Goal: Task Accomplishment & Management: Complete application form

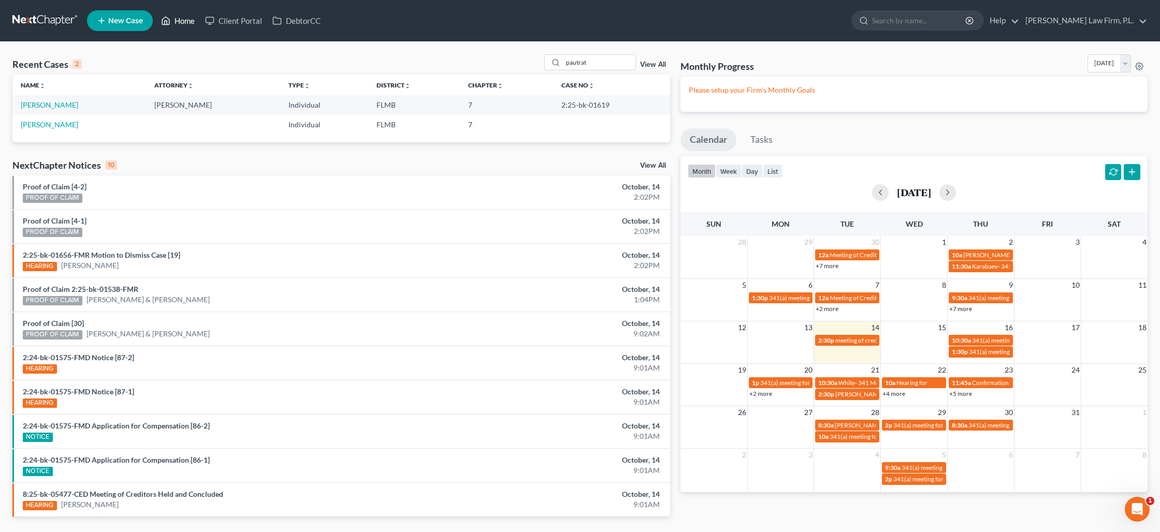
click at [184, 22] on link "Home" at bounding box center [178, 20] width 44 height 19
click at [177, 21] on link "Home" at bounding box center [178, 20] width 44 height 19
click at [590, 62] on input "pautrat" at bounding box center [599, 62] width 73 height 15
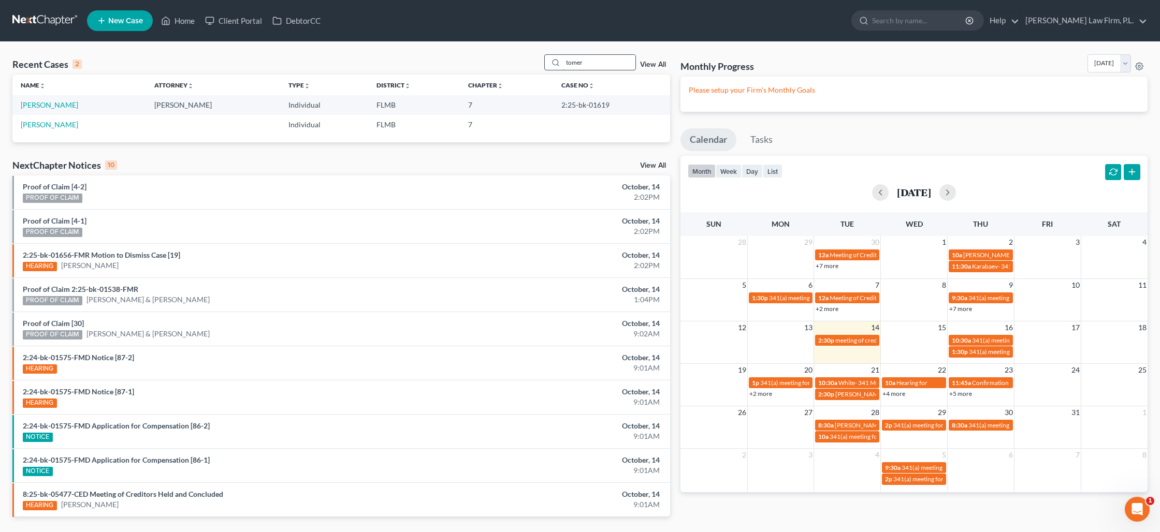
type input "tomer"
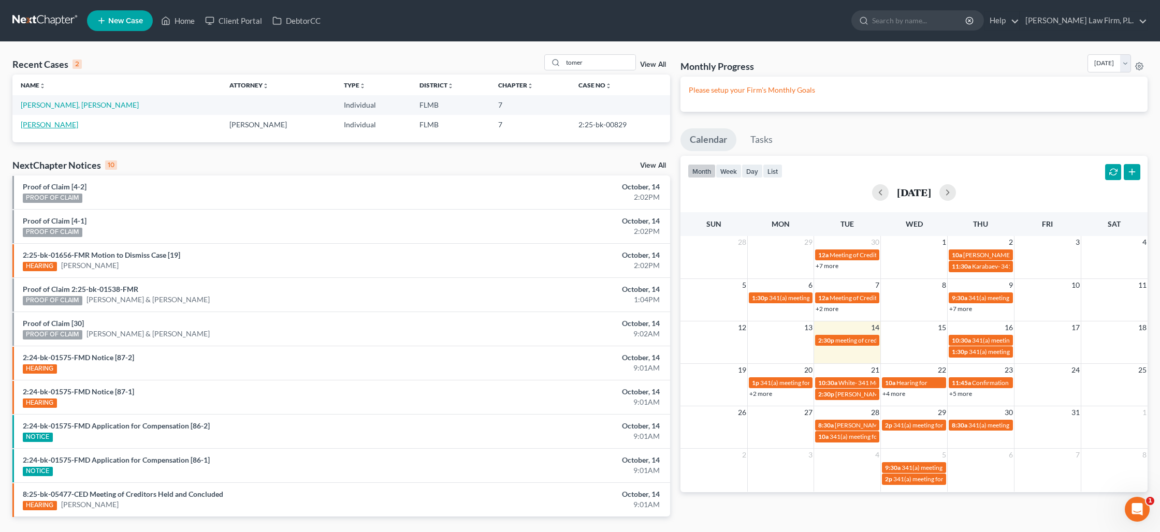
click at [50, 125] on link "[PERSON_NAME]" at bounding box center [49, 124] width 57 height 9
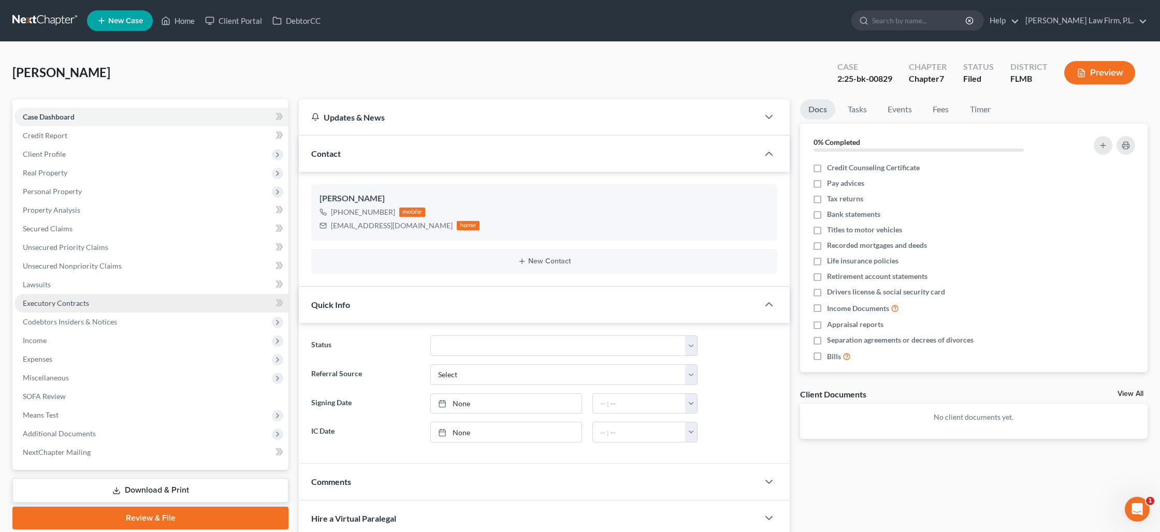
scroll to position [5, 0]
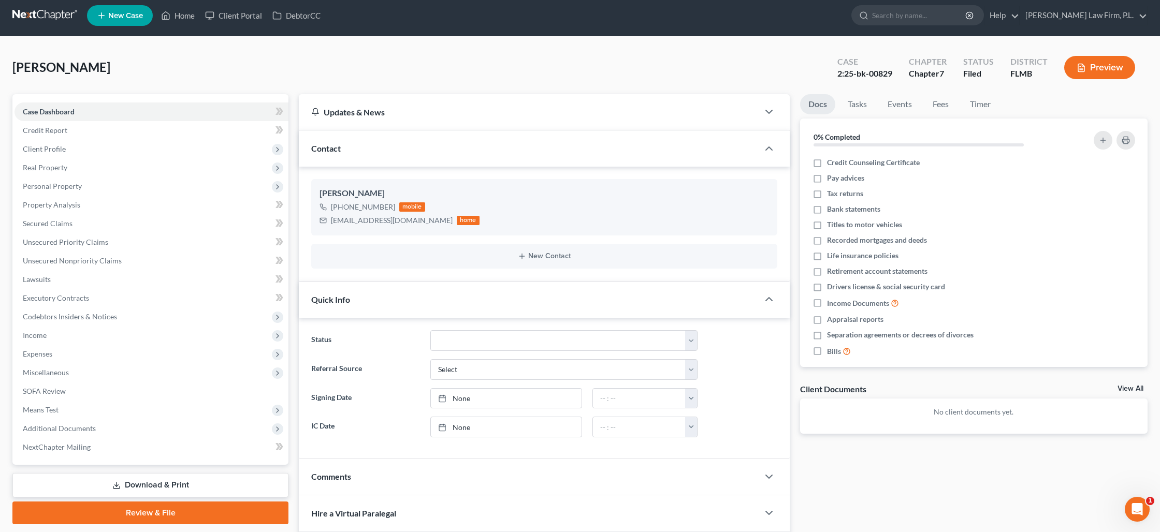
click at [168, 481] on link "Download & Print" at bounding box center [150, 485] width 276 height 24
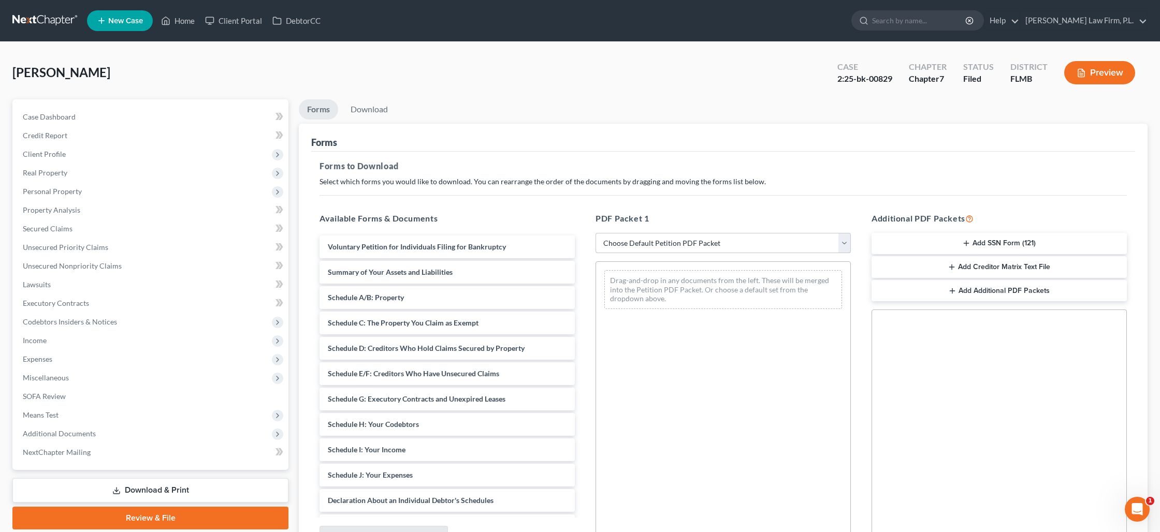
click at [694, 240] on select "Choose Default Petition PDF Packet Complete Bankruptcy Petition (all forms and …" at bounding box center [723, 243] width 255 height 21
select select "0"
click at [596, 233] on select "Choose Default Petition PDF Packet Complete Bankruptcy Petition (all forms and …" at bounding box center [723, 243] width 255 height 21
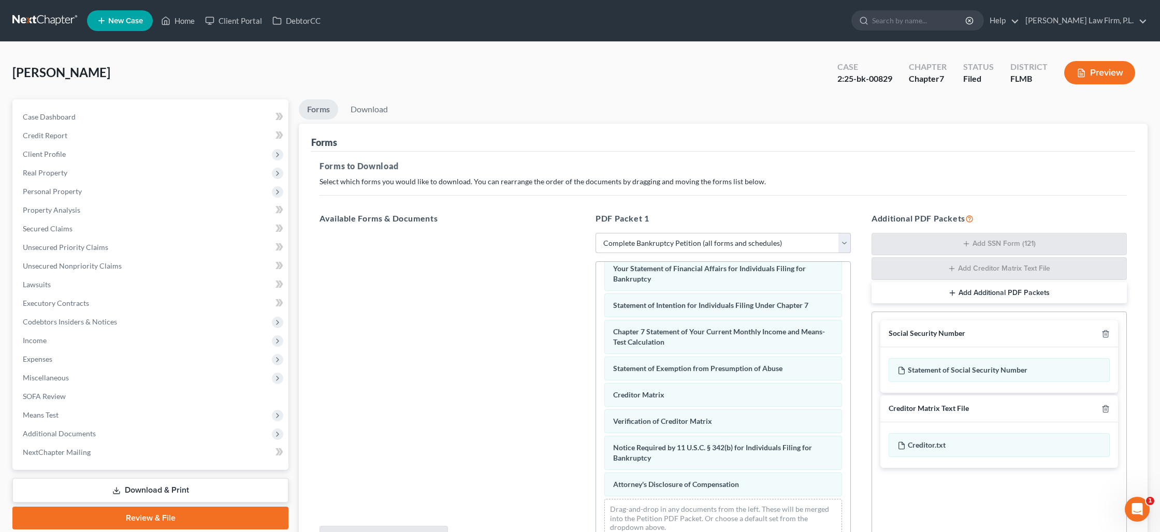
scroll to position [108, 0]
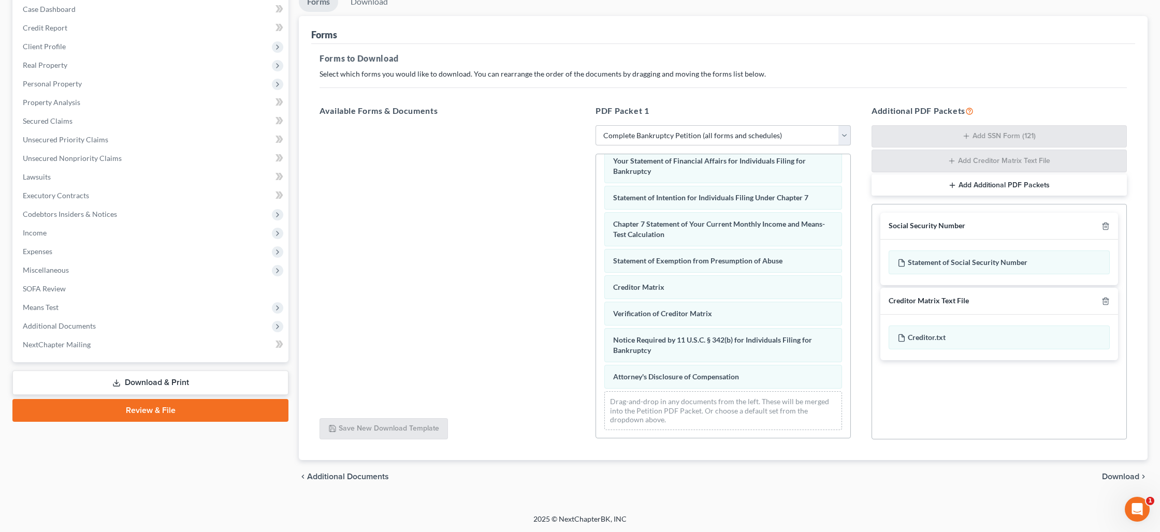
click at [1112, 478] on span "Download" at bounding box center [1120, 477] width 37 height 8
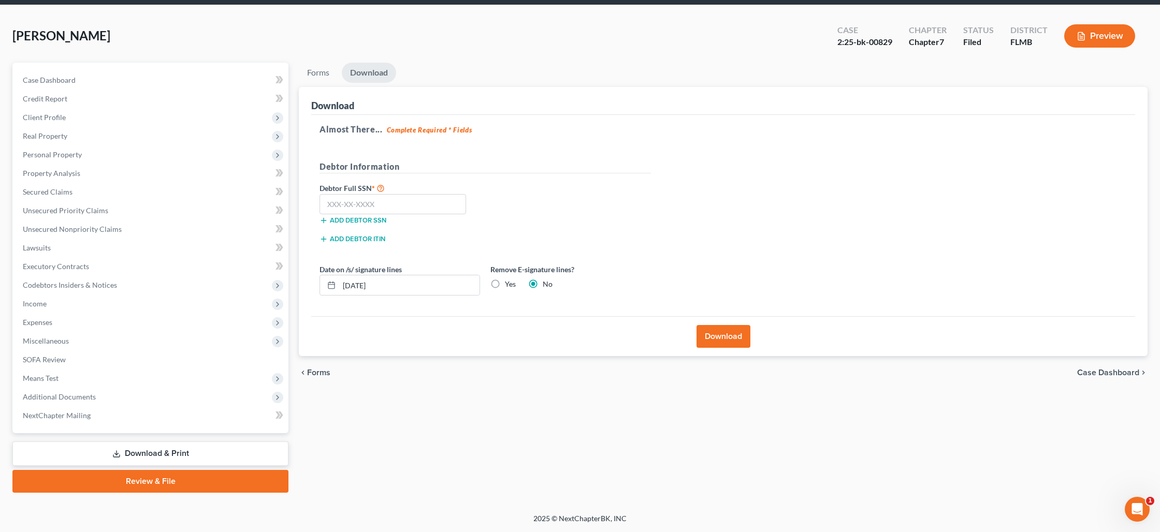
scroll to position [36, 0]
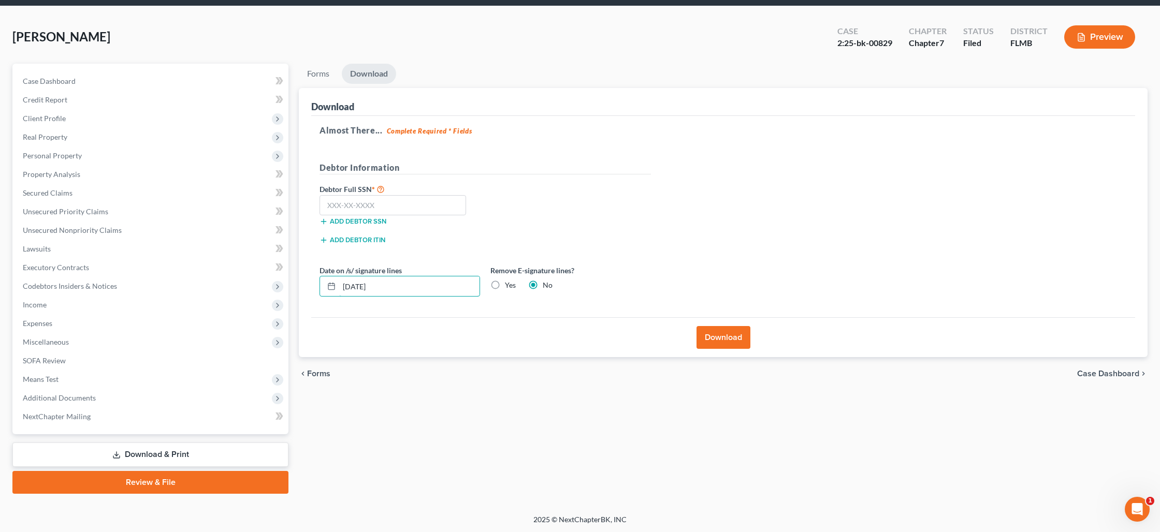
drag, startPoint x: 392, startPoint y: 287, endPoint x: 298, endPoint y: 278, distance: 94.8
click at [298, 278] on div "Forms Download Forms Forms to Download Select which forms you would like to dow…" at bounding box center [723, 279] width 859 height 430
click at [505, 286] on label "Yes" at bounding box center [510, 285] width 11 height 10
click at [509, 286] on input "Yes" at bounding box center [512, 283] width 7 height 7
radio input "true"
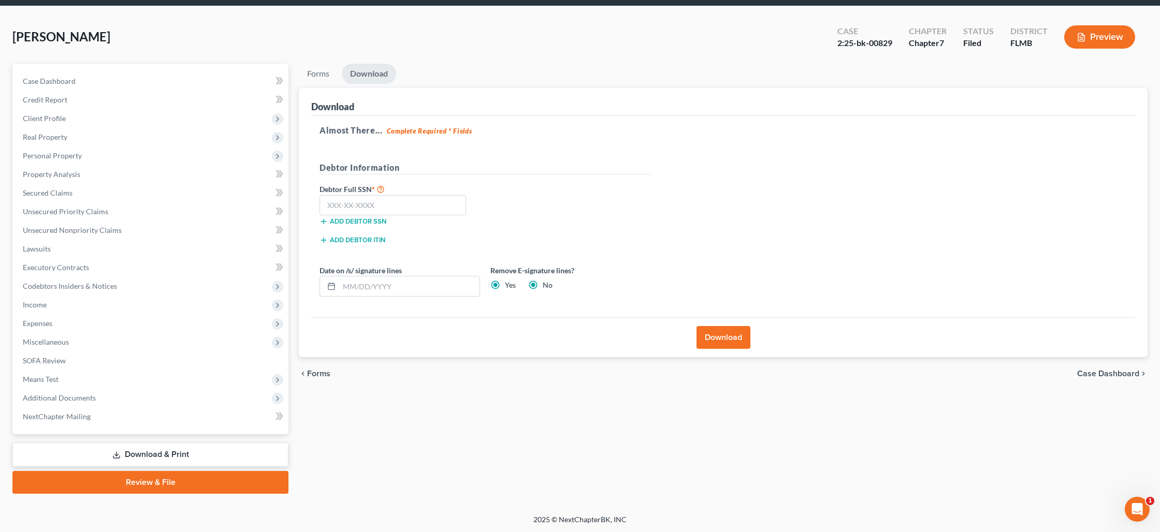
radio input "false"
click at [729, 333] on button "Download" at bounding box center [724, 337] width 54 height 23
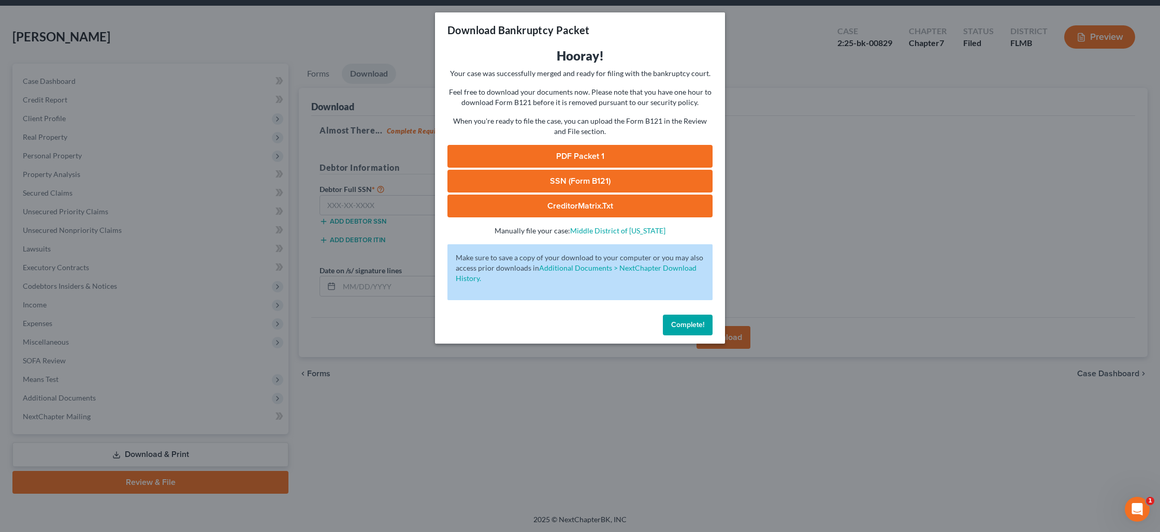
click at [579, 153] on link "PDF Packet 1" at bounding box center [580, 156] width 265 height 23
click at [693, 323] on span "Complete!" at bounding box center [687, 325] width 33 height 9
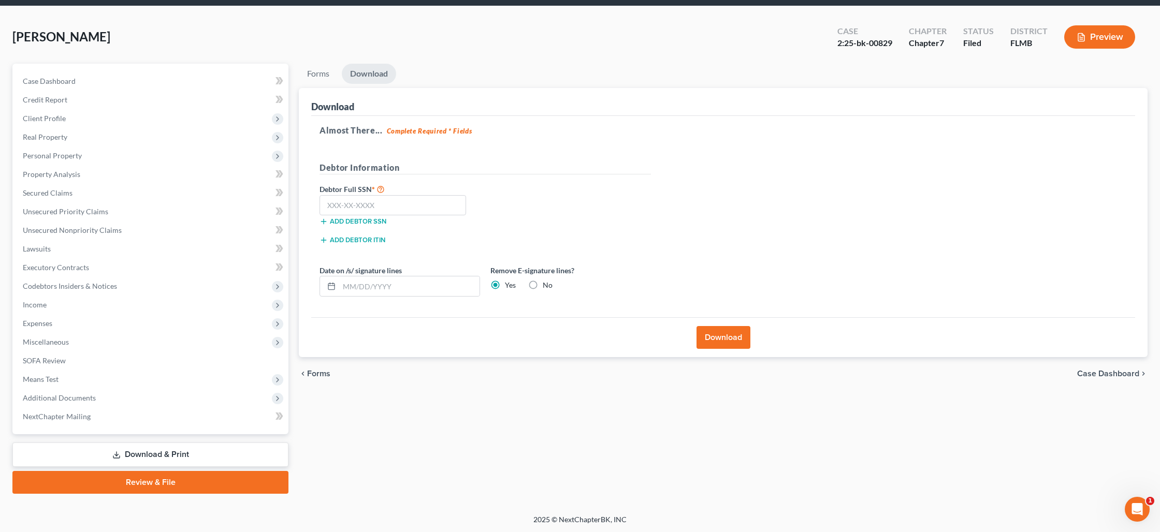
scroll to position [0, 0]
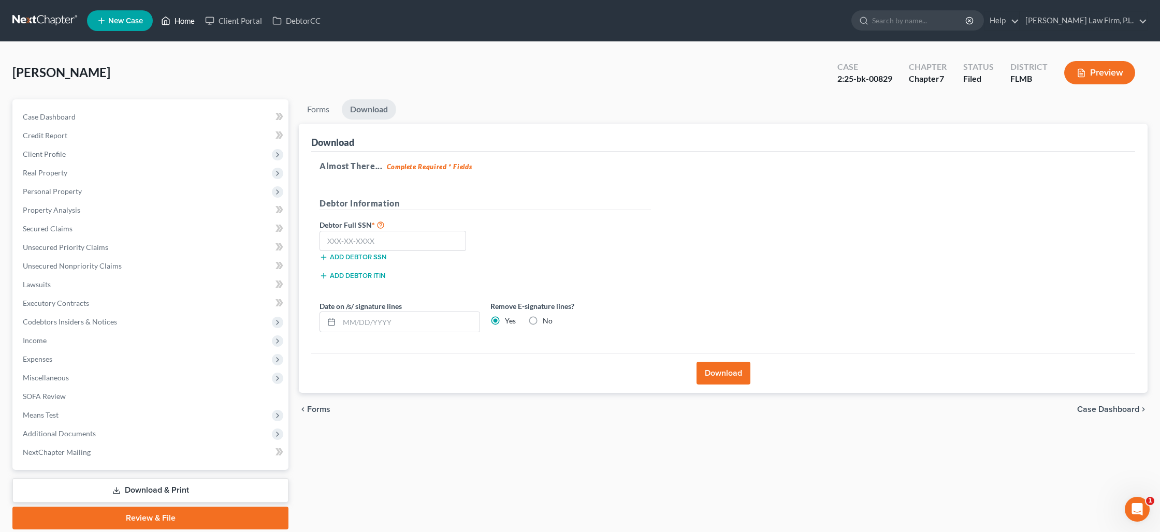
click at [184, 17] on link "Home" at bounding box center [178, 20] width 44 height 19
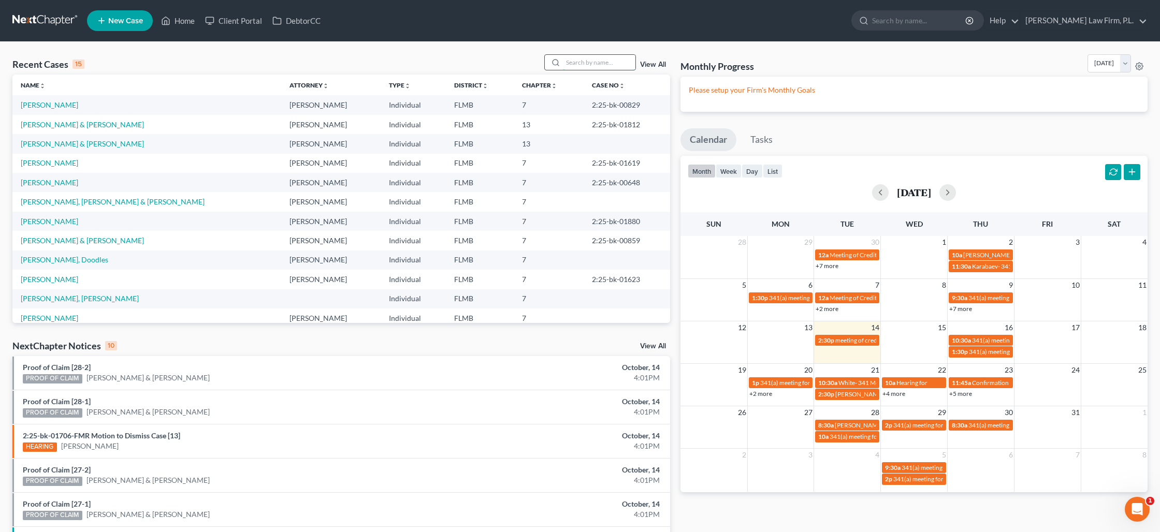
click at [606, 66] on input "search" at bounding box center [599, 62] width 73 height 15
type input "tomer"
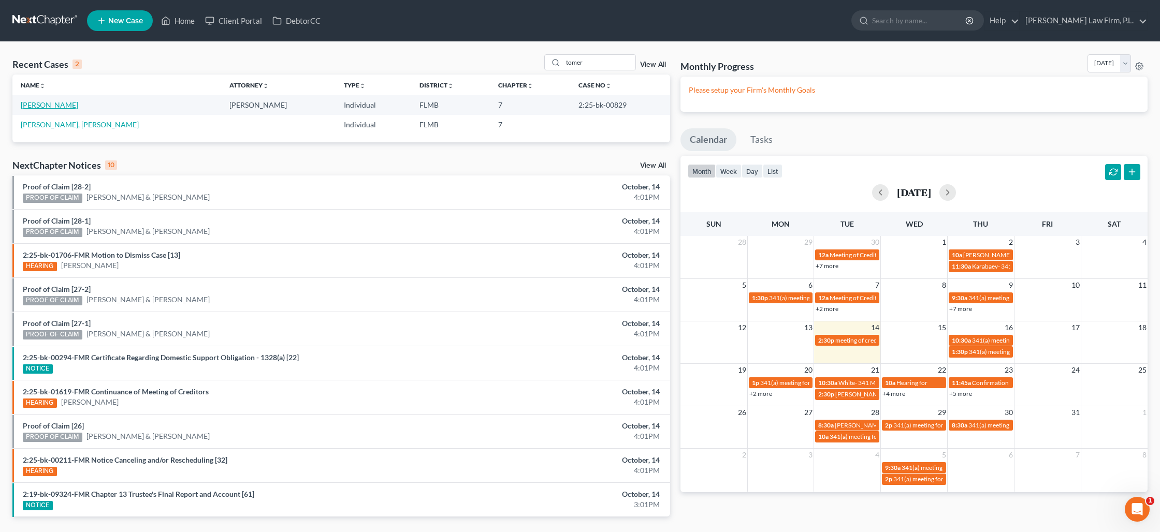
click at [53, 106] on link "[PERSON_NAME]" at bounding box center [49, 104] width 57 height 9
select select "2"
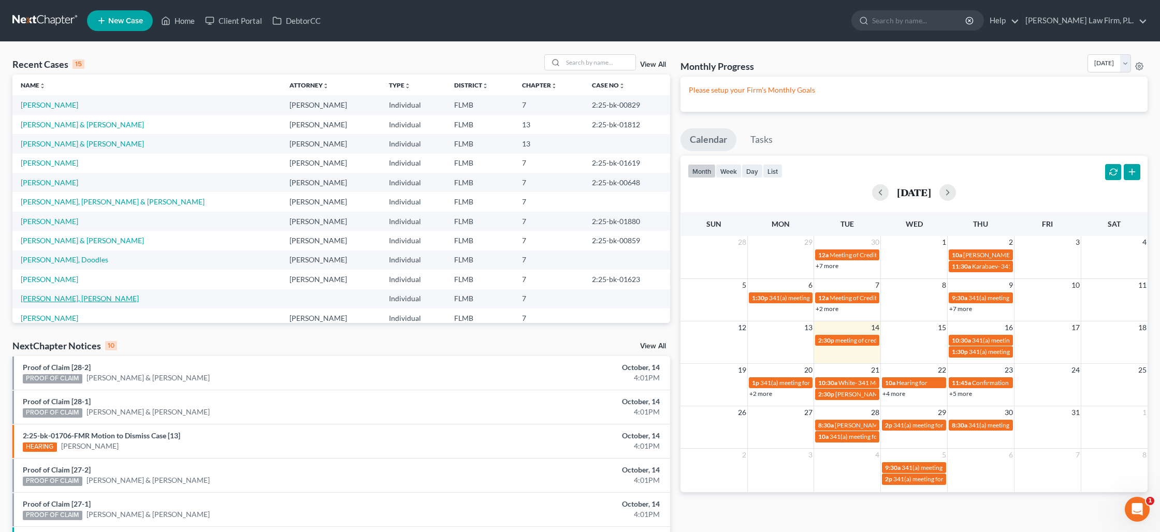
click at [41, 301] on link "[PERSON_NAME], [PERSON_NAME]" at bounding box center [80, 298] width 118 height 9
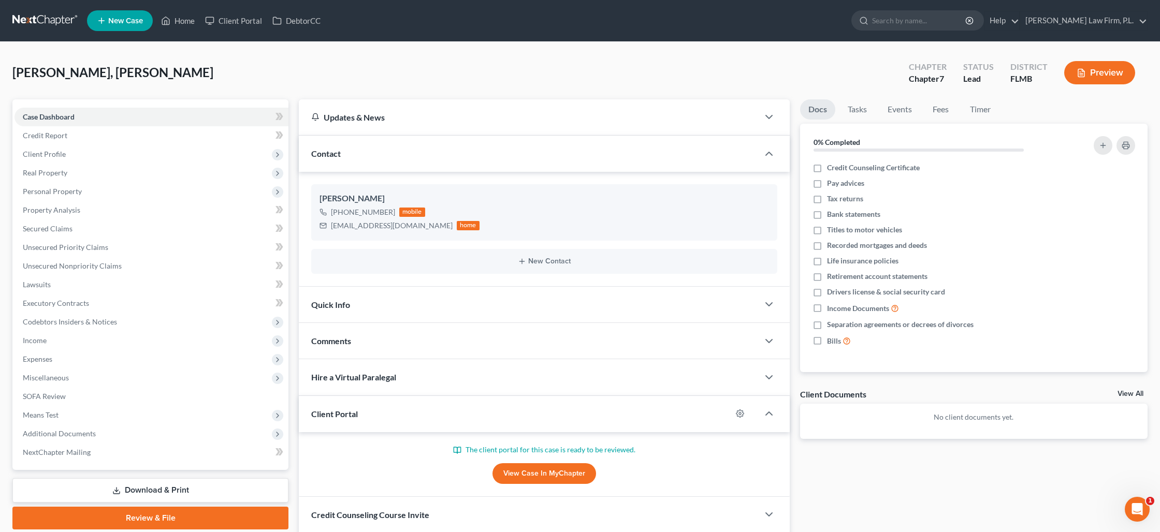
click at [725, 60] on div "[PERSON_NAME], [PERSON_NAME] Upgraded Chapter Chapter 7 Status Lead District [G…" at bounding box center [579, 76] width 1135 height 45
click at [182, 21] on link "Home" at bounding box center [178, 20] width 44 height 19
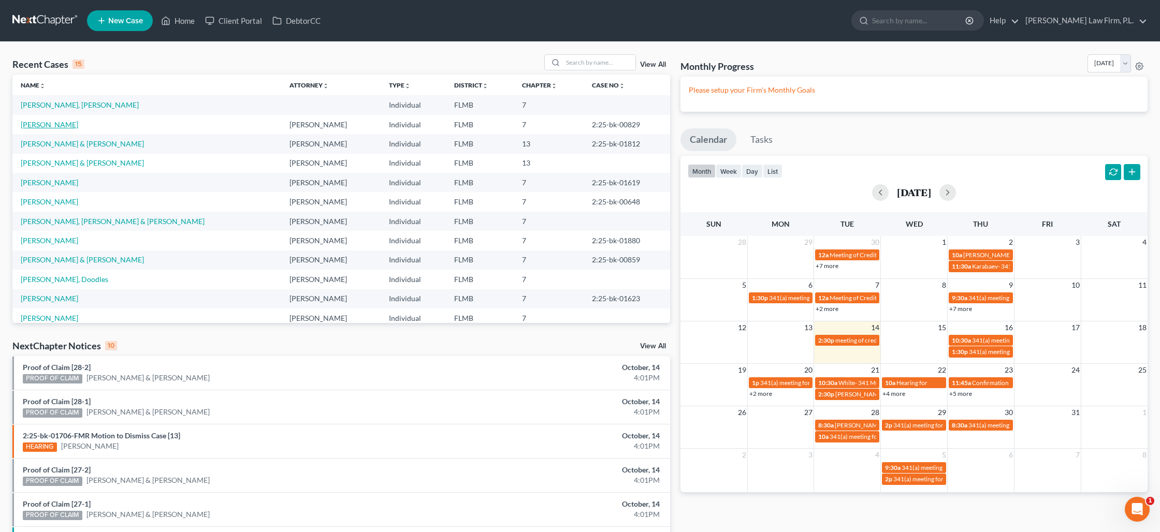
click at [45, 124] on link "[PERSON_NAME]" at bounding box center [49, 124] width 57 height 9
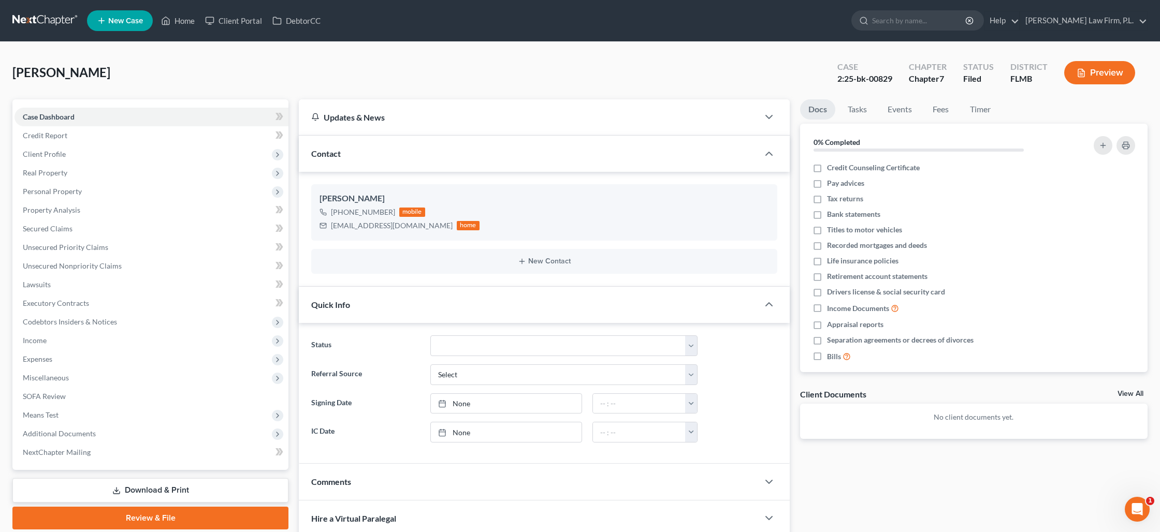
click at [181, 486] on link "Download & Print" at bounding box center [150, 491] width 276 height 24
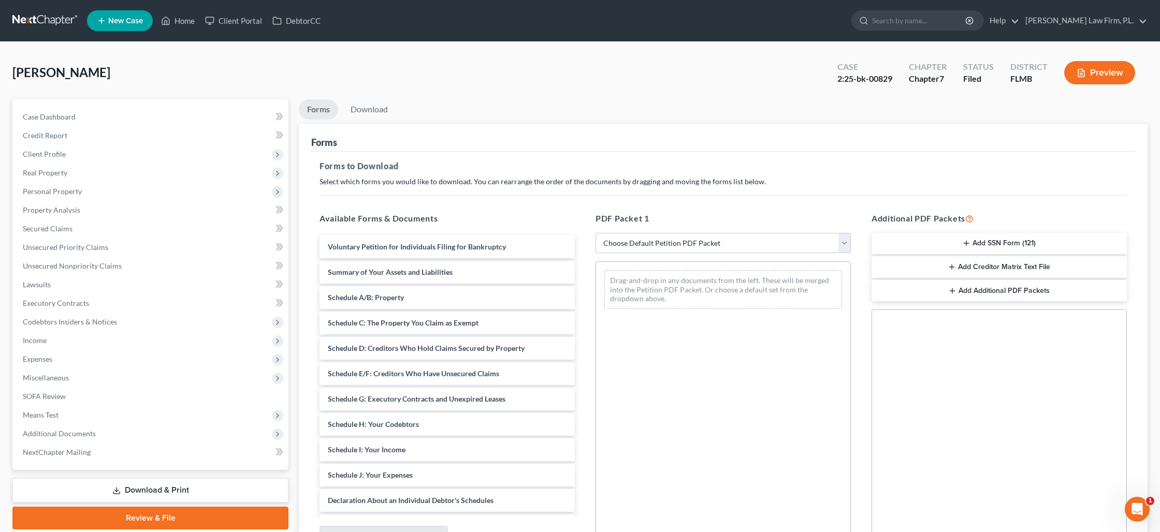
click at [656, 242] on select "Choose Default Petition PDF Packet Complete Bankruptcy Petition (all forms and …" at bounding box center [723, 243] width 255 height 21
select select "0"
click at [596, 233] on select "Choose Default Petition PDF Packet Complete Bankruptcy Petition (all forms and …" at bounding box center [723, 243] width 255 height 21
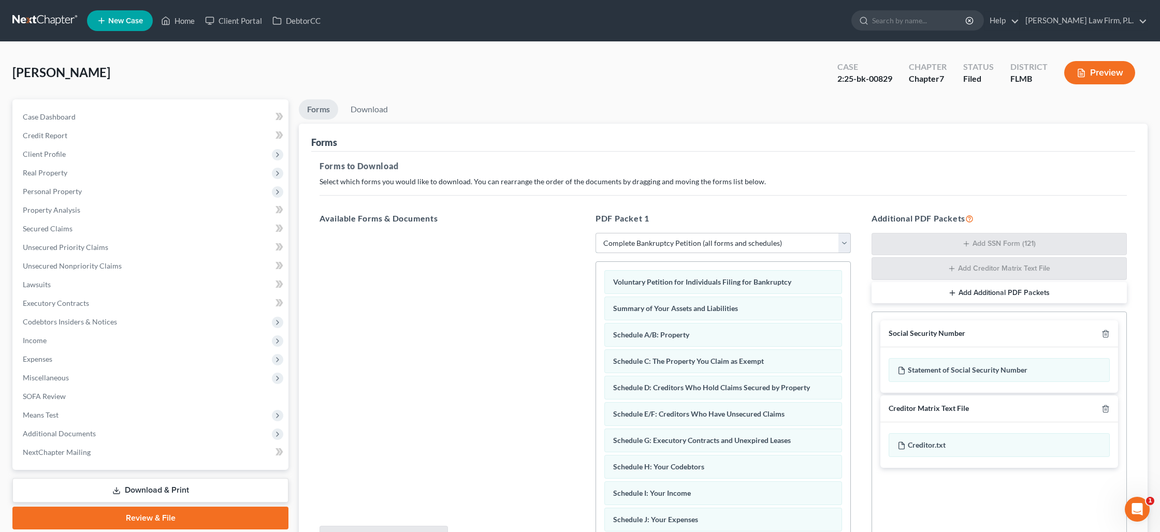
scroll to position [108, 0]
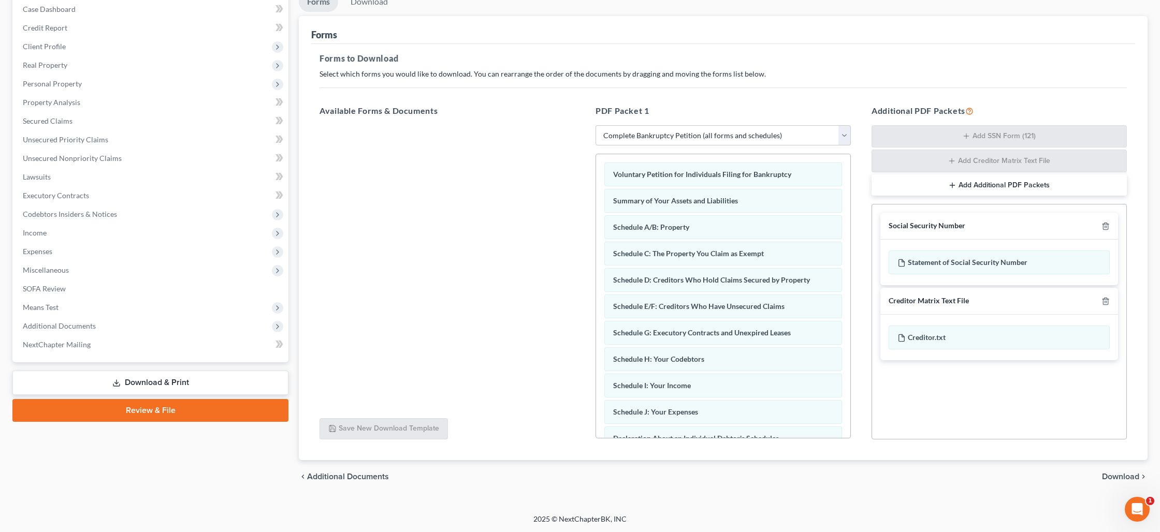
click at [1111, 478] on span "Download" at bounding box center [1120, 477] width 37 height 8
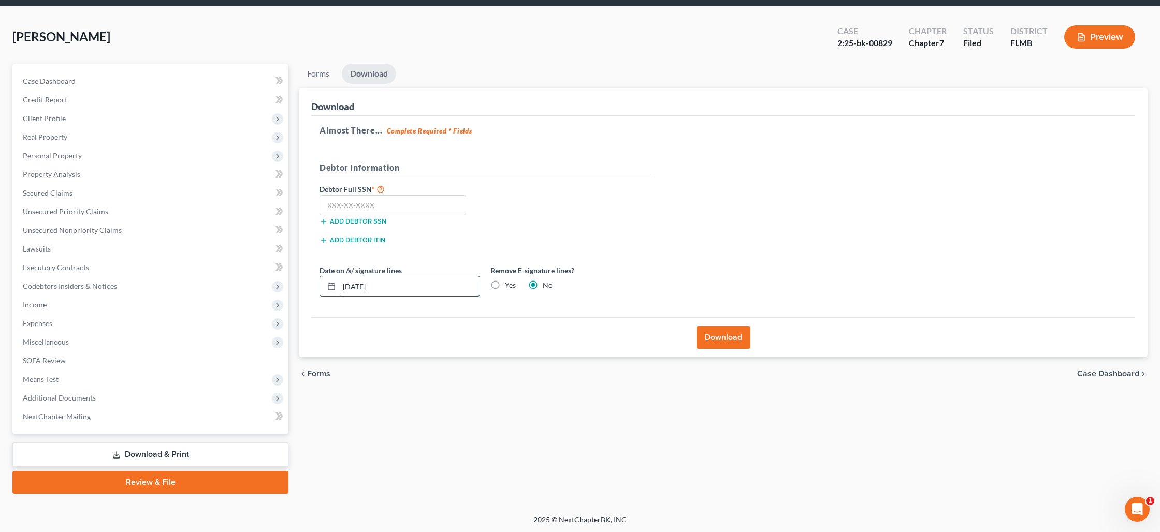
drag, startPoint x: 422, startPoint y: 283, endPoint x: 332, endPoint y: 282, distance: 90.6
click at [332, 282] on div "[DATE]" at bounding box center [400, 286] width 161 height 21
click at [505, 283] on label "Yes" at bounding box center [510, 285] width 11 height 10
click at [509, 283] on input "Yes" at bounding box center [512, 283] width 7 height 7
radio input "true"
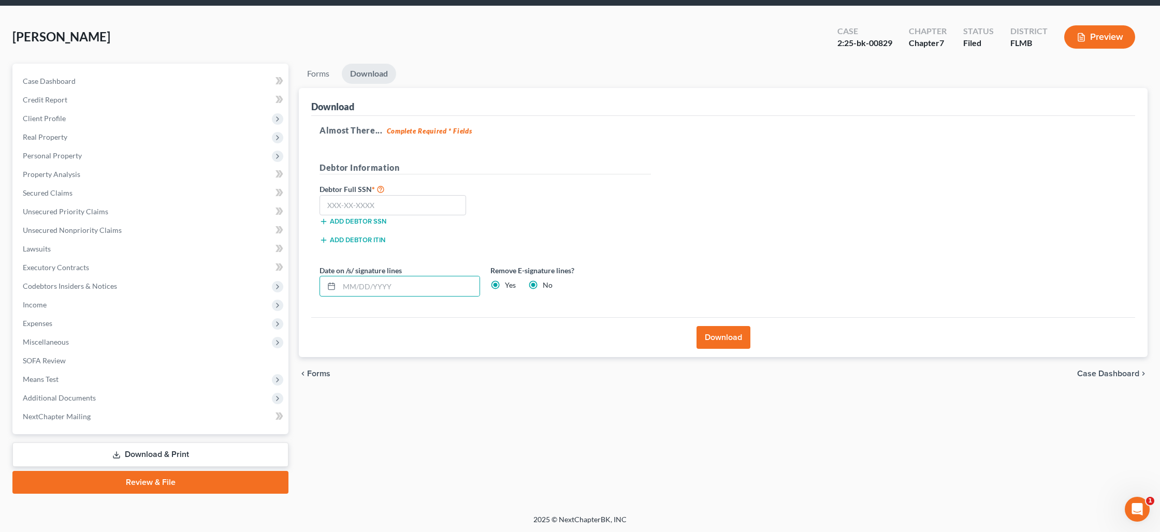
radio input "false"
click at [707, 334] on button "Download" at bounding box center [724, 337] width 54 height 23
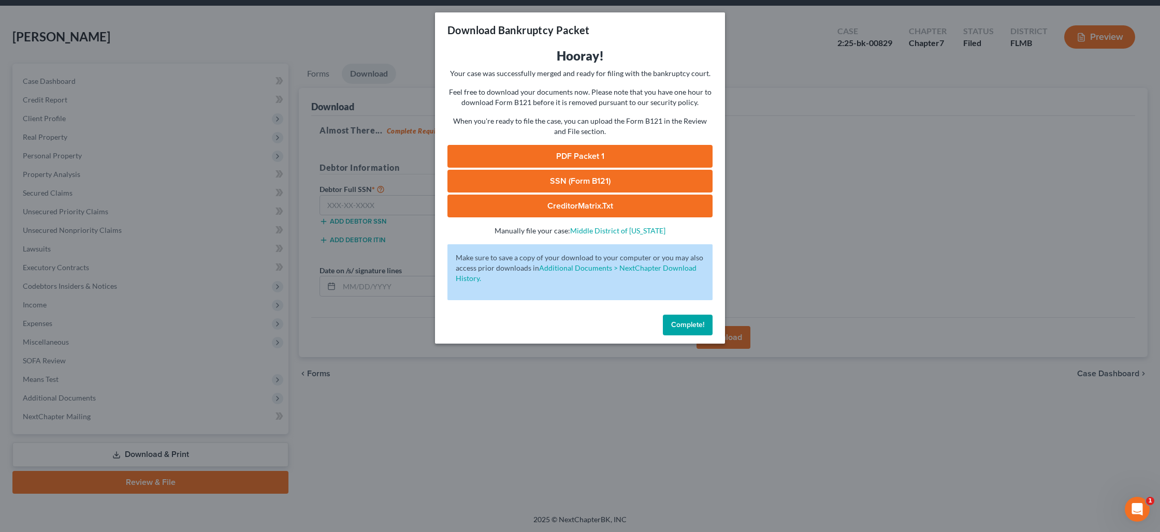
click at [599, 159] on link "PDF Packet 1" at bounding box center [580, 156] width 265 height 23
click at [682, 322] on span "Complete!" at bounding box center [687, 325] width 33 height 9
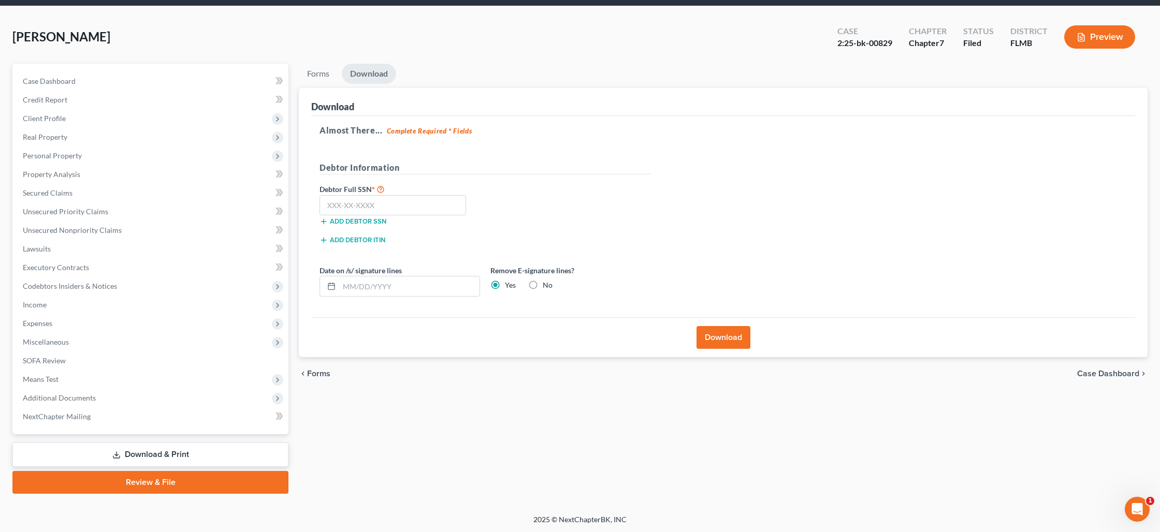
scroll to position [0, 0]
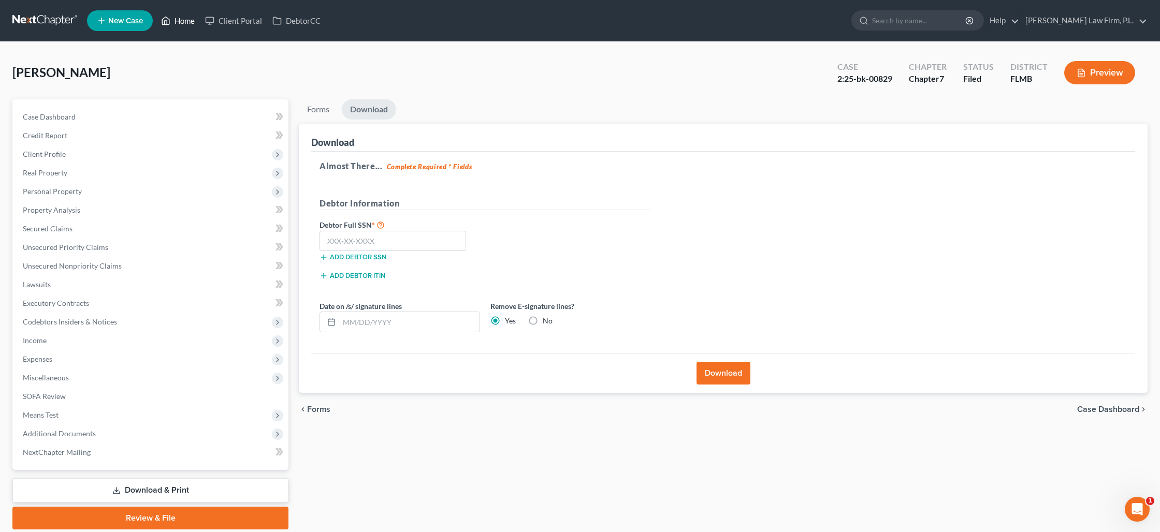
click at [169, 27] on link "Home" at bounding box center [178, 20] width 44 height 19
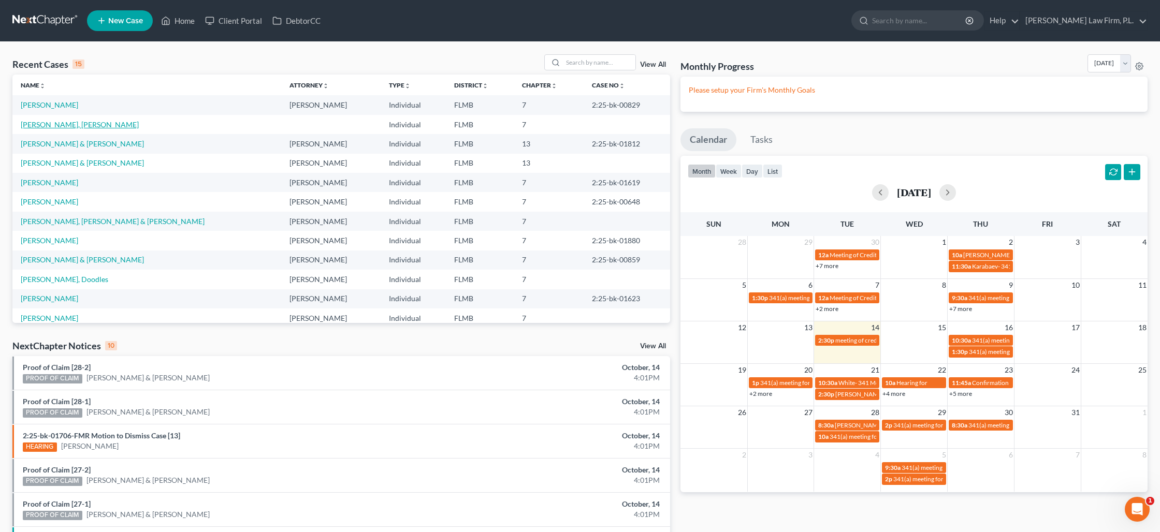
click at [47, 123] on link "[PERSON_NAME], [PERSON_NAME]" at bounding box center [80, 124] width 118 height 9
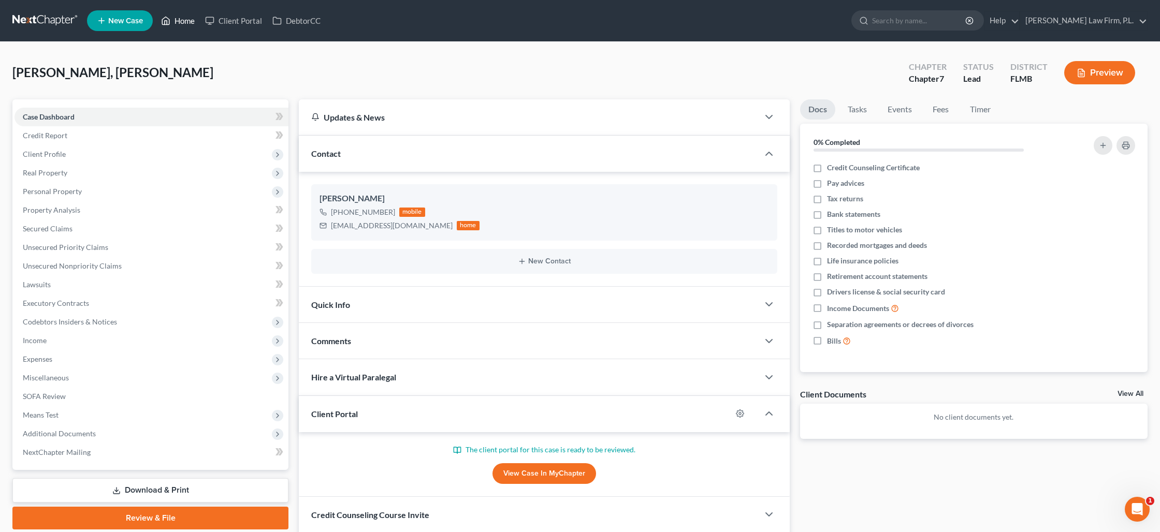
click at [194, 18] on link "Home" at bounding box center [178, 20] width 44 height 19
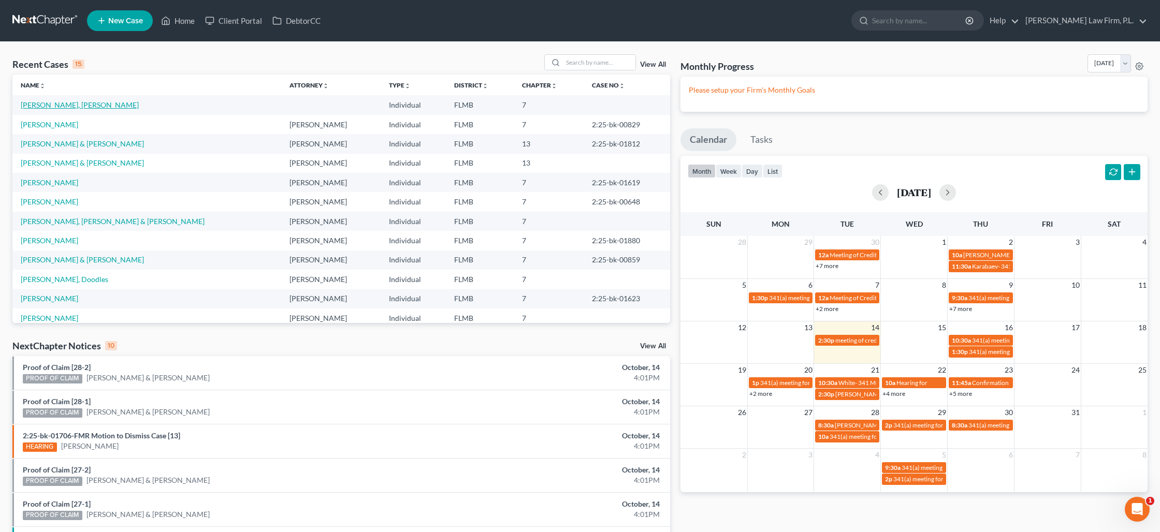
click at [60, 106] on link "[PERSON_NAME], [PERSON_NAME]" at bounding box center [80, 104] width 118 height 9
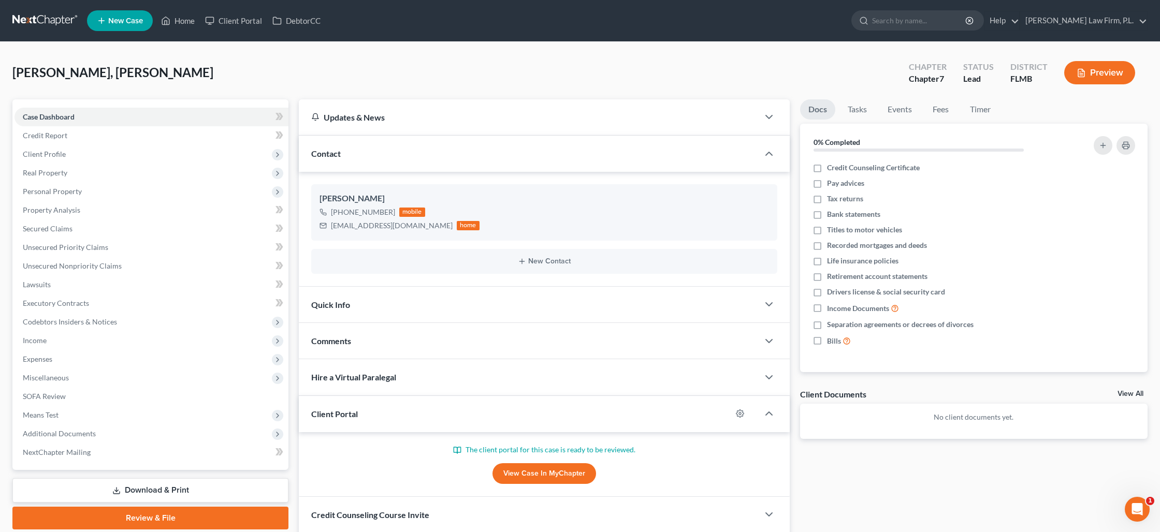
click at [537, 477] on link "View Case in MyChapter" at bounding box center [545, 474] width 104 height 21
click at [69, 150] on span "Client Profile" at bounding box center [152, 154] width 274 height 19
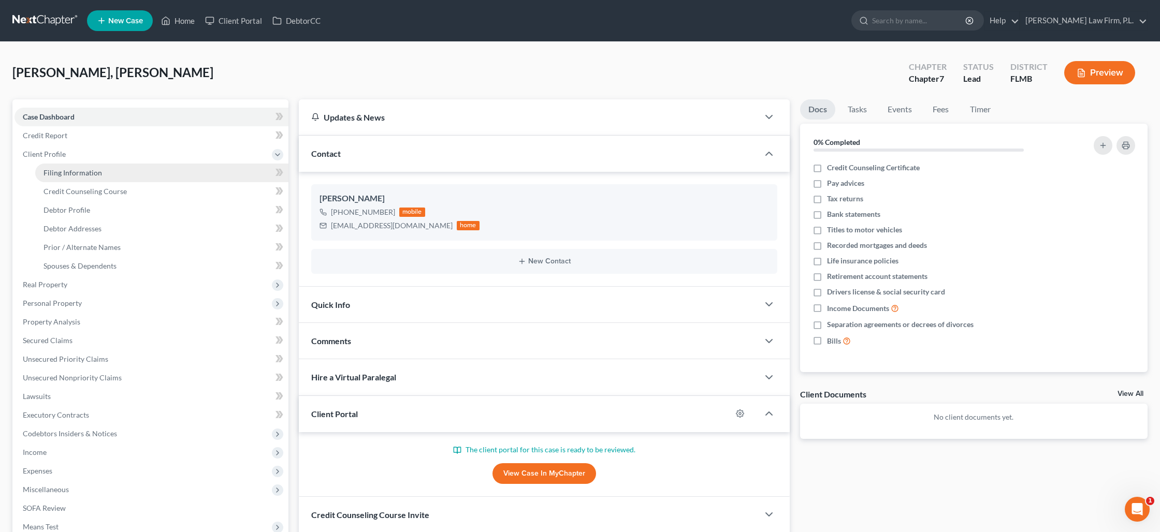
click at [80, 177] on span "Filing Information" at bounding box center [73, 172] width 59 height 9
select select "1"
select select "0"
select select "9"
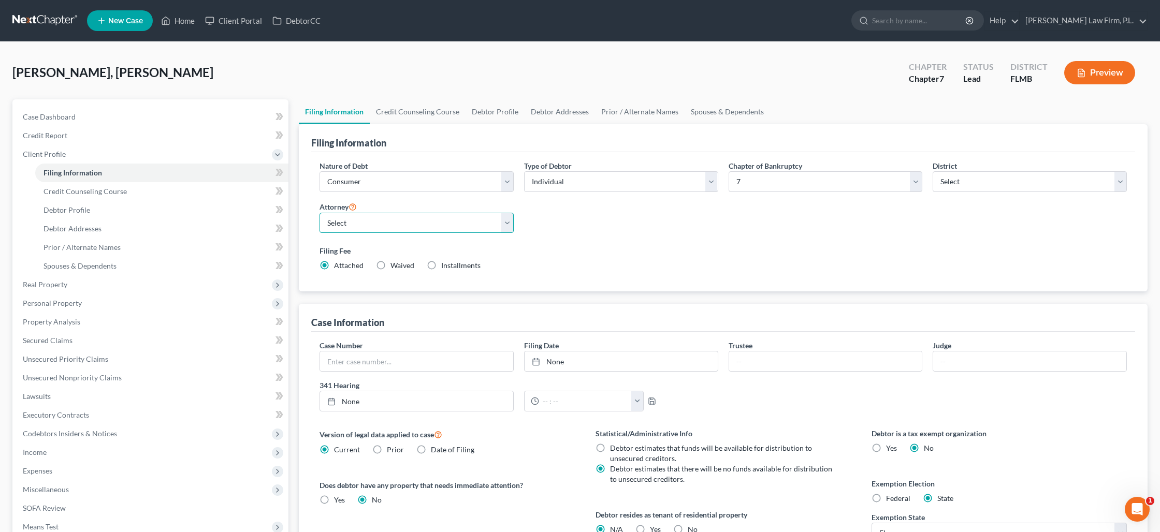
click at [449, 220] on select "Select [PERSON_NAME] - FLMB [PERSON_NAME] - null" at bounding box center [417, 223] width 194 height 21
select select "0"
click at [320, 213] on select "Select [PERSON_NAME] - FLMB [PERSON_NAME] - null" at bounding box center [417, 223] width 194 height 21
click at [395, 122] on link "Credit Counseling Course" at bounding box center [418, 111] width 96 height 25
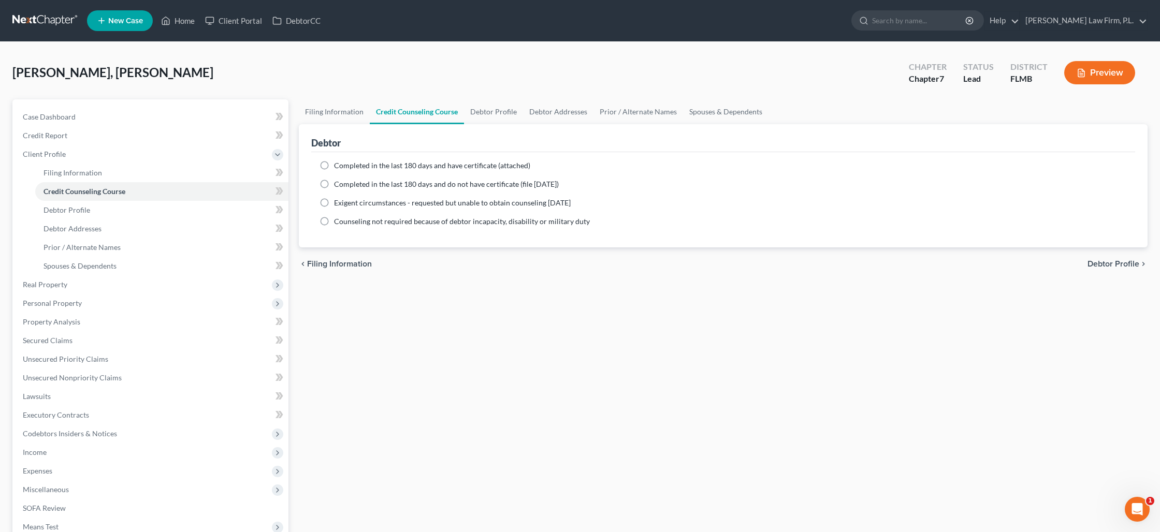
click at [334, 165] on label "Completed in the last 180 days and have certificate (attached)" at bounding box center [432, 166] width 196 height 10
click at [338, 165] on input "Completed in the last 180 days and have certificate (attached)" at bounding box center [341, 164] width 7 height 7
radio input "true"
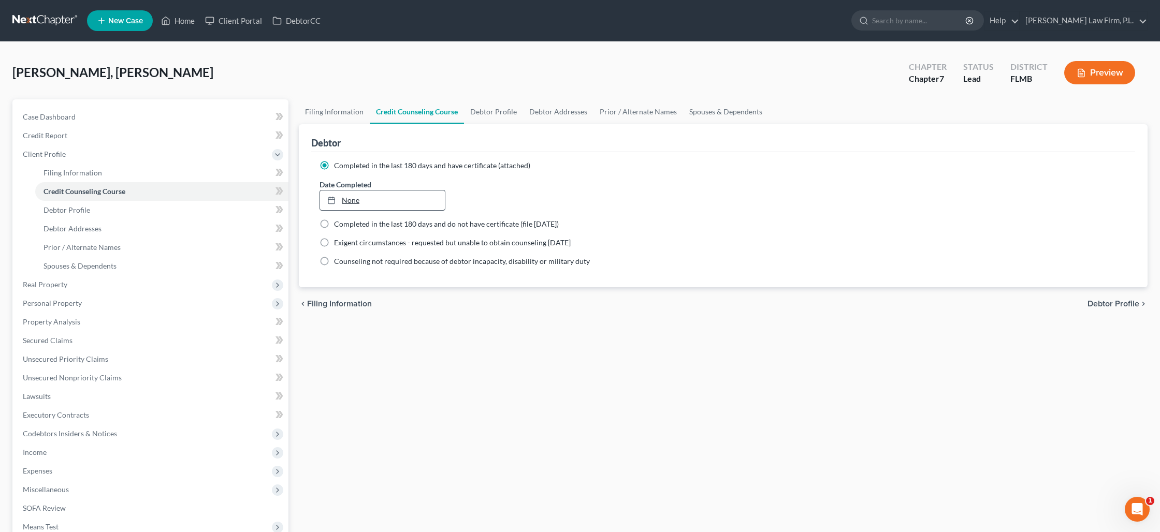
type input "[DATE]"
click at [374, 198] on link "None" at bounding box center [382, 201] width 125 height 20
click at [497, 120] on link "Debtor Profile" at bounding box center [493, 111] width 59 height 25
select select "0"
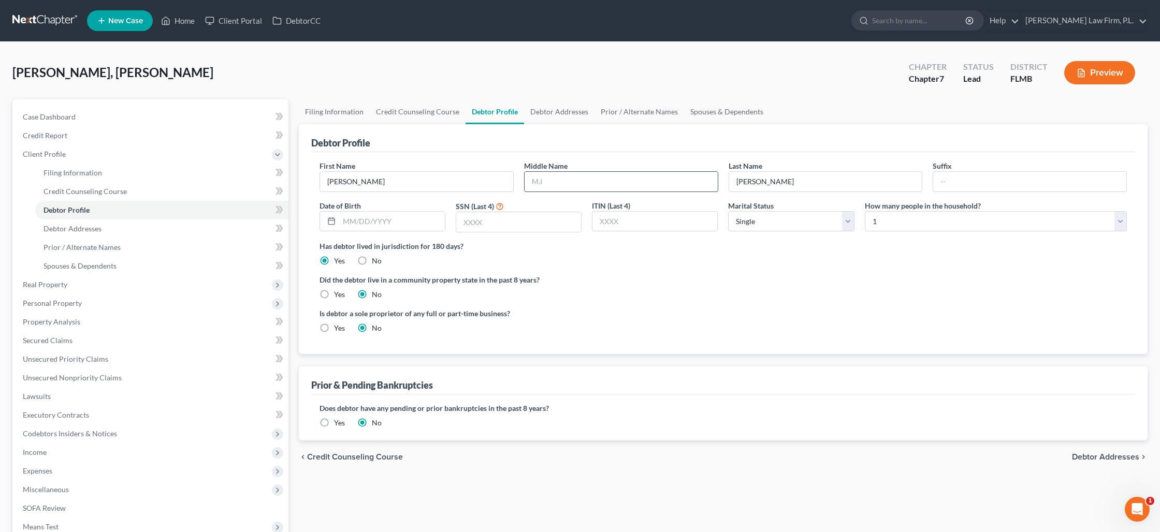
click at [560, 181] on input "text" at bounding box center [621, 182] width 193 height 20
type input "[PERSON_NAME]"
type input "Tomer"
type input "Jr."
click at [793, 224] on select "Select Single Married Separated Divorced Widowed" at bounding box center [791, 221] width 126 height 21
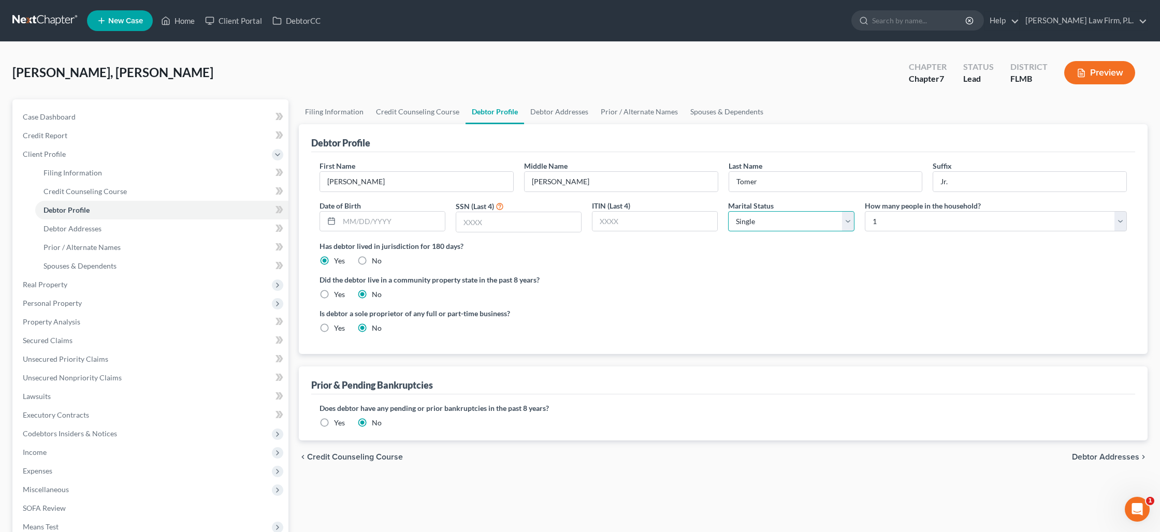
select select "1"
click at [728, 211] on select "Select Single Married Separated Divorced Widowed" at bounding box center [791, 221] width 126 height 21
click at [879, 222] on select "Select 1 2 3 4 5 6 7 8 9 10 11 12 13 14 15 16 17 18 19 20" at bounding box center [996, 221] width 262 height 21
select select "3"
click at [865, 211] on select "Select 1 2 3 4 5 6 7 8 9 10 11 12 13 14 15 16 17 18 19 20" at bounding box center [996, 221] width 262 height 21
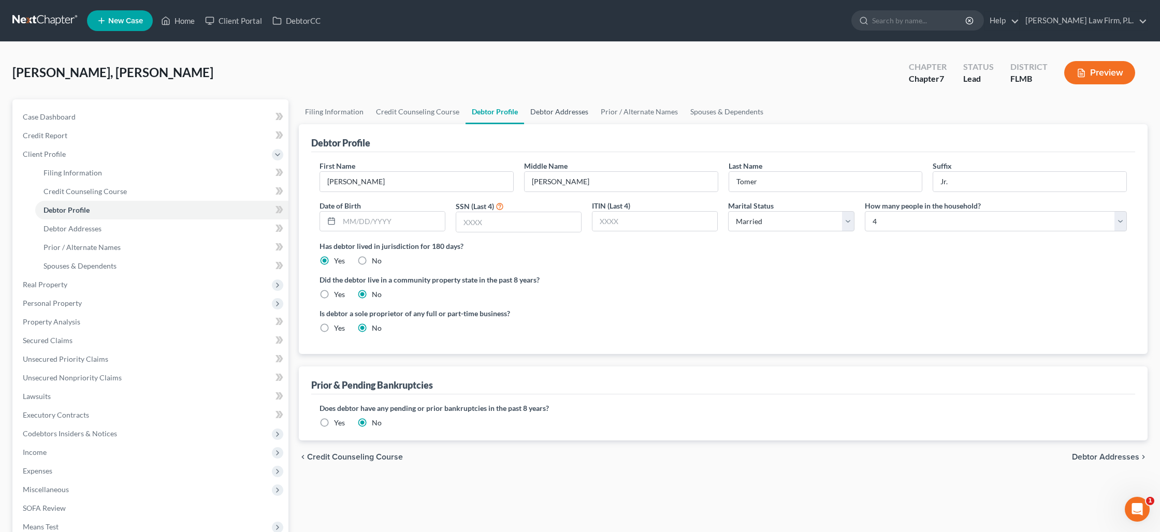
click at [556, 114] on link "Debtor Addresses" at bounding box center [559, 111] width 70 height 25
select select "0"
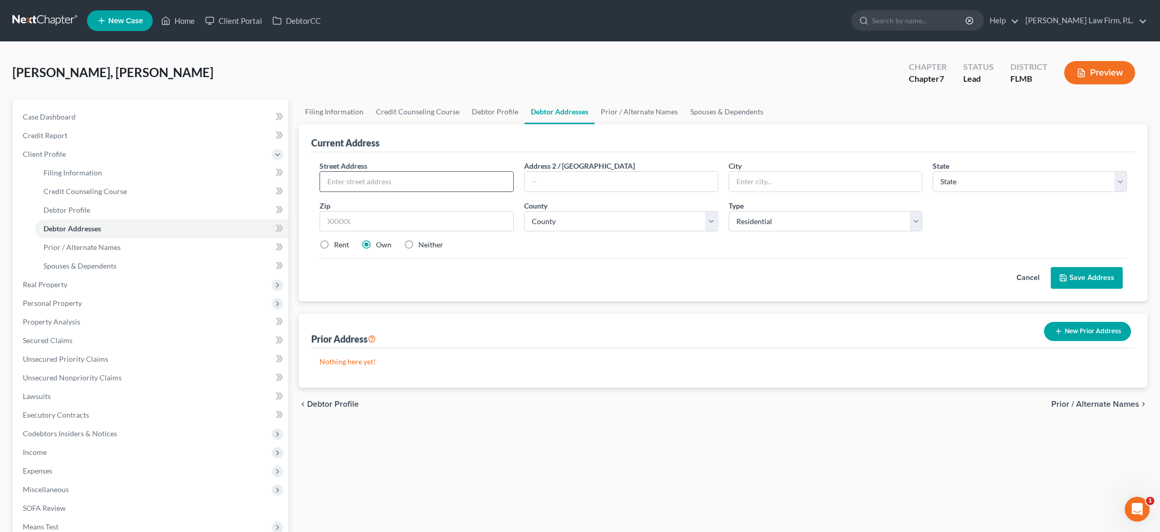
click at [378, 179] on input "text" at bounding box center [416, 182] width 193 height 20
type input "[STREET_ADDRESS]"
type input "[GEOGRAPHIC_DATA]"
select select "9"
click at [355, 223] on input "text" at bounding box center [417, 221] width 194 height 21
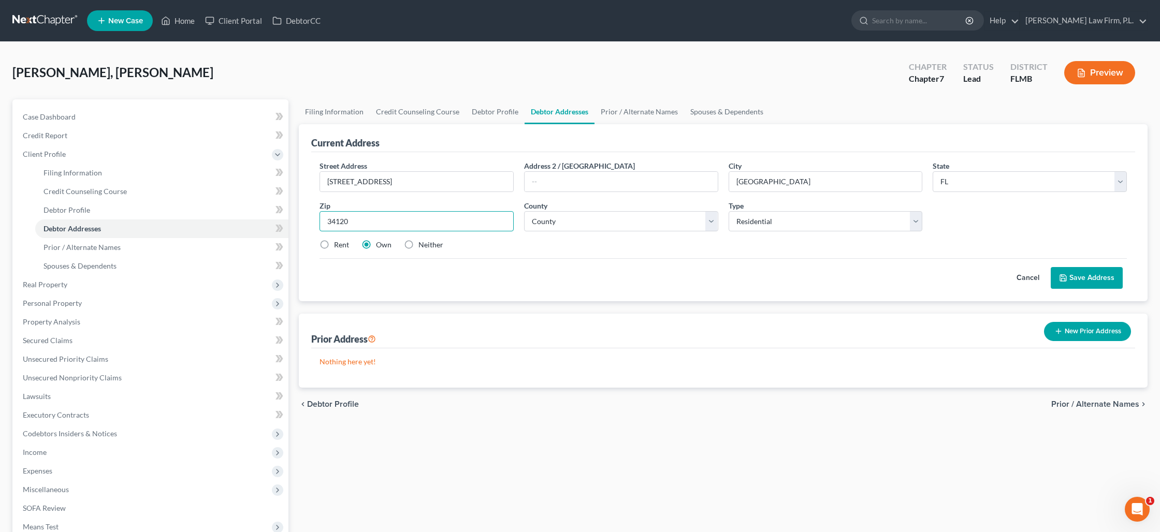
type input "34120"
click at [419, 247] on label "Neither" at bounding box center [431, 245] width 25 height 10
click at [423, 247] on input "Neither" at bounding box center [426, 243] width 7 height 7
radio input "true"
click at [567, 224] on select "County [GEOGRAPHIC_DATA] [GEOGRAPHIC_DATA] [GEOGRAPHIC_DATA] [GEOGRAPHIC_DATA] …" at bounding box center [621, 221] width 194 height 21
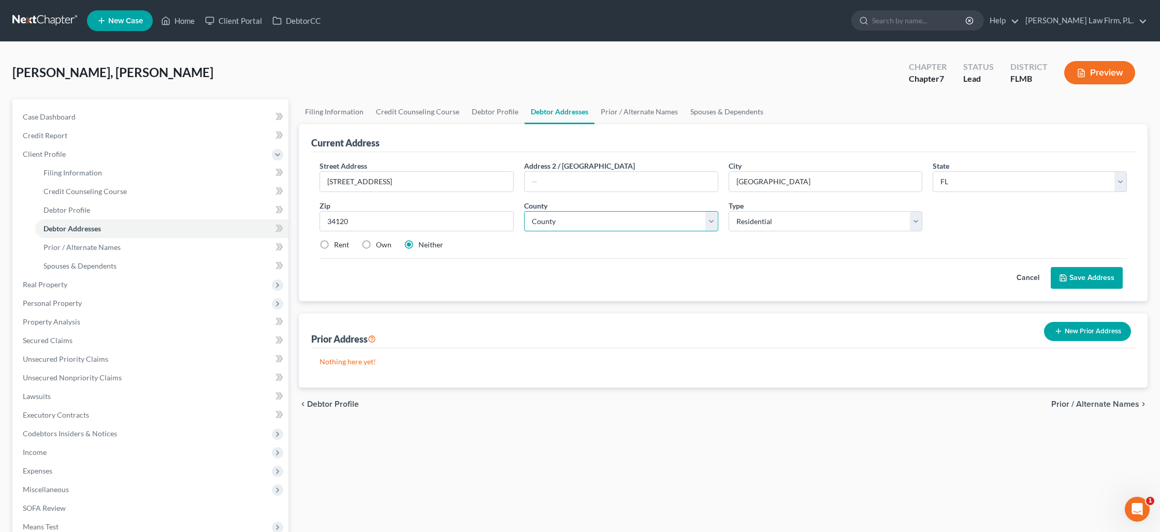
select select "10"
click at [524, 211] on select "County [GEOGRAPHIC_DATA] [GEOGRAPHIC_DATA] [GEOGRAPHIC_DATA] [GEOGRAPHIC_DATA] …" at bounding box center [621, 221] width 194 height 21
click at [649, 110] on link "Prior / Alternate Names" at bounding box center [640, 111] width 90 height 25
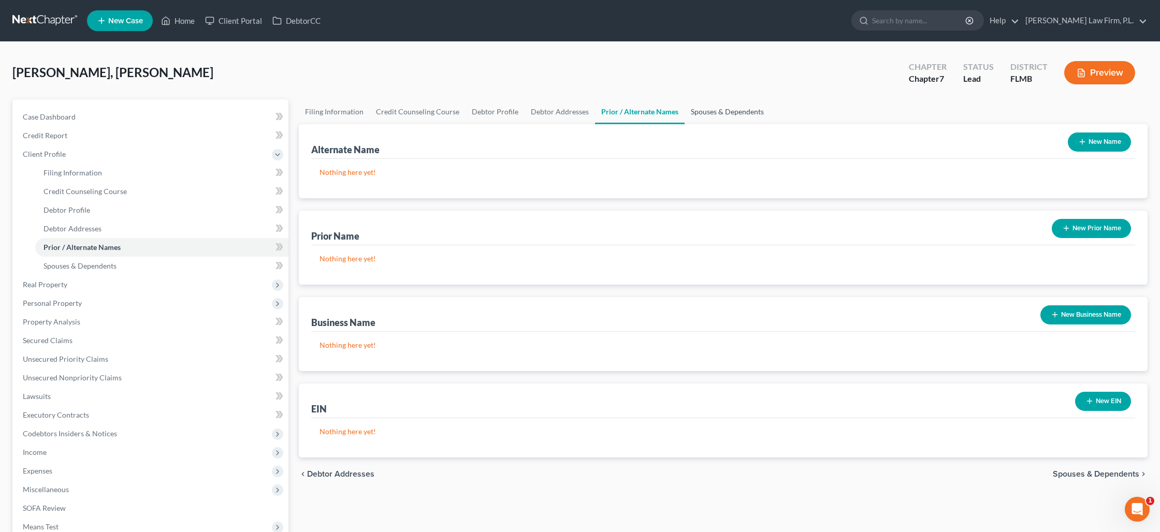
click at [721, 111] on link "Spouses & Dependents" at bounding box center [727, 111] width 85 height 25
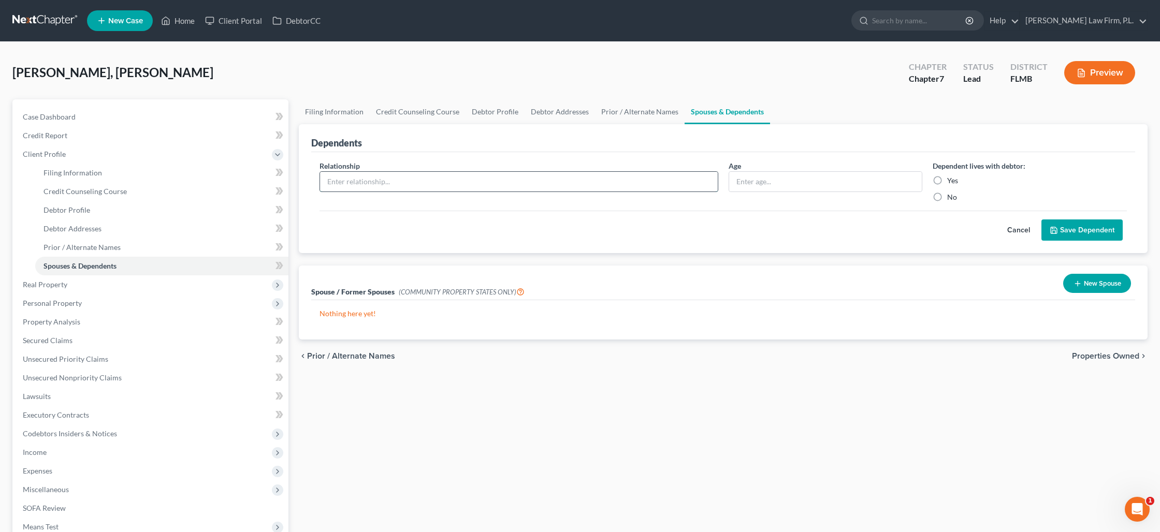
click at [640, 175] on input "text" at bounding box center [519, 182] width 398 height 20
type input "Daughter"
click at [113, 283] on span "Real Property" at bounding box center [152, 285] width 274 height 19
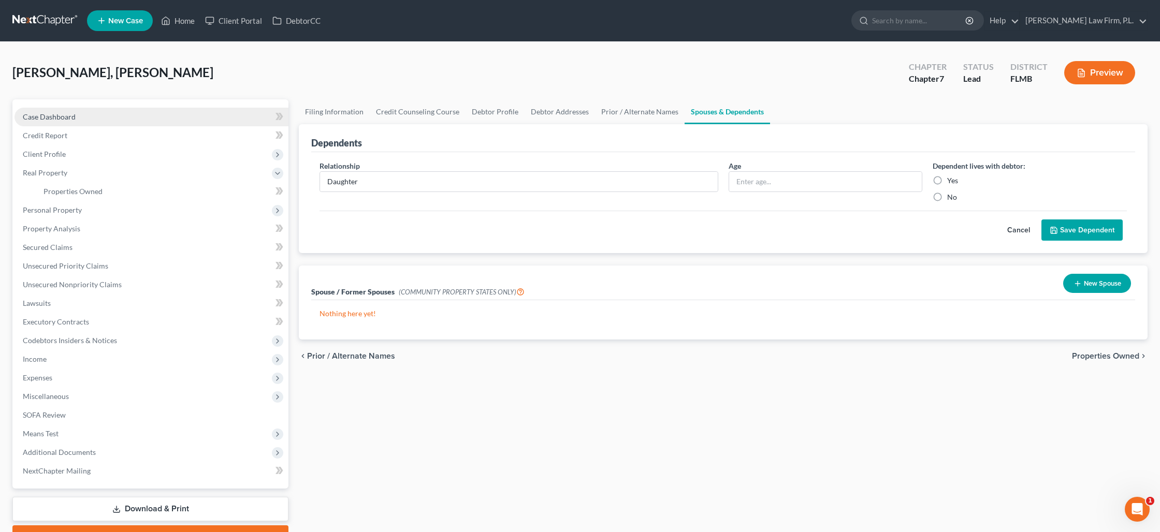
click at [62, 114] on span "Case Dashboard" at bounding box center [49, 116] width 53 height 9
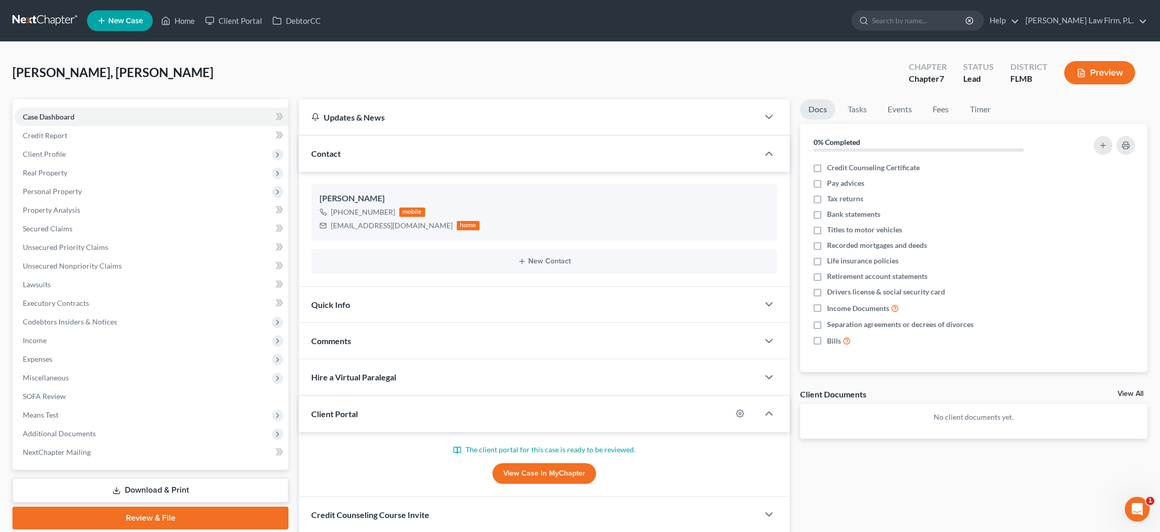
click at [537, 468] on link "View Case in MyChapter" at bounding box center [545, 474] width 104 height 21
click at [97, 148] on span "Client Profile" at bounding box center [152, 154] width 274 height 19
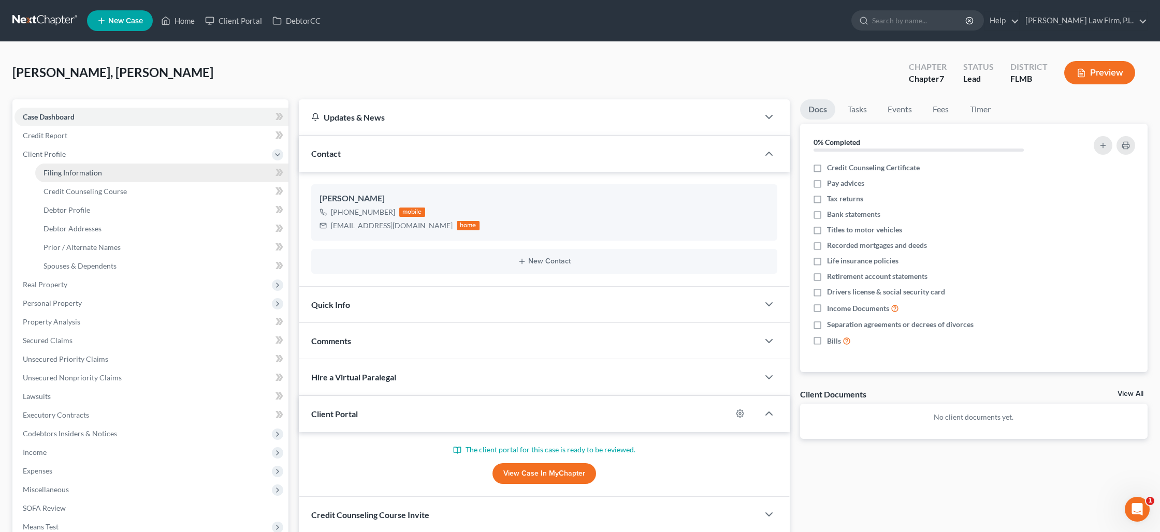
drag, startPoint x: 98, startPoint y: 170, endPoint x: 131, endPoint y: 172, distance: 32.7
click at [98, 170] on span "Filing Information" at bounding box center [73, 172] width 59 height 9
select select "1"
select select "0"
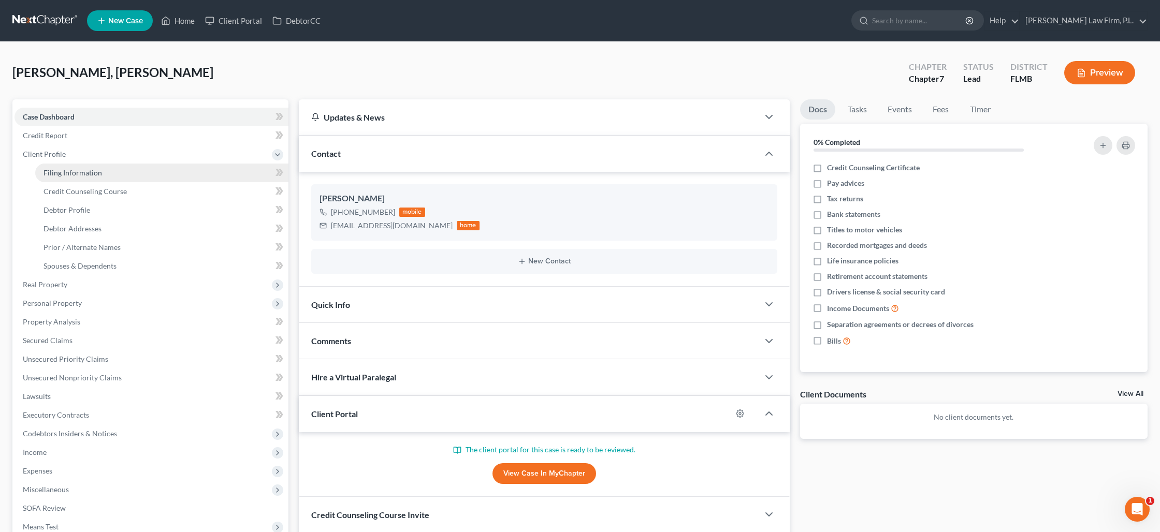
select select "15"
select select "0"
select select "9"
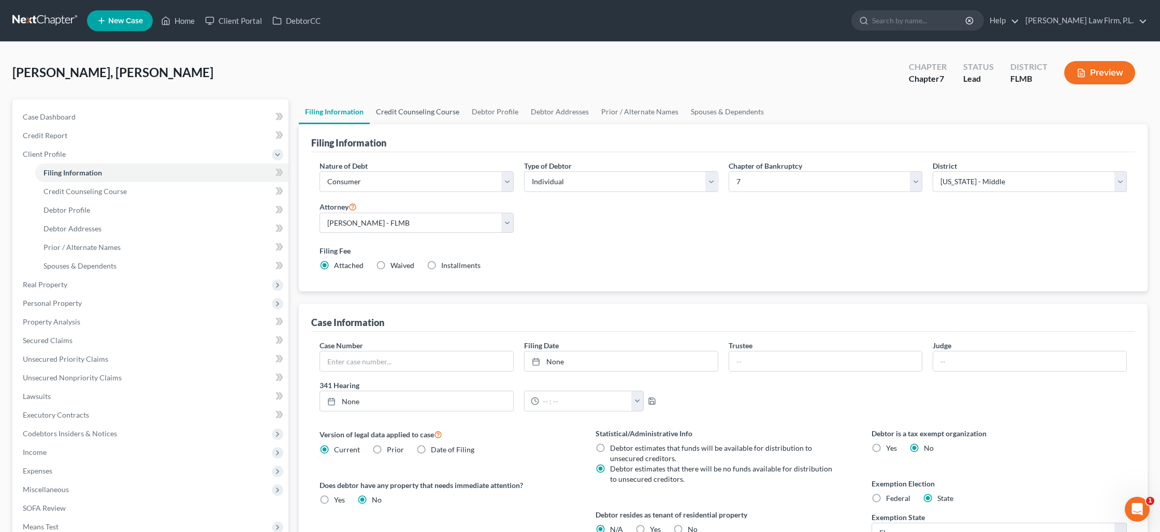
click at [433, 114] on link "Credit Counseling Course" at bounding box center [418, 111] width 96 height 25
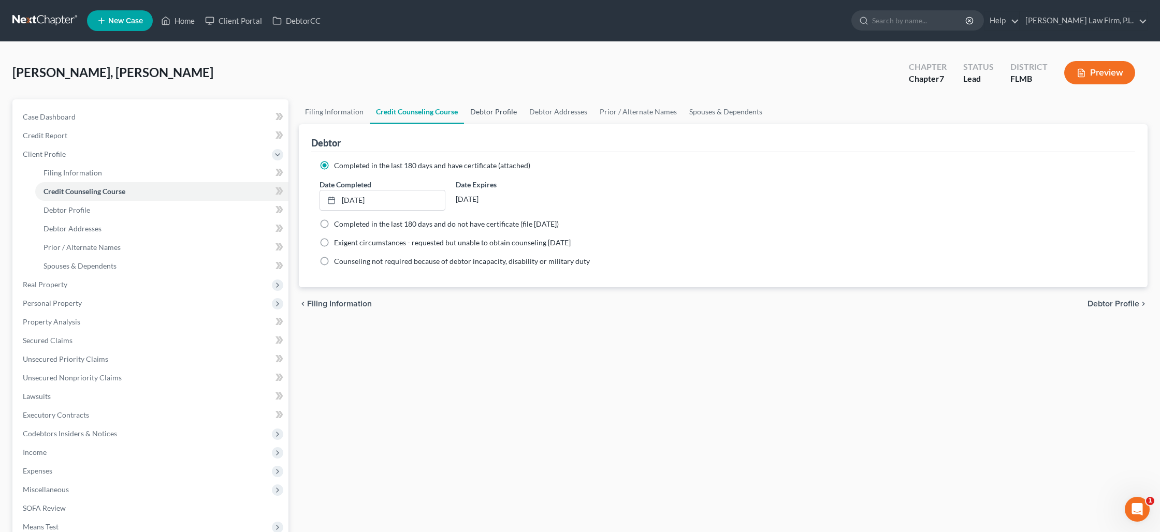
click at [488, 113] on link "Debtor Profile" at bounding box center [493, 111] width 59 height 25
select select "1"
select select "3"
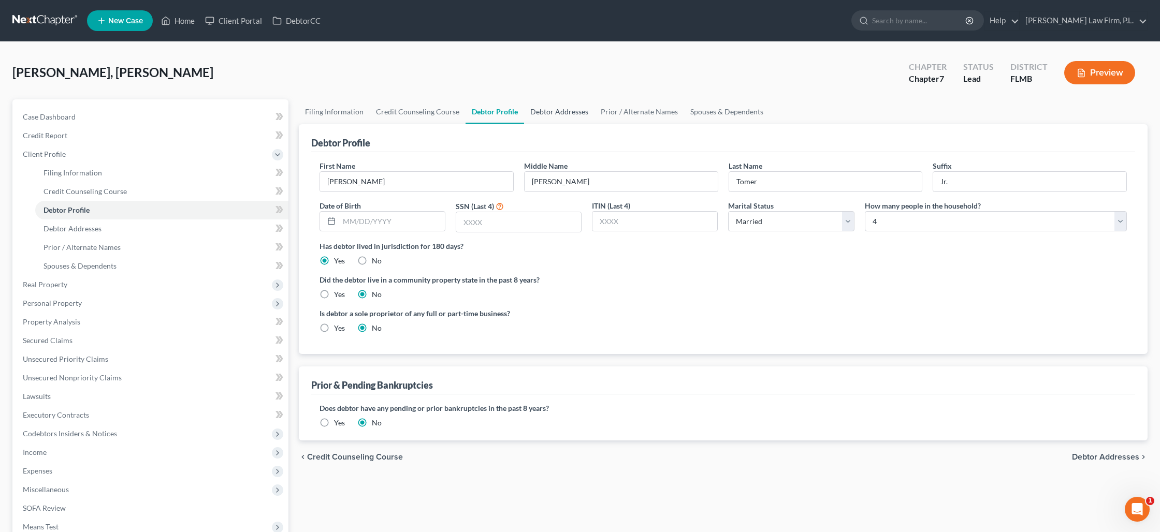
click at [553, 117] on link "Debtor Addresses" at bounding box center [559, 111] width 70 height 25
select select "0"
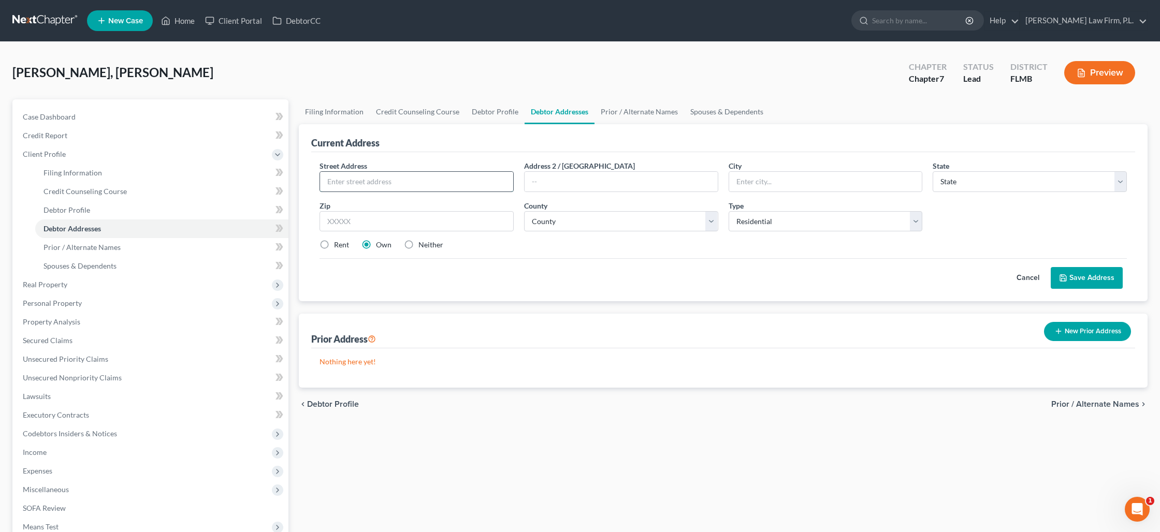
click at [431, 176] on input "text" at bounding box center [416, 182] width 193 height 20
type input "[STREET_ADDRESS]"
click at [747, 179] on input "text" at bounding box center [825, 182] width 193 height 20
type input "[GEOGRAPHIC_DATA]"
select select "9"
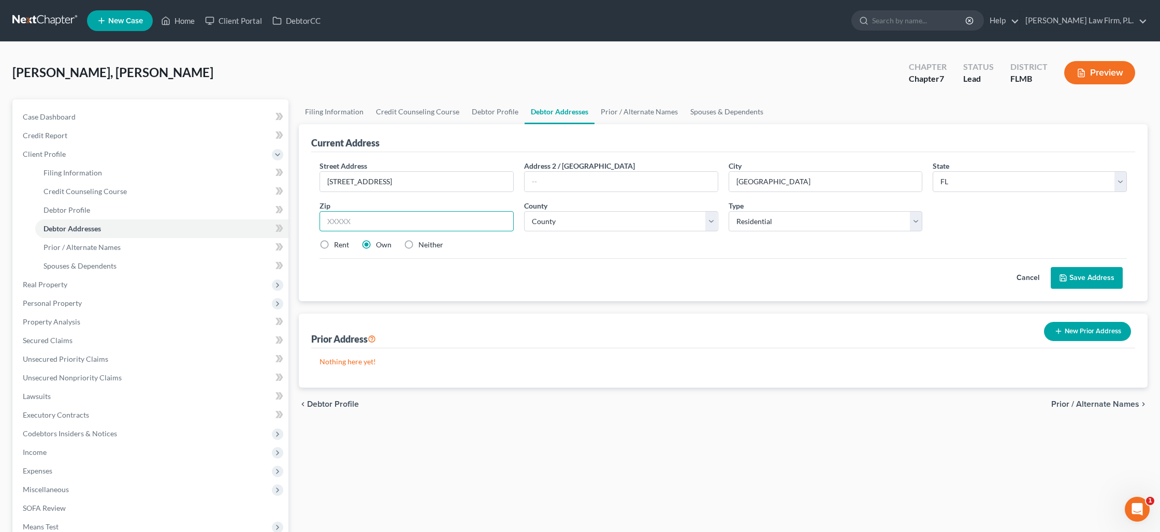
click at [452, 229] on input "text" at bounding box center [417, 221] width 194 height 21
type input "2"
type input "34120"
click at [419, 246] on label "Neither" at bounding box center [431, 245] width 25 height 10
click at [423, 246] on input "Neither" at bounding box center [426, 243] width 7 height 7
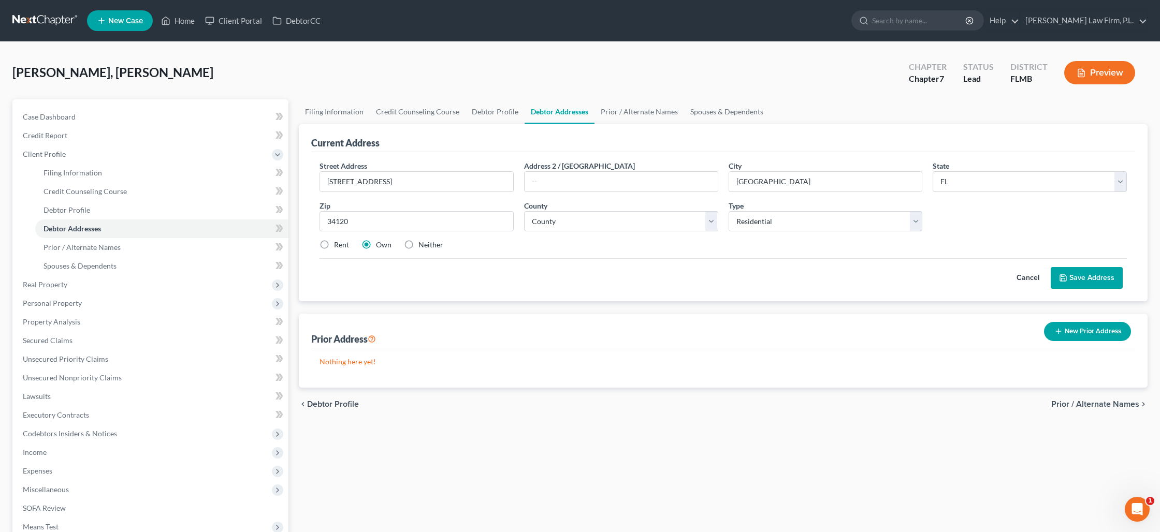
radio input "true"
click at [575, 219] on select "County [GEOGRAPHIC_DATA] [GEOGRAPHIC_DATA] [GEOGRAPHIC_DATA] [GEOGRAPHIC_DATA] …" at bounding box center [621, 221] width 194 height 21
select select "10"
click at [524, 211] on select "County [GEOGRAPHIC_DATA] [GEOGRAPHIC_DATA] [GEOGRAPHIC_DATA] [GEOGRAPHIC_DATA] …" at bounding box center [621, 221] width 194 height 21
click at [1071, 272] on button "Save Address" at bounding box center [1087, 278] width 72 height 22
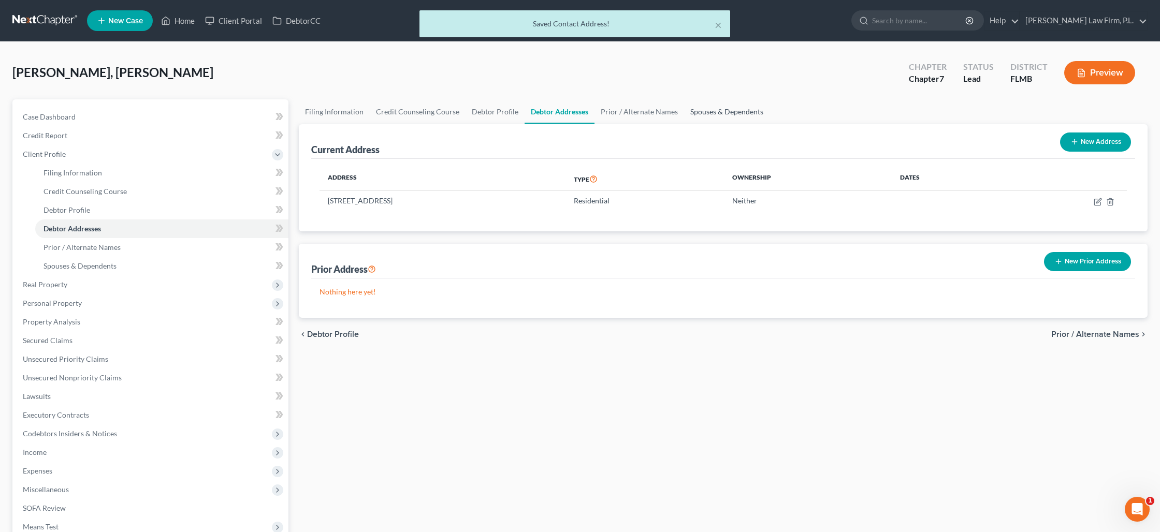
click at [726, 112] on link "Spouses & Dependents" at bounding box center [726, 111] width 85 height 25
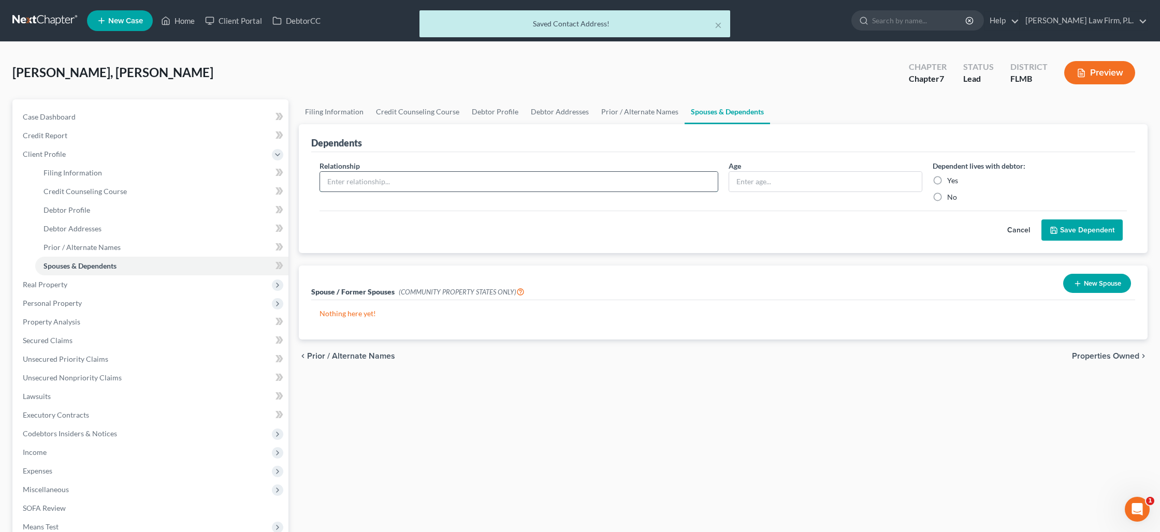
click at [618, 185] on input "text" at bounding box center [519, 182] width 398 height 20
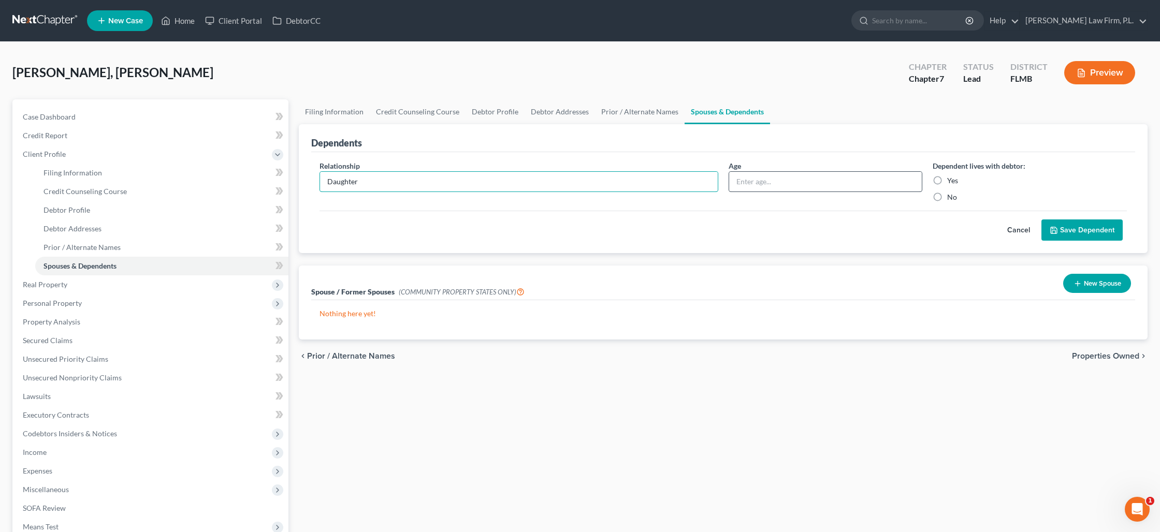
type input "Daughter"
click at [817, 189] on input "text" at bounding box center [825, 182] width 193 height 20
type input "8"
click at [947, 180] on label "Yes" at bounding box center [952, 181] width 11 height 10
click at [952, 180] on input "Yes" at bounding box center [955, 179] width 7 height 7
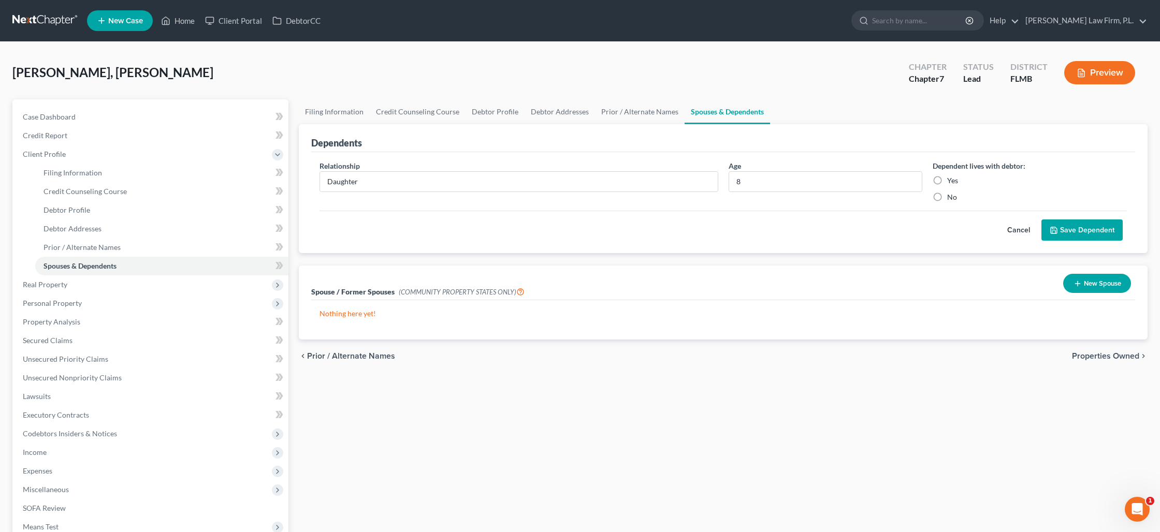
radio input "true"
click at [1071, 235] on button "Save Dependent" at bounding box center [1082, 231] width 81 height 22
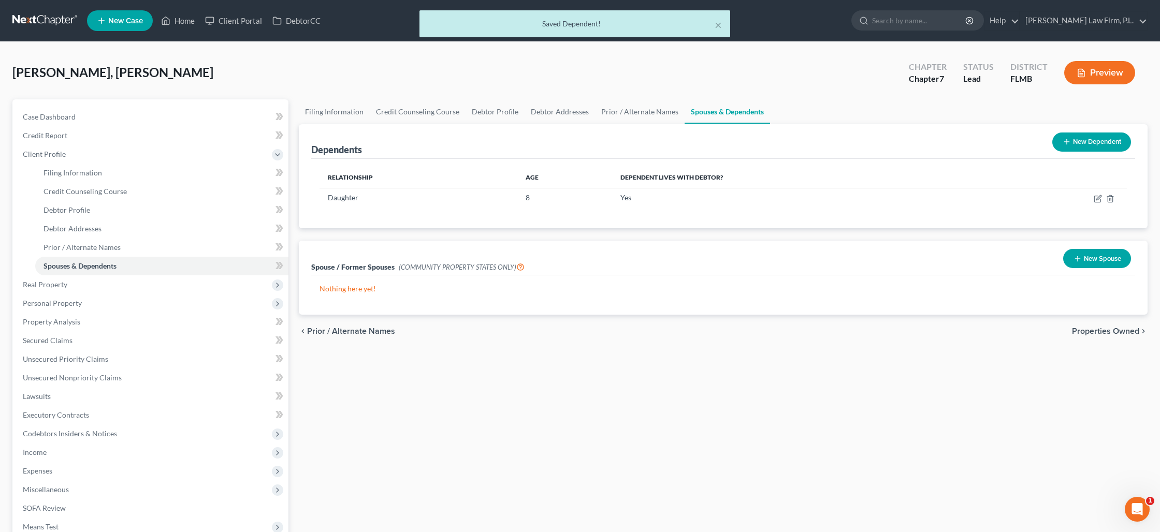
drag, startPoint x: 1075, startPoint y: 146, endPoint x: 987, endPoint y: 152, distance: 87.8
click at [1075, 146] on button "New Dependent" at bounding box center [1092, 142] width 79 height 19
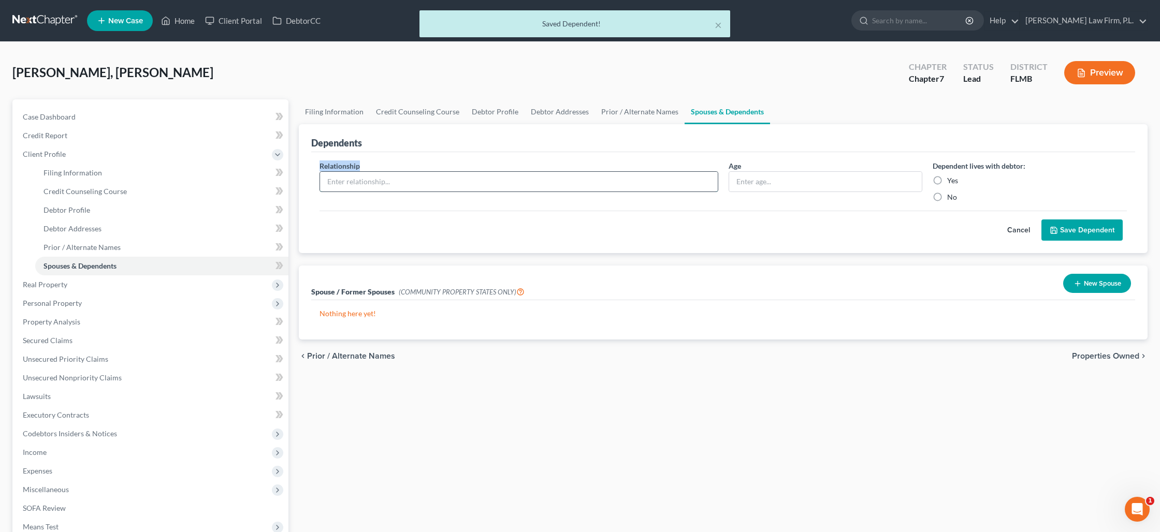
click at [498, 185] on input "text" at bounding box center [519, 182] width 398 height 20
type input "Daughter"
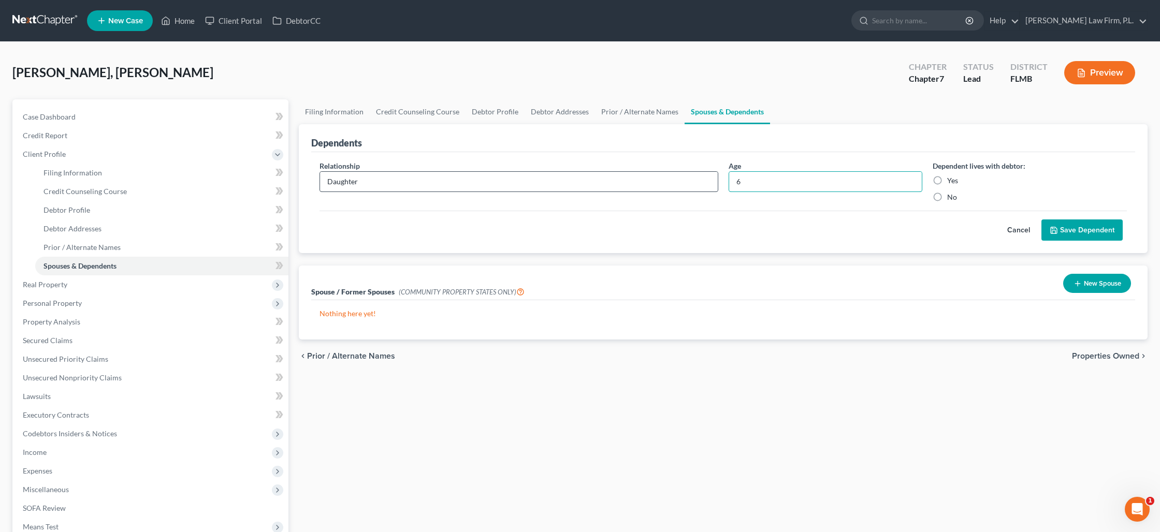
type input "6"
click at [947, 180] on label "Yes" at bounding box center [952, 181] width 11 height 10
click at [952, 180] on input "Yes" at bounding box center [955, 179] width 7 height 7
radio input "true"
click at [1067, 229] on button "Save Dependent" at bounding box center [1082, 231] width 81 height 22
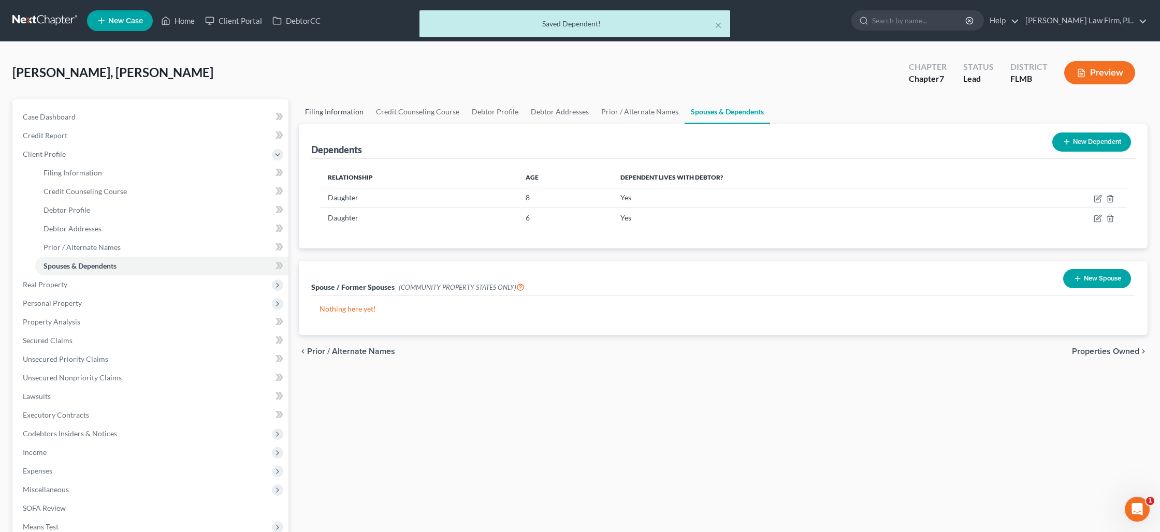
click at [345, 110] on link "Filing Information" at bounding box center [334, 111] width 71 height 25
select select "1"
select select "0"
select select "15"
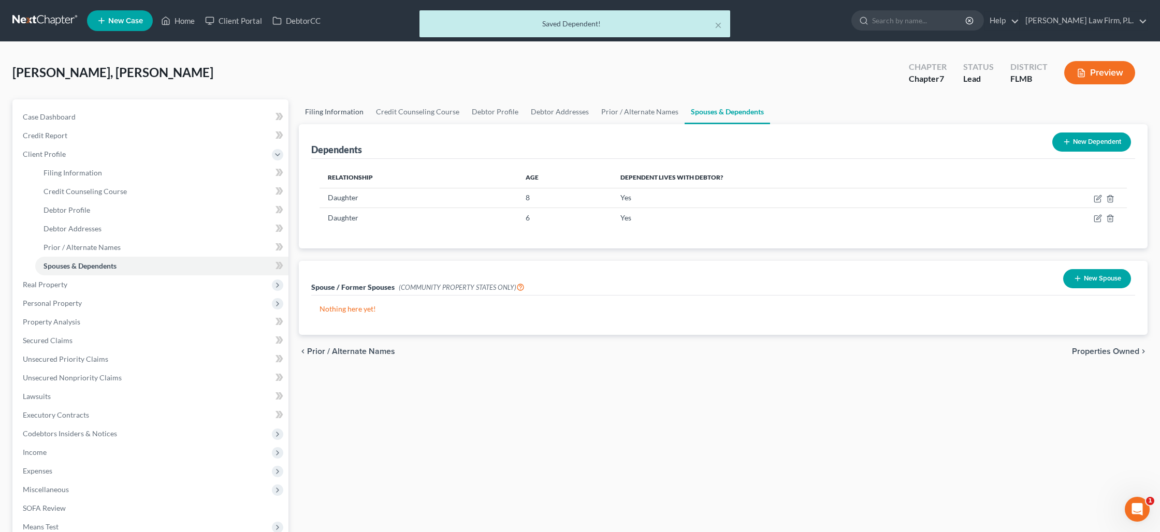
select select "0"
select select "9"
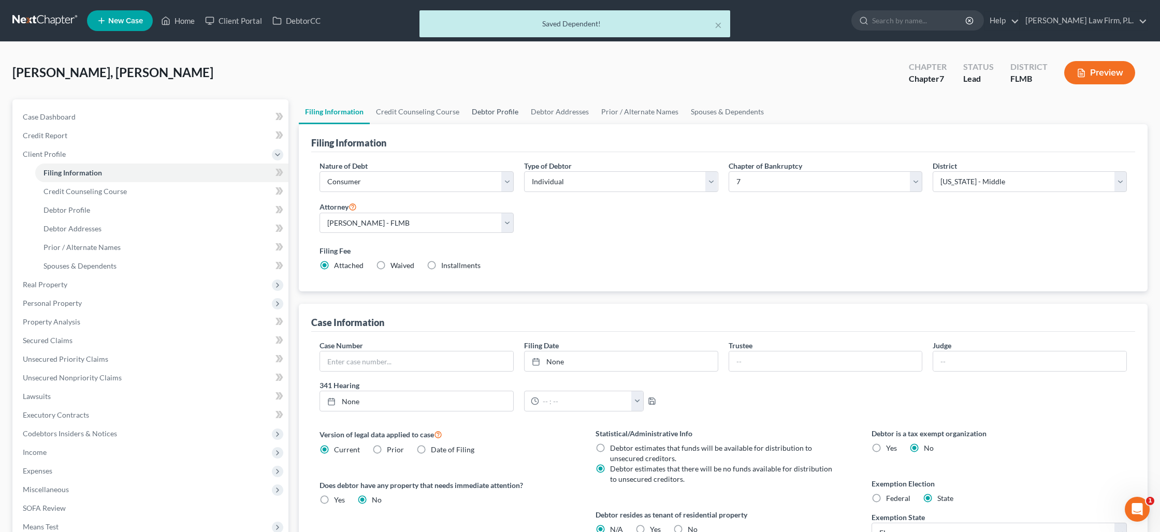
click at [482, 109] on link "Debtor Profile" at bounding box center [495, 111] width 59 height 25
select select "1"
select select "3"
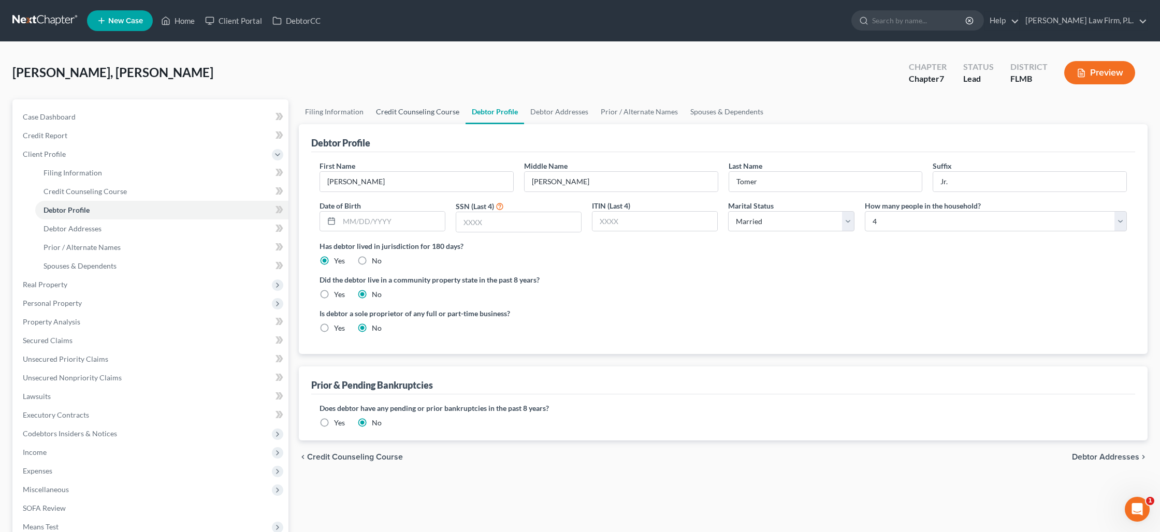
click at [427, 111] on link "Credit Counseling Course" at bounding box center [418, 111] width 96 height 25
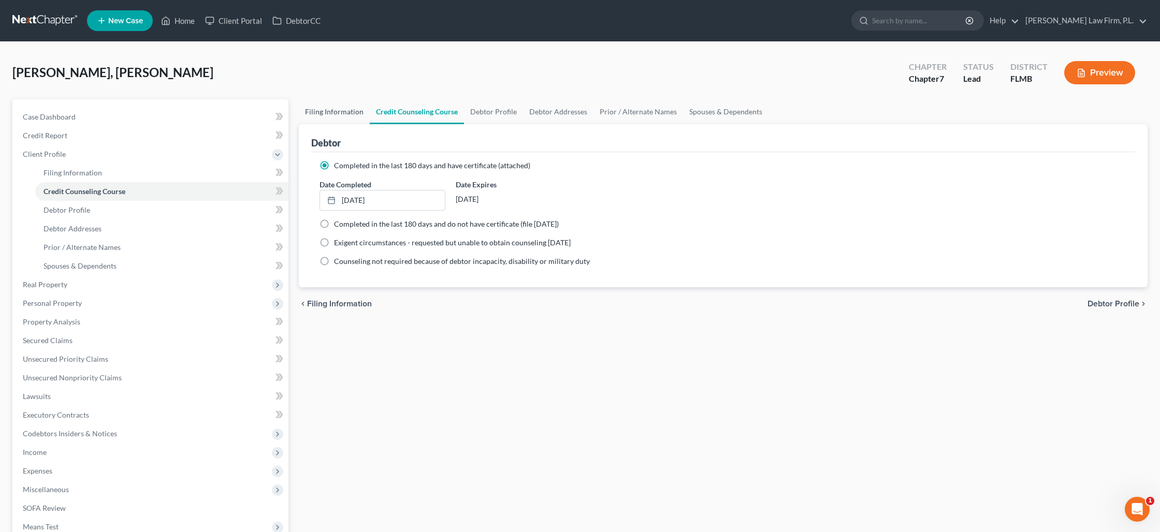
click at [346, 113] on link "Filing Information" at bounding box center [334, 111] width 71 height 25
select select "1"
select select "0"
select select "15"
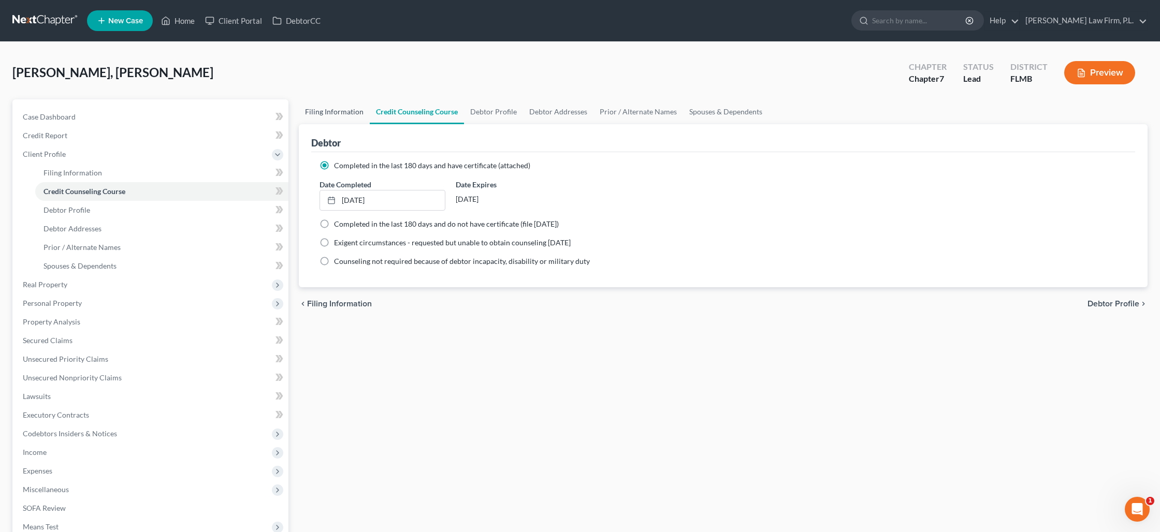
select select "0"
select select "9"
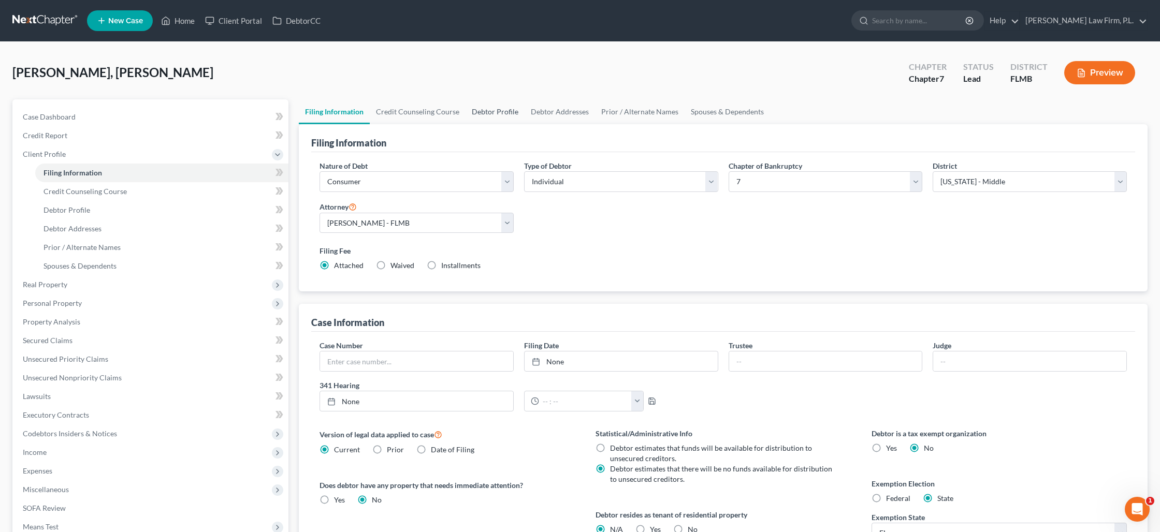
click at [487, 112] on link "Debtor Profile" at bounding box center [495, 111] width 59 height 25
select select "1"
select select "3"
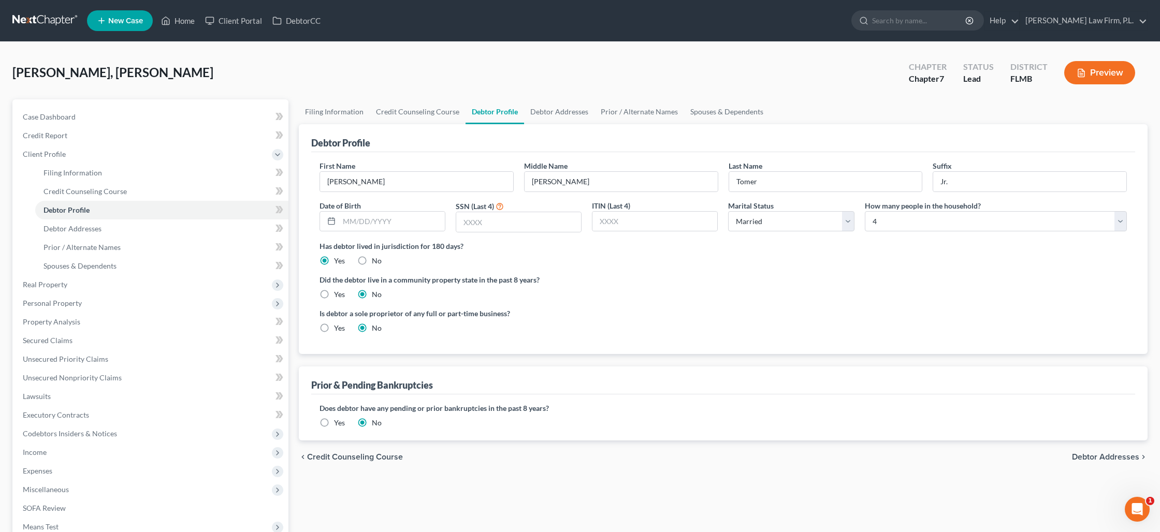
click at [334, 424] on label "Yes" at bounding box center [339, 423] width 11 height 10
click at [338, 424] on input "Yes" at bounding box center [341, 421] width 7 height 7
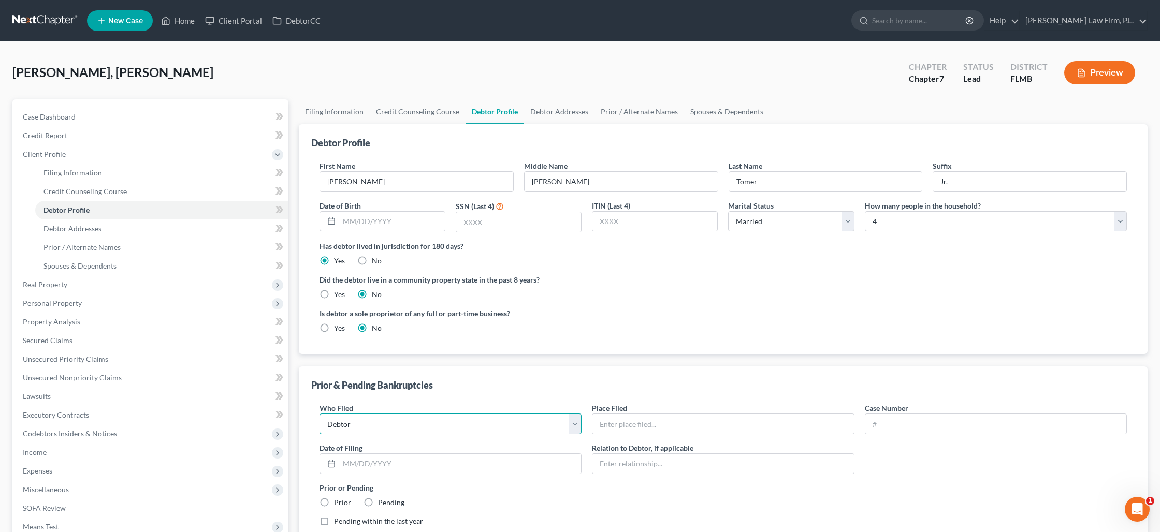
click at [356, 425] on select "Debtor Other" at bounding box center [451, 424] width 262 height 21
select select "other"
click at [320, 414] on select "Debtor Other" at bounding box center [451, 424] width 262 height 21
click at [606, 425] on input "text" at bounding box center [723, 424] width 261 height 20
type input "H"
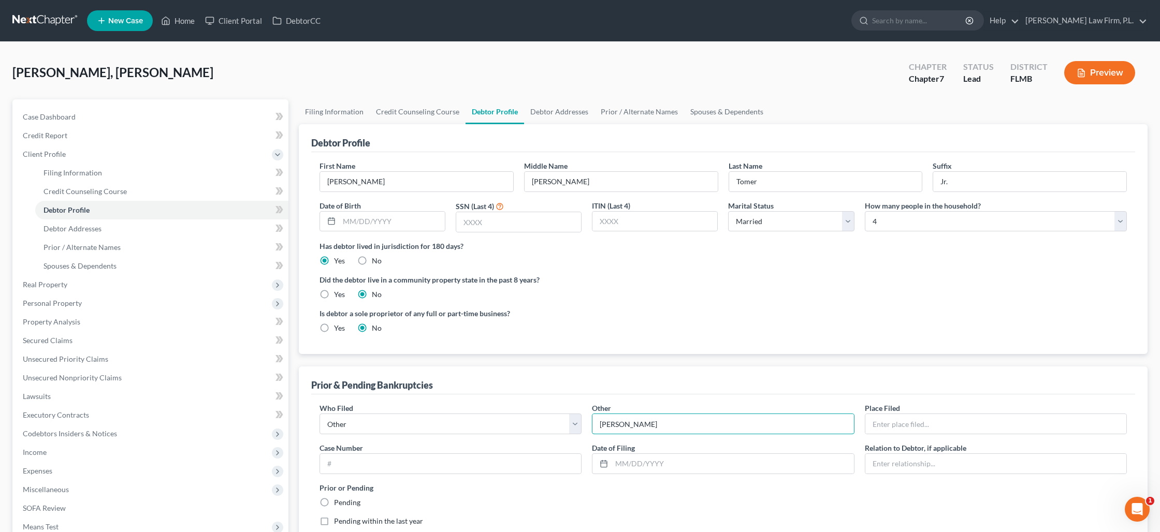
type input "[PERSON_NAME]"
type input "Middle District of [US_STATE]"
type input "2:25-bk-00829-FMD"
type input "[DATE]"
click at [1010, 464] on input "text" at bounding box center [996, 464] width 261 height 20
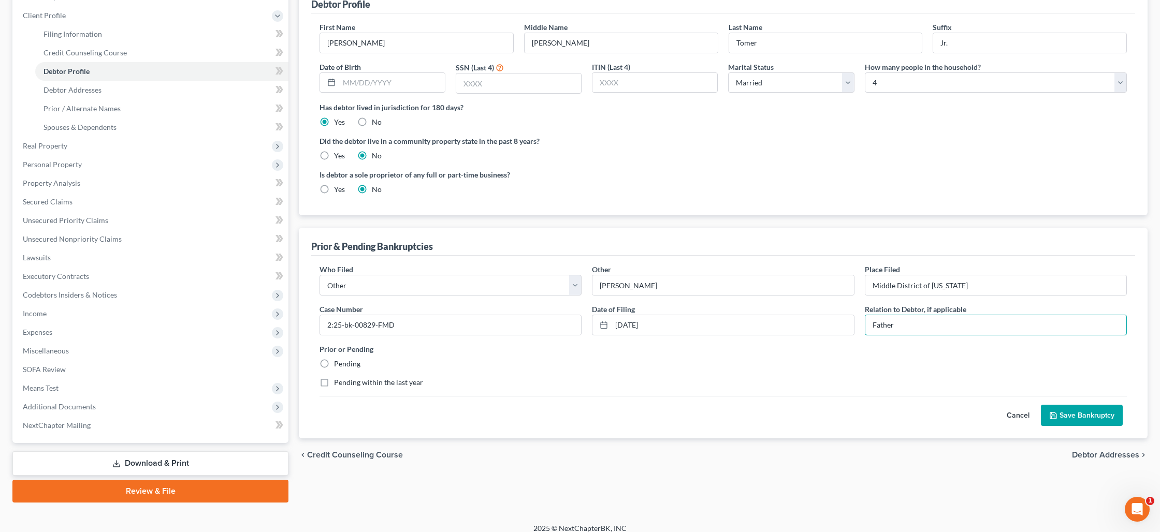
scroll to position [139, 0]
type input "Father"
click at [334, 383] on label "Pending within the last year" at bounding box center [378, 382] width 89 height 10
click at [338, 383] on input "Pending within the last year" at bounding box center [341, 380] width 7 height 7
checkbox input "true"
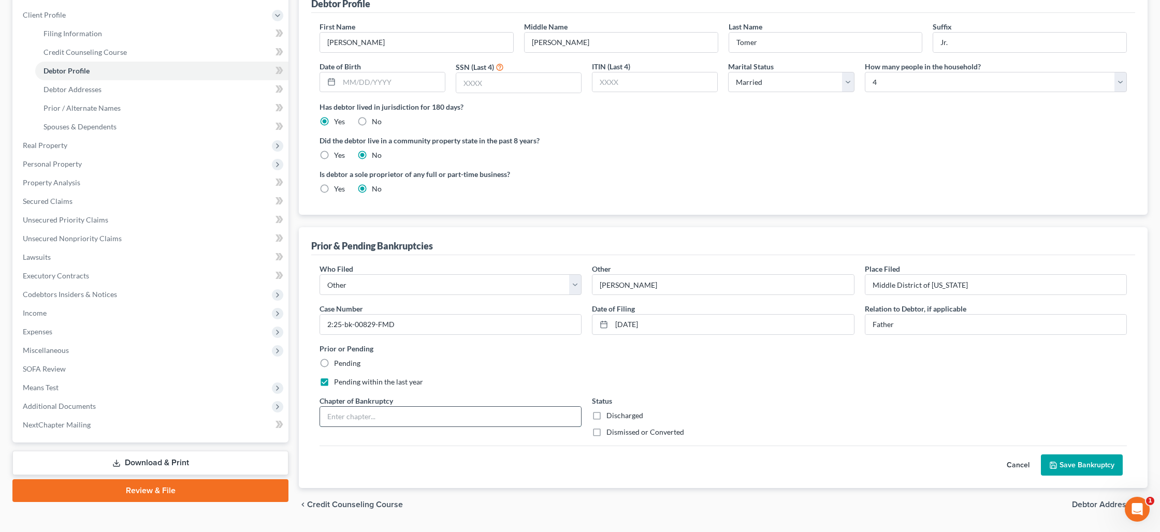
click at [364, 418] on input "text" at bounding box center [450, 417] width 261 height 20
type input "Chapter 7"
click at [607, 415] on label "Discharged" at bounding box center [625, 416] width 37 height 10
click at [611, 415] on input "Discharged" at bounding box center [614, 414] width 7 height 7
checkbox input "true"
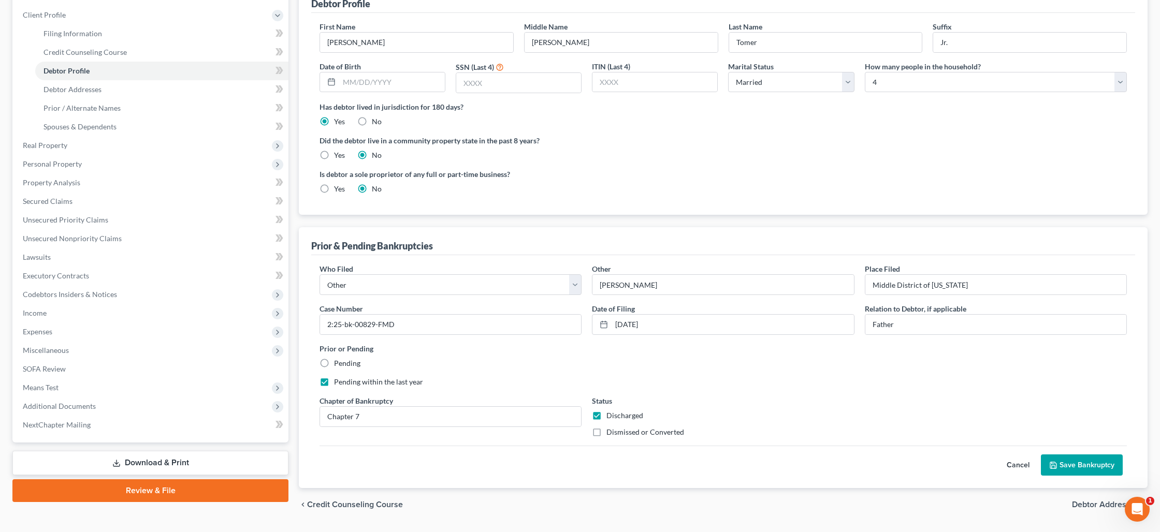
click at [334, 364] on label "Pending" at bounding box center [347, 363] width 26 height 10
click at [338, 364] on input "Pending" at bounding box center [341, 361] width 7 height 7
radio input "true"
click at [334, 380] on label "Pending within the last year" at bounding box center [378, 382] width 89 height 10
click at [338, 380] on input "Pending within the last year" at bounding box center [341, 380] width 7 height 7
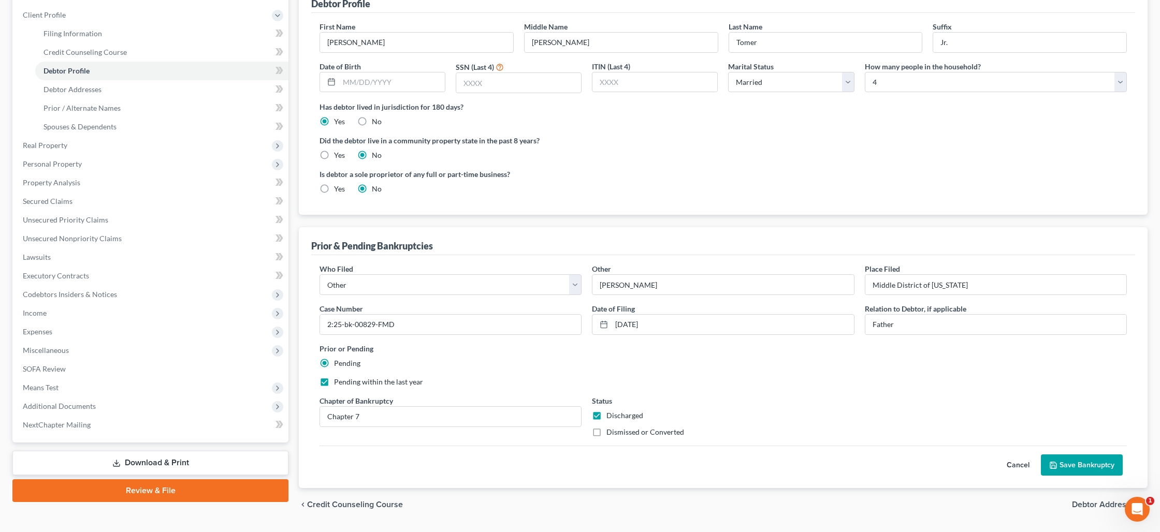
checkbox input "false"
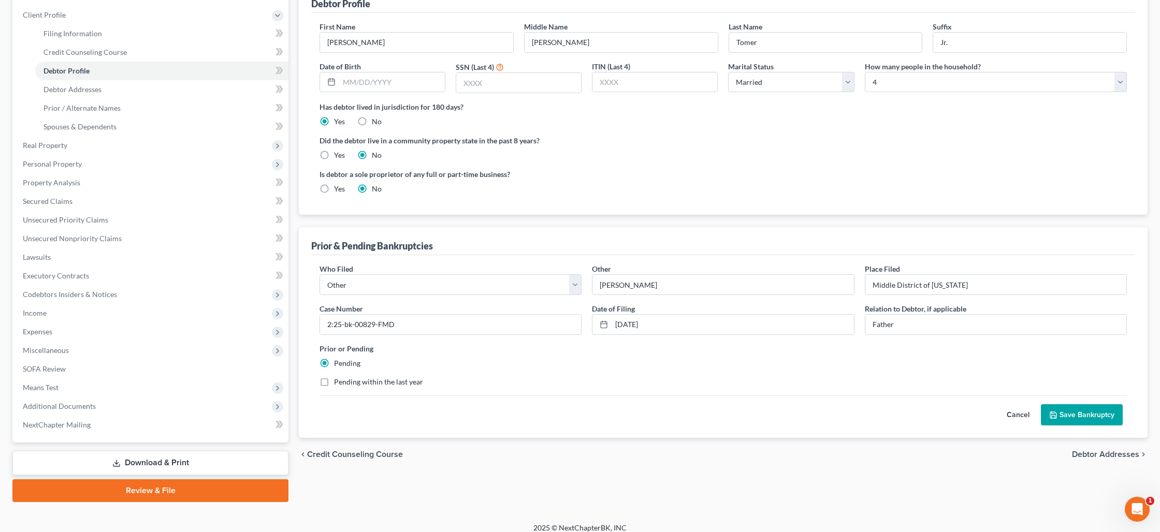
click at [1062, 422] on button "Save Bankruptcy" at bounding box center [1082, 416] width 82 height 22
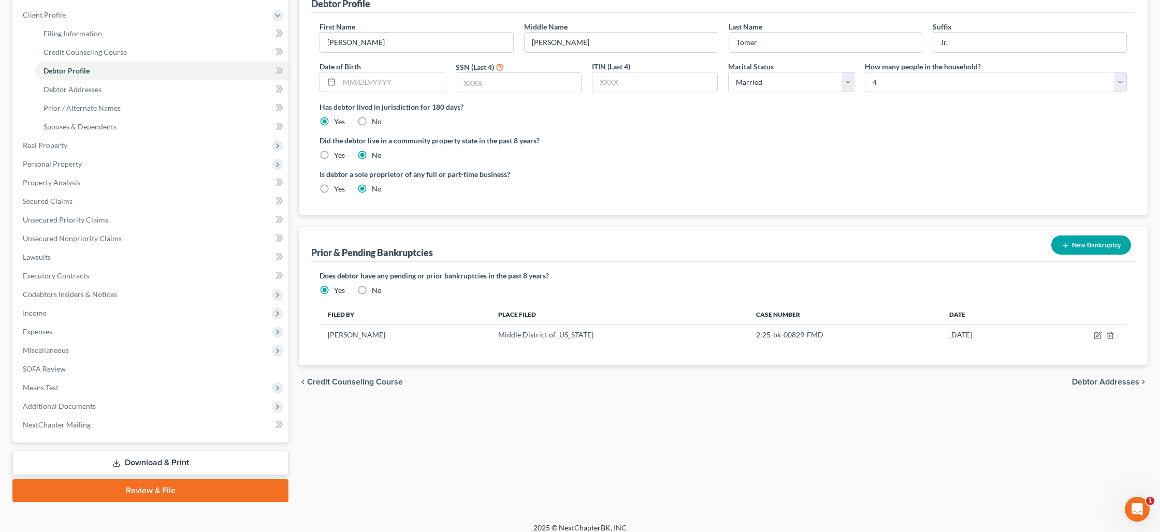
click at [1079, 249] on button "New Bankruptcy" at bounding box center [1091, 245] width 80 height 19
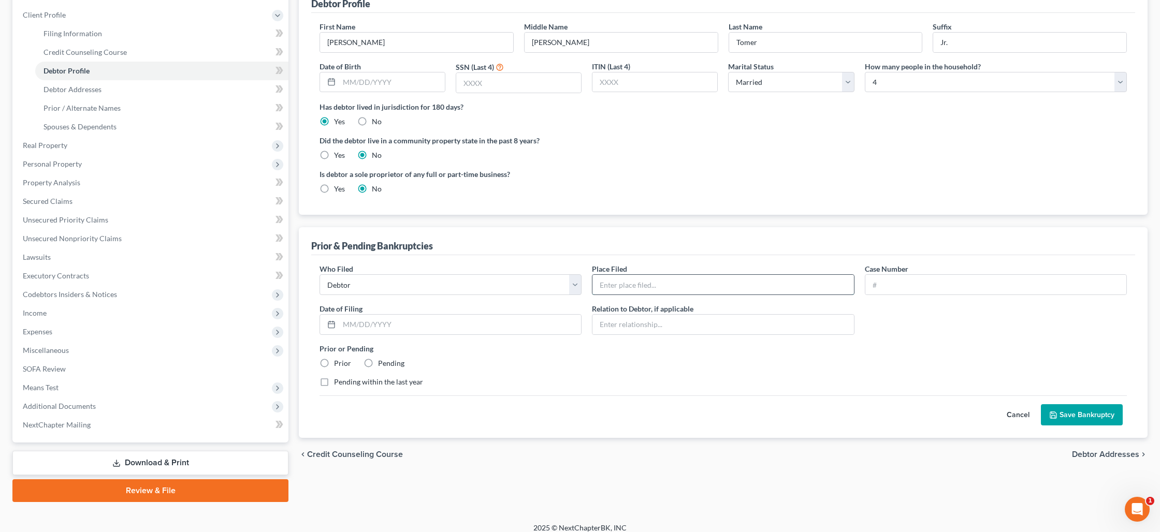
click at [610, 289] on input "text" at bounding box center [723, 285] width 261 height 20
click at [531, 290] on select "Debtor Other" at bounding box center [451, 285] width 262 height 21
select select "other"
click at [320, 275] on select "Debtor Other" at bounding box center [451, 285] width 262 height 21
click at [605, 290] on input "text" at bounding box center [723, 285] width 261 height 20
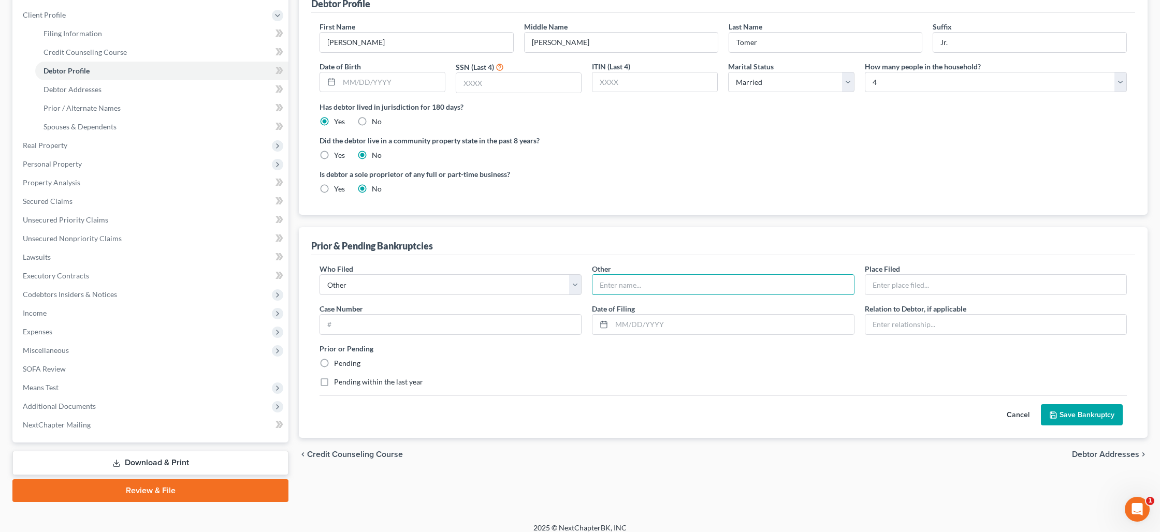
type input "[PERSON_NAME] and [PERSON_NAME]"
click at [895, 287] on input "text" at bounding box center [996, 285] width 261 height 20
type input "2"
click at [871, 287] on input ":21-bk-00623" at bounding box center [996, 285] width 261 height 20
type input "2:21-bk-00623"
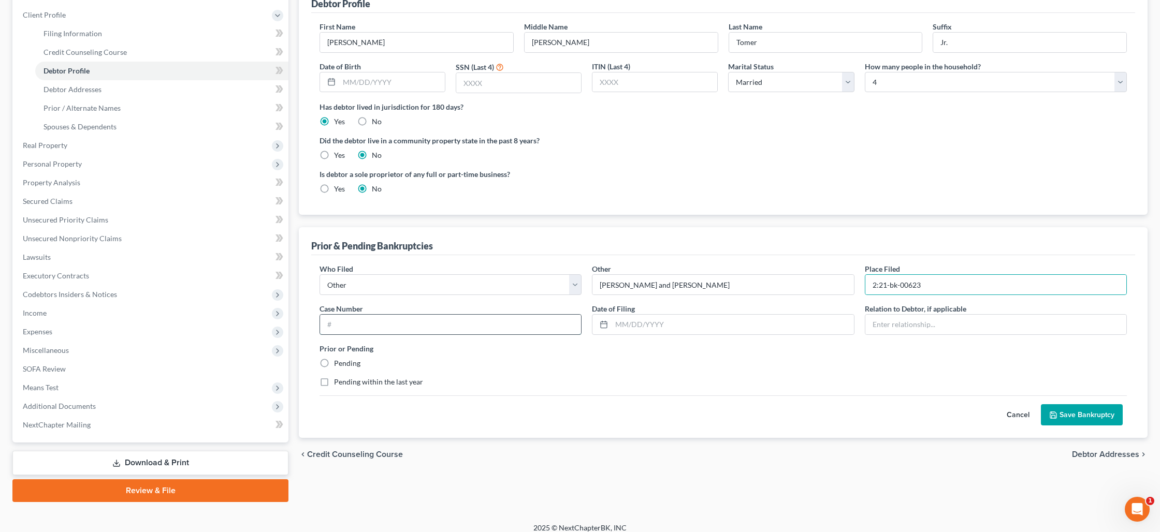
click at [366, 319] on input "text" at bounding box center [450, 325] width 261 height 20
drag, startPoint x: 963, startPoint y: 291, endPoint x: 861, endPoint y: 287, distance: 102.1
click at [861, 287] on div "Place Filed * 2:21-bk-00623" at bounding box center [996, 280] width 272 height 32
click at [395, 328] on input "text" at bounding box center [450, 325] width 261 height 20
paste input "2:21-bk-00623"
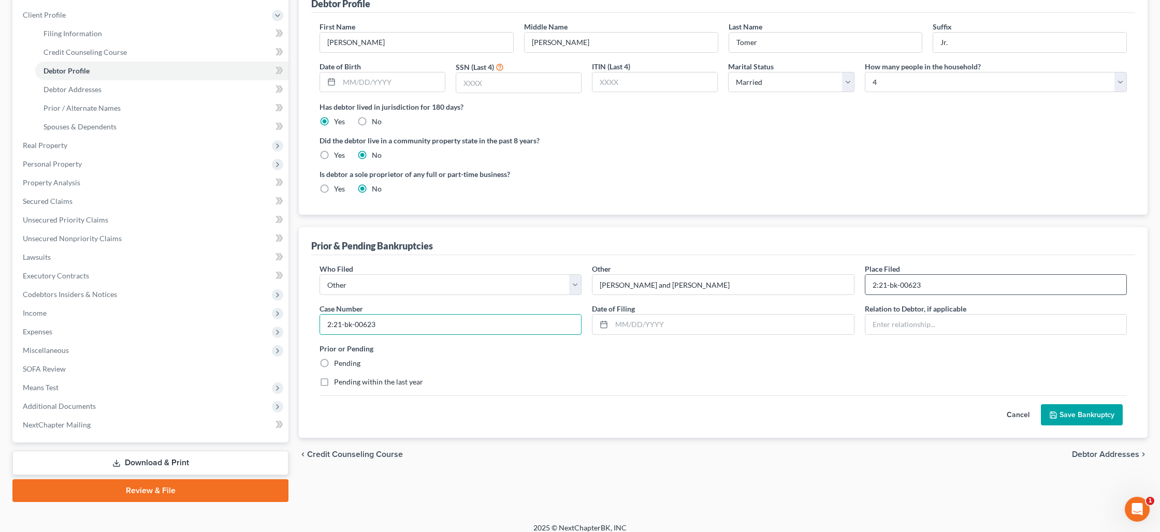
type input "2:21-bk-00623"
click at [886, 290] on input "2:21-bk-00623" at bounding box center [996, 285] width 261 height 20
type input "[US_STATE] Bcy Court; District of [US_STATE]"
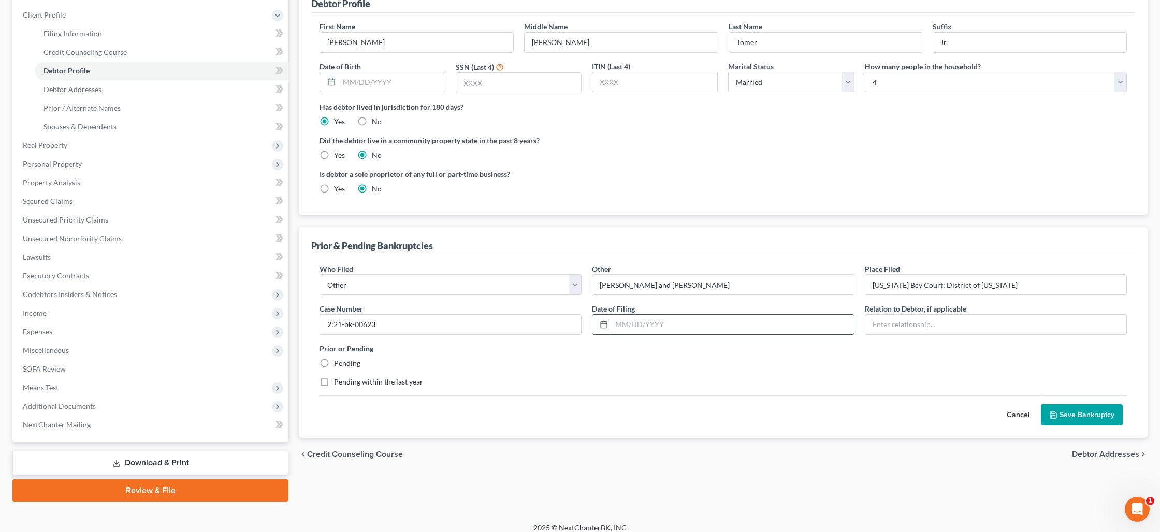
click at [686, 328] on input "text" at bounding box center [733, 325] width 242 height 20
type input "[DATE]"
click at [885, 326] on input "text" at bounding box center [996, 325] width 261 height 20
type input "Brother"
click at [334, 380] on label "Pending within the last year" at bounding box center [378, 382] width 89 height 10
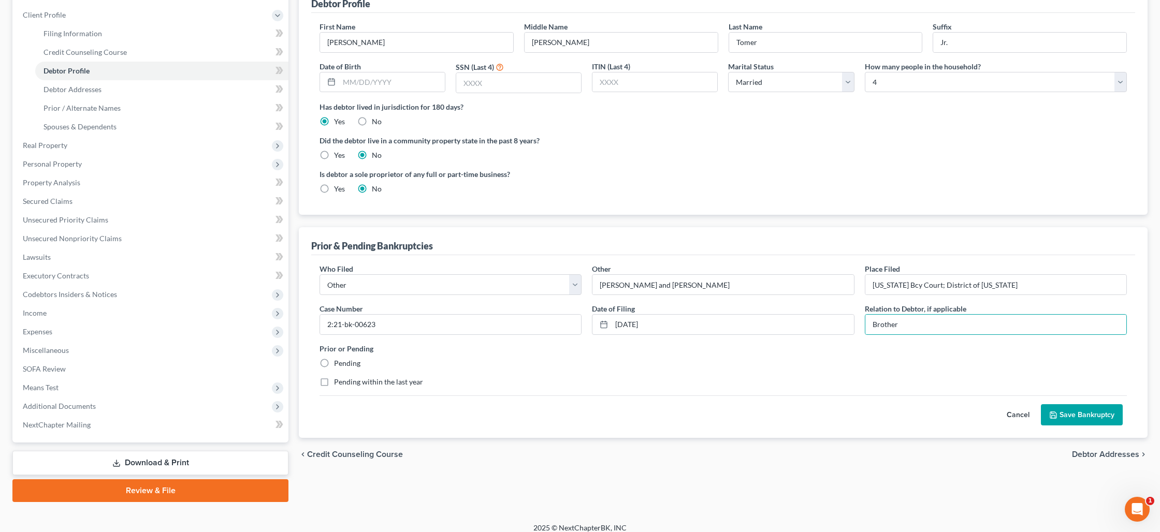
click at [338, 380] on input "Pending within the last year" at bounding box center [341, 380] width 7 height 7
checkbox input "true"
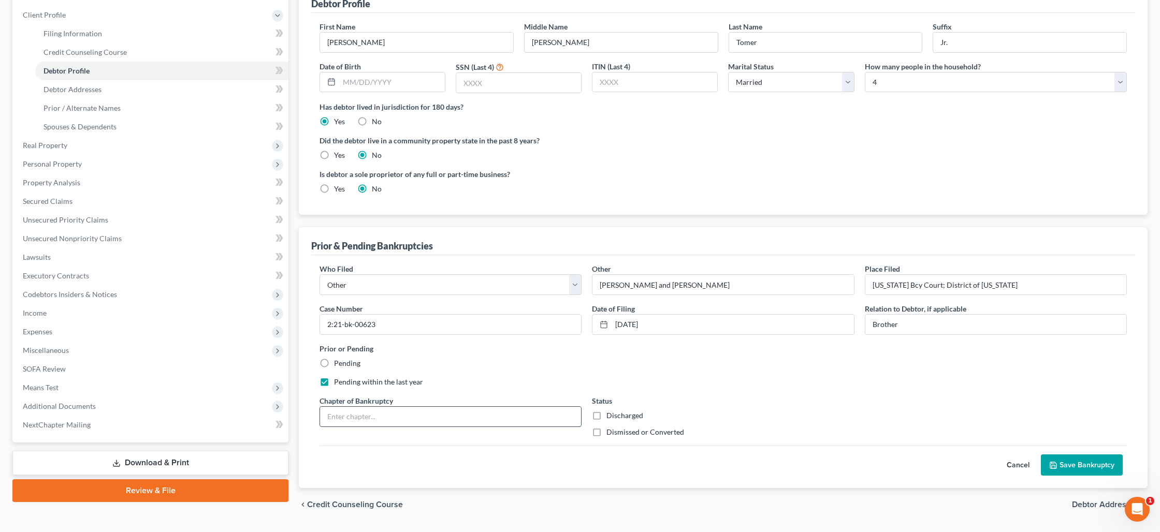
click at [362, 415] on input "text" at bounding box center [450, 417] width 261 height 20
type input "Chapter 7"
click at [607, 414] on label "Discharged" at bounding box center [625, 416] width 37 height 10
click at [611, 414] on input "Discharged" at bounding box center [614, 414] width 7 height 7
checkbox input "true"
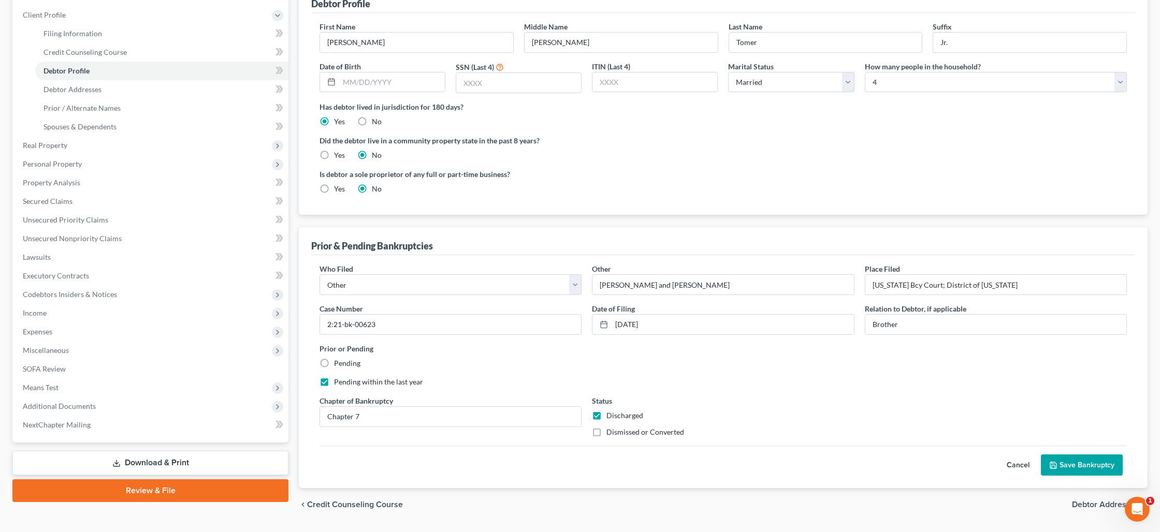
click at [1063, 462] on button "Save Bankruptcy" at bounding box center [1082, 466] width 82 height 22
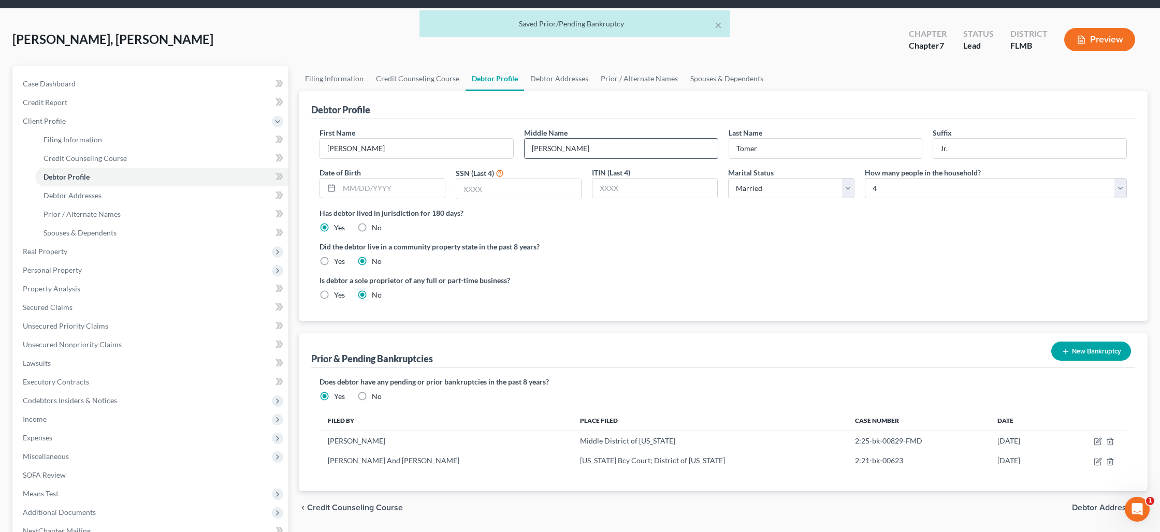
scroll to position [0, 0]
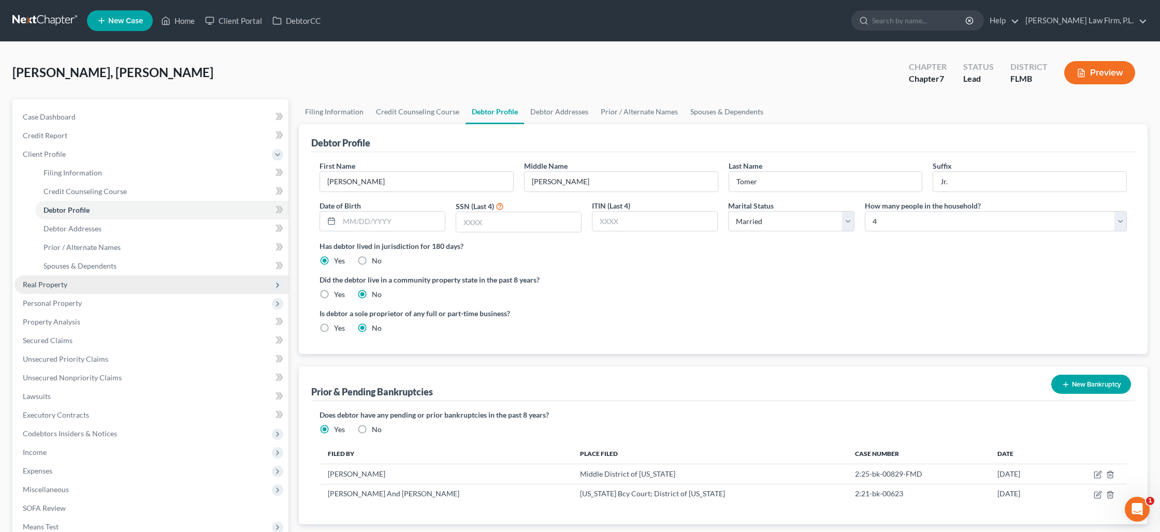
click at [69, 283] on span "Real Property" at bounding box center [152, 285] width 274 height 19
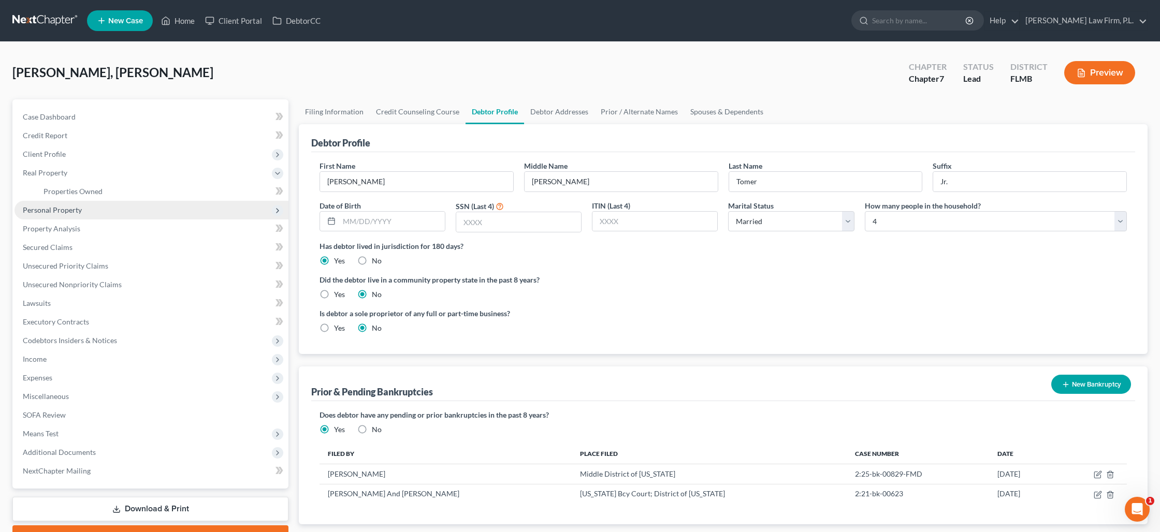
click at [58, 208] on span "Personal Property" at bounding box center [52, 210] width 59 height 9
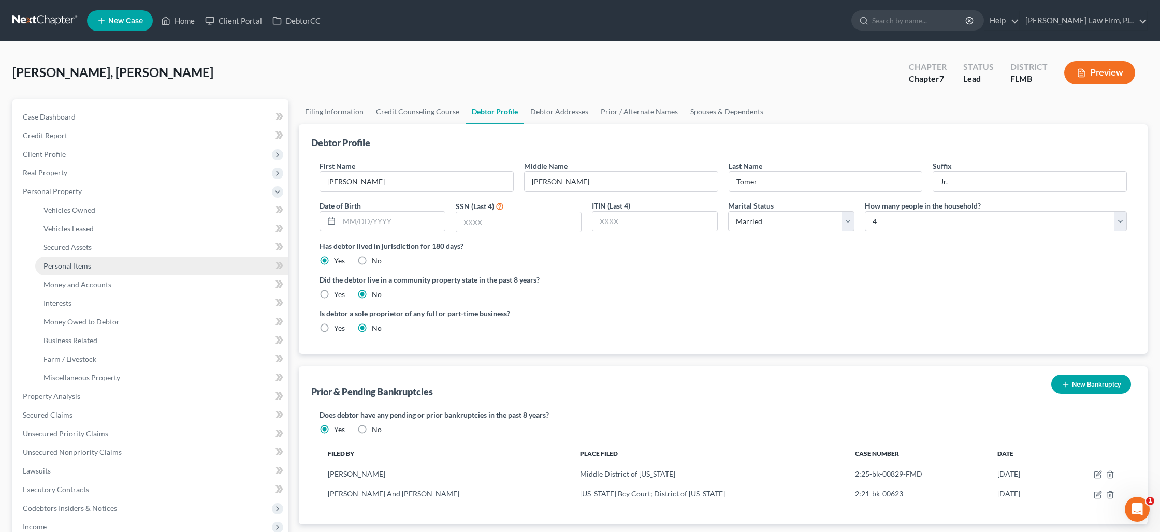
click at [88, 264] on span "Personal Items" at bounding box center [68, 266] width 48 height 9
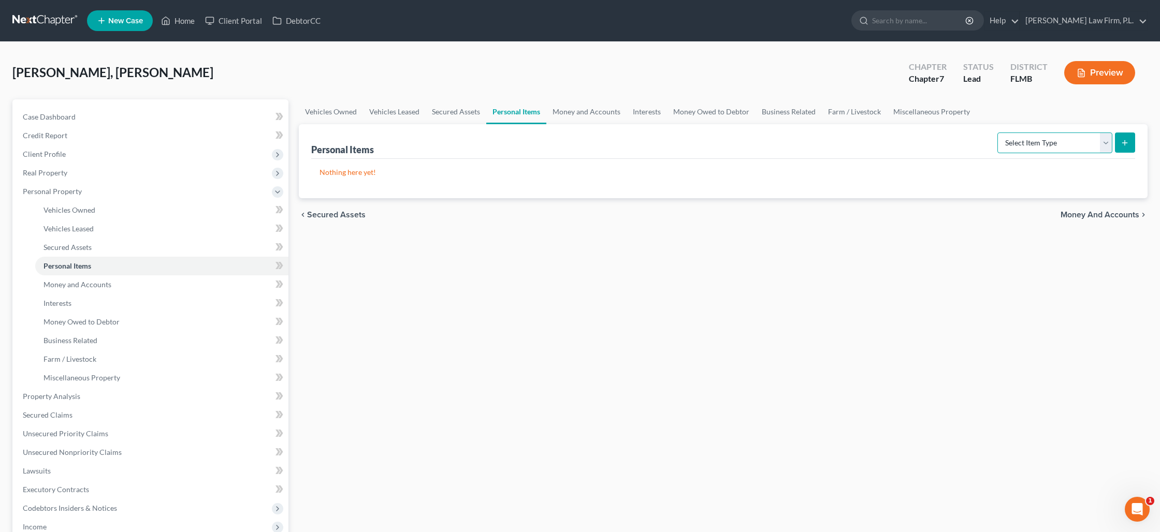
click at [1063, 150] on select "Select Item Type Clothing Collectibles Of Value Electronics Firearms Household …" at bounding box center [1055, 143] width 115 height 21
select select "clothing"
click at [999, 133] on select "Select Item Type Clothing Collectibles Of Value Electronics Firearms Household …" at bounding box center [1055, 143] width 115 height 21
click at [1126, 143] on icon "submit" at bounding box center [1125, 143] width 8 height 8
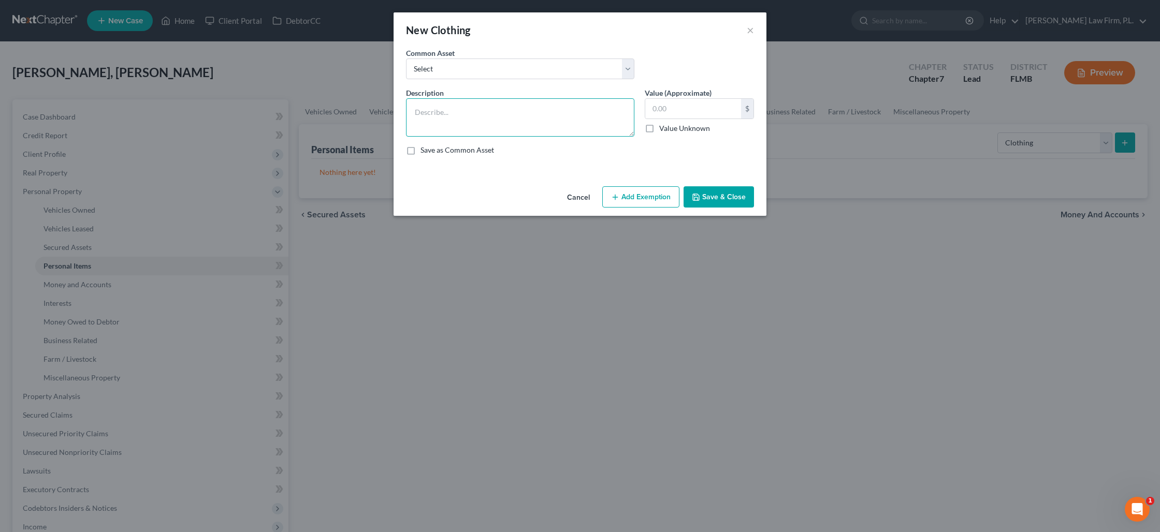
click at [517, 122] on textarea at bounding box center [520, 117] width 228 height 38
type textarea "clothes"
type input "100"
click at [631, 200] on button "Add Exemption" at bounding box center [640, 197] width 77 height 22
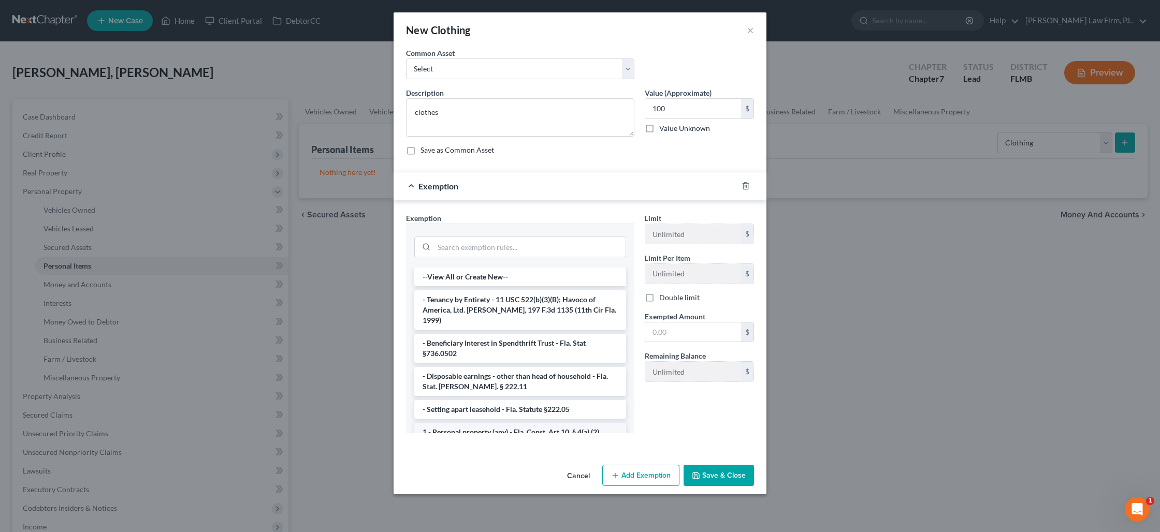
click at [505, 423] on li "1 - Personal property (any) - Fla. Const. Art.10, § 4(a) (2)" at bounding box center [520, 432] width 212 height 19
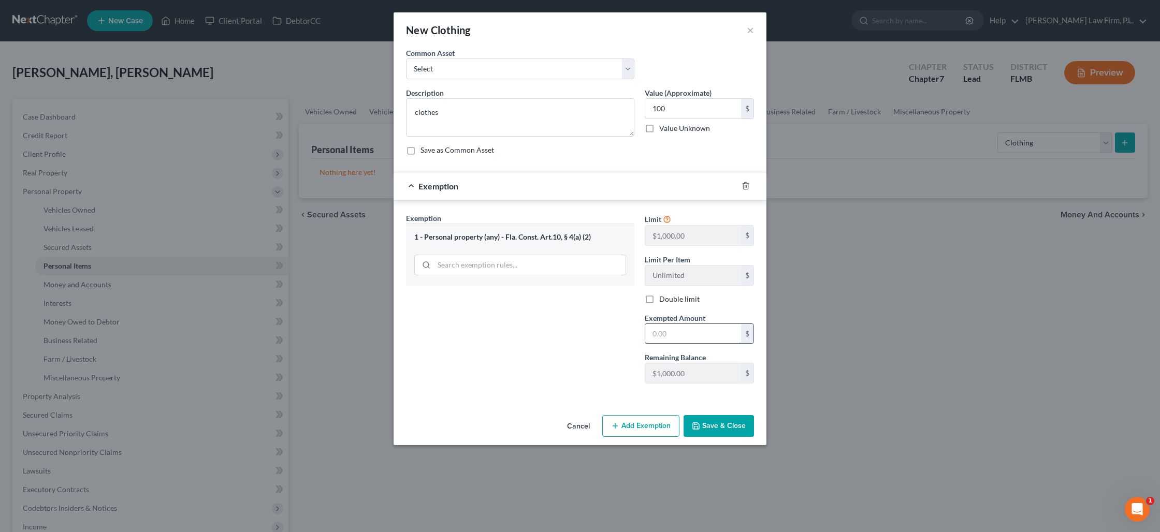
click at [655, 341] on input "text" at bounding box center [693, 334] width 96 height 20
type input "100"
click at [508, 367] on div "Exemption Set must be selected for CA. Exemption * 1 - Personal property (any) …" at bounding box center [520, 302] width 239 height 179
click at [724, 435] on button "Save & Close" at bounding box center [719, 426] width 70 height 22
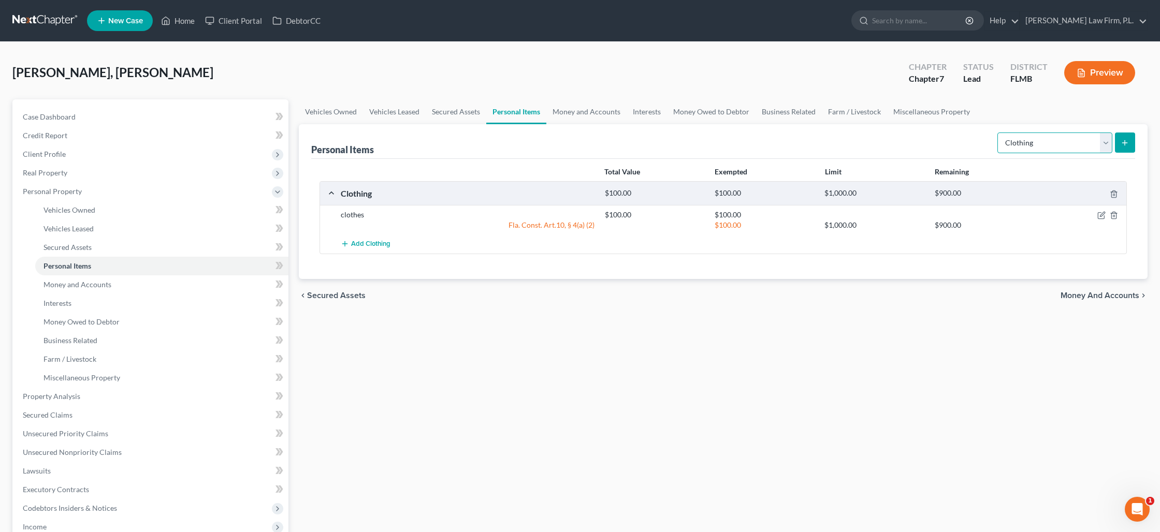
click at [1081, 150] on select "Select Item Type Clothing Collectibles Of Value Electronics Firearms Household …" at bounding box center [1055, 143] width 115 height 21
select select "collectibles_of_value"
click at [999, 133] on select "Select Item Type Clothing Collectibles Of Value Electronics Firearms Household …" at bounding box center [1055, 143] width 115 height 21
click at [1123, 143] on line "submit" at bounding box center [1125, 143] width 5 height 0
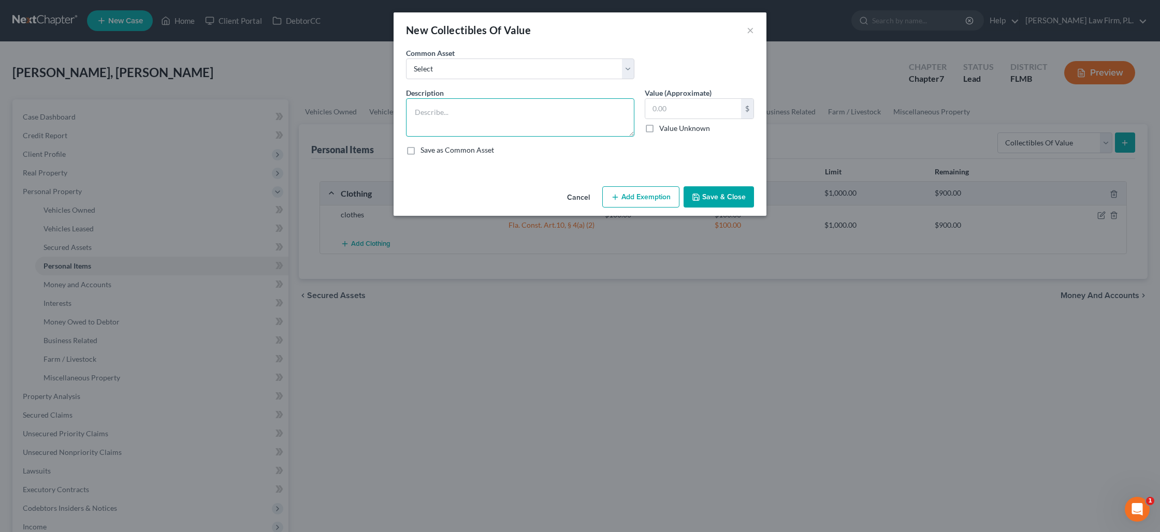
click at [556, 119] on textarea at bounding box center [520, 117] width 228 height 38
type textarea "books and pictures"
type input "15"
click at [660, 205] on button "Add Exemption" at bounding box center [640, 197] width 77 height 22
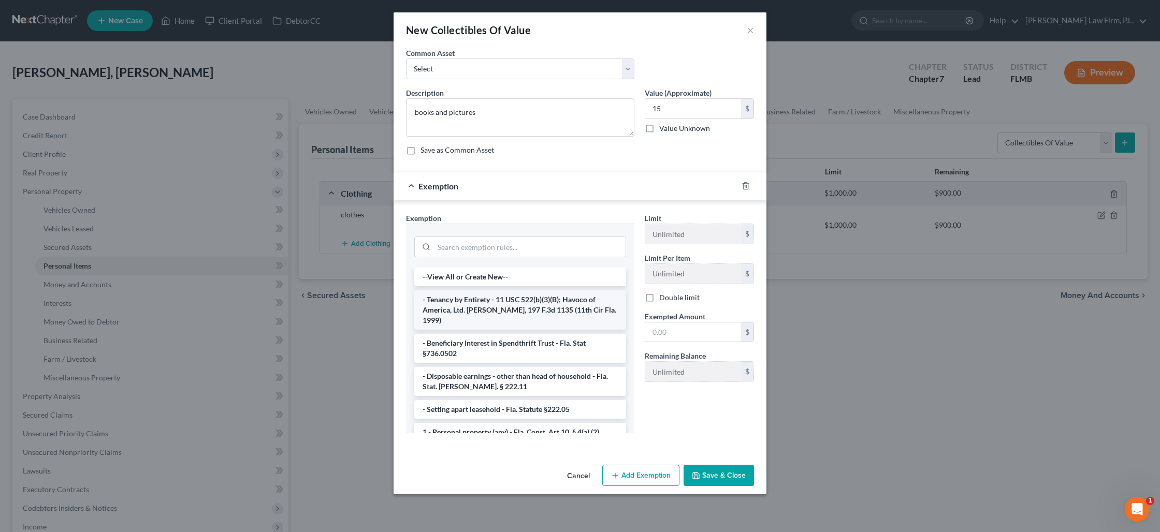
click at [530, 302] on li "- Tenancy by Entirety - 11 USC 522(b)(3)(B); Havoco of America, Ltd. [PERSON_NA…" at bounding box center [520, 310] width 212 height 39
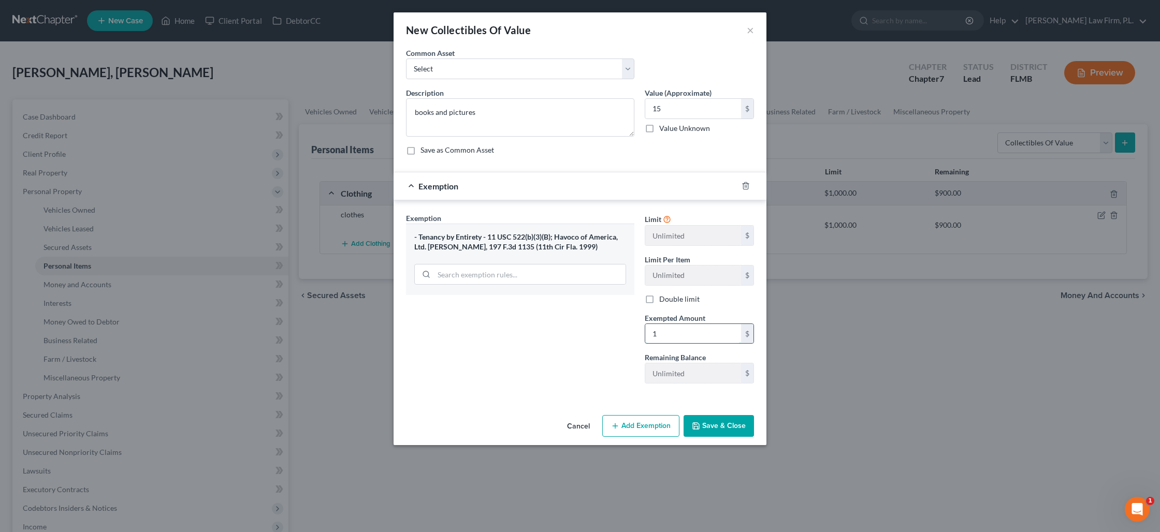
click at [657, 336] on input "1" at bounding box center [693, 334] width 96 height 20
type input "15"
click at [704, 436] on button "Save & Close" at bounding box center [719, 426] width 70 height 22
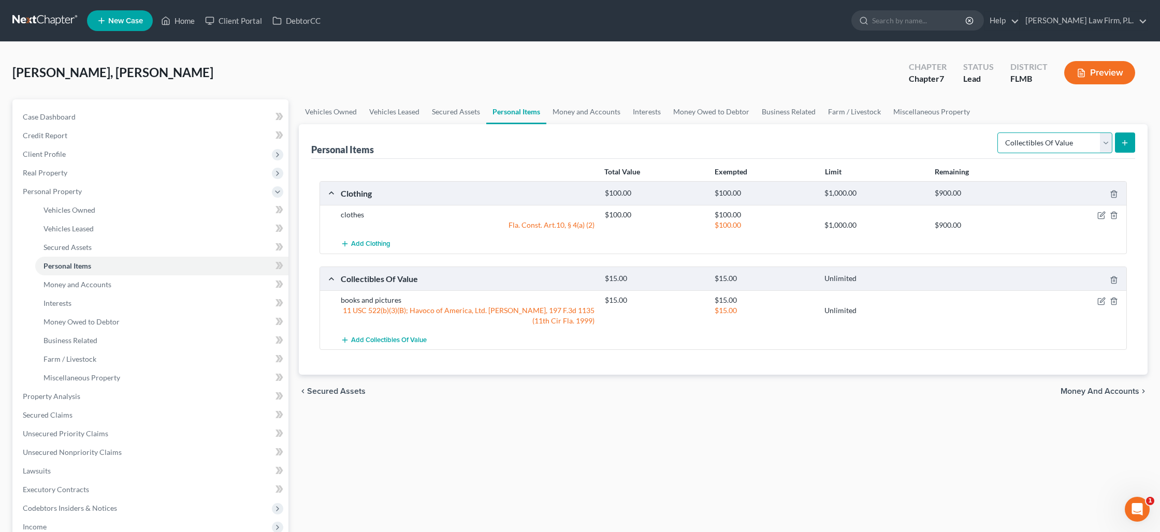
click at [1107, 150] on select "Select Item Type Clothing Collectibles Of Value Electronics Firearms Household …" at bounding box center [1055, 143] width 115 height 21
select select "jewelry"
click at [999, 133] on select "Select Item Type Clothing Collectibles Of Value Electronics Firearms Household …" at bounding box center [1055, 143] width 115 height 21
click at [1123, 143] on line "submit" at bounding box center [1125, 143] width 5 height 0
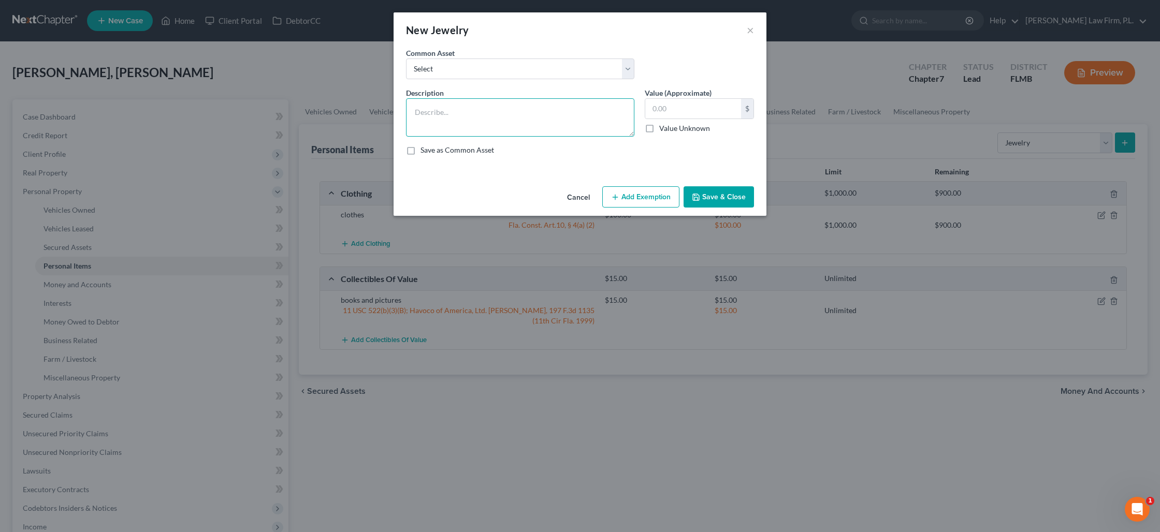
click at [545, 118] on textarea at bounding box center [520, 117] width 228 height 38
type textarea "misc. costume jewelry"
type input "20"
click at [636, 199] on button "Add Exemption" at bounding box center [640, 197] width 77 height 22
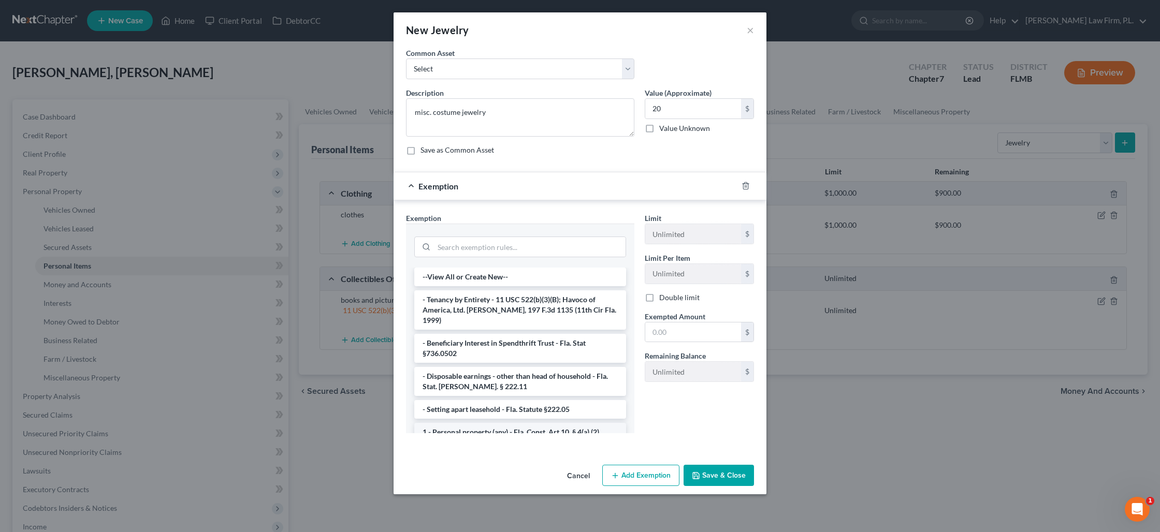
click at [513, 426] on li "1 - Personal property (any) - Fla. Const. Art.10, § 4(a) (2)" at bounding box center [520, 432] width 212 height 19
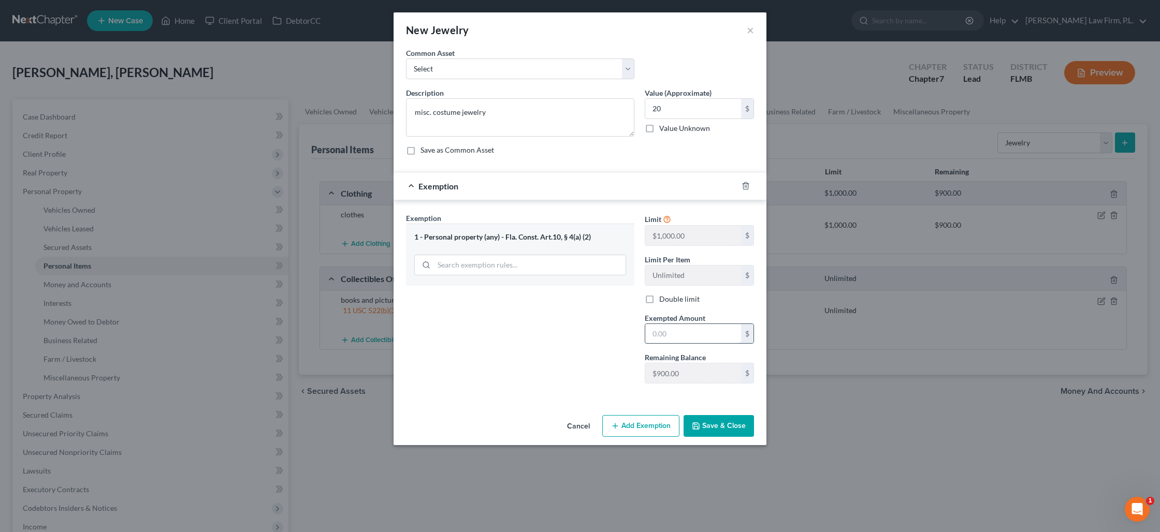
click at [666, 338] on input "text" at bounding box center [693, 334] width 96 height 20
type input "20"
click at [702, 427] on button "Save & Close" at bounding box center [719, 426] width 70 height 22
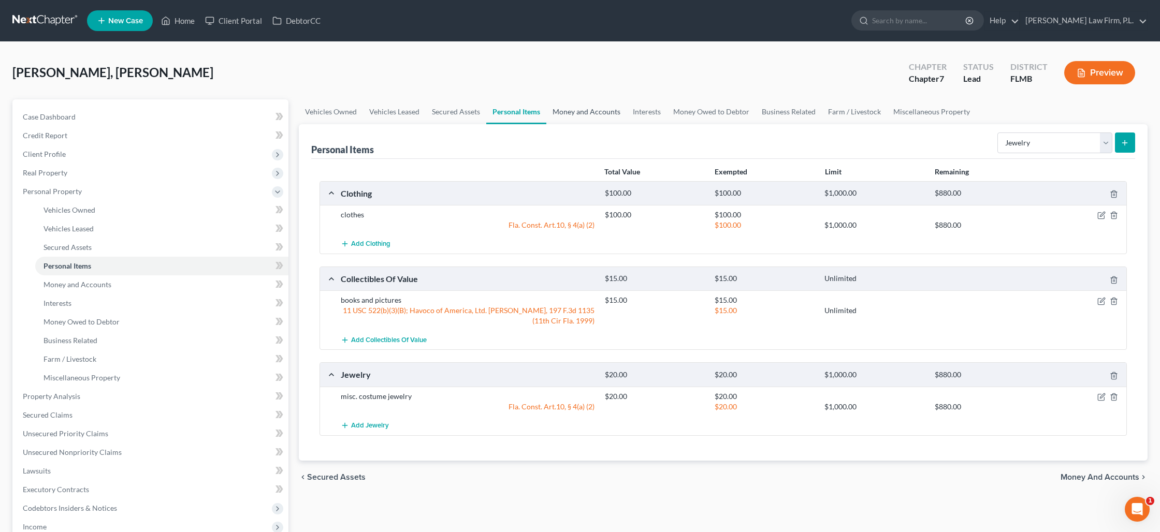
click at [584, 110] on link "Money and Accounts" at bounding box center [586, 111] width 80 height 25
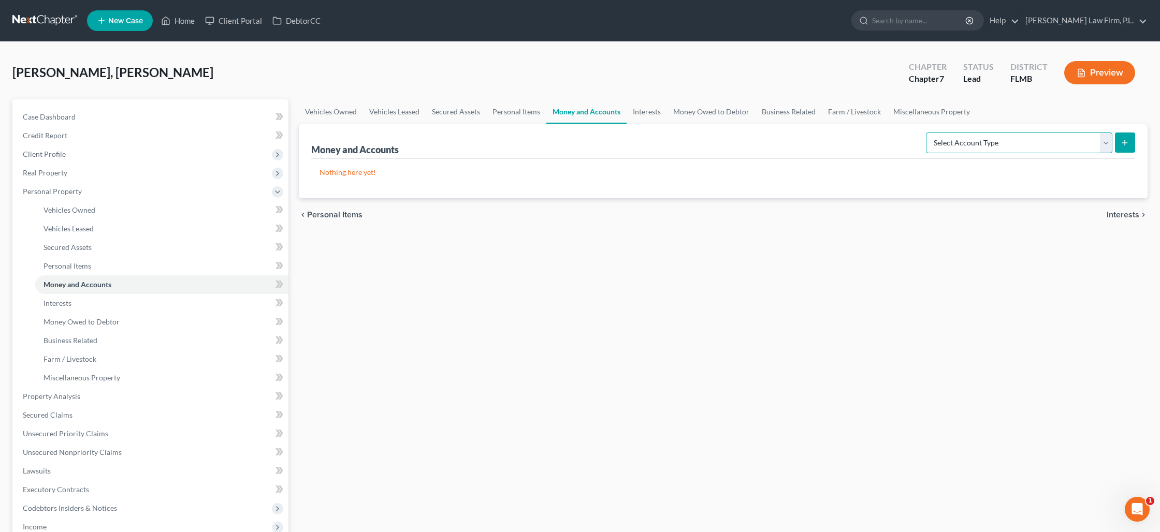
click at [1107, 142] on select "Select Account Type Brokerage Cash on Hand Certificates of Deposit Checking Acc…" at bounding box center [1019, 143] width 186 height 21
select select "checking"
click at [928, 133] on select "Select Account Type Brokerage Cash on Hand Certificates of Deposit Checking Acc…" at bounding box center [1019, 143] width 186 height 21
click at [1122, 145] on icon "submit" at bounding box center [1125, 143] width 8 height 8
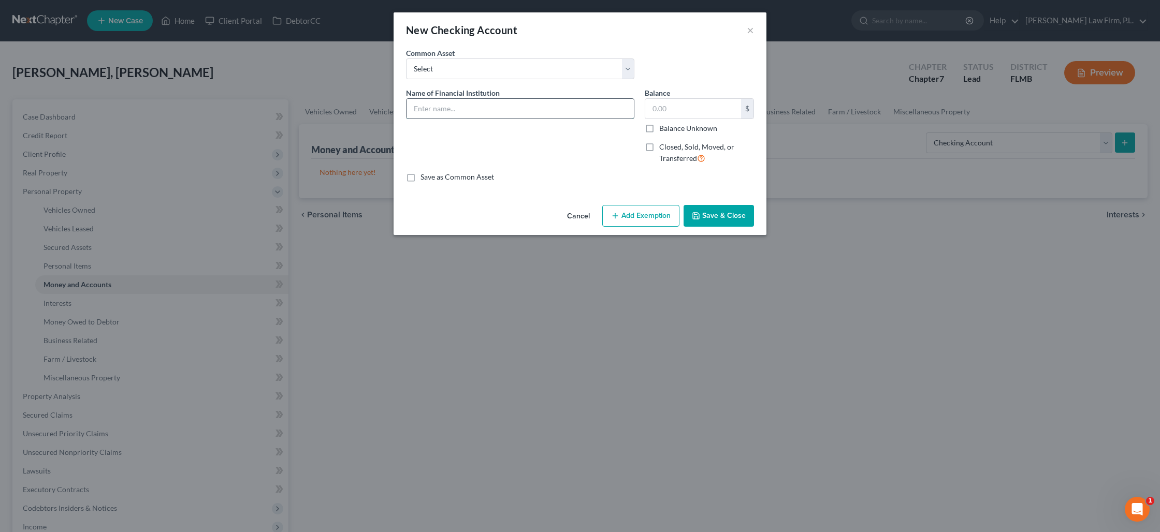
click at [523, 107] on input "text" at bounding box center [520, 109] width 227 height 20
type input "Bank of America xx6905"
click at [675, 112] on input "text" at bounding box center [693, 109] width 96 height 20
click at [659, 127] on label "Balance Unknown" at bounding box center [688, 128] width 58 height 10
click at [664, 127] on input "Balance Unknown" at bounding box center [667, 126] width 7 height 7
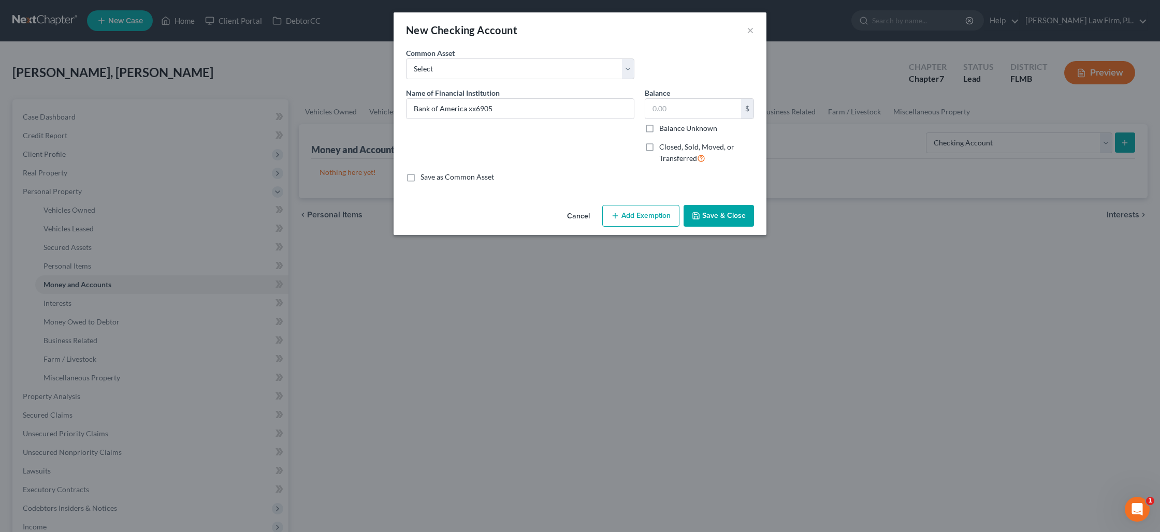
checkbox input "true"
type input "0.00"
click at [721, 215] on button "Save & Close" at bounding box center [719, 216] width 70 height 22
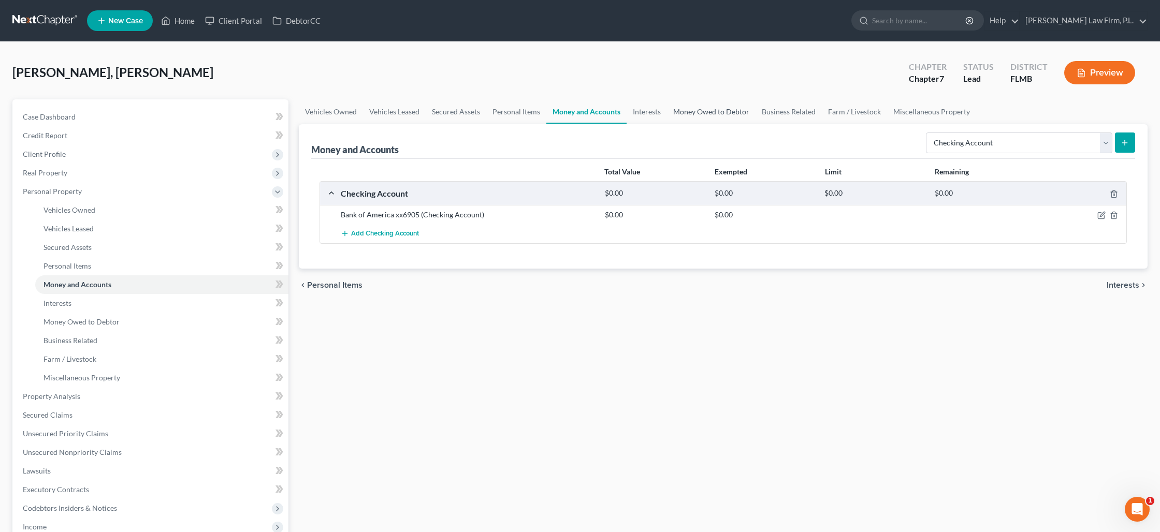
click at [700, 111] on link "Money Owed to Debtor" at bounding box center [711, 111] width 89 height 25
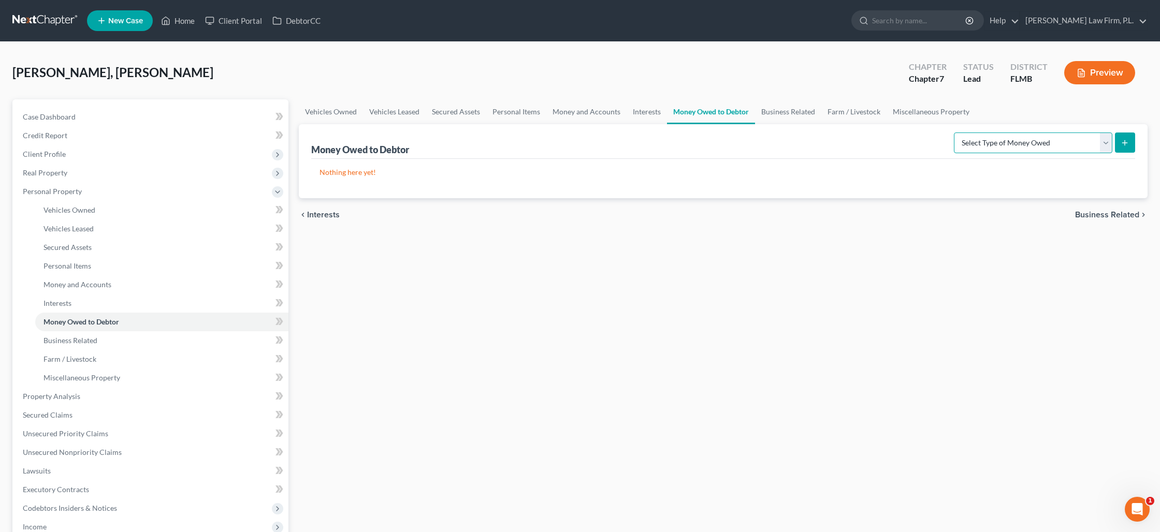
click at [1004, 145] on select "Select Type of Money Owed Accounts Receivable Alimony Child Support Claims Agai…" at bounding box center [1033, 143] width 159 height 21
select select "expected_tax_refund"
click at [956, 133] on select "Select Type of Money Owed Accounts Receivable Alimony Child Support Claims Agai…" at bounding box center [1033, 143] width 159 height 21
click at [1122, 143] on icon "submit" at bounding box center [1125, 143] width 8 height 8
select select "0"
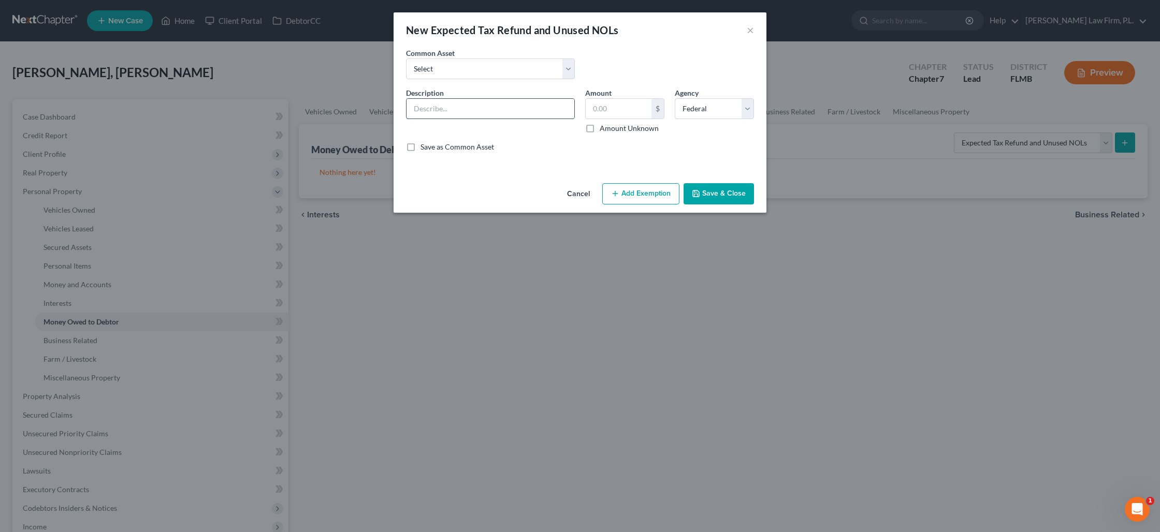
click at [501, 107] on input "text" at bounding box center [491, 109] width 168 height 20
type input "9/12ths of 2025 tax refund minus Earned Income Credit"
click at [600, 130] on label "Amount Unknown" at bounding box center [629, 128] width 59 height 10
click at [604, 130] on input "Amount Unknown" at bounding box center [607, 126] width 7 height 7
checkbox input "true"
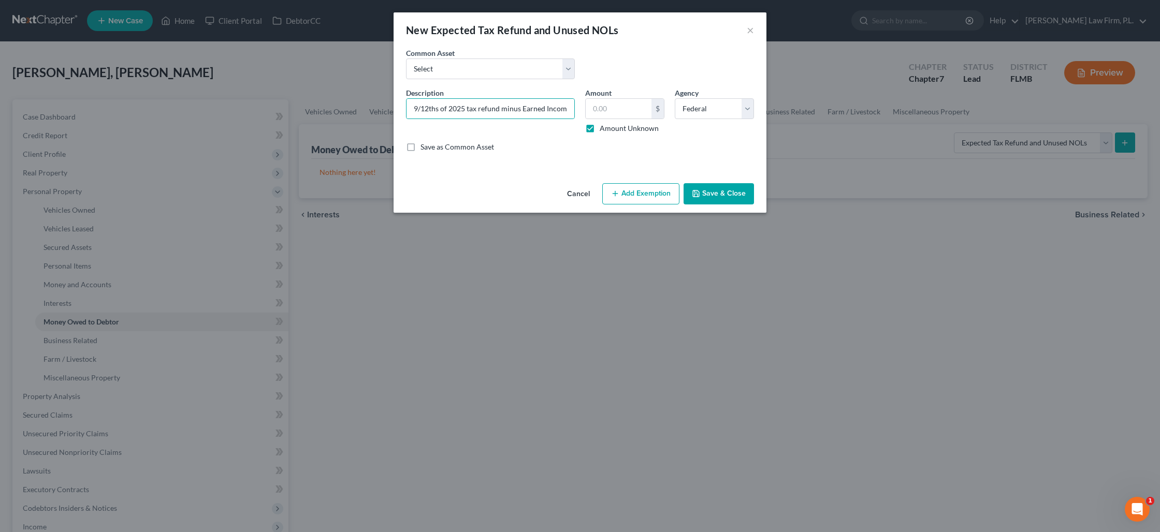
type input "0.00"
click at [703, 198] on button "Save & Close" at bounding box center [719, 194] width 70 height 22
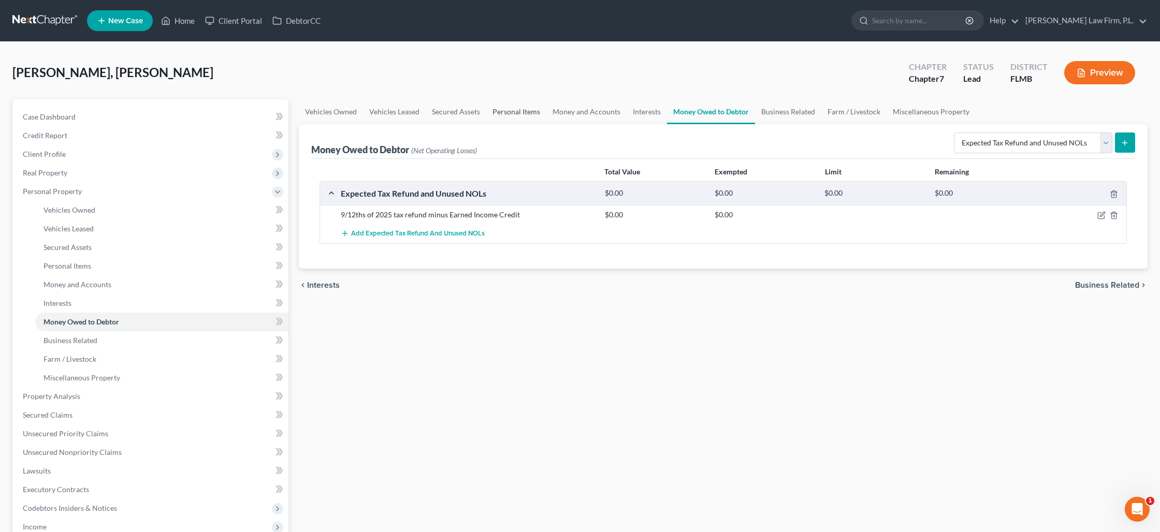
click at [516, 116] on link "Personal Items" at bounding box center [516, 111] width 60 height 25
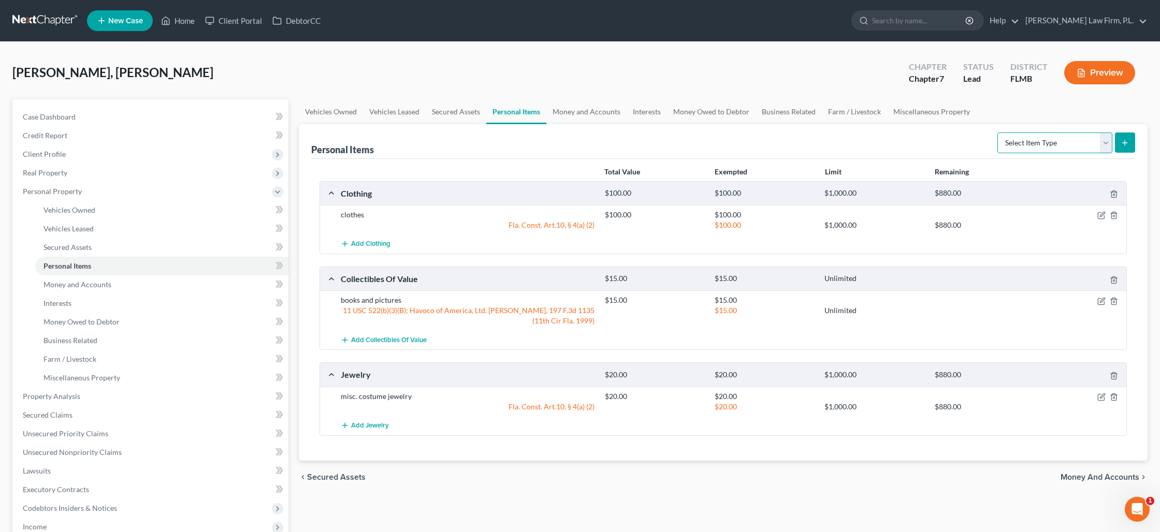
click at [1067, 146] on select "Select Item Type Clothing Collectibles Of Value Electronics Firearms Household …" at bounding box center [1055, 143] width 115 height 21
select select "electronics"
click at [999, 133] on select "Select Item Type Clothing Collectibles Of Value Electronics Firearms Household …" at bounding box center [1055, 143] width 115 height 21
click at [1128, 145] on icon "submit" at bounding box center [1125, 143] width 8 height 8
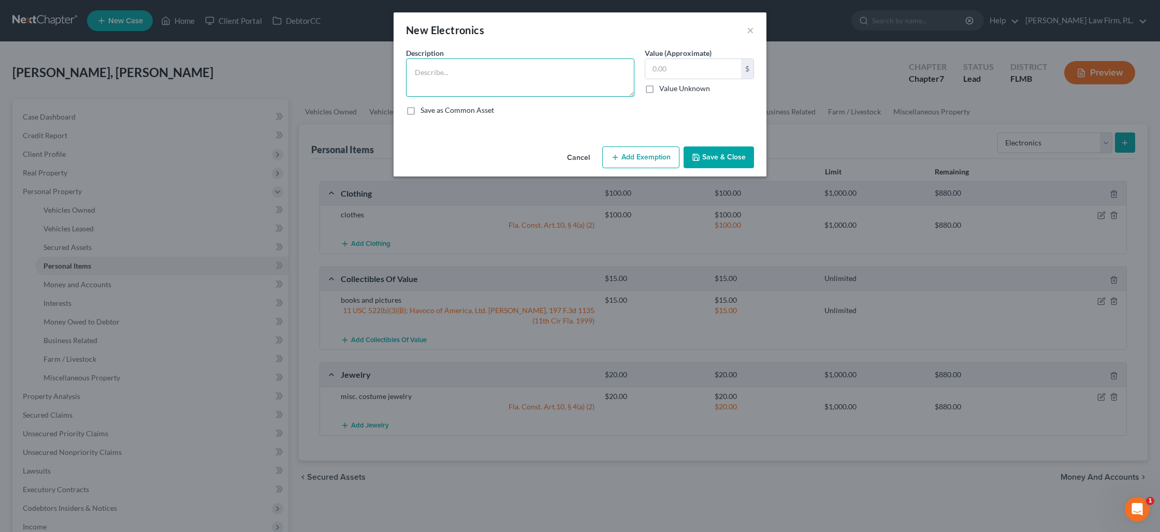
click at [530, 84] on textarea at bounding box center [520, 78] width 228 height 38
type textarea "tv, computer, cell phone"
type input "200"
click at [629, 160] on button "Add Exemption" at bounding box center [640, 158] width 77 height 22
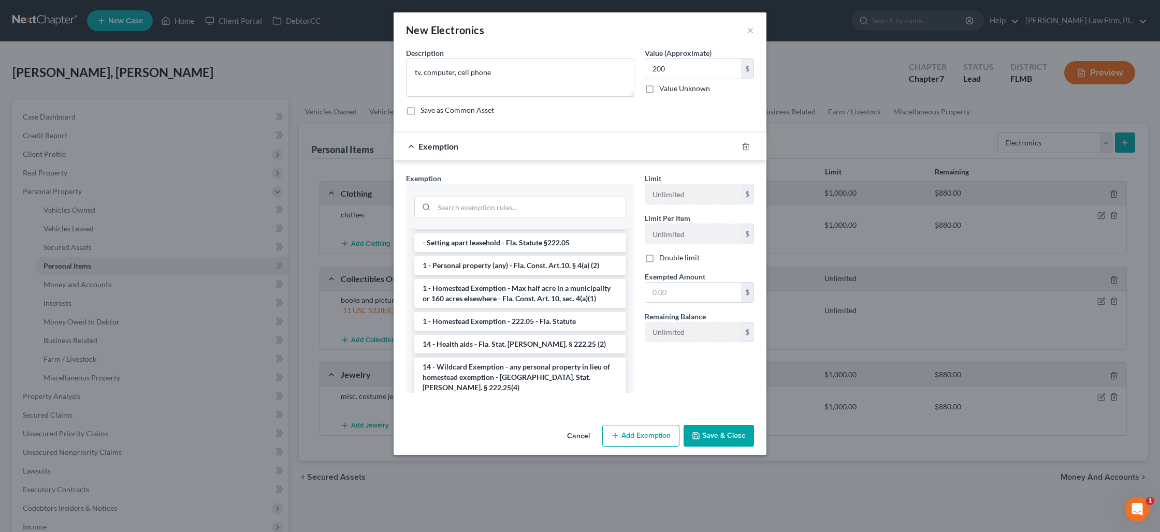
scroll to position [129, 0]
click at [537, 361] on li "14 - Wildcard Exemption - any personal property in lieu of homestead exemption …" at bounding box center [520, 375] width 212 height 39
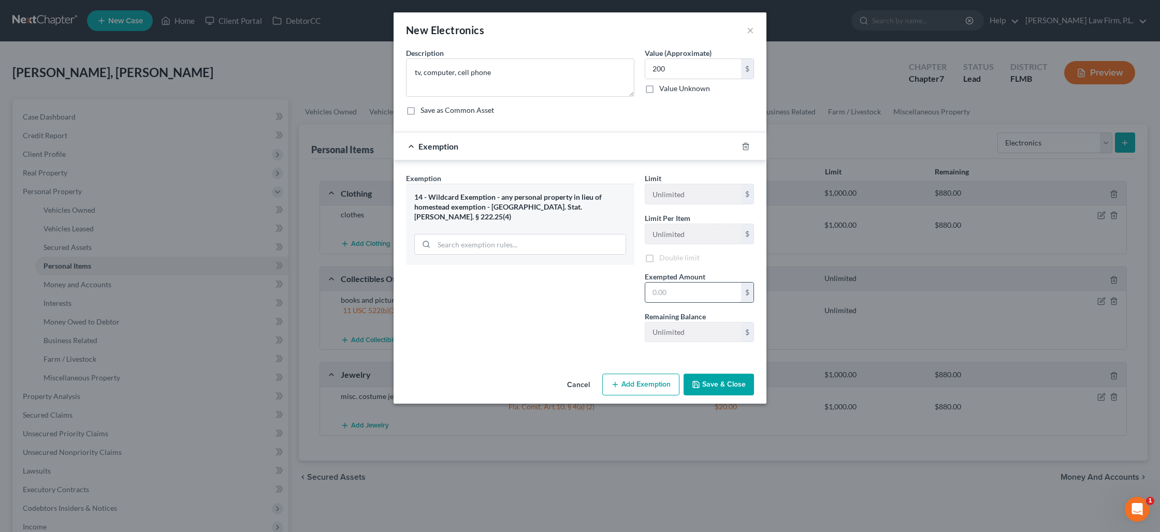
click at [672, 298] on input "text" at bounding box center [693, 293] width 96 height 20
type input "200"
click at [509, 76] on textarea "tv, computer, cell phone" at bounding box center [520, 78] width 228 height 38
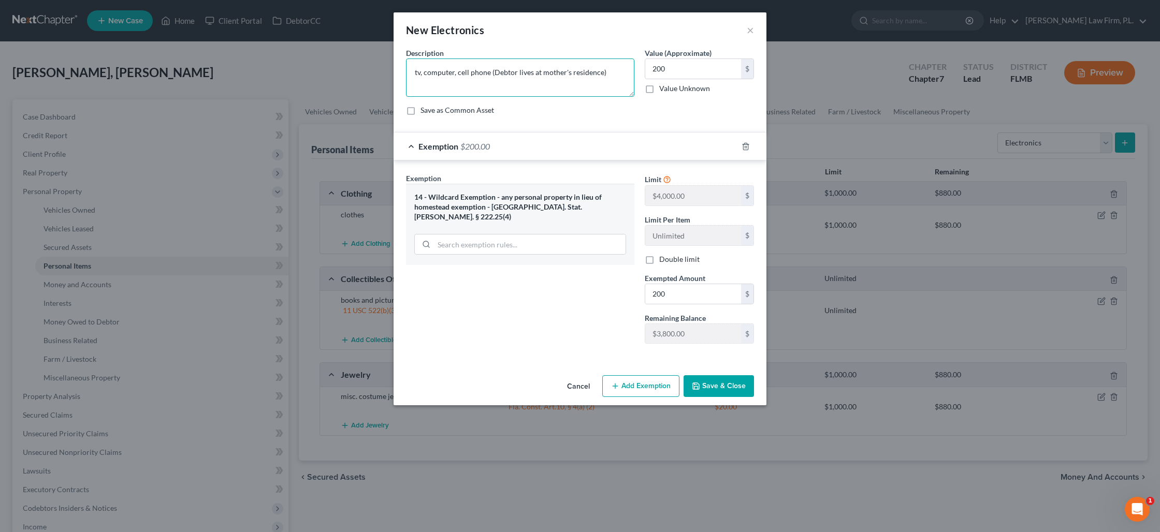
type textarea "tv, computer, cell phone (Debtor lives at mother's residence)"
click at [711, 384] on button "Save & Close" at bounding box center [719, 387] width 70 height 22
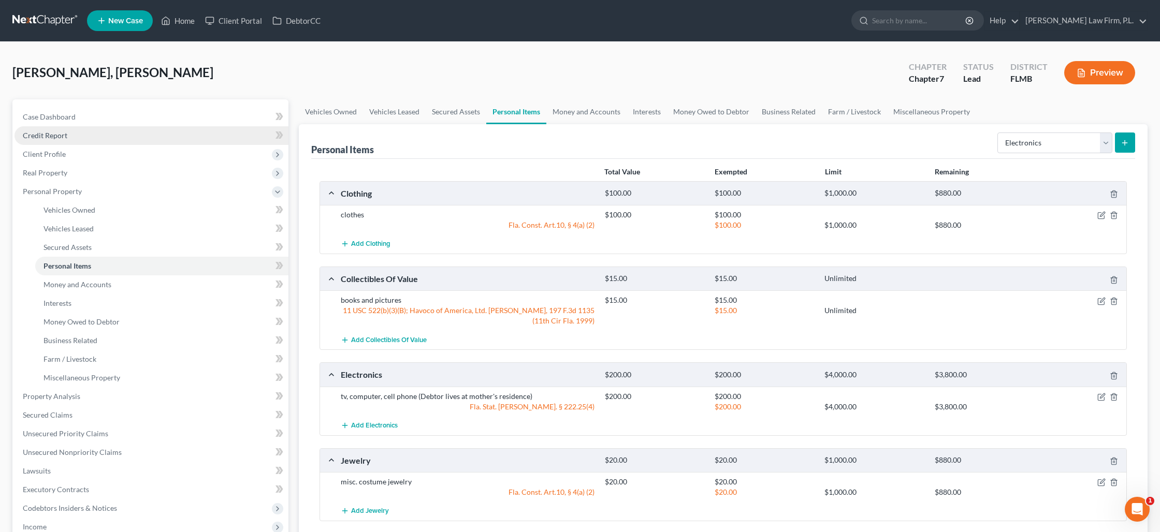
click at [98, 138] on link "Credit Report" at bounding box center [152, 135] width 274 height 19
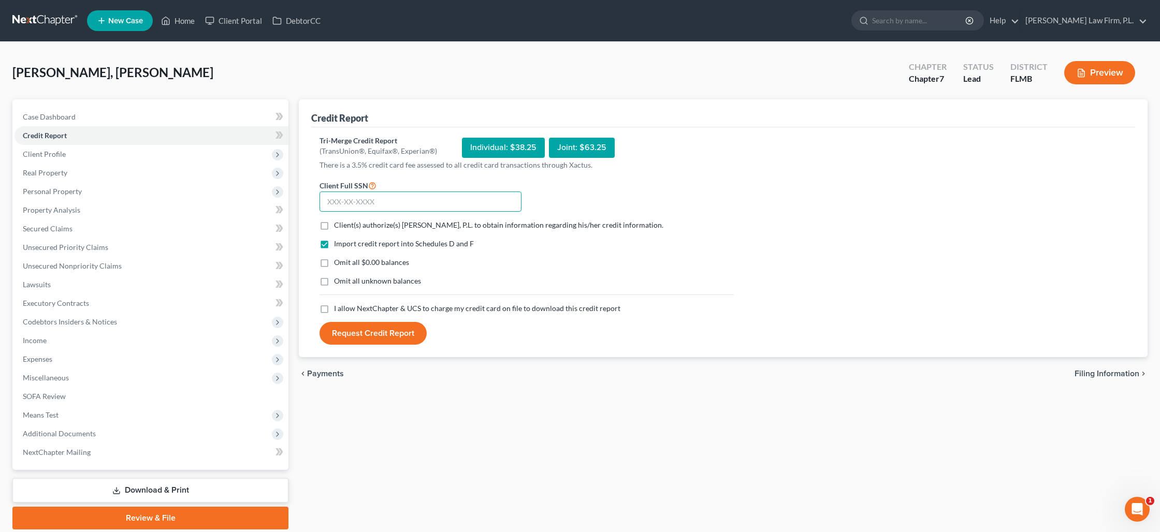
click at [391, 201] on input "text" at bounding box center [421, 202] width 202 height 21
type input "333-90-3753"
click at [334, 225] on label "Client(s) authorize(s) [PERSON_NAME], P.L. to obtain information regarding his/…" at bounding box center [498, 225] width 329 height 10
click at [338, 225] on input "Client(s) authorize(s) [PERSON_NAME], P.L. to obtain information regarding his/…" at bounding box center [341, 223] width 7 height 7
checkbox input "true"
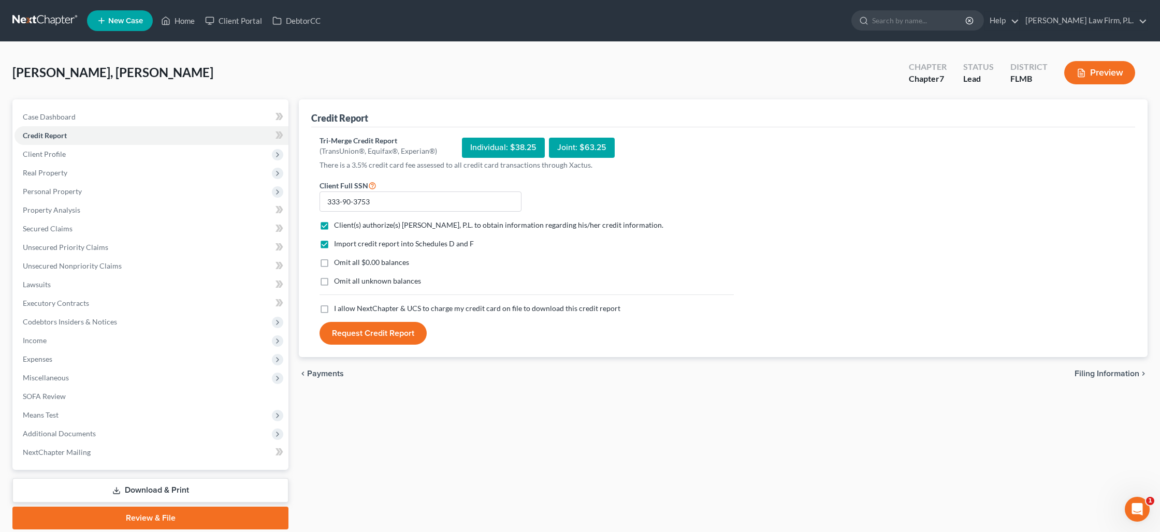
click at [334, 264] on label "Omit all $0.00 balances" at bounding box center [371, 262] width 75 height 10
click at [338, 264] on input "Omit all $0.00 balances" at bounding box center [341, 260] width 7 height 7
checkbox input "true"
click at [334, 309] on label "I allow NextChapter & UCS to charge my credit card on file to download this cre…" at bounding box center [477, 309] width 286 height 10
click at [338, 309] on input "I allow NextChapter & UCS to charge my credit card on file to download this cre…" at bounding box center [341, 307] width 7 height 7
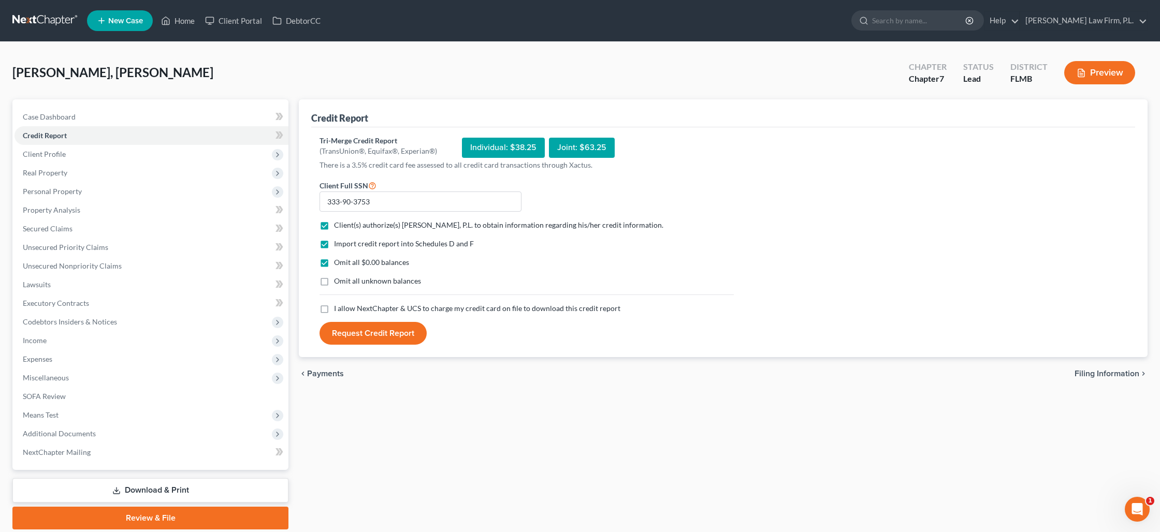
checkbox input "true"
click at [382, 335] on button "Request Credit Report" at bounding box center [373, 333] width 107 height 23
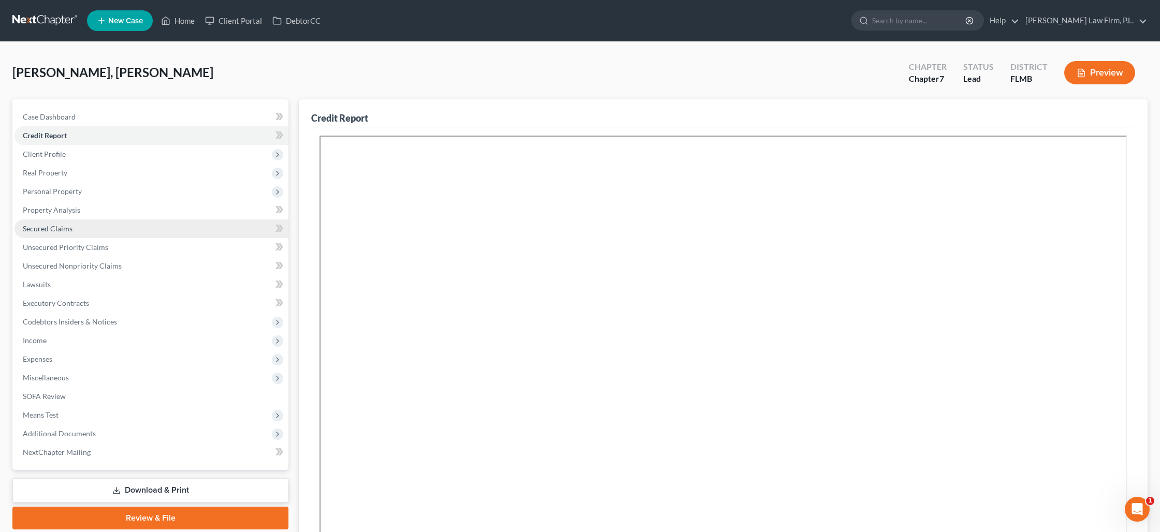
click at [64, 226] on span "Secured Claims" at bounding box center [48, 228] width 50 height 9
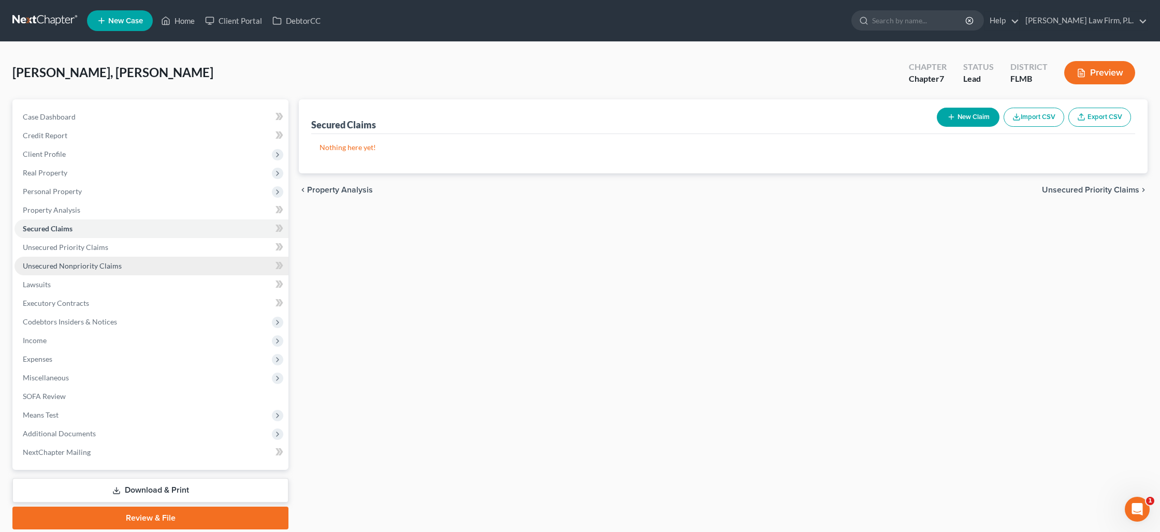
click at [66, 262] on span "Unsecured Nonpriority Claims" at bounding box center [72, 266] width 99 height 9
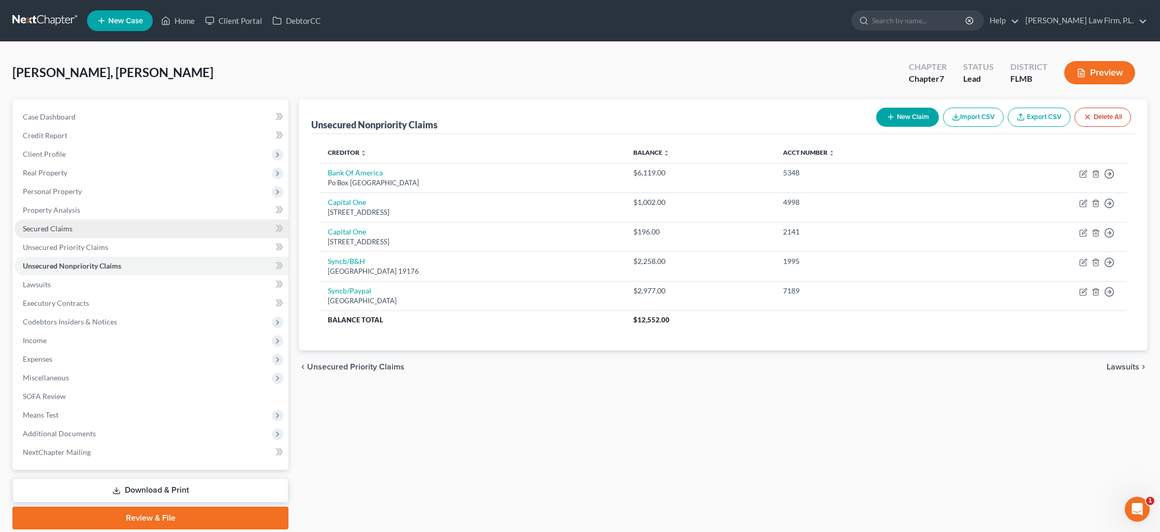
click at [59, 229] on span "Secured Claims" at bounding box center [48, 228] width 50 height 9
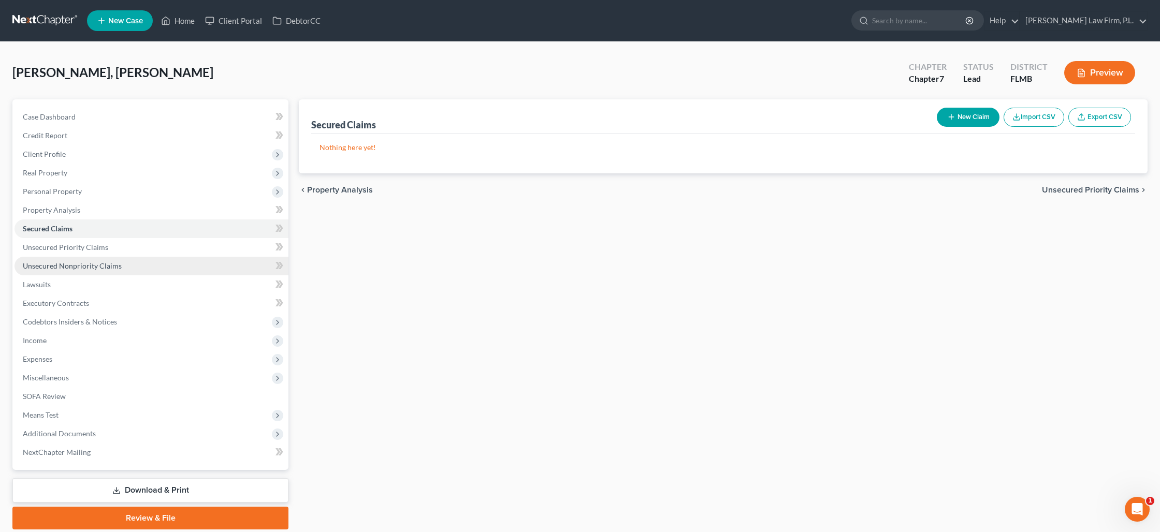
click at [63, 265] on span "Unsecured Nonpriority Claims" at bounding box center [72, 266] width 99 height 9
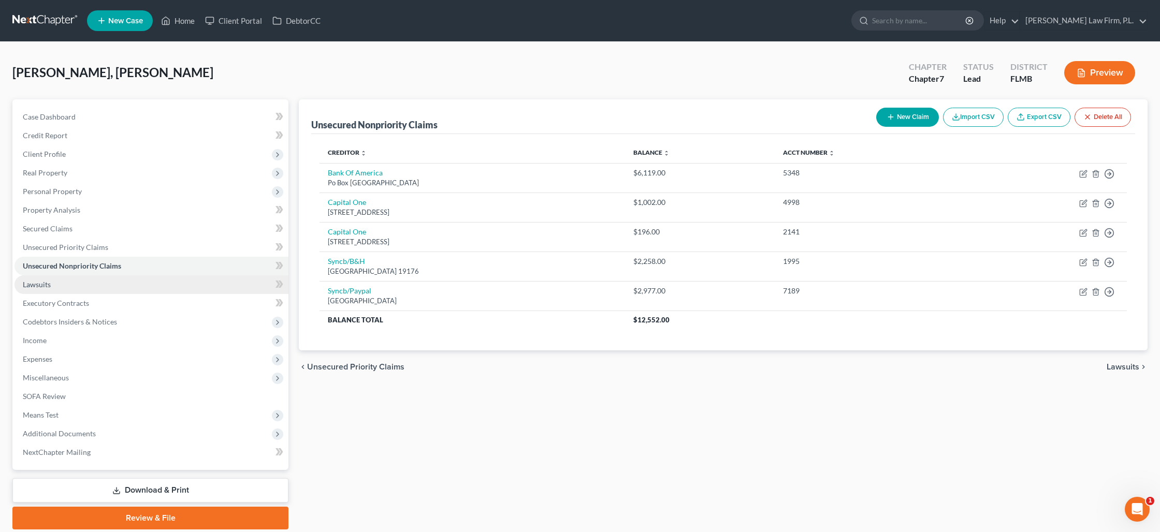
click at [60, 284] on link "Lawsuits" at bounding box center [152, 285] width 274 height 19
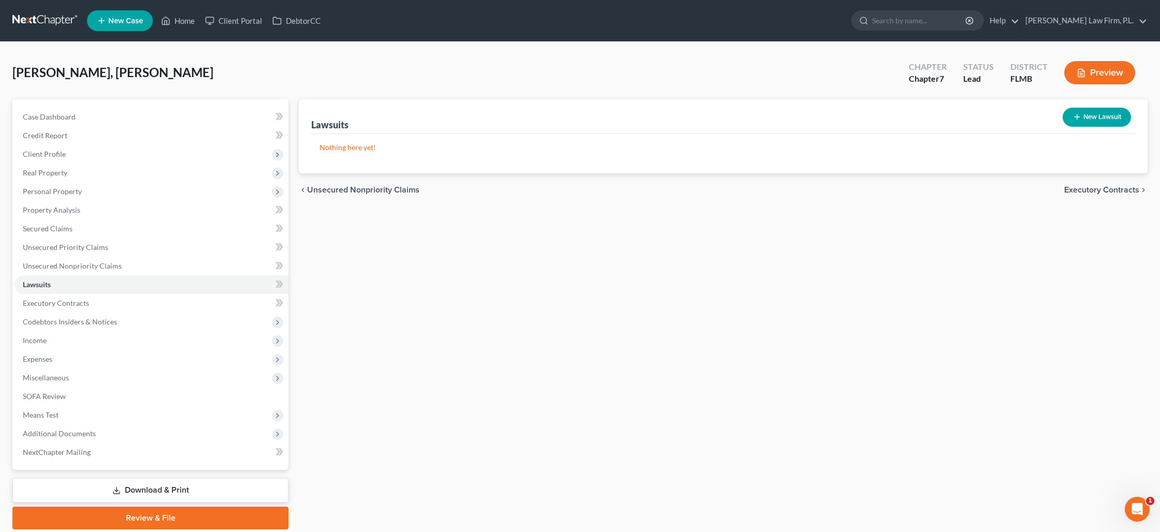
click at [1071, 122] on button "New Lawsuit" at bounding box center [1097, 117] width 68 height 19
select select "0"
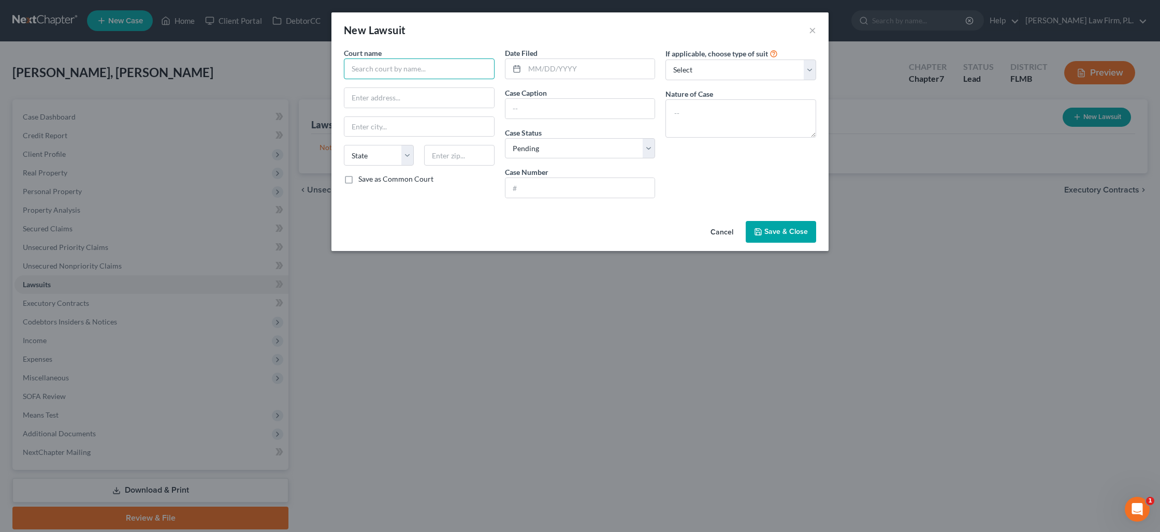
click at [472, 72] on input "text" at bounding box center [419, 69] width 151 height 21
drag, startPoint x: 476, startPoint y: 74, endPoint x: 341, endPoint y: 62, distance: 135.2
click at [341, 62] on div "Court name * [PERSON_NAME] and Vrajal [PERSON_NAME] State [US_STATE] AK AR AZ C…" at bounding box center [419, 127] width 161 height 159
type input "[PERSON_NAME] and [PERSON_NAME]"
click at [521, 109] on input "text" at bounding box center [581, 109] width 150 height 20
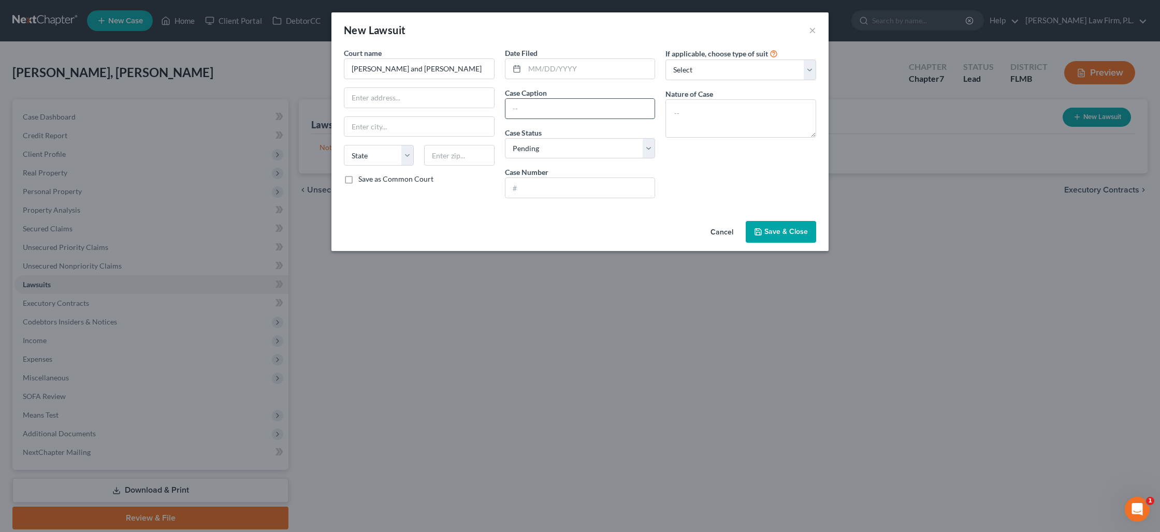
paste input "[PERSON_NAME] and [PERSON_NAME]"
type input "[PERSON_NAME] and [PERSON_NAME] v. [PERSON_NAME] et. al."
click at [678, 112] on textarea at bounding box center [741, 118] width 151 height 38
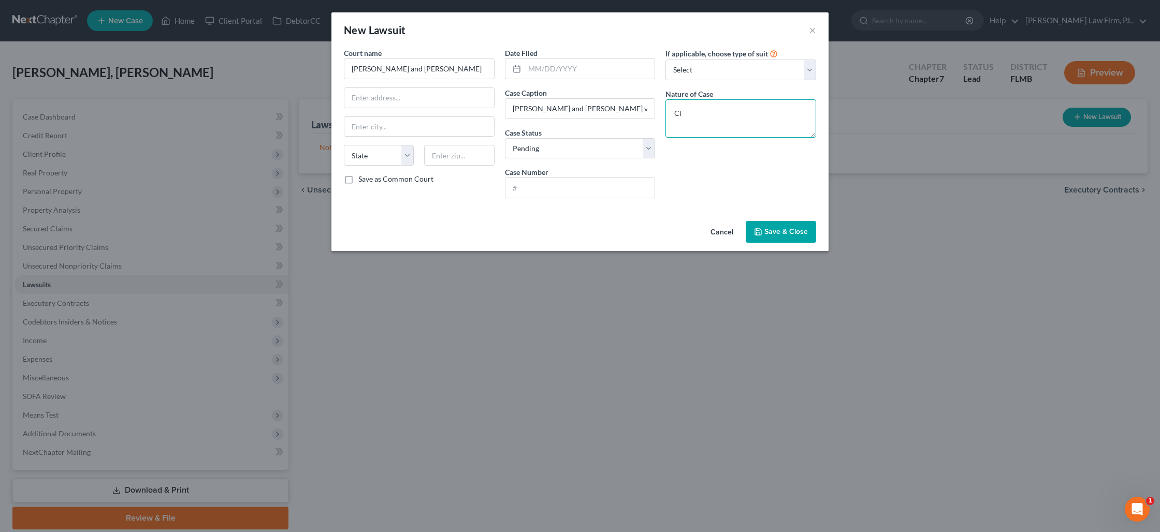
type textarea "C"
type textarea "Civil Suit"
click at [538, 184] on input "text" at bounding box center [581, 188] width 150 height 20
type input "2024LA001641"
drag, startPoint x: 705, startPoint y: 116, endPoint x: 653, endPoint y: 115, distance: 52.3
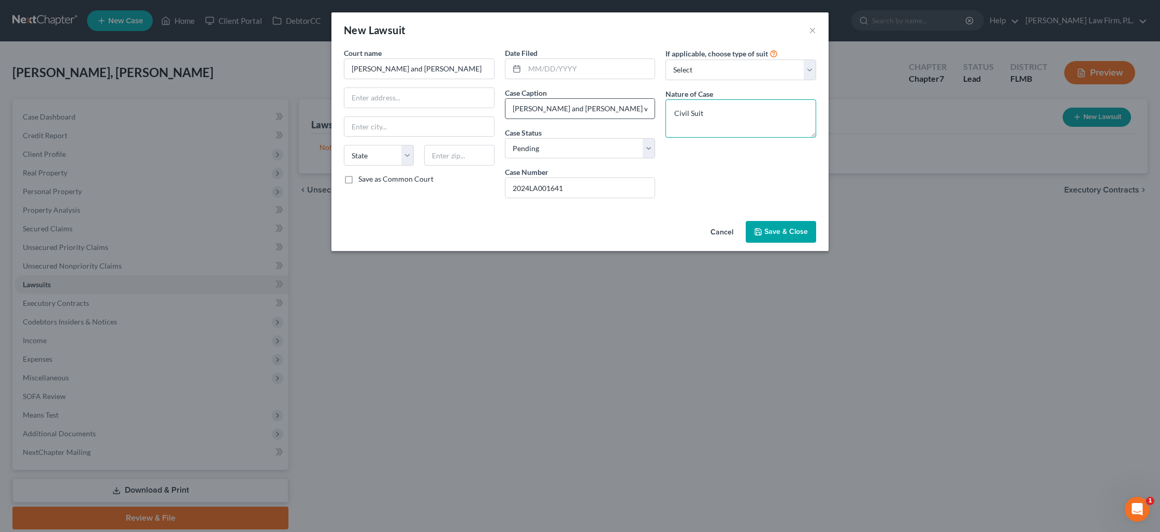
click at [653, 115] on div "Court name * [PERSON_NAME] and Vrajal [PERSON_NAME] State [US_STATE] AK AR AZ C…" at bounding box center [580, 127] width 483 height 159
type textarea "Business Dispute"
click at [792, 235] on span "Save & Close" at bounding box center [787, 231] width 44 height 9
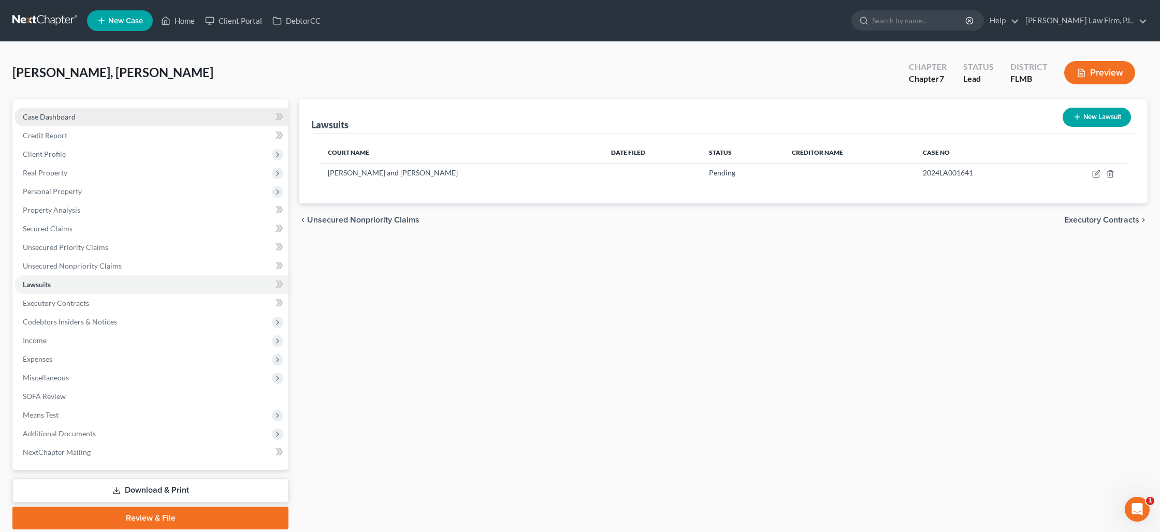
click at [73, 119] on span "Case Dashboard" at bounding box center [49, 116] width 53 height 9
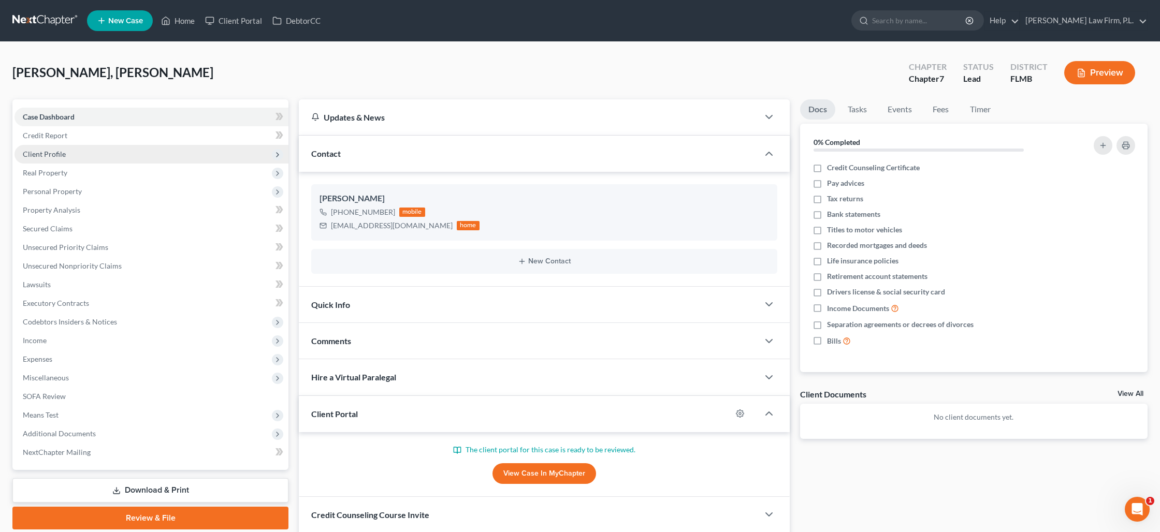
click at [67, 150] on span "Client Profile" at bounding box center [152, 154] width 274 height 19
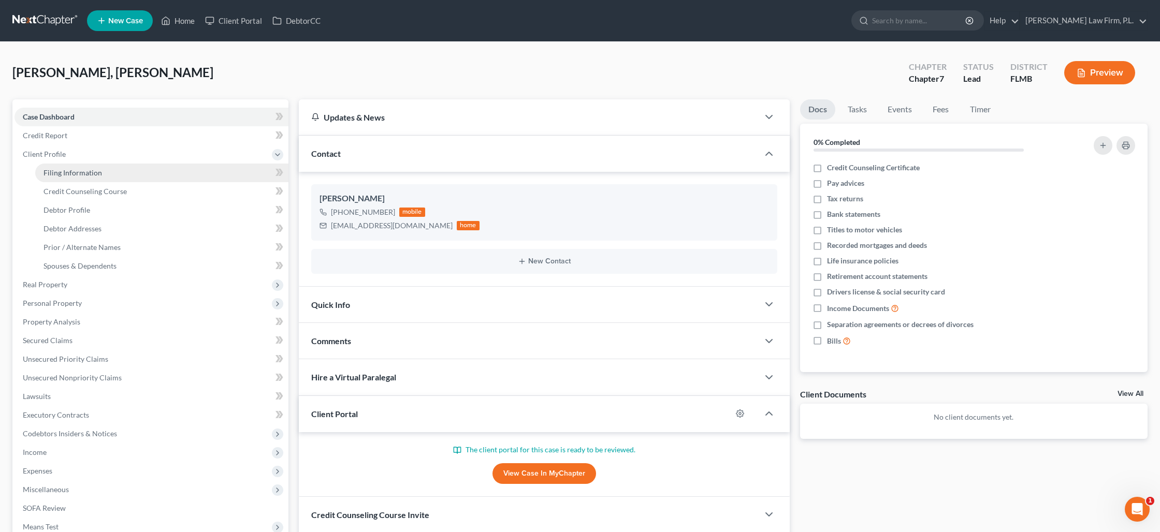
click at [75, 176] on span "Filing Information" at bounding box center [73, 172] width 59 height 9
select select "1"
select select "0"
select select "15"
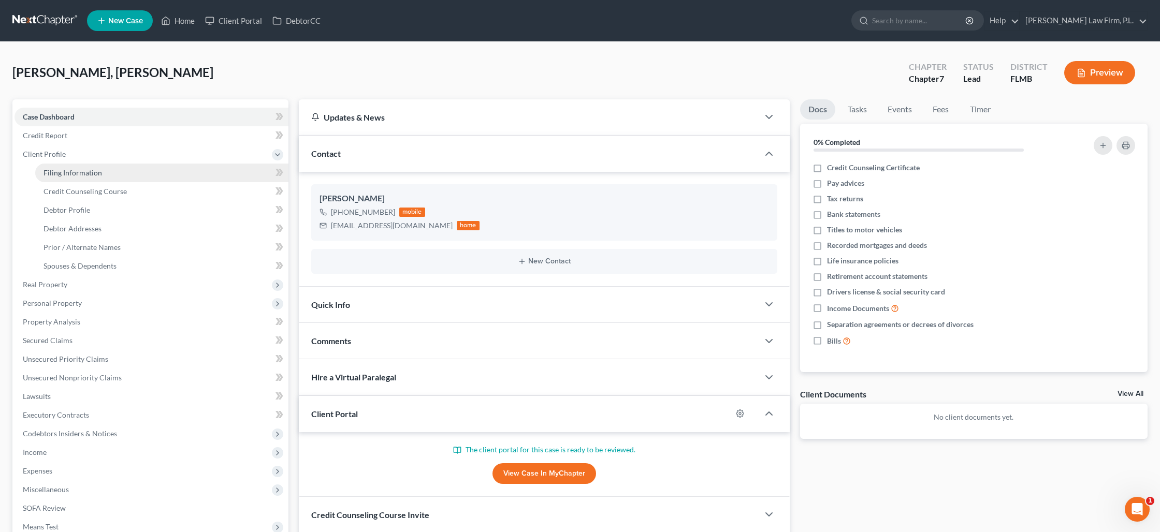
select select "0"
select select "9"
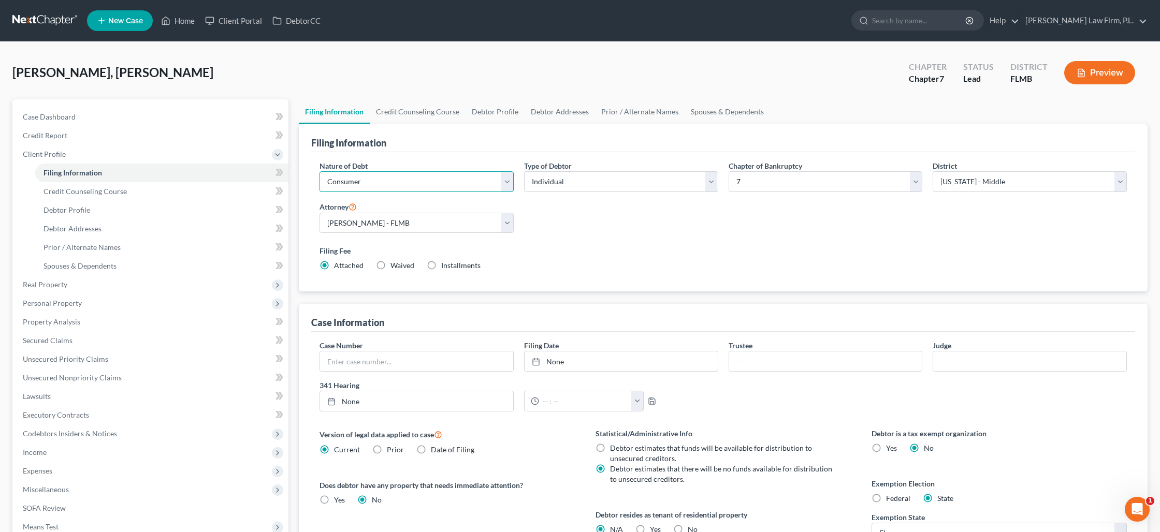
click at [409, 189] on select "Select Business Consumer Other" at bounding box center [417, 181] width 194 height 21
select select "0"
click at [320, 171] on select "Select Business Consumer Other" at bounding box center [417, 181] width 194 height 21
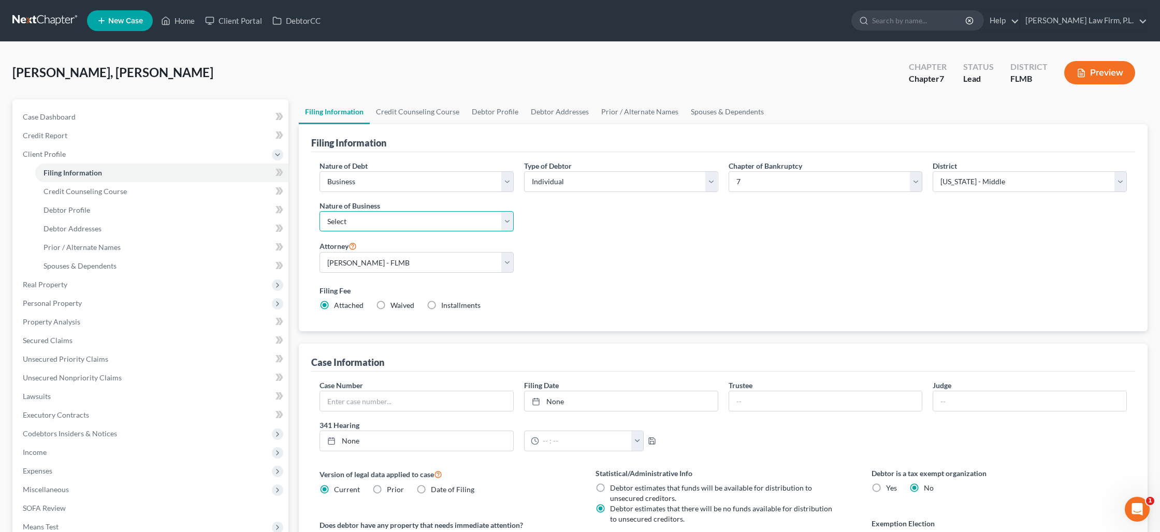
click at [354, 221] on select "Select Clearing Bank Commodity Broker Health Care Business Other Railroad Singl…" at bounding box center [417, 221] width 194 height 21
select select "3"
click at [320, 211] on select "Select Clearing Bank Commodity Broker Health Care Business Other Railroad Singl…" at bounding box center [417, 221] width 194 height 21
click at [77, 373] on span "Unsecured Nonpriority Claims" at bounding box center [72, 377] width 99 height 9
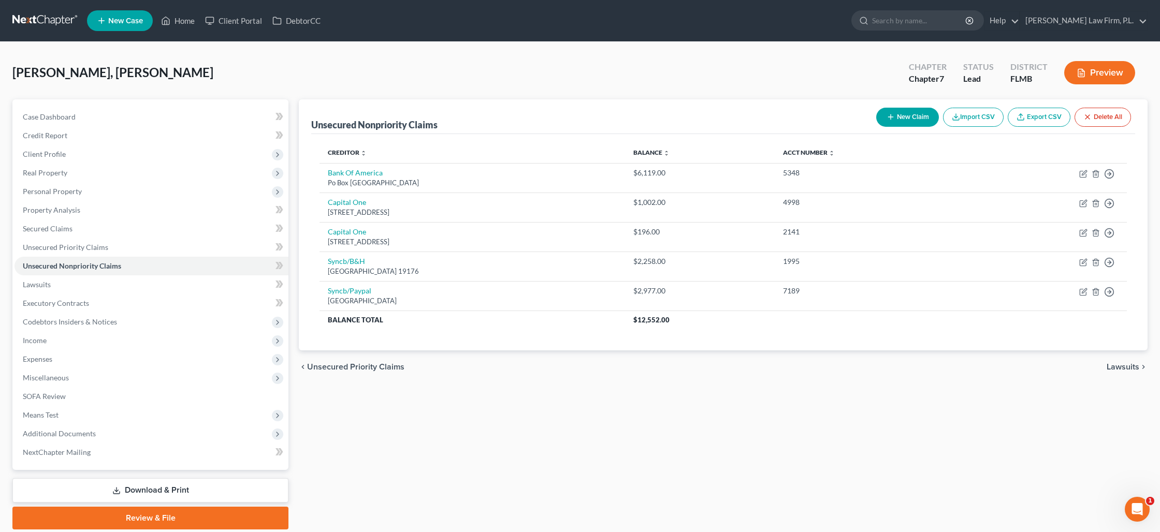
click at [891, 123] on button "New Claim" at bounding box center [907, 117] width 63 height 19
select select "0"
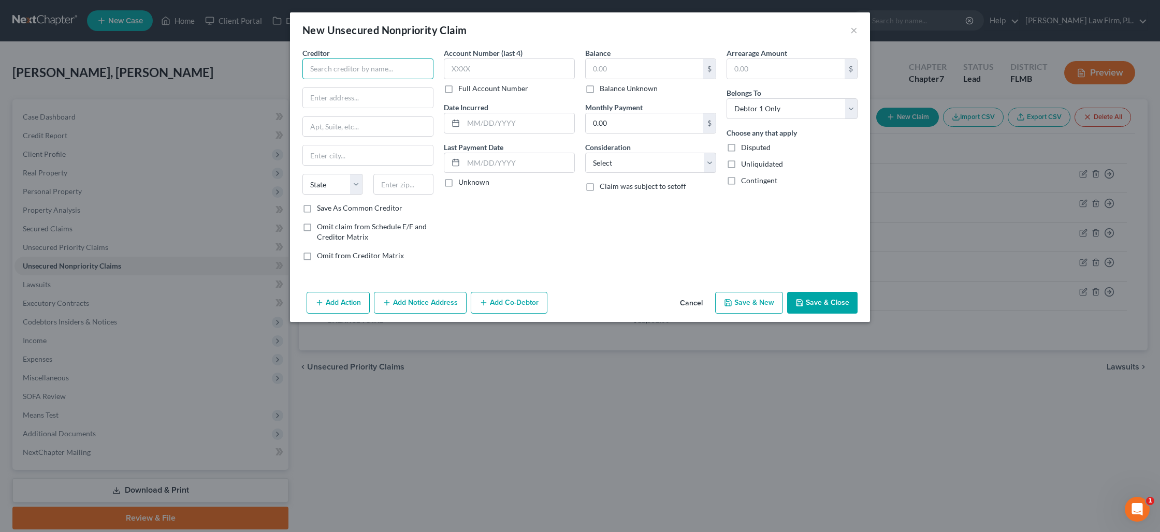
click at [368, 71] on input "text" at bounding box center [367, 69] width 131 height 21
type input "[PERSON_NAME] & [PERSON_NAME]"
type input "Attn: [PERSON_NAME]"
click at [368, 134] on input "text" at bounding box center [368, 127] width 130 height 20
type input "[STREET_ADDRESS]"
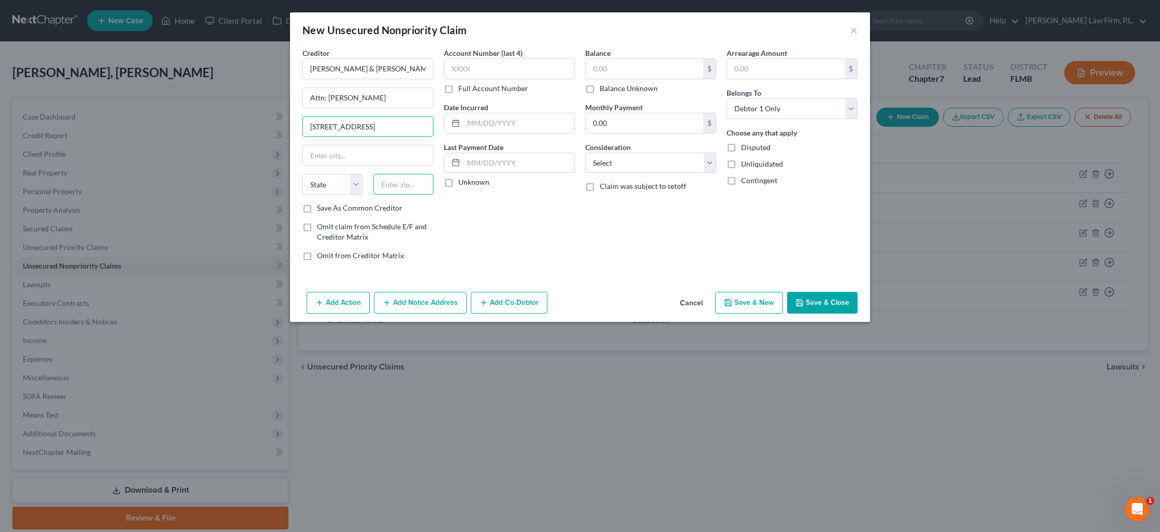
click at [384, 186] on input "text" at bounding box center [403, 184] width 61 height 21
type input "62025"
type input "[GEOGRAPHIC_DATA]"
select select "14"
click at [463, 74] on input "text" at bounding box center [509, 69] width 131 height 21
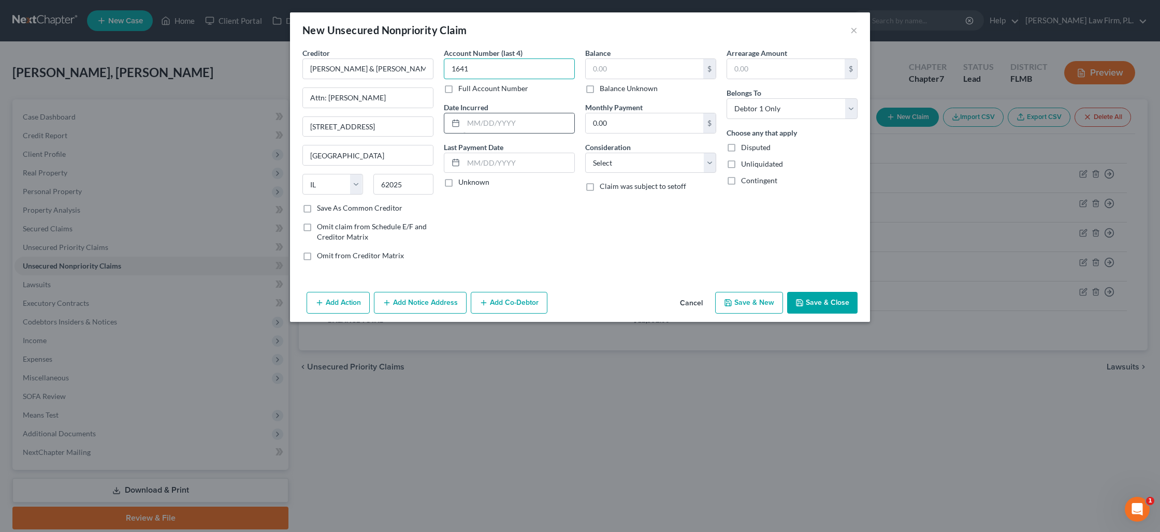
type input "1641"
click at [477, 125] on input "text" at bounding box center [519, 123] width 111 height 20
type input "2024LA001641"
click at [600, 90] on label "Balance Unknown" at bounding box center [629, 88] width 58 height 10
click at [604, 90] on input "Balance Unknown" at bounding box center [607, 86] width 7 height 7
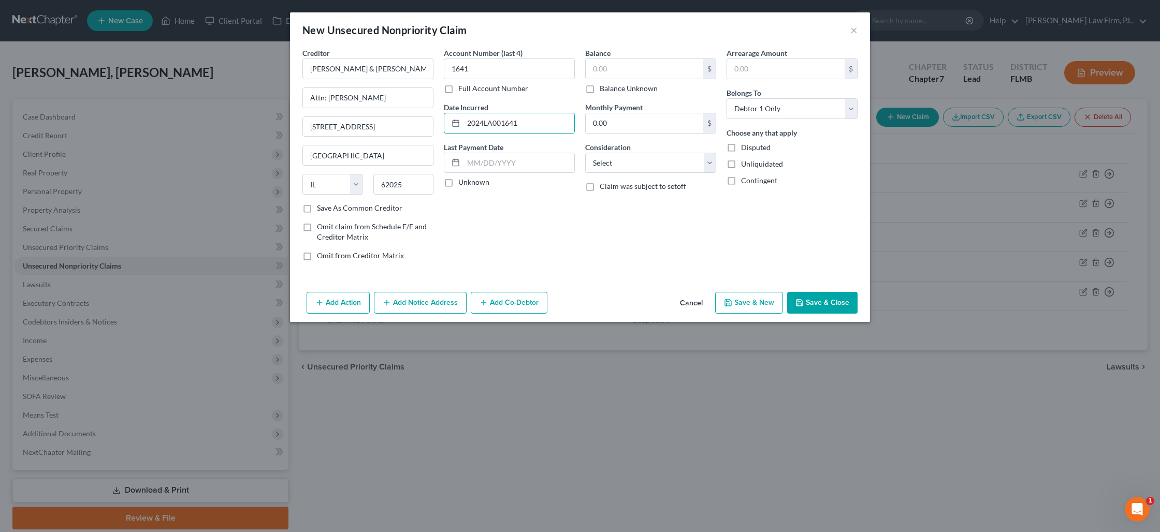
checkbox input "true"
type input "0.00"
click at [741, 146] on label "Disputed" at bounding box center [756, 147] width 30 height 10
click at [745, 146] on input "Disputed" at bounding box center [748, 145] width 7 height 7
checkbox input "true"
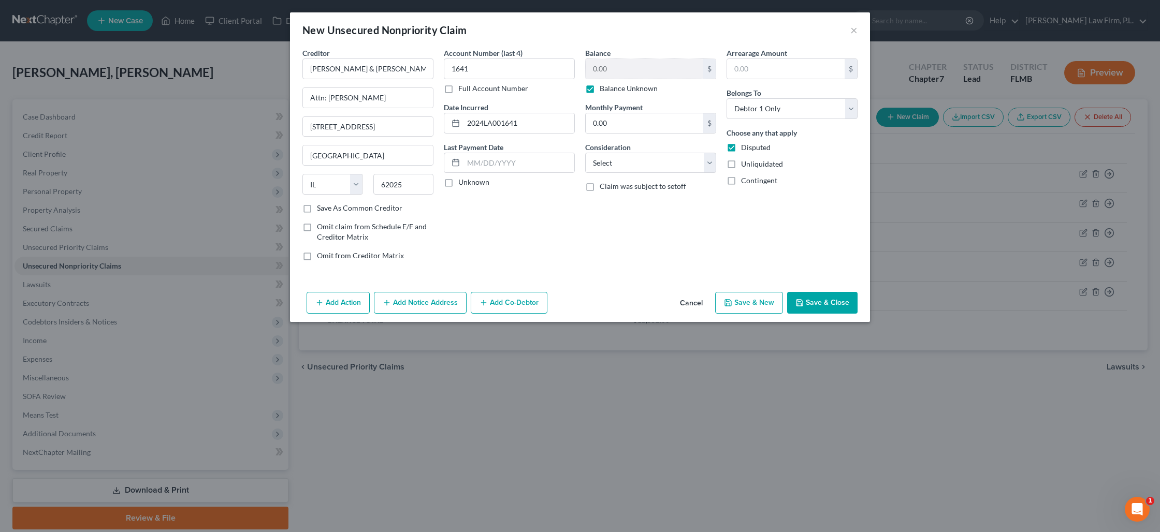
click at [741, 163] on label "Unliquidated" at bounding box center [762, 164] width 42 height 10
click at [745, 163] on input "Unliquidated" at bounding box center [748, 162] width 7 height 7
checkbox input "true"
click at [741, 178] on label "Contingent" at bounding box center [759, 181] width 36 height 10
click at [745, 178] on input "Contingent" at bounding box center [748, 179] width 7 height 7
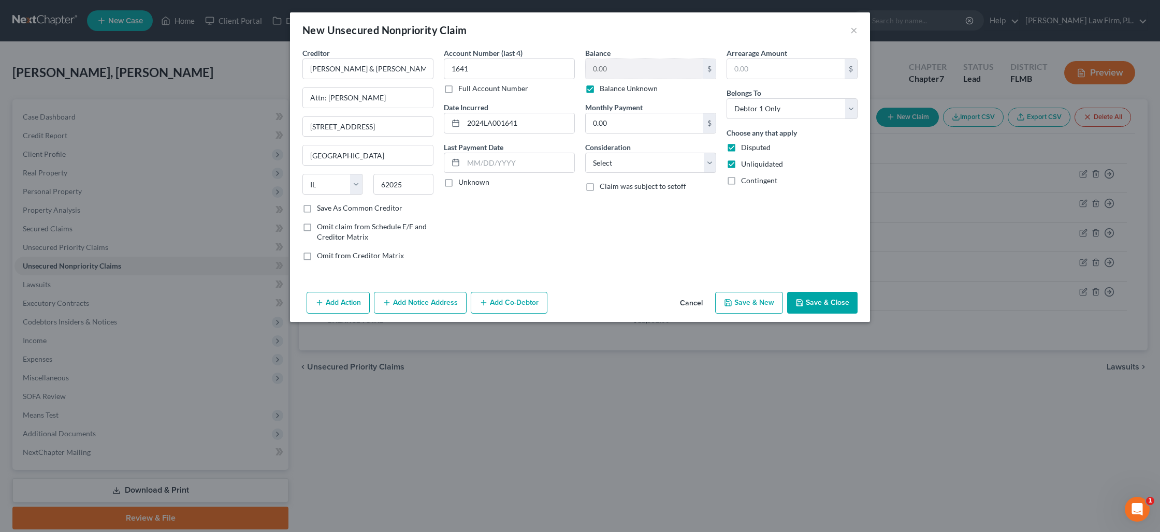
checkbox input "true"
click at [780, 109] on select "Select Debtor 1 Only Debtor 2 Only Debtor 1 And Debtor 2 Only At Least One Of T…" at bounding box center [792, 108] width 131 height 21
select select "3"
click at [727, 98] on select "Select Debtor 1 Only Debtor 2 Only Debtor 1 And Debtor 2 Only At Least One Of T…" at bounding box center [792, 108] width 131 height 21
click at [596, 166] on select "Select Cable / Satellite Services Collection Agency Credit Card Debt Debt Couns…" at bounding box center [650, 163] width 131 height 21
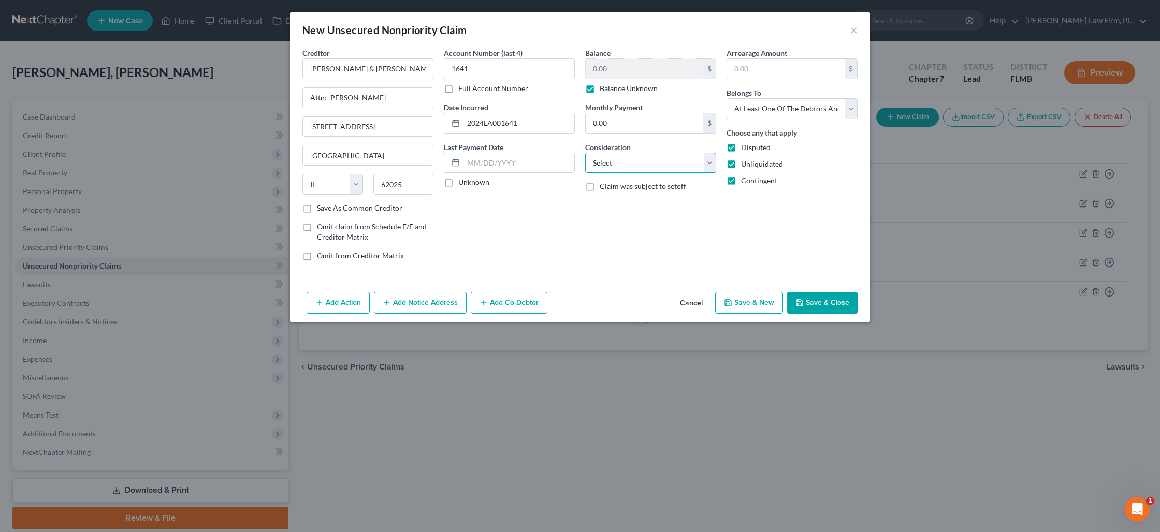
select select "14"
click at [585, 153] on select "Select Cable / Satellite Services Collection Agency Credit Card Debt Debt Couns…" at bounding box center [650, 163] width 131 height 21
click at [603, 198] on input "text" at bounding box center [651, 203] width 130 height 20
type input "Business/Non-Consumer Debt"
click at [817, 300] on button "Save & Close" at bounding box center [822, 303] width 70 height 22
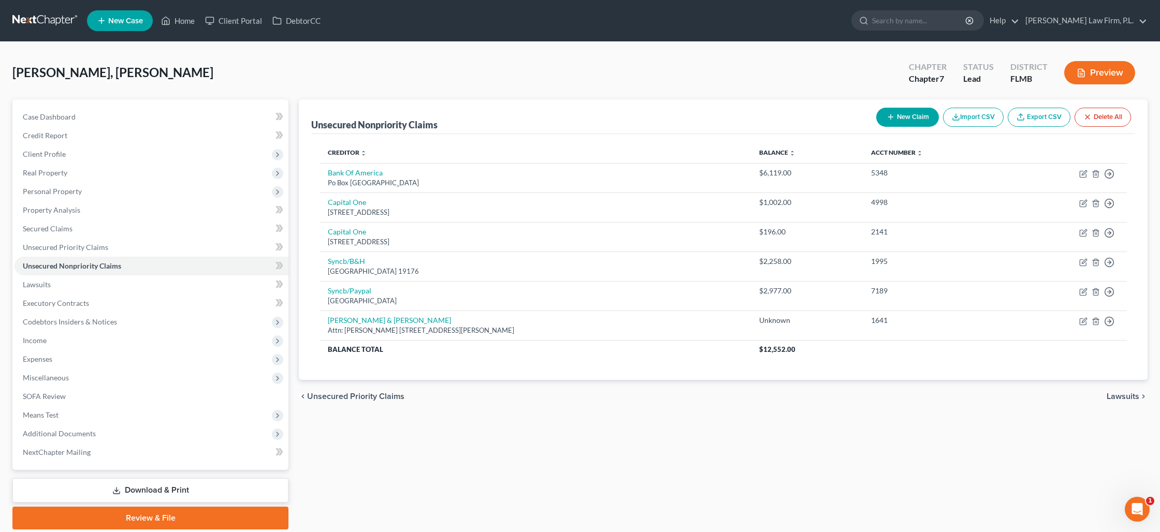
click at [894, 118] on button "New Claim" at bounding box center [907, 117] width 63 height 19
select select "0"
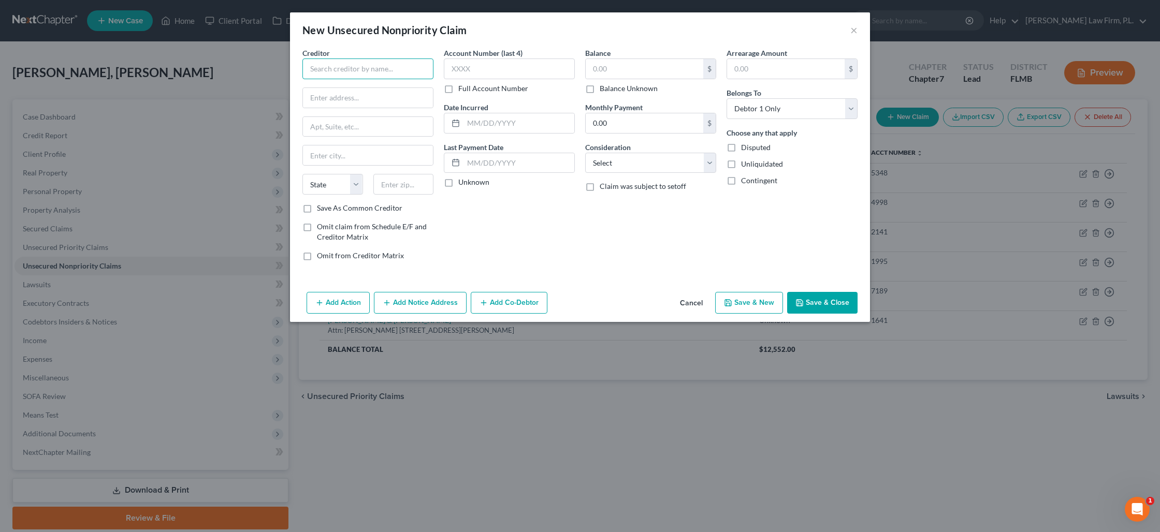
click at [345, 71] on input "text" at bounding box center [367, 69] width 131 height 21
type input "z"
type input "[PERSON_NAME] and"
type input "[PERSON_NAME]"
click at [378, 130] on input "text" at bounding box center [368, 127] width 130 height 20
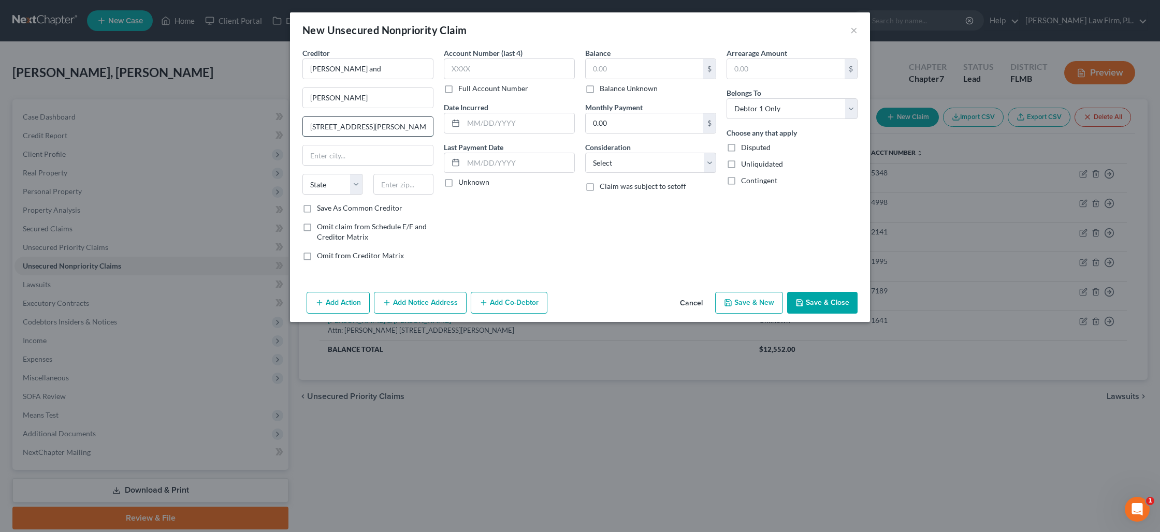
type input "[STREET_ADDRESS][PERSON_NAME]"
type input "60610"
click at [478, 73] on input "text" at bounding box center [509, 69] width 131 height 21
type input "[GEOGRAPHIC_DATA]"
select select "14"
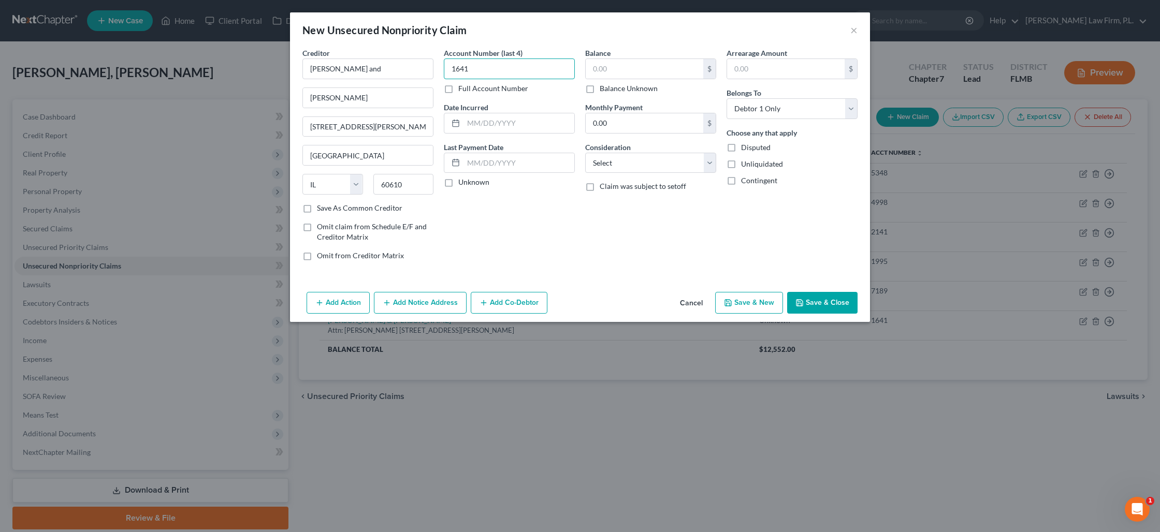
type input "1641"
type input "2024LA001641"
click at [603, 74] on input "text" at bounding box center [645, 69] width 118 height 20
type input "4,400,000"
click at [741, 148] on label "Disputed" at bounding box center [756, 147] width 30 height 10
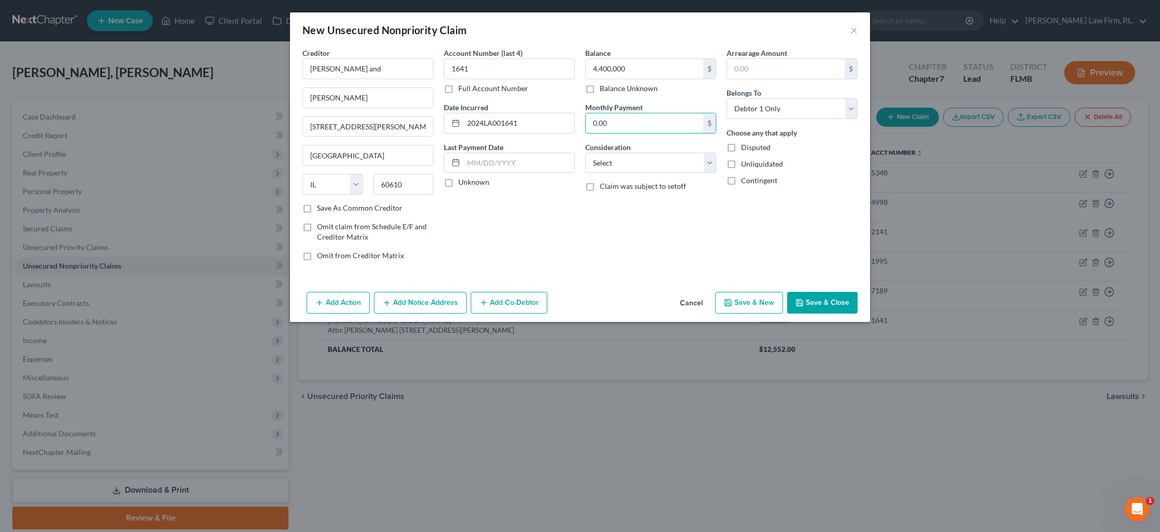
click at [745, 148] on input "Disputed" at bounding box center [748, 145] width 7 height 7
checkbox input "true"
click at [741, 164] on label "Unliquidated" at bounding box center [762, 164] width 42 height 10
click at [745, 164] on input "Unliquidated" at bounding box center [748, 162] width 7 height 7
checkbox input "true"
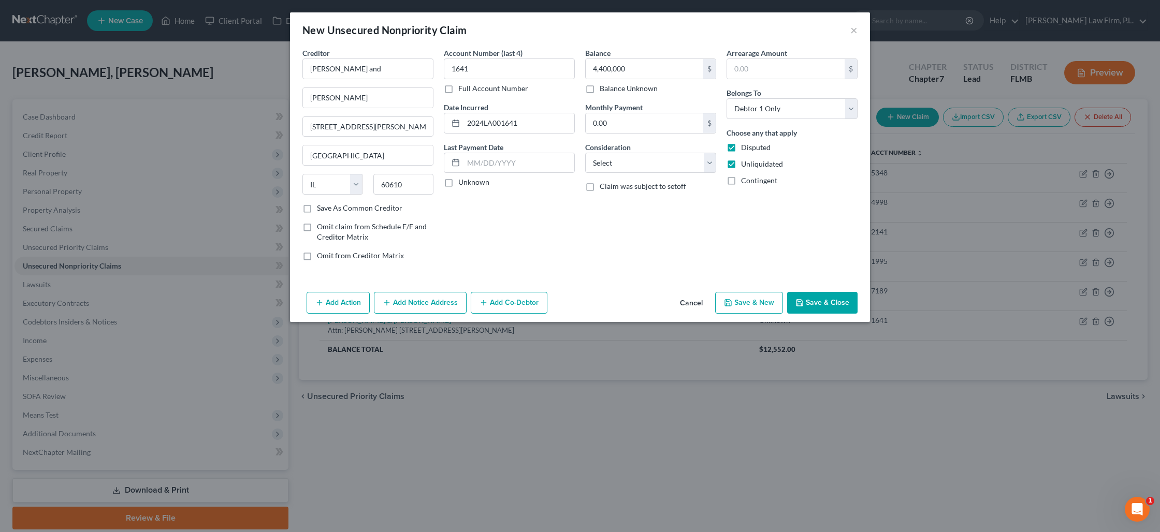
click at [741, 182] on label "Contingent" at bounding box center [759, 181] width 36 height 10
click at [745, 182] on input "Contingent" at bounding box center [748, 179] width 7 height 7
checkbox input "true"
click at [784, 113] on select "Select Debtor 1 Only Debtor 2 Only Debtor 1 And Debtor 2 Only At Least One Of T…" at bounding box center [792, 108] width 131 height 21
select select "3"
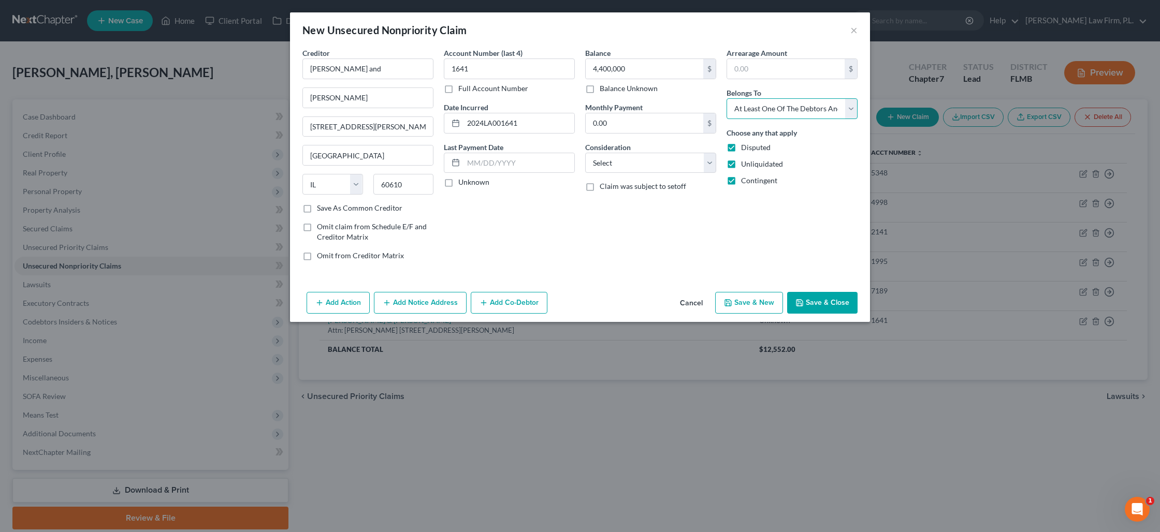
click at [727, 98] on select "Select Debtor 1 Only Debtor 2 Only Debtor 1 And Debtor 2 Only At Least One Of T…" at bounding box center [792, 108] width 131 height 21
click at [651, 165] on select "Select Cable / Satellite Services Collection Agency Credit Card Debt Debt Couns…" at bounding box center [650, 163] width 131 height 21
select select "14"
click at [585, 153] on select "Select Cable / Satellite Services Collection Agency Credit Card Debt Debt Couns…" at bounding box center [650, 163] width 131 height 21
click at [611, 206] on input "text" at bounding box center [651, 203] width 130 height 20
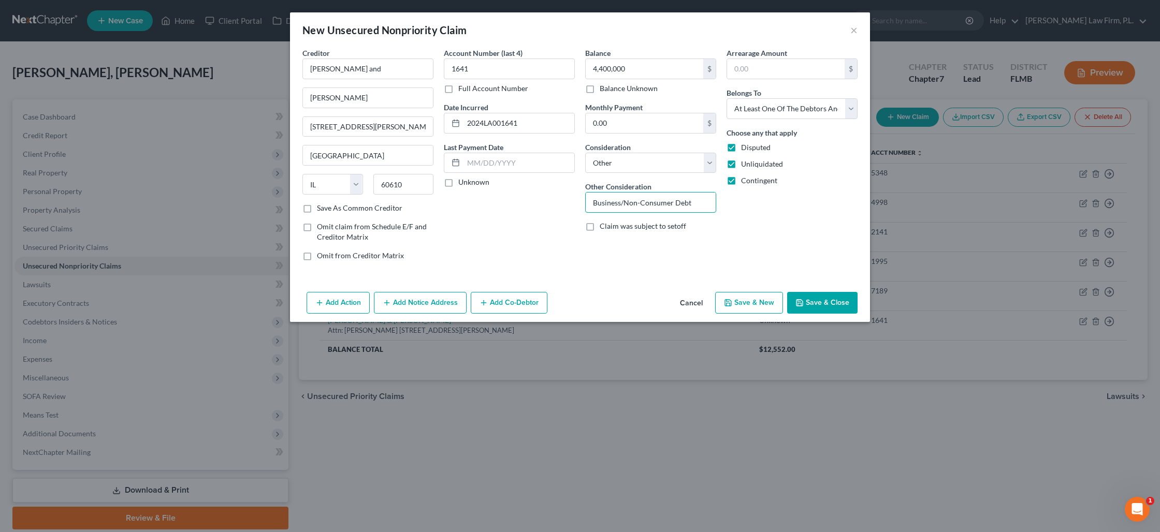
type input "Business/Non-Consumer Debt"
click at [810, 303] on button "Save & Close" at bounding box center [822, 303] width 70 height 22
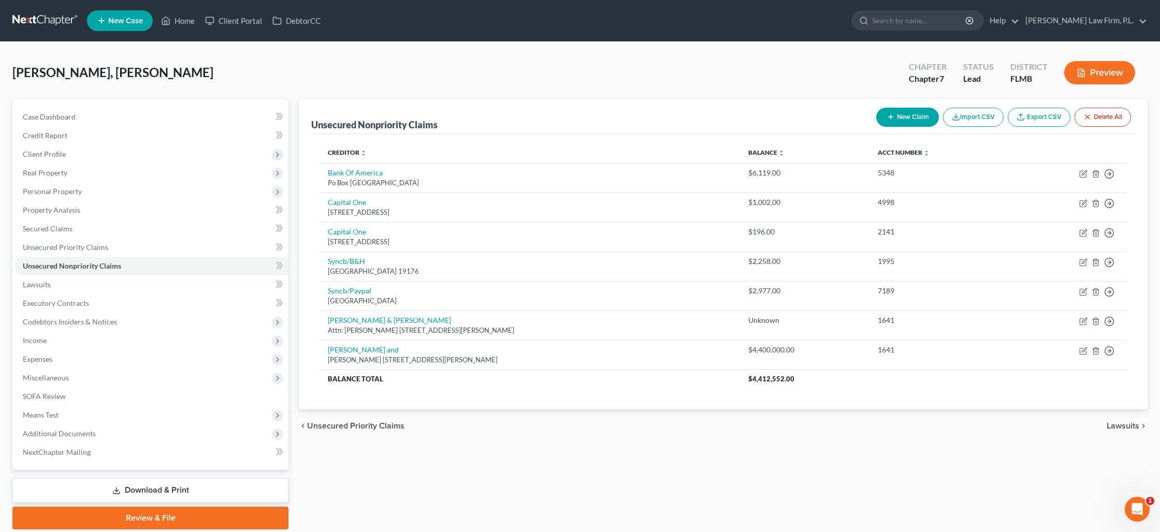
click at [901, 122] on button "New Claim" at bounding box center [907, 117] width 63 height 19
select select "0"
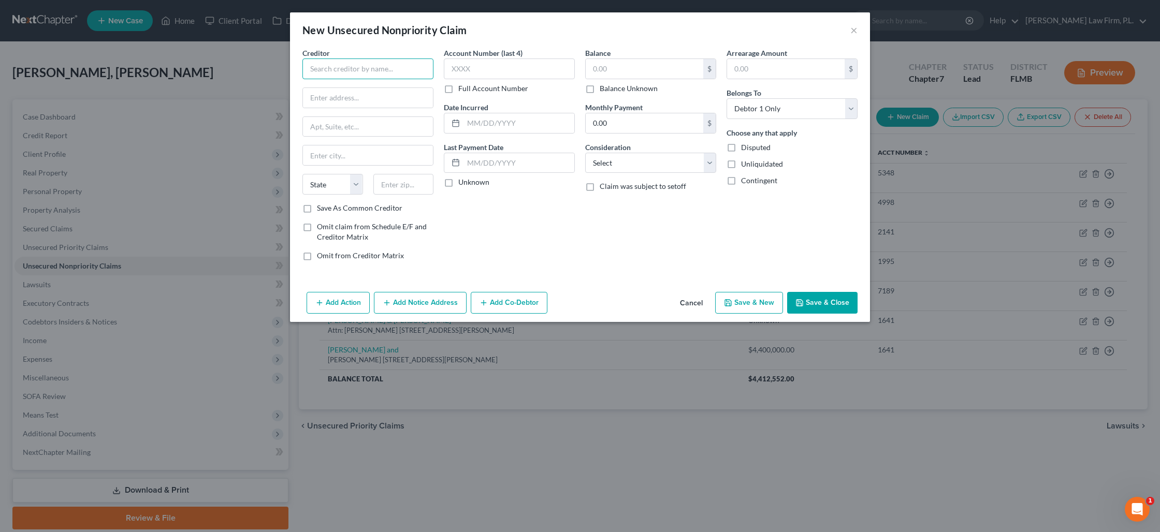
click at [321, 76] on input "text" at bounding box center [367, 69] width 131 height 21
type input "[PERSON_NAME]"
type input "[STREET_ADDRESS][PERSON_NAME]"
click at [409, 187] on input "text" at bounding box center [403, 184] width 61 height 21
type input "60620"
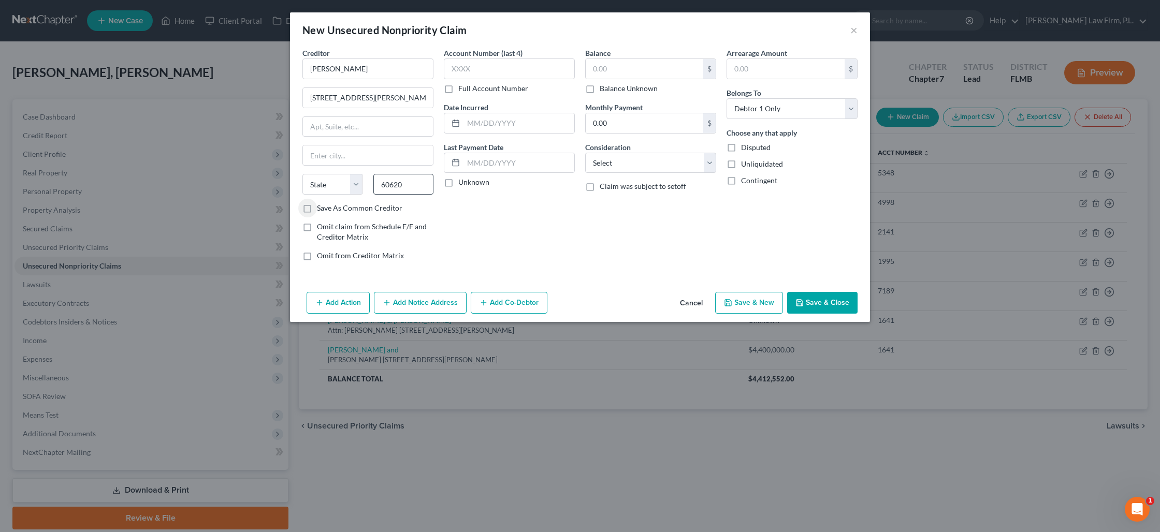
type input "[GEOGRAPHIC_DATA]"
select select "14"
click at [397, 186] on input "60620" at bounding box center [403, 184] width 61 height 21
type input "60610"
click at [484, 69] on input "text" at bounding box center [509, 69] width 131 height 21
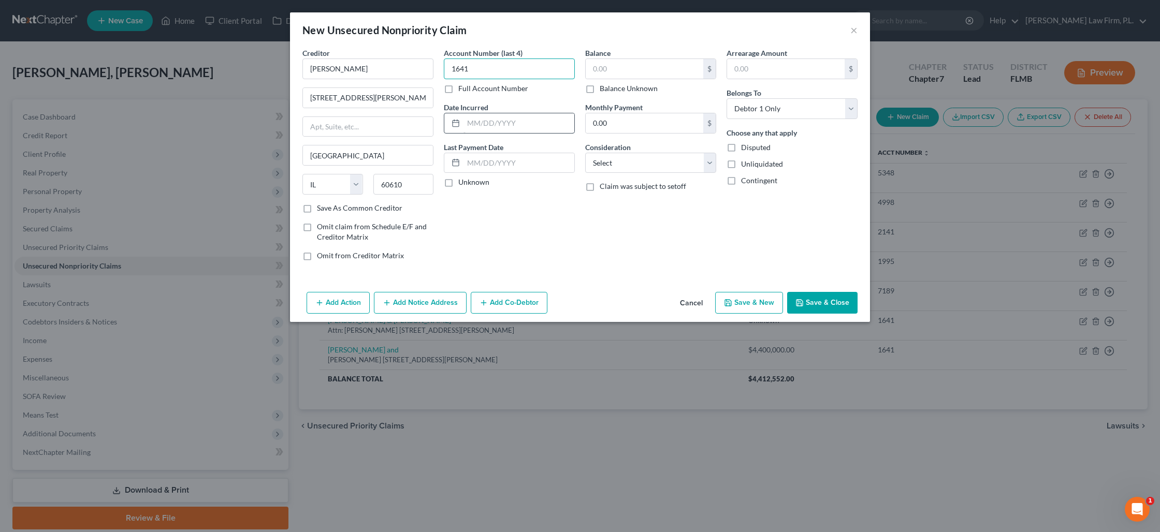
type input "1641"
click at [508, 124] on input "text" at bounding box center [519, 123] width 111 height 20
type input "2024LA001641"
click at [600, 91] on label "Balance Unknown" at bounding box center [629, 88] width 58 height 10
click at [604, 90] on input "Balance Unknown" at bounding box center [607, 86] width 7 height 7
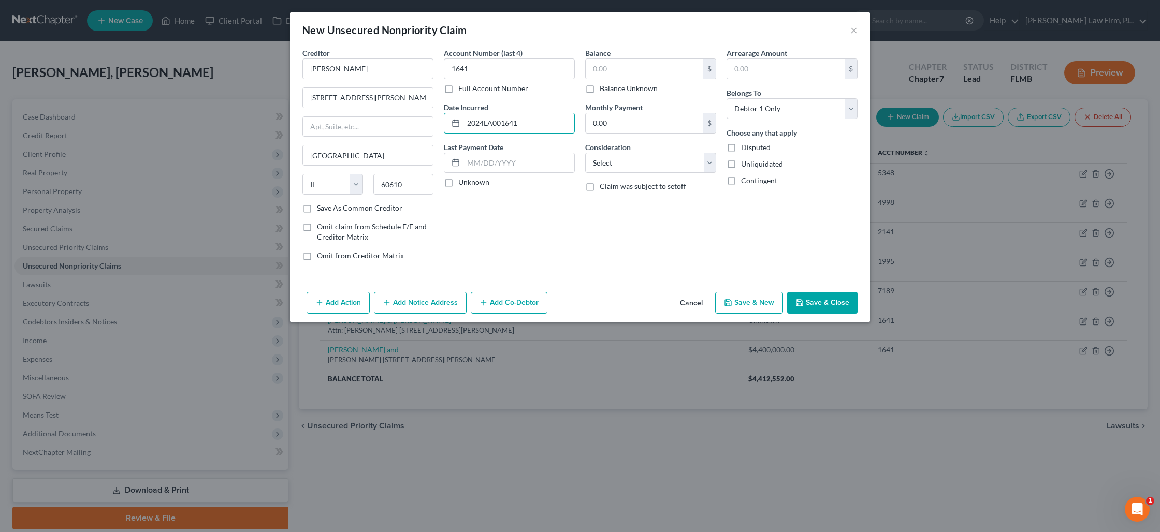
checkbox input "true"
type input "0.00"
click at [741, 147] on label "Disputed" at bounding box center [756, 147] width 30 height 10
click at [745, 147] on input "Disputed" at bounding box center [748, 145] width 7 height 7
checkbox input "true"
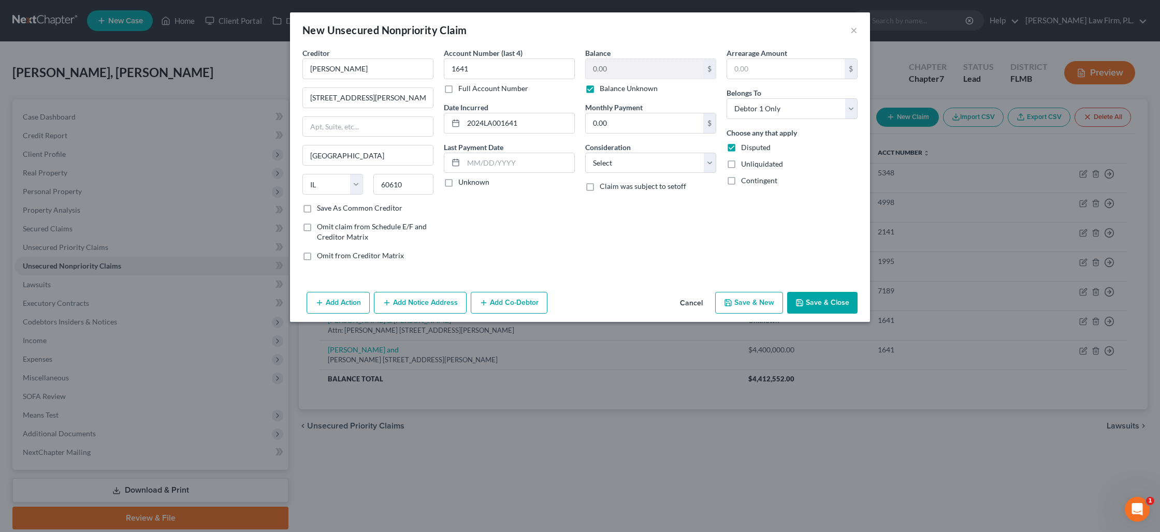
click at [741, 165] on label "Unliquidated" at bounding box center [762, 164] width 42 height 10
click at [745, 165] on input "Unliquidated" at bounding box center [748, 162] width 7 height 7
checkbox input "true"
click at [741, 179] on label "Contingent" at bounding box center [759, 181] width 36 height 10
click at [745, 179] on input "Contingent" at bounding box center [748, 179] width 7 height 7
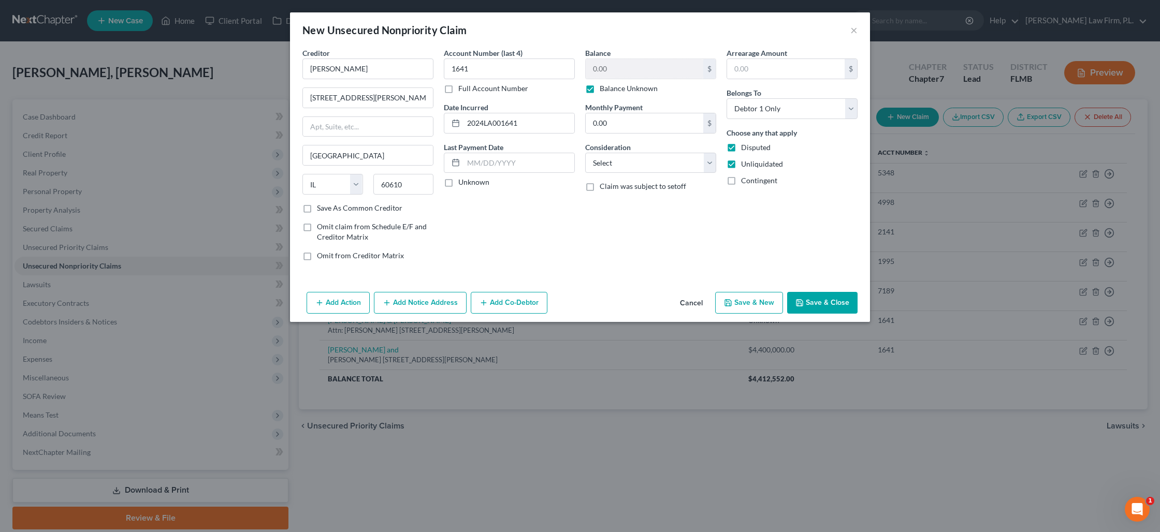
checkbox input "true"
click at [835, 114] on select "Select Debtor 1 Only Debtor 2 Only Debtor 1 And Debtor 2 Only At Least One Of T…" at bounding box center [792, 108] width 131 height 21
select select "3"
click at [727, 98] on select "Select Debtor 1 Only Debtor 2 Only Debtor 1 And Debtor 2 Only At Least One Of T…" at bounding box center [792, 108] width 131 height 21
click at [625, 161] on select "Select Cable / Satellite Services Collection Agency Credit Card Debt Debt Couns…" at bounding box center [650, 163] width 131 height 21
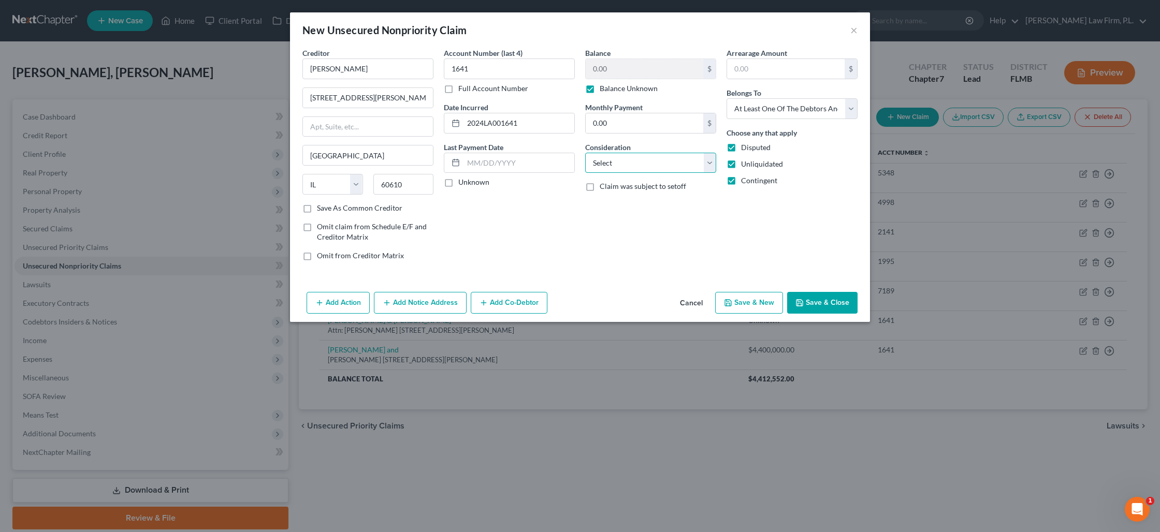
select select "14"
click at [585, 153] on select "Select Cable / Satellite Services Collection Agency Credit Card Debt Debt Couns…" at bounding box center [650, 163] width 131 height 21
click at [642, 194] on input "text" at bounding box center [651, 203] width 130 height 20
type input "Business/Non-Consumer Debt"
click at [816, 302] on button "Save & Close" at bounding box center [822, 303] width 70 height 22
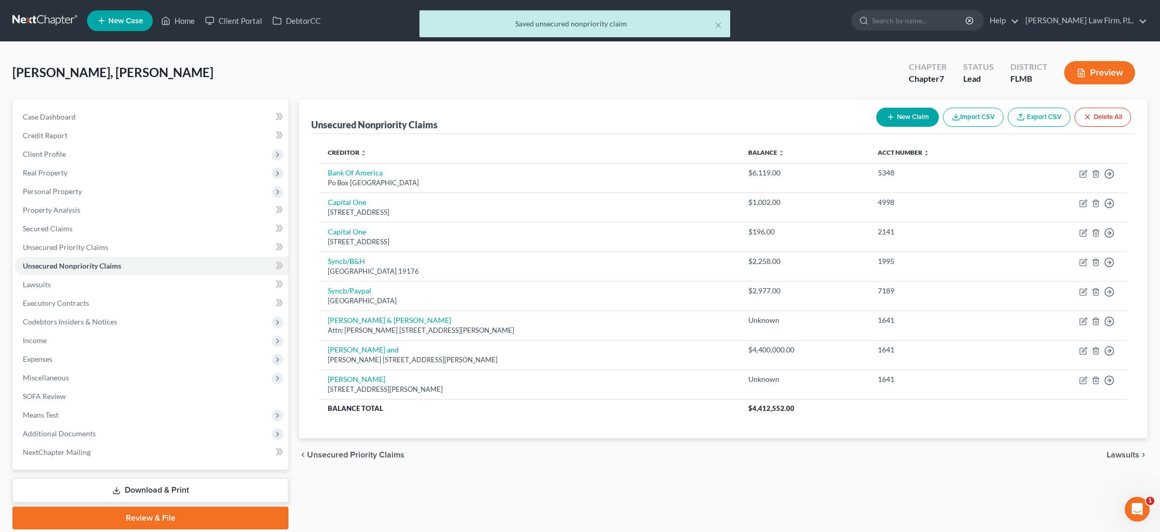
click at [906, 113] on button "New Claim" at bounding box center [907, 117] width 63 height 19
select select "0"
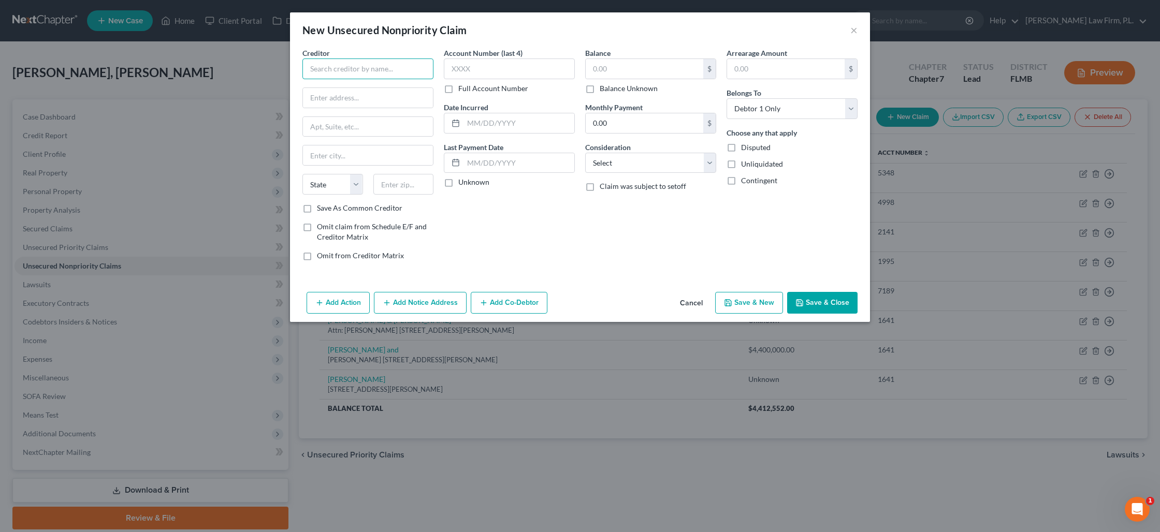
click at [335, 74] on input "text" at bounding box center [367, 69] width 131 height 21
type input "[PERSON_NAME]"
type input "[STREET_ADDRESS][PERSON_NAME]"
click at [384, 181] on input "text" at bounding box center [403, 184] width 61 height 21
type input "60610"
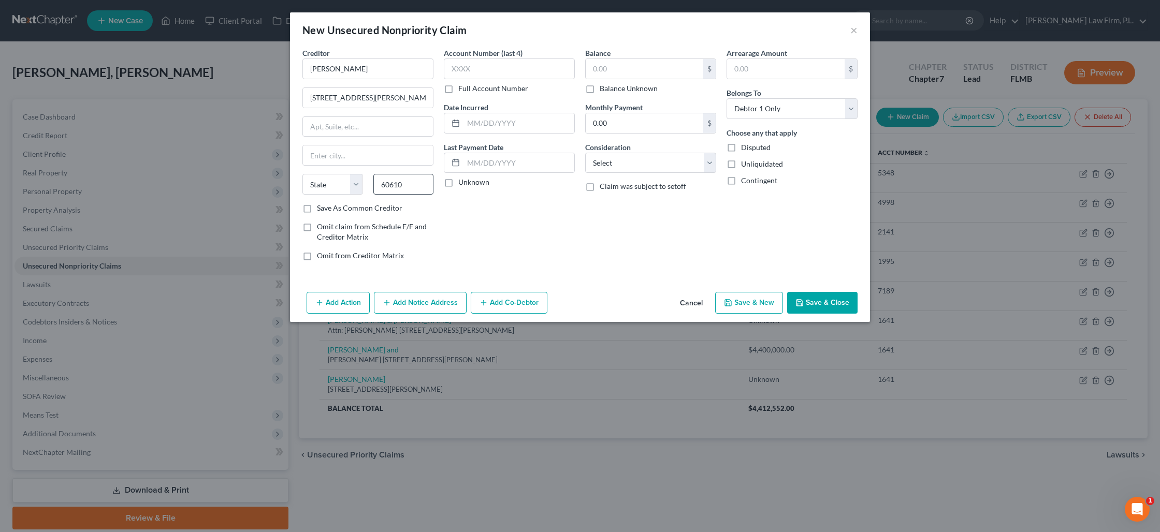
type input "[GEOGRAPHIC_DATA]"
select select "14"
click at [455, 66] on input "text" at bounding box center [509, 69] width 131 height 21
type input "1641"
click at [484, 125] on input "text" at bounding box center [519, 123] width 111 height 20
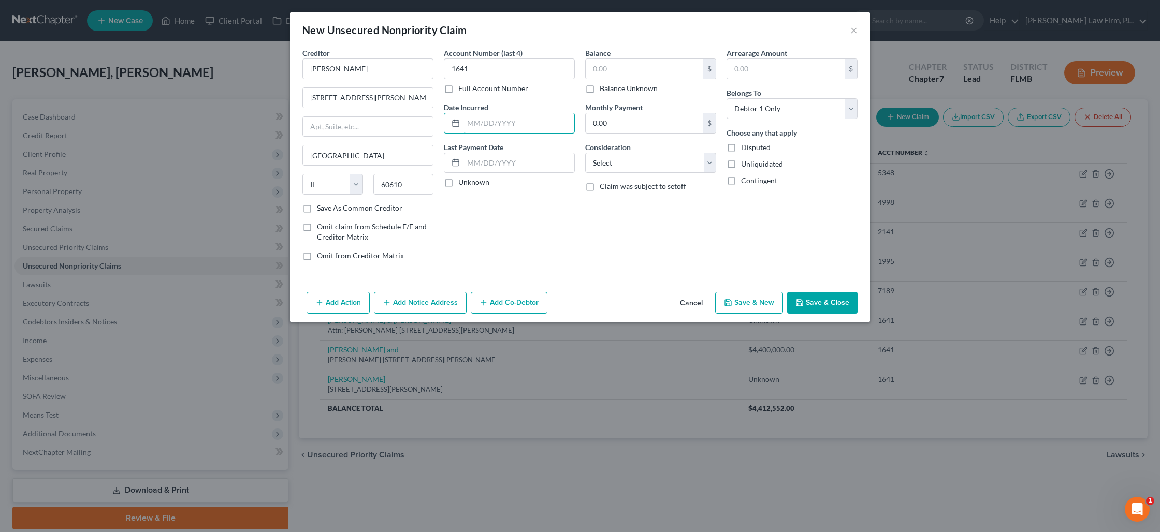
type input "2024LA001641"
click at [600, 89] on label "Balance Unknown" at bounding box center [629, 88] width 58 height 10
click at [604, 89] on input "Balance Unknown" at bounding box center [607, 86] width 7 height 7
click at [741, 148] on label "Disputed" at bounding box center [756, 147] width 30 height 10
click at [745, 148] on input "Disputed" at bounding box center [748, 145] width 7 height 7
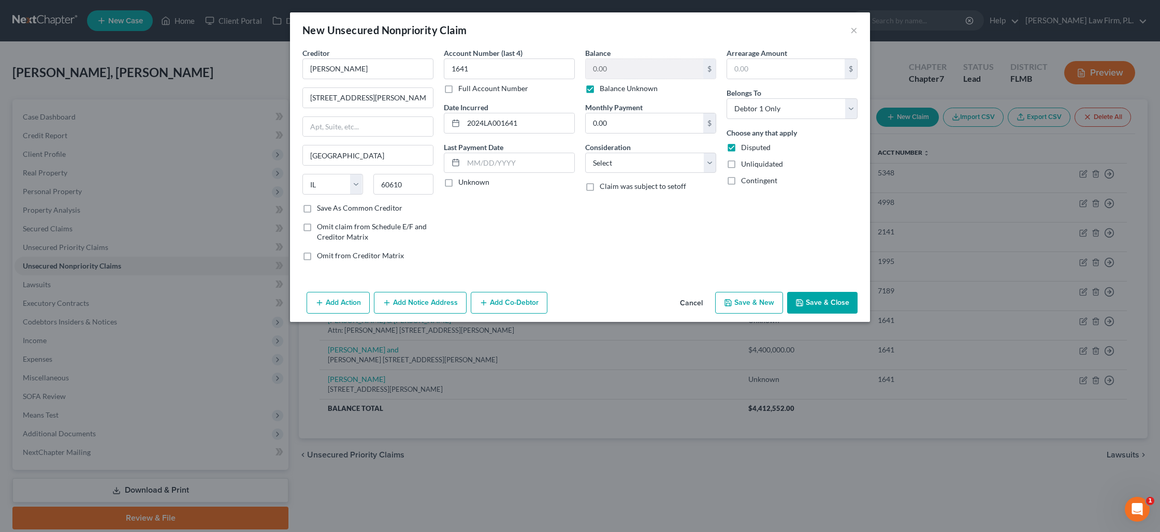
click at [741, 164] on label "Unliquidated" at bounding box center [762, 164] width 42 height 10
click at [745, 164] on input "Unliquidated" at bounding box center [748, 162] width 7 height 7
click at [741, 181] on label "Contingent" at bounding box center [759, 181] width 36 height 10
click at [745, 181] on input "Contingent" at bounding box center [748, 179] width 7 height 7
click at [750, 112] on select "Select Debtor 1 Only Debtor 2 Only Debtor 1 And Debtor 2 Only At Least One Of T…" at bounding box center [792, 108] width 131 height 21
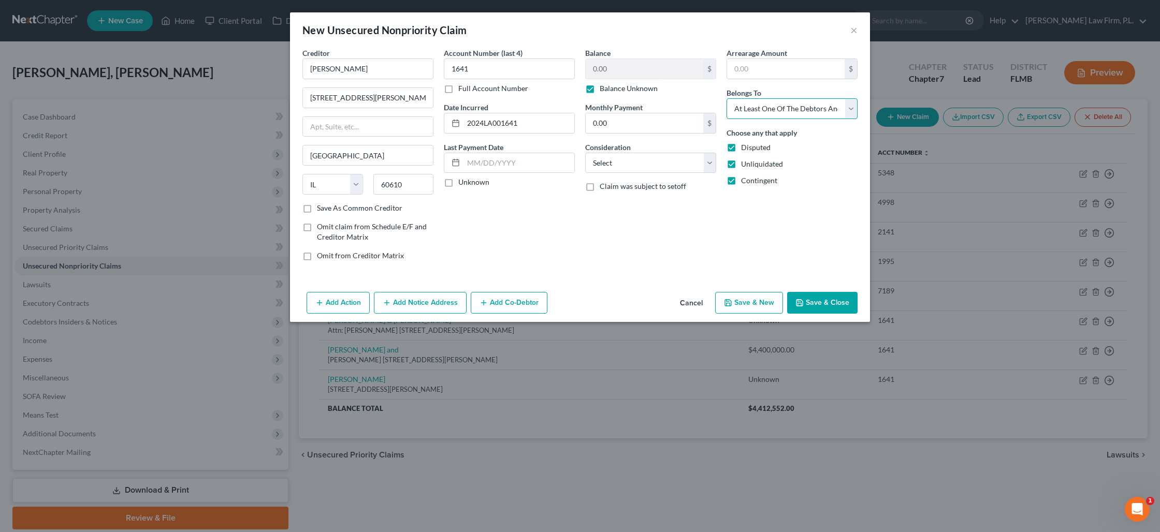
click at [727, 98] on select "Select Debtor 1 Only Debtor 2 Only Debtor 1 And Debtor 2 Only At Least One Of T…" at bounding box center [792, 108] width 131 height 21
click at [831, 302] on button "Save & Close" at bounding box center [822, 303] width 70 height 22
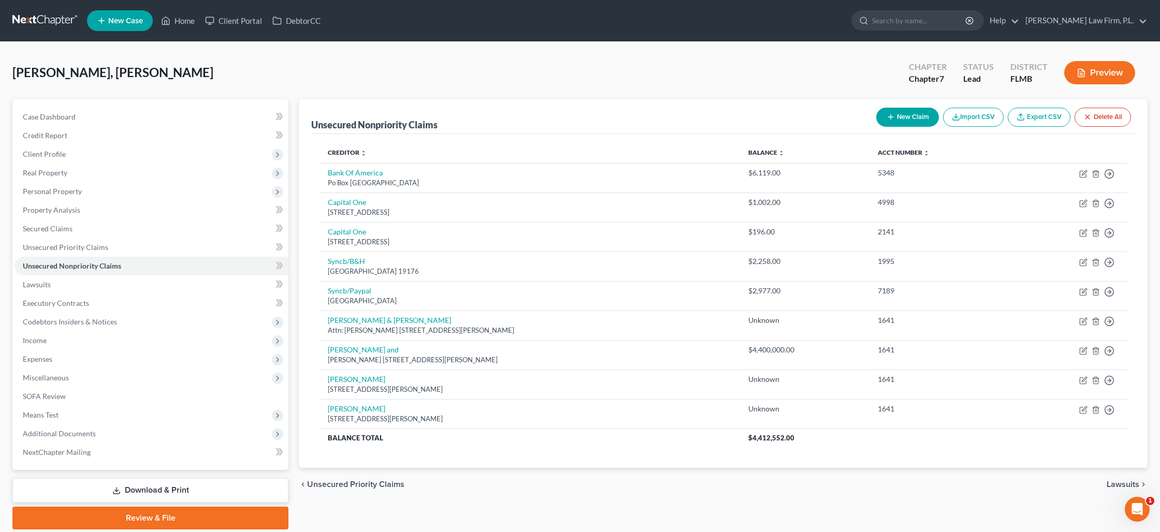
click at [915, 121] on button "New Claim" at bounding box center [907, 117] width 63 height 19
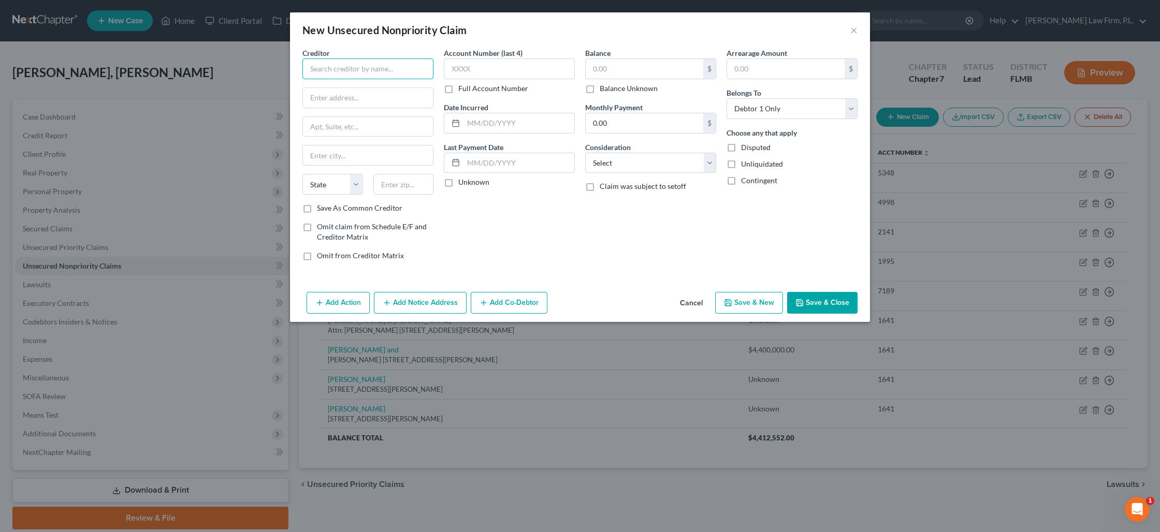
click at [419, 72] on input "text" at bounding box center [367, 69] width 131 height 21
click at [416, 185] on input "text" at bounding box center [403, 184] width 61 height 21
click at [515, 73] on input "text" at bounding box center [509, 69] width 131 height 21
click at [608, 163] on select "Select Cable / Satellite Services Collection Agency Credit Card Debt Debt Couns…" at bounding box center [650, 163] width 131 height 21
click at [585, 153] on select "Select Cable / Satellite Services Collection Agency Credit Card Debt Debt Couns…" at bounding box center [650, 163] width 131 height 21
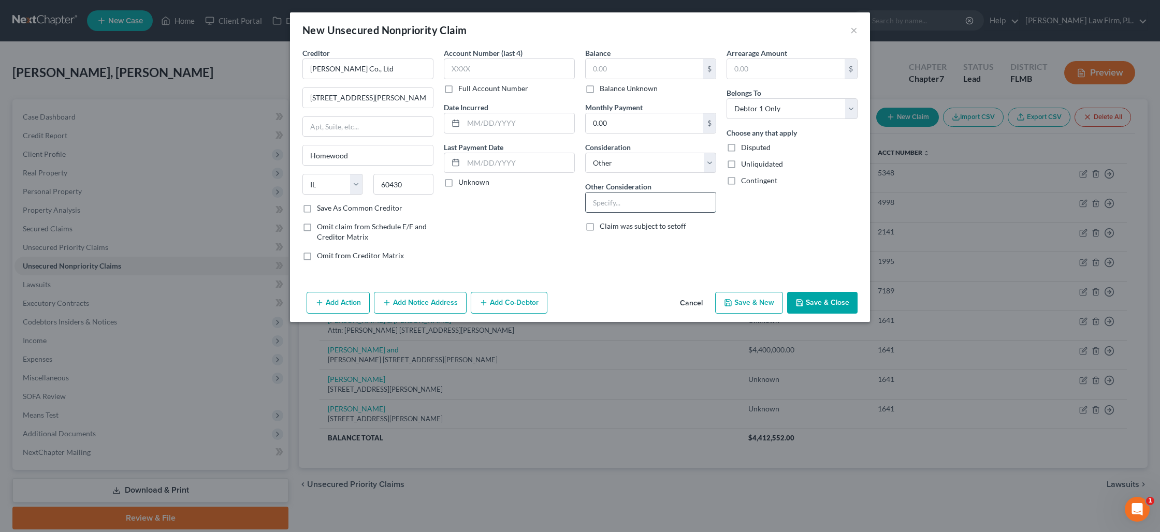
click at [606, 200] on input "text" at bounding box center [651, 203] width 130 height 20
click at [742, 71] on input "text" at bounding box center [786, 69] width 118 height 20
click at [600, 90] on label "Balance Unknown" at bounding box center [629, 88] width 58 height 10
click at [604, 90] on input "Balance Unknown" at bounding box center [607, 86] width 7 height 7
click at [815, 306] on button "Save & Close" at bounding box center [822, 303] width 70 height 22
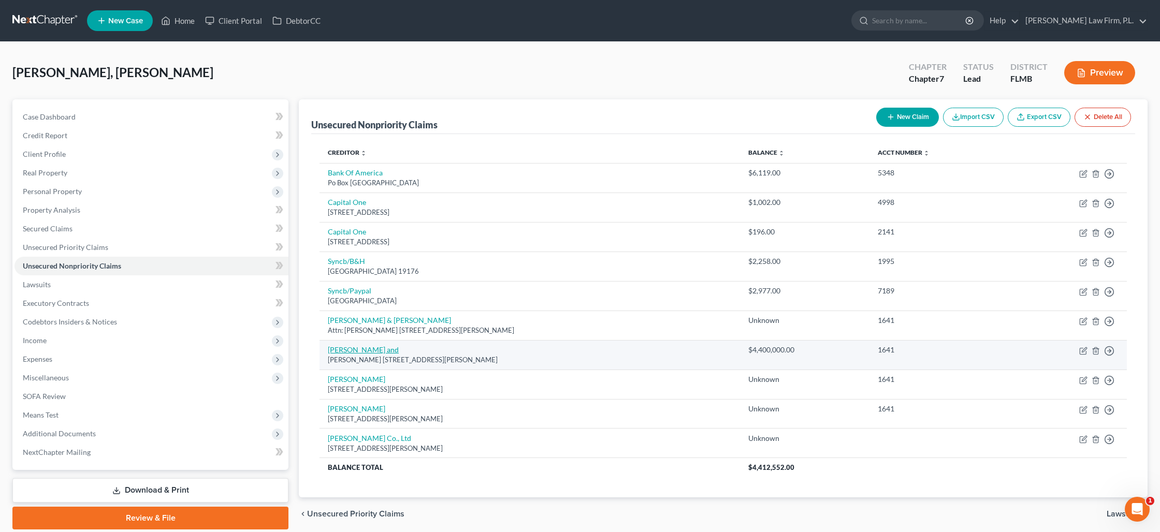
click at [376, 349] on link "[PERSON_NAME] and" at bounding box center [363, 349] width 71 height 9
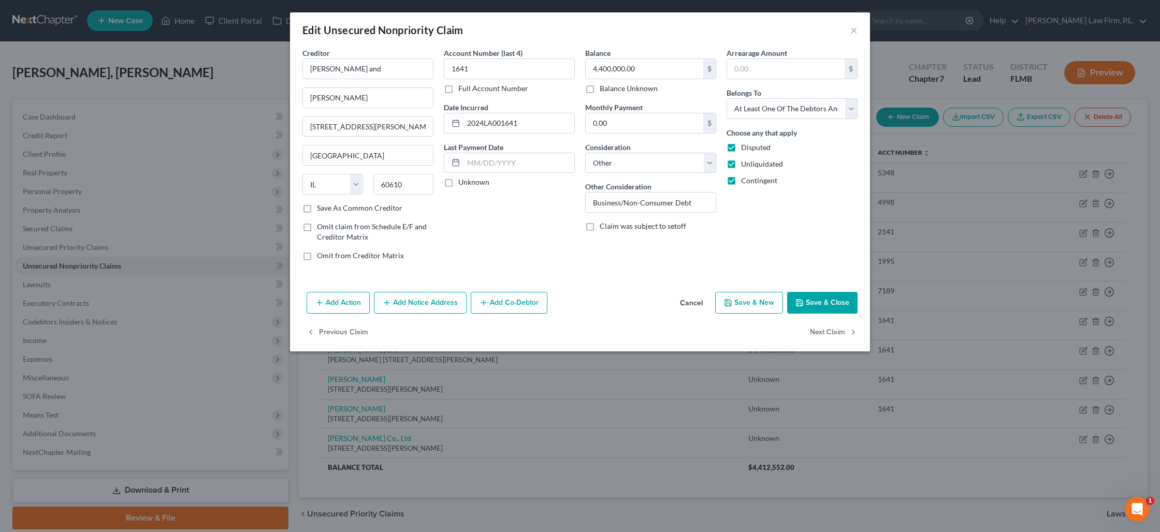
click at [401, 306] on button "Add Notice Address" at bounding box center [420, 303] width 93 height 22
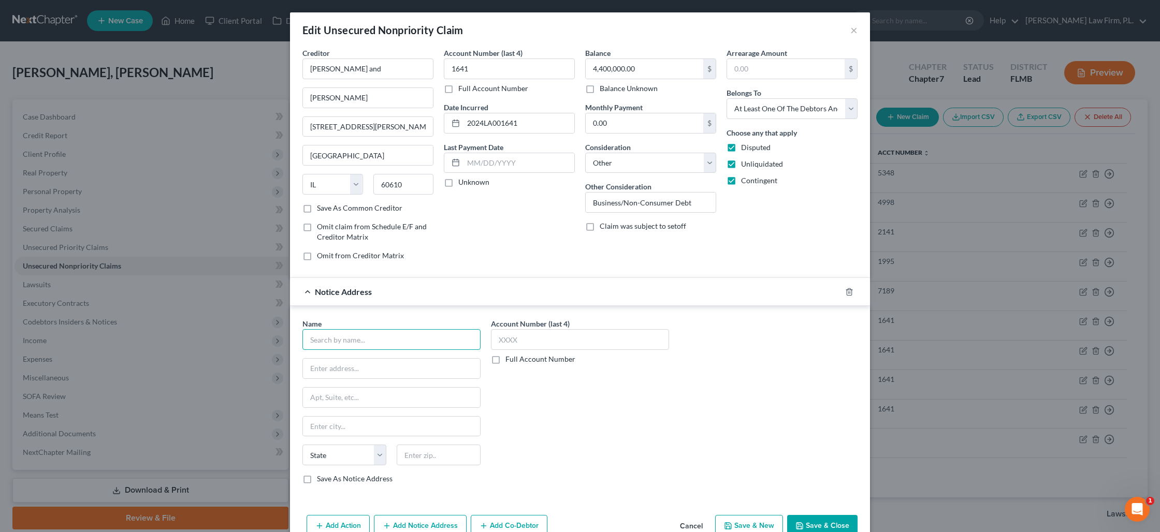
click at [361, 341] on input "text" at bounding box center [391, 339] width 178 height 21
click at [374, 361] on div "[PERSON_NAME] & [PERSON_NAME]" at bounding box center [384, 358] width 147 height 10
click at [509, 338] on input "text" at bounding box center [580, 339] width 178 height 21
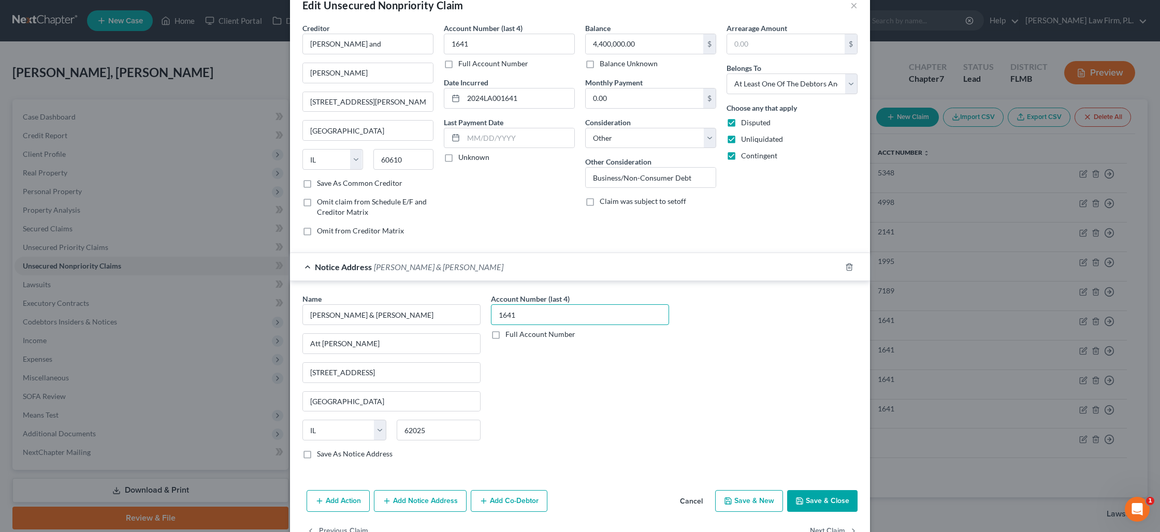
scroll to position [27, 0]
click at [830, 502] on button "Save & Close" at bounding box center [822, 499] width 70 height 22
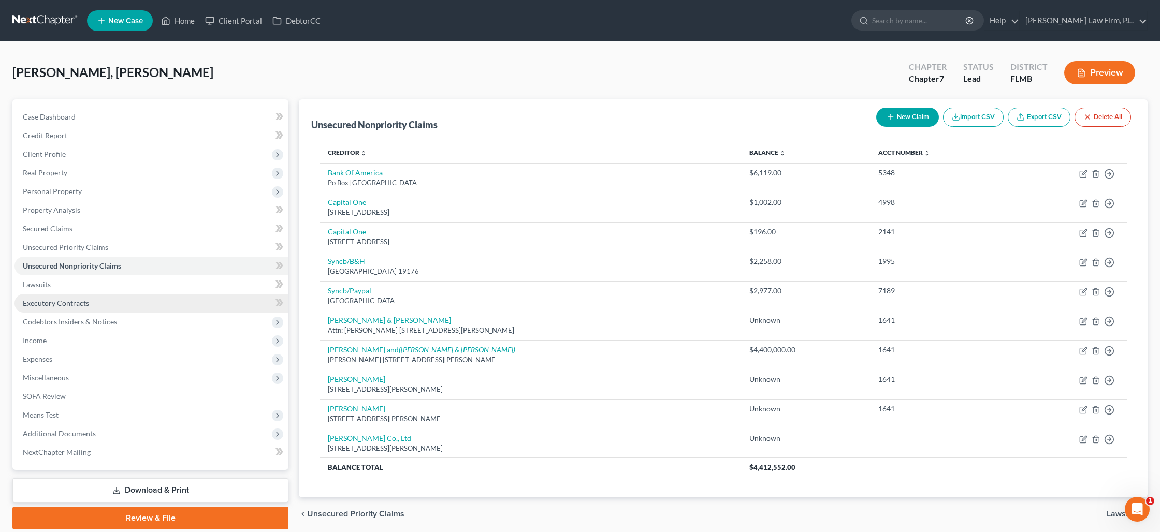
click at [128, 300] on link "Executory Contracts" at bounding box center [152, 303] width 274 height 19
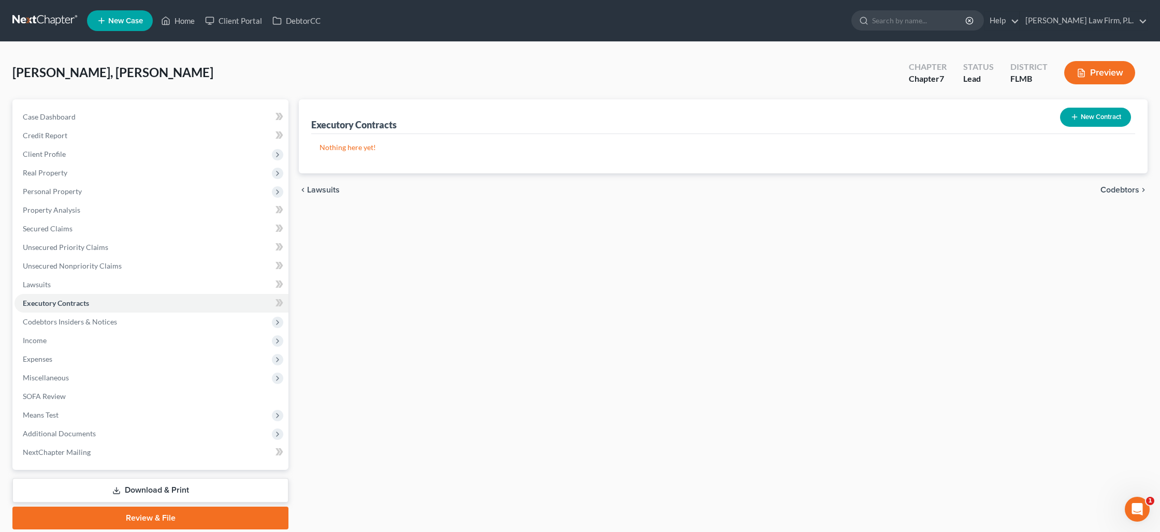
click at [1088, 117] on button "New Contract" at bounding box center [1095, 117] width 71 height 19
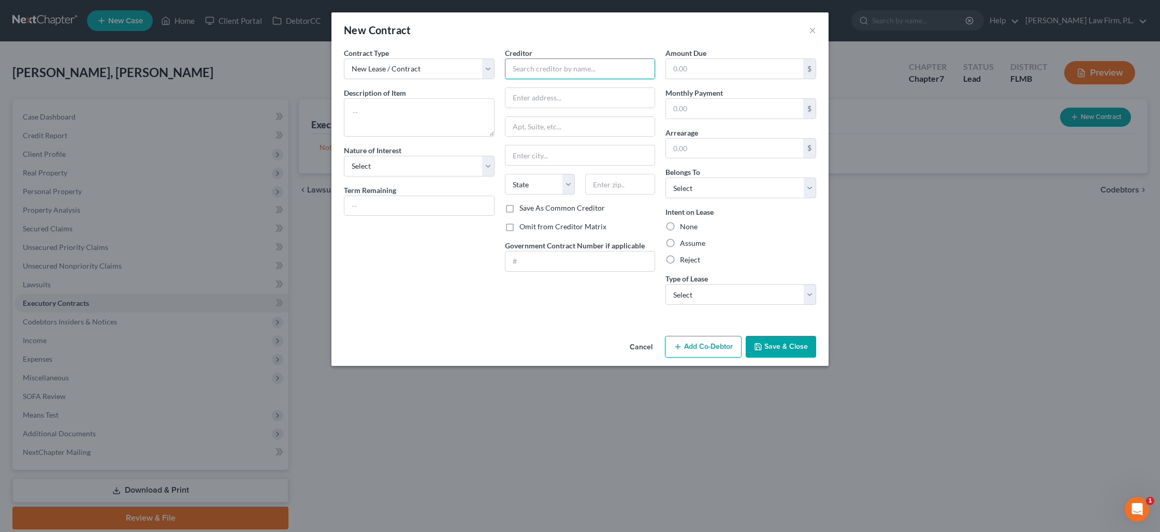
click at [527, 68] on input "text" at bounding box center [580, 69] width 151 height 21
click at [604, 182] on input "text" at bounding box center [620, 184] width 70 height 21
click at [404, 110] on textarea at bounding box center [419, 117] width 151 height 38
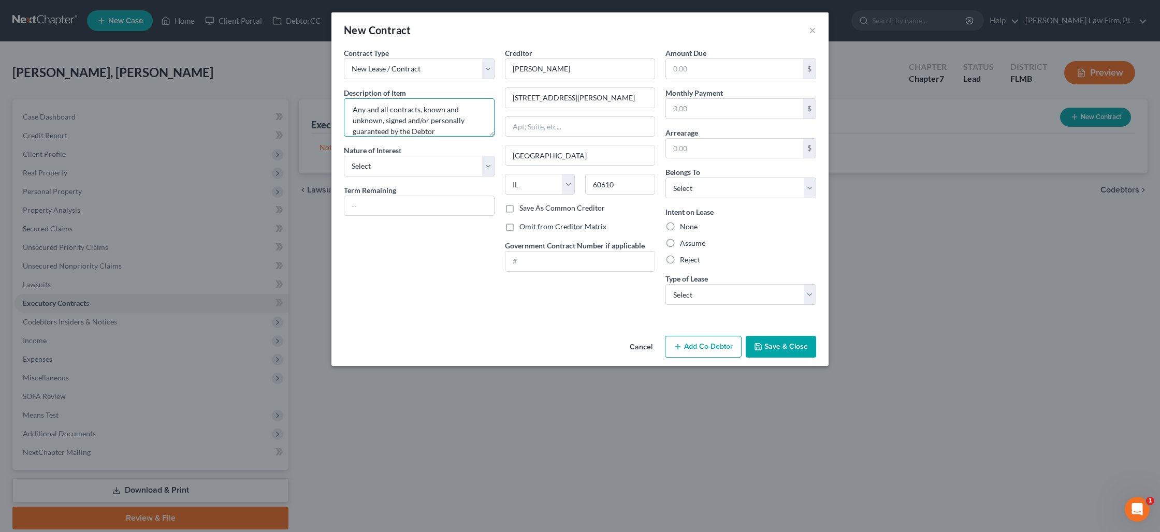
scroll to position [6, 0]
drag, startPoint x: 445, startPoint y: 132, endPoint x: 341, endPoint y: 109, distance: 107.1
click at [341, 109] on div "Contract Type New Lease / Contract New Timeshare Description of non-residential…" at bounding box center [419, 181] width 161 height 266
click at [680, 256] on label "Reject" at bounding box center [690, 260] width 20 height 10
click at [684, 256] on input "Reject" at bounding box center [687, 258] width 7 height 7
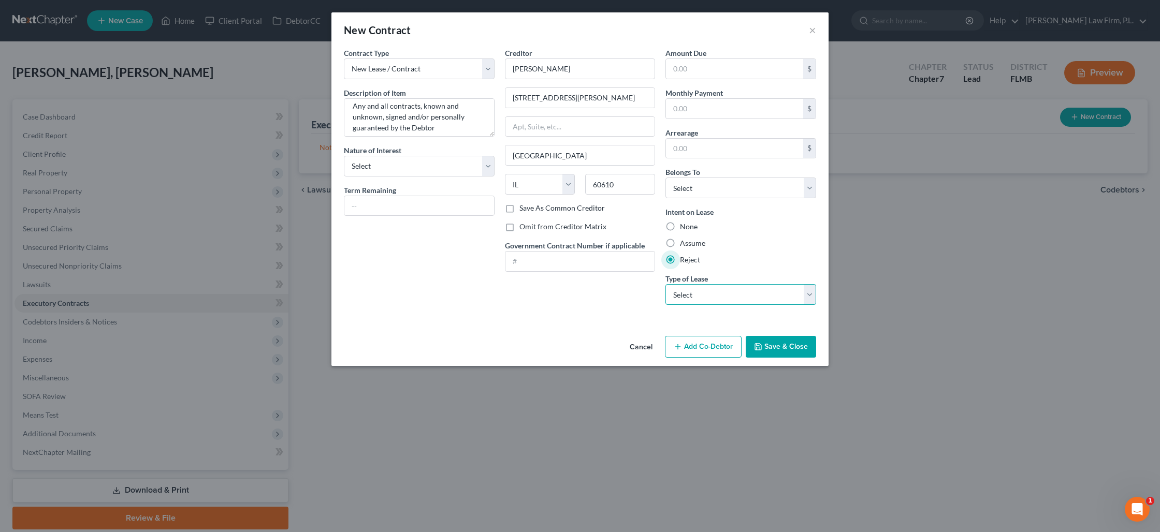
click at [688, 292] on select "Select Real Estate Car Other" at bounding box center [741, 294] width 151 height 21
click at [666, 284] on select "Select Real Estate Car Other" at bounding box center [741, 294] width 151 height 21
click at [682, 194] on select "Select Debtor 1 Only Debtor 2 Only Debtor 1 And Debtor 2 Only At Least One Of T…" at bounding box center [741, 188] width 151 height 21
click at [666, 178] on select "Select Debtor 1 Only Debtor 2 Only Debtor 1 And Debtor 2 Only At Least One Of T…" at bounding box center [741, 188] width 151 height 21
click at [772, 352] on button "Save & Close" at bounding box center [781, 347] width 70 height 22
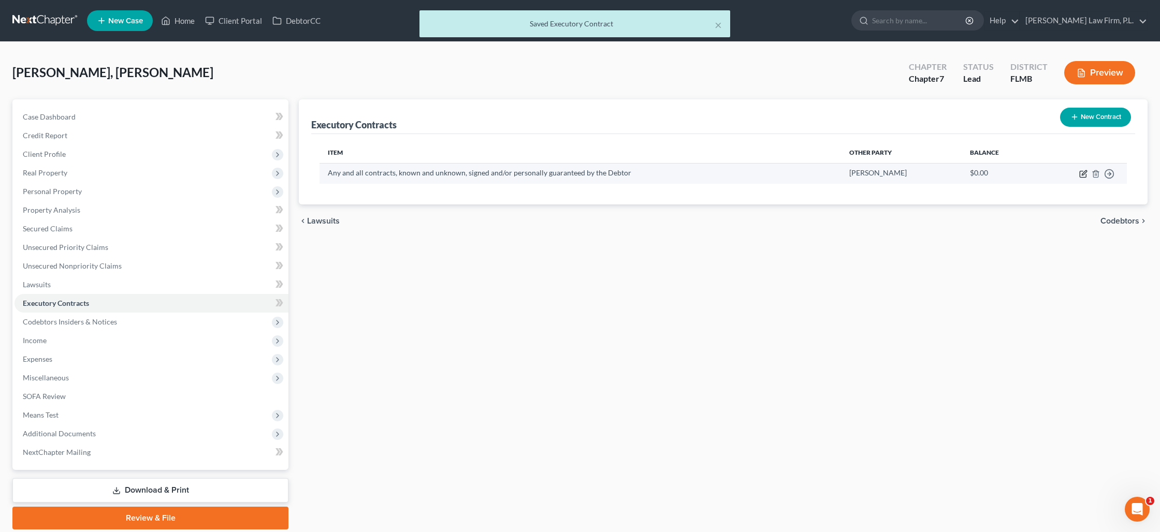
click at [1085, 174] on icon "button" at bounding box center [1084, 172] width 5 height 5
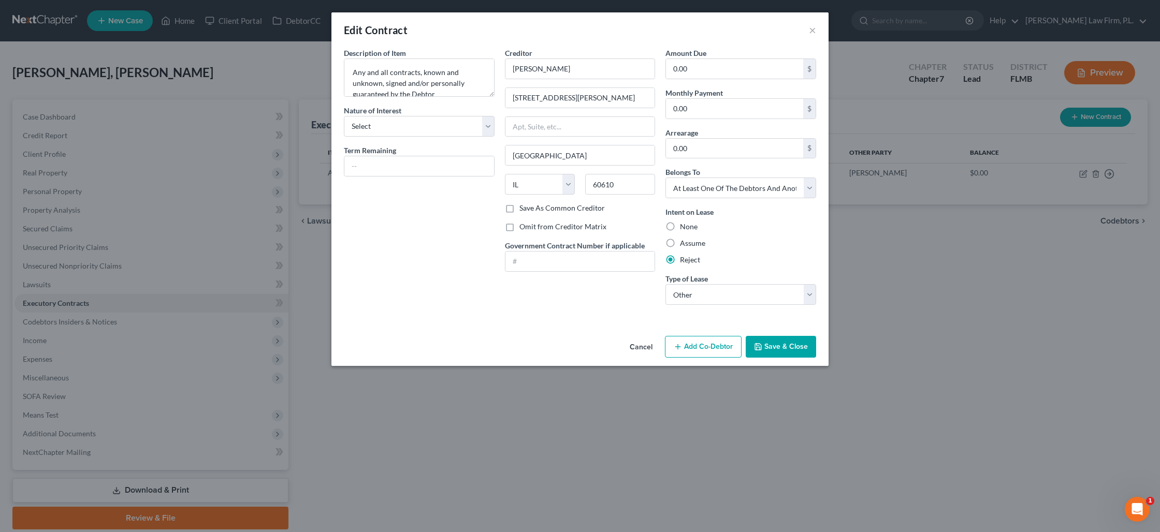
click at [774, 343] on button "Save & Close" at bounding box center [781, 347] width 70 height 22
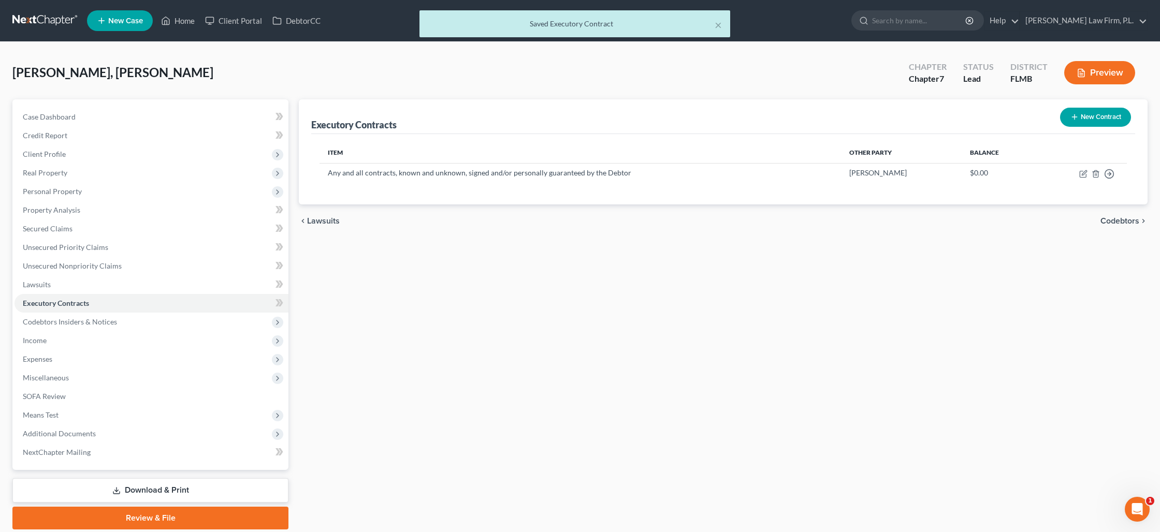
click at [1072, 122] on button "New Contract" at bounding box center [1095, 117] width 71 height 19
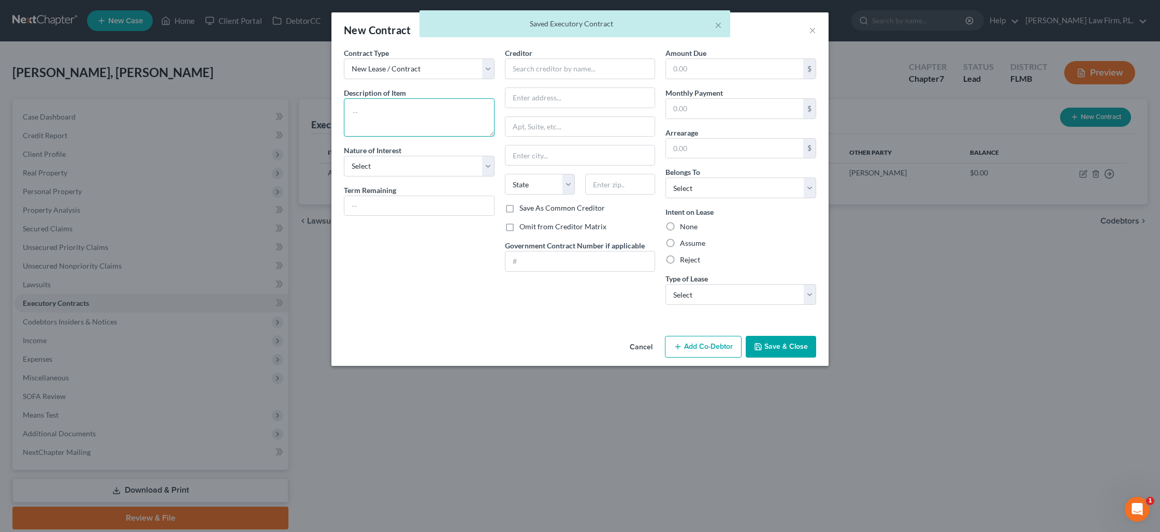
click at [413, 107] on textarea at bounding box center [419, 117] width 151 height 38
click at [527, 69] on input "text" at bounding box center [580, 69] width 151 height 21
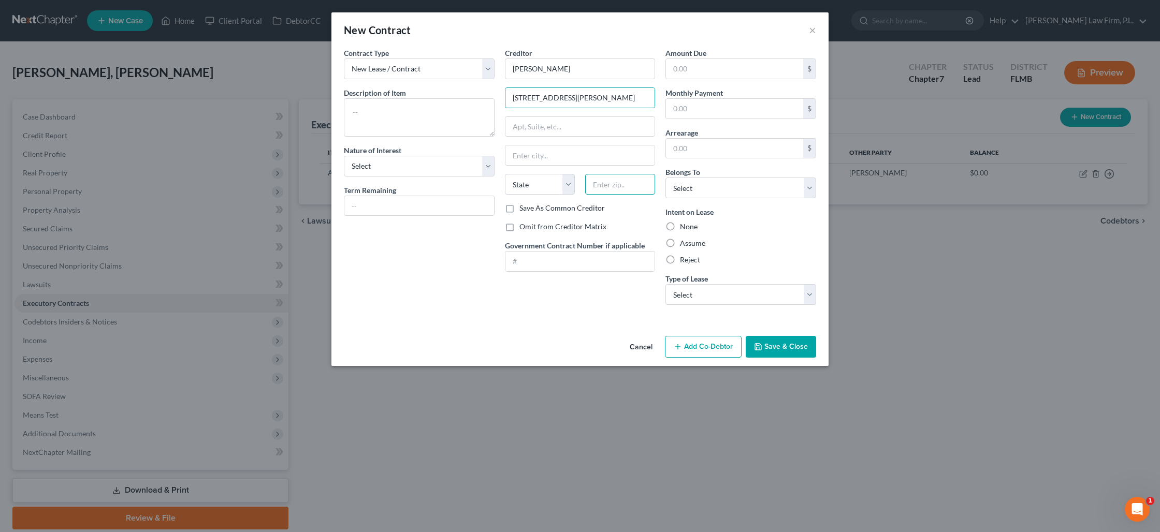
click at [608, 185] on input "text" at bounding box center [620, 184] width 70 height 21
click at [680, 261] on label "Reject" at bounding box center [690, 260] width 20 height 10
click at [684, 261] on input "Reject" at bounding box center [687, 258] width 7 height 7
click at [383, 117] on textarea at bounding box center [419, 117] width 151 height 38
paste textarea "Any and all contracts, known and unknown, signed and/or personally guaranteed b…"
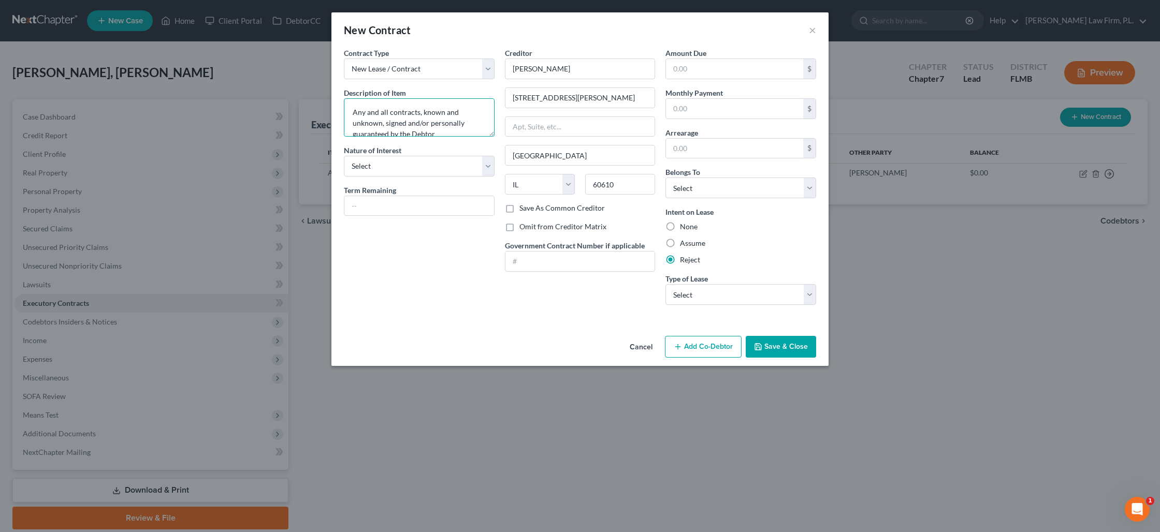
scroll to position [2, 0]
click at [353, 112] on textarea "Any and all contracts, known and unknown, signed and/or personally guaranteed b…" at bounding box center [419, 117] width 151 height 38
click at [437, 166] on select "Select Purchaser Agent Lessor Lessee" at bounding box center [419, 166] width 151 height 21
click at [344, 156] on select "Select Purchaser Agent Lessor Lessee" at bounding box center [419, 166] width 151 height 21
click at [692, 298] on select "Select Real Estate Car Other" at bounding box center [741, 294] width 151 height 21
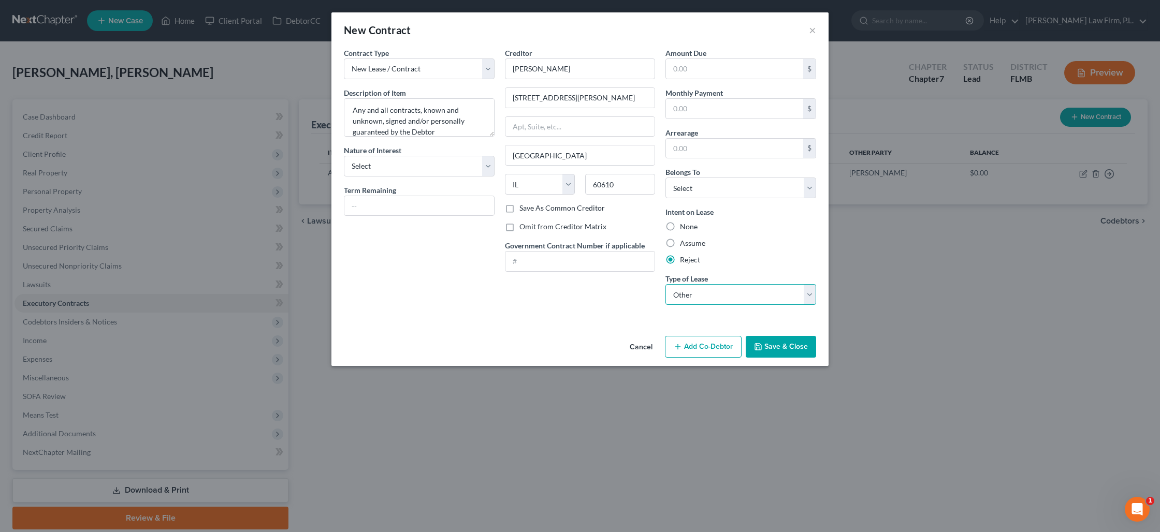
click at [666, 284] on select "Select Real Estate Car Other" at bounding box center [741, 294] width 151 height 21
click at [769, 348] on button "Save & Close" at bounding box center [781, 347] width 70 height 22
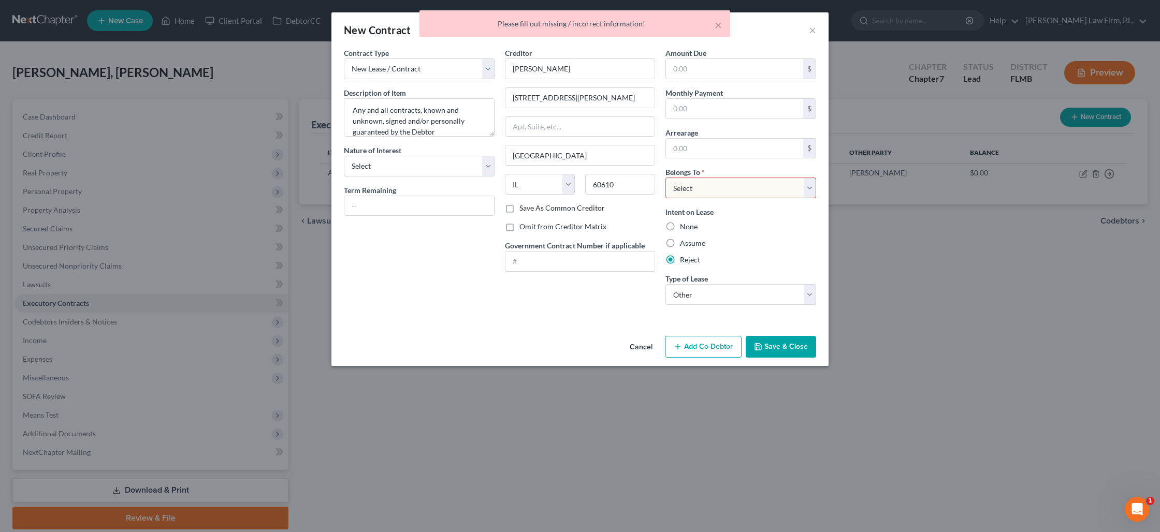
click at [690, 195] on select "Select Debtor 1 Only Debtor 2 Only Debtor 1 And Debtor 2 Only At Least One Of T…" at bounding box center [741, 188] width 151 height 21
click at [666, 178] on select "Select Debtor 1 Only Debtor 2 Only Debtor 1 And Debtor 2 Only At Least One Of T…" at bounding box center [741, 188] width 151 height 21
click at [773, 347] on button "Save & Close" at bounding box center [781, 347] width 70 height 22
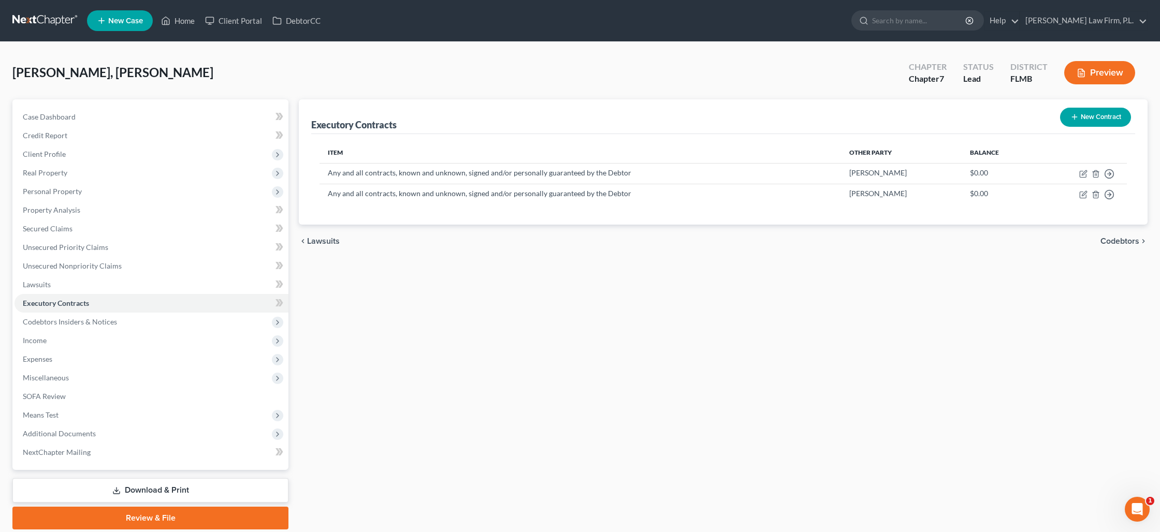
click at [1094, 74] on button "Preview" at bounding box center [1099, 72] width 71 height 23
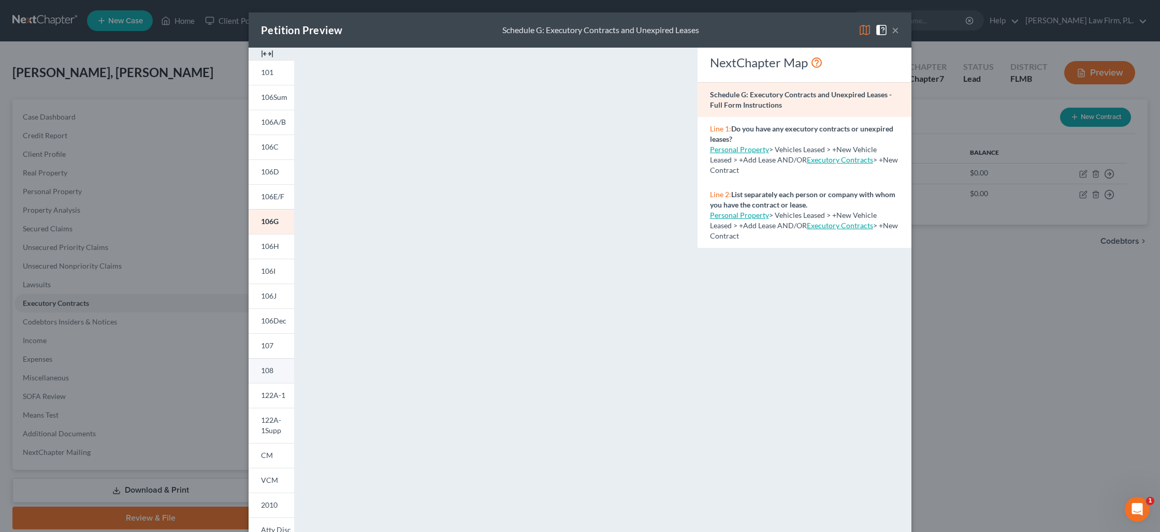
click at [279, 370] on link "108" at bounding box center [272, 370] width 46 height 25
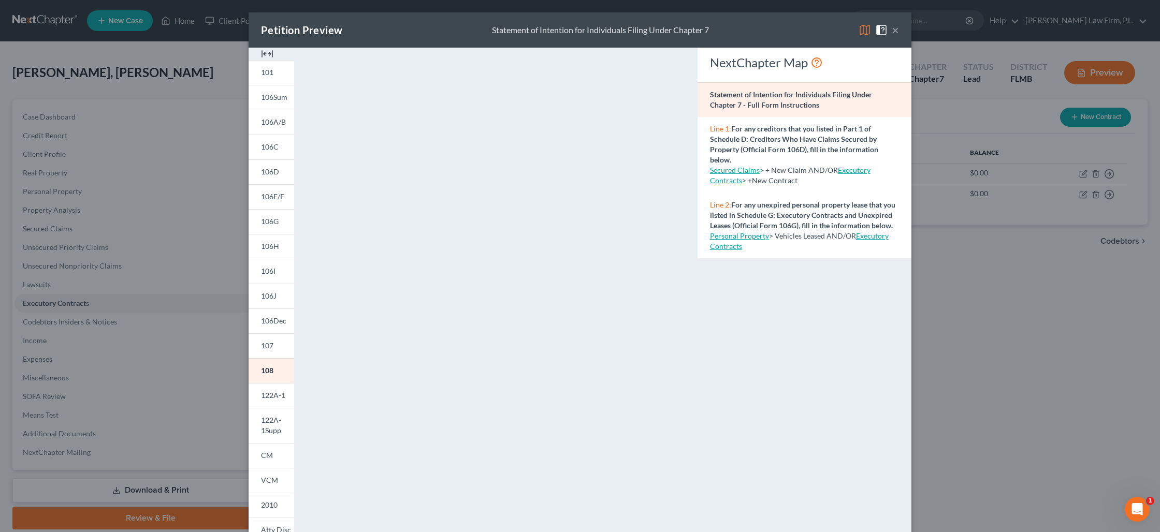
click at [897, 32] on button "×" at bounding box center [895, 30] width 7 height 12
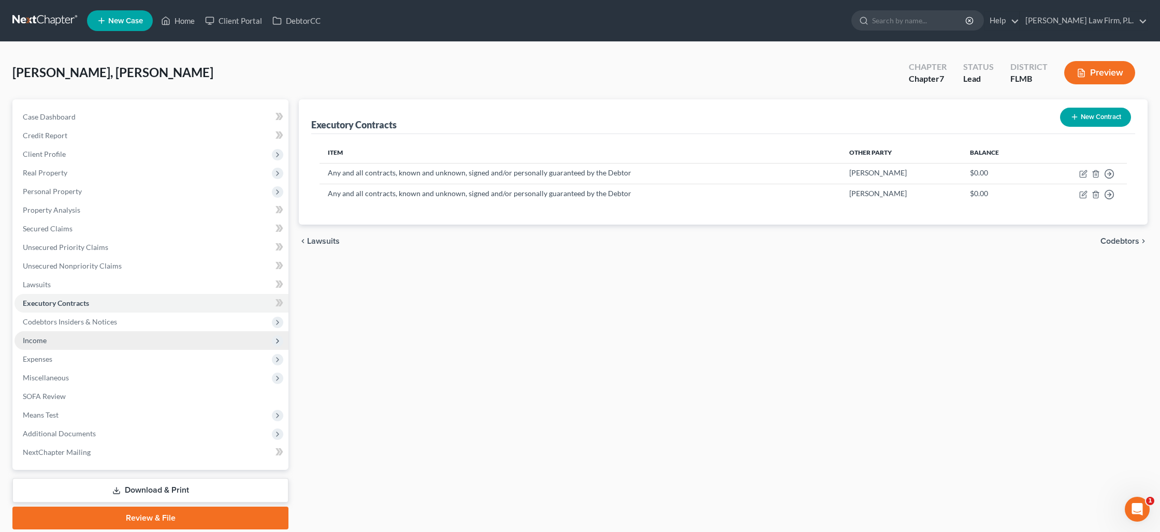
click at [52, 344] on span "Income" at bounding box center [152, 341] width 274 height 19
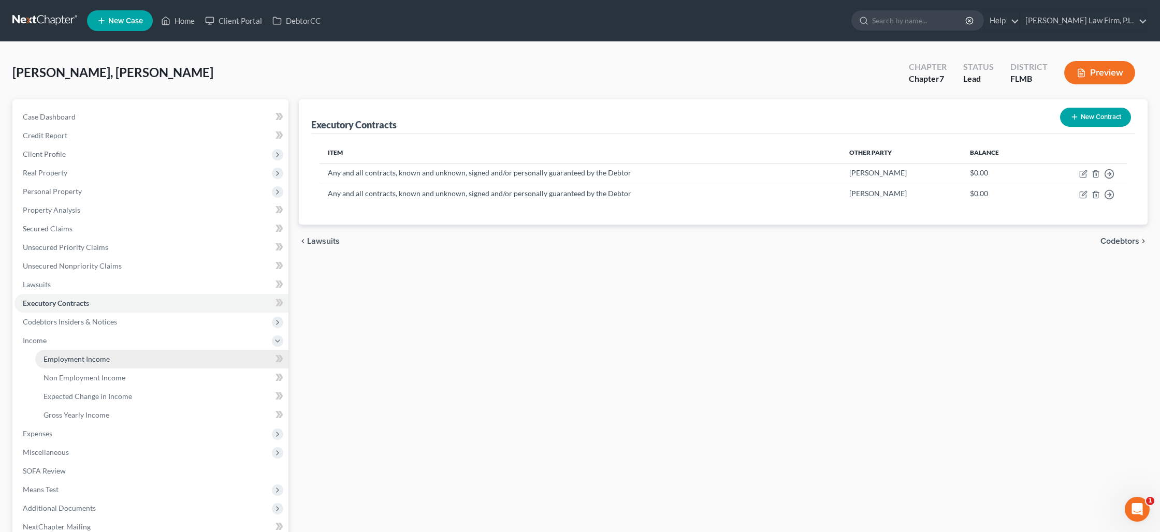
click at [167, 352] on link "Employment Income" at bounding box center [161, 359] width 253 height 19
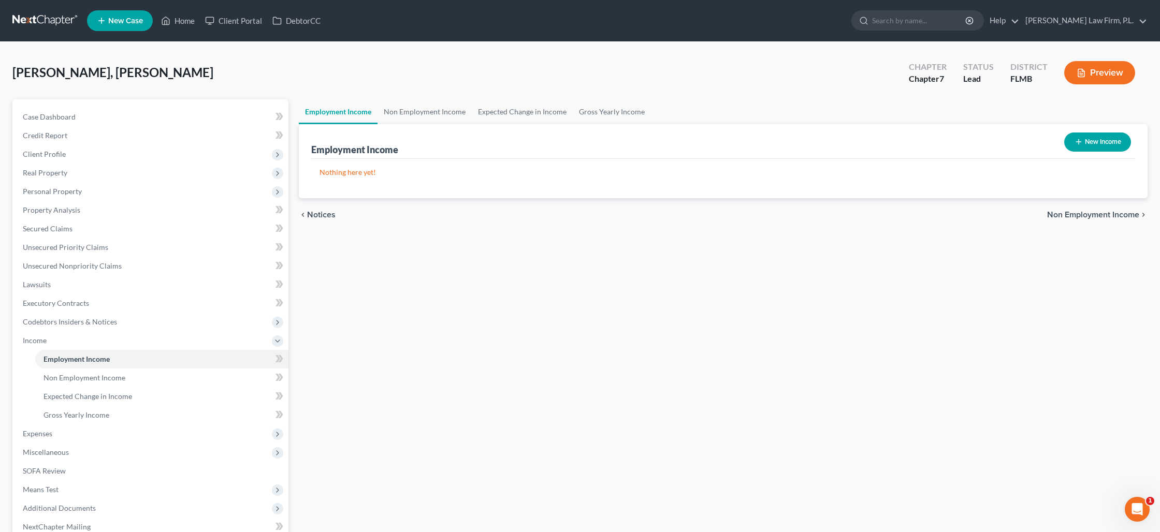
click at [1094, 137] on button "New Income" at bounding box center [1097, 142] width 67 height 19
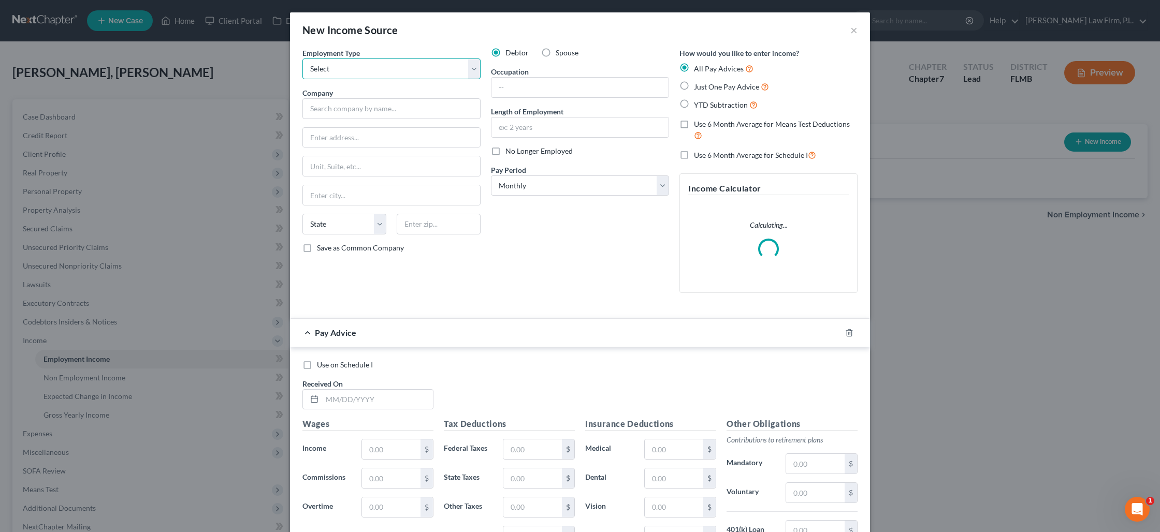
click at [474, 75] on select "Select Full or [DEMOGRAPHIC_DATA] Employment Self Employment" at bounding box center [391, 69] width 178 height 21
click at [302, 59] on select "Select Full or [DEMOGRAPHIC_DATA] Employment Self Employment" at bounding box center [391, 69] width 178 height 21
click at [420, 106] on input "text" at bounding box center [391, 108] width 178 height 21
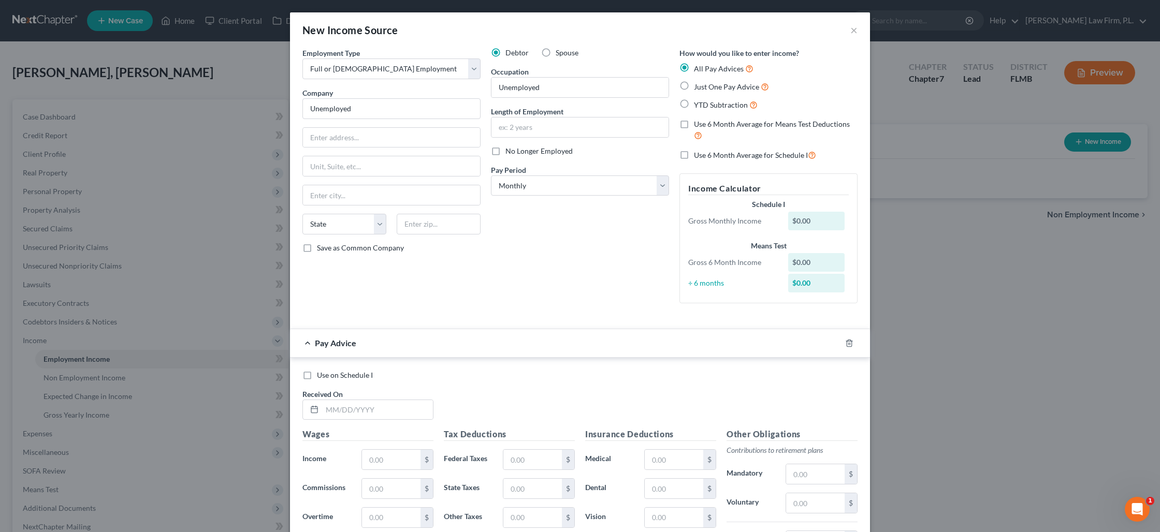
click at [506, 152] on label "No Longer Employed" at bounding box center [539, 151] width 67 height 10
click at [510, 152] on input "No Longer Employed" at bounding box center [513, 149] width 7 height 7
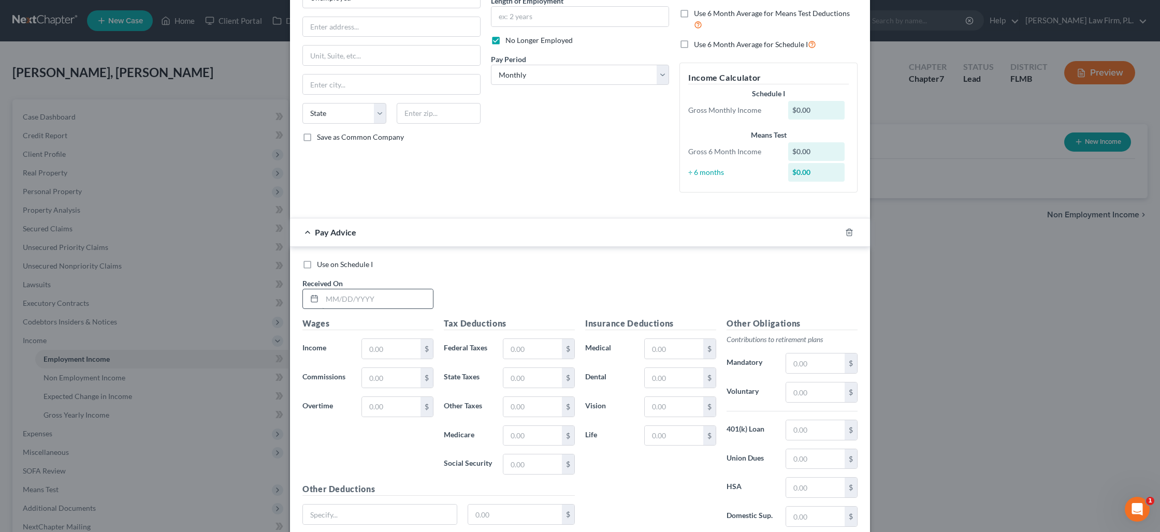
scroll to position [113, 0]
click at [317, 266] on label "Use on Schedule I" at bounding box center [345, 262] width 56 height 10
click at [321, 264] on input "Use on Schedule I" at bounding box center [324, 260] width 7 height 7
click at [338, 294] on input "text" at bounding box center [377, 297] width 111 height 20
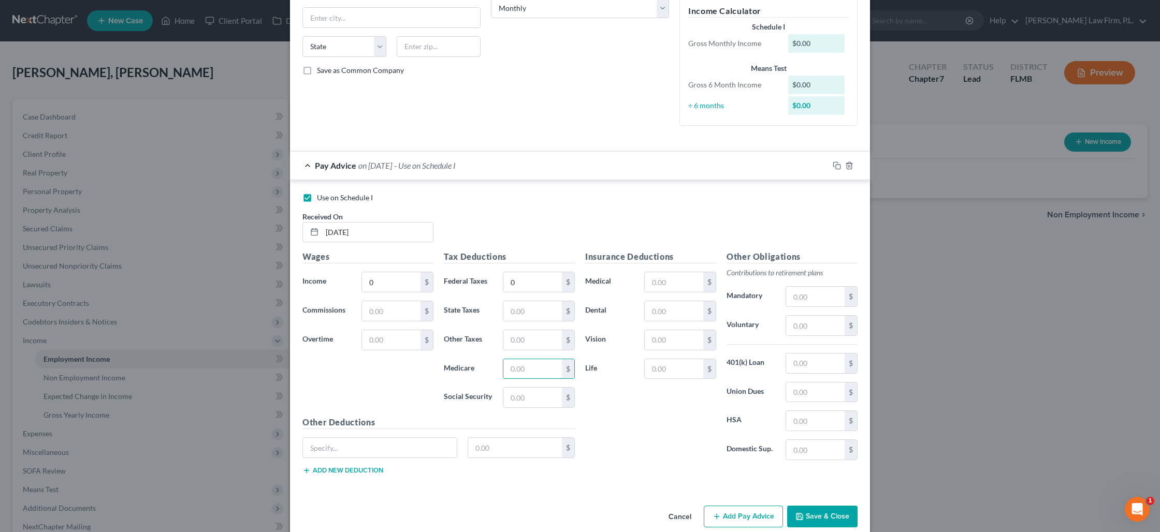
scroll to position [194, 0]
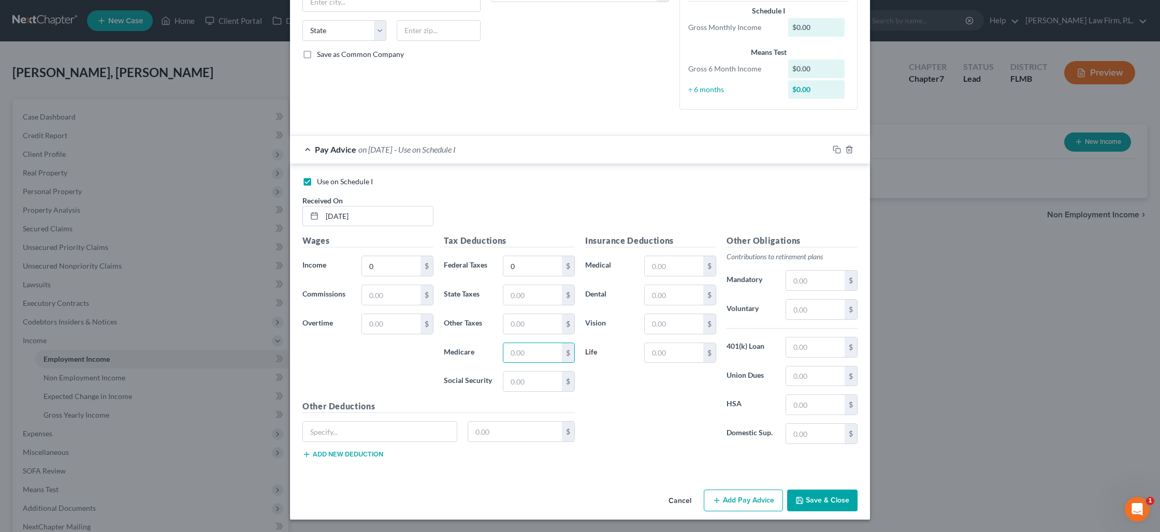
click at [809, 505] on button "Save & Close" at bounding box center [822, 501] width 70 height 22
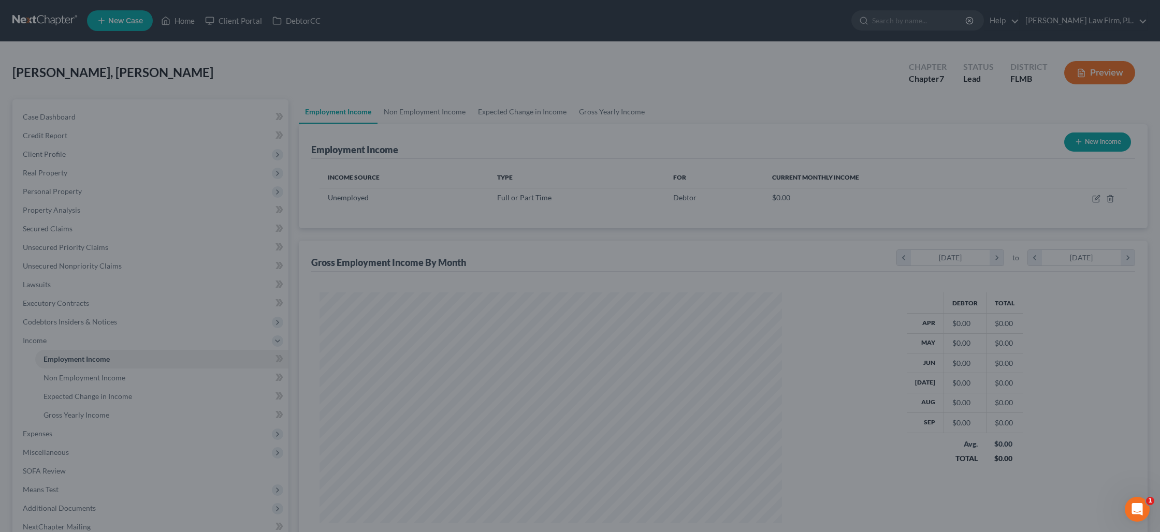
scroll to position [231, 483]
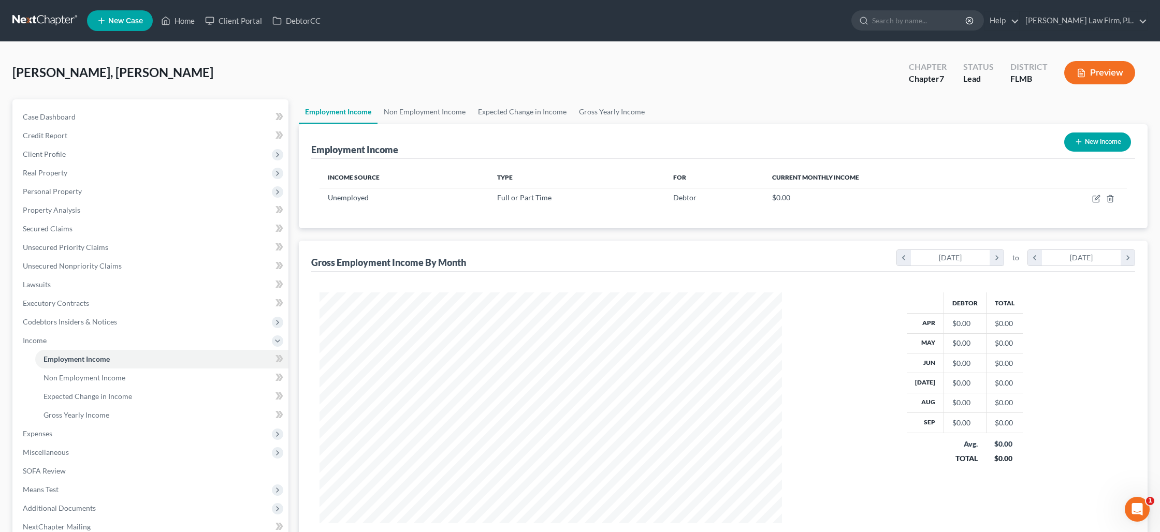
click at [1092, 78] on button "Preview" at bounding box center [1099, 72] width 71 height 23
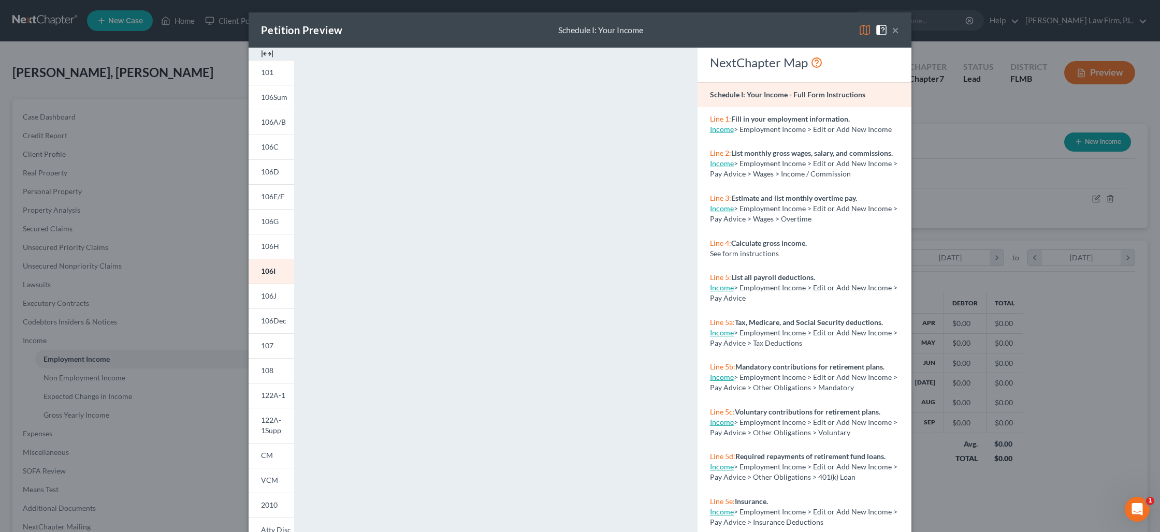
click at [940, 181] on div "Petition Preview Schedule I: Your Income × 101 106Sum 106A/B 106C 106D 106E/F 1…" at bounding box center [580, 266] width 1160 height 532
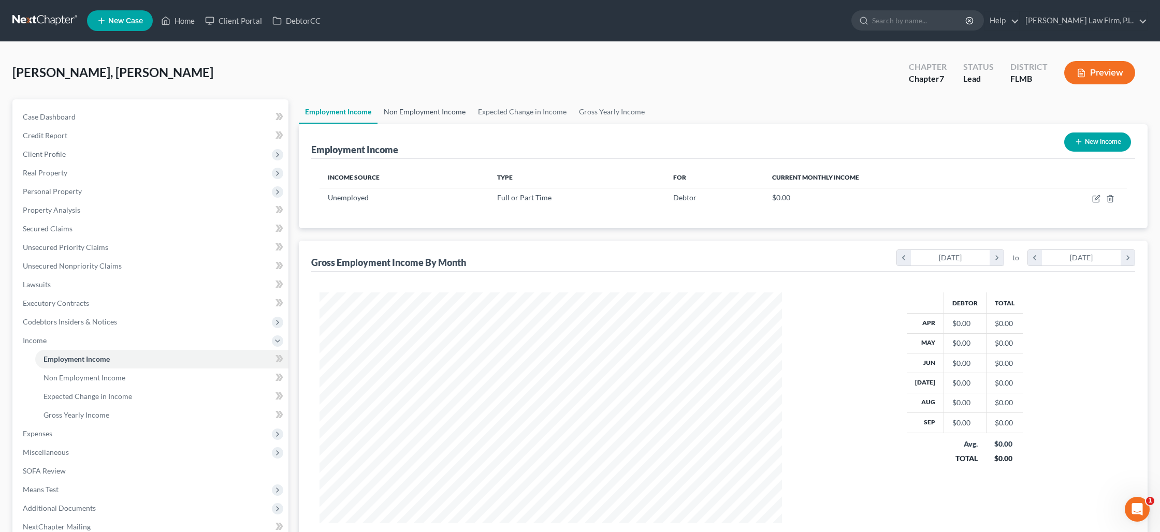
click at [407, 111] on link "Non Employment Income" at bounding box center [425, 111] width 94 height 25
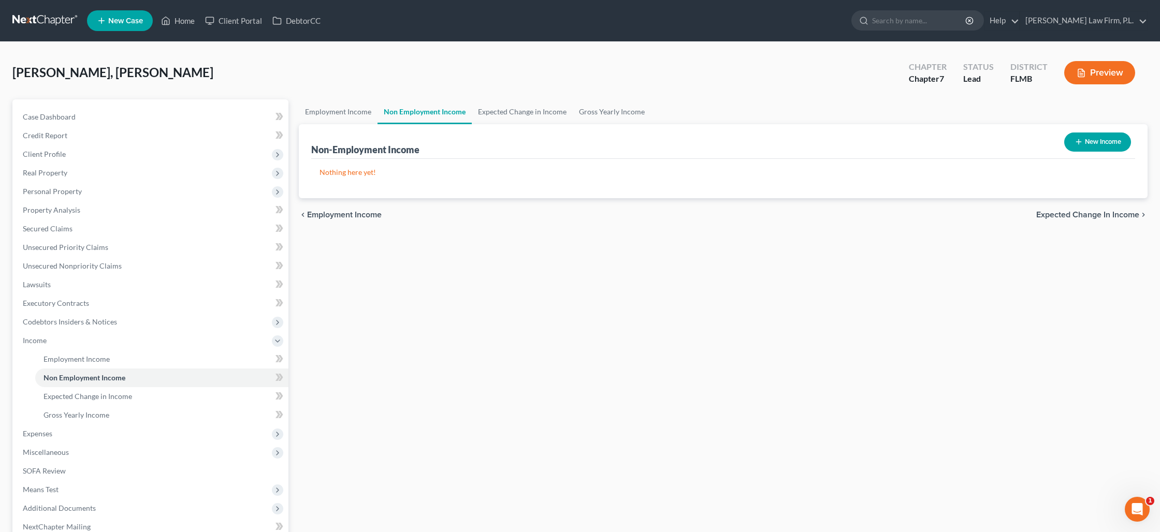
click at [1079, 143] on icon "button" at bounding box center [1079, 142] width 8 height 8
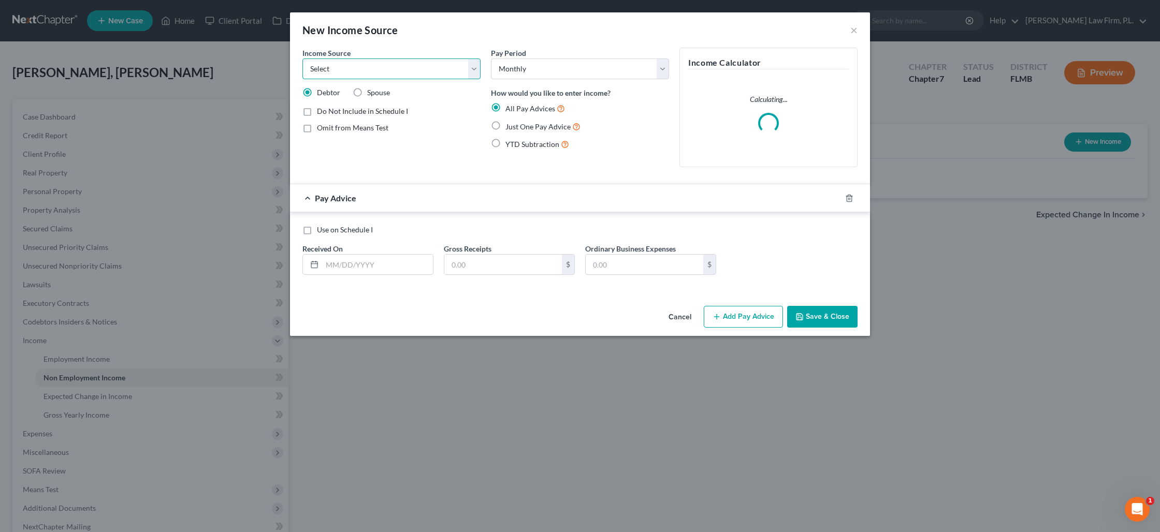
click at [338, 71] on select "Select Unemployment Disability (from employer) Pension Retirement Social Securi…" at bounding box center [391, 69] width 178 height 21
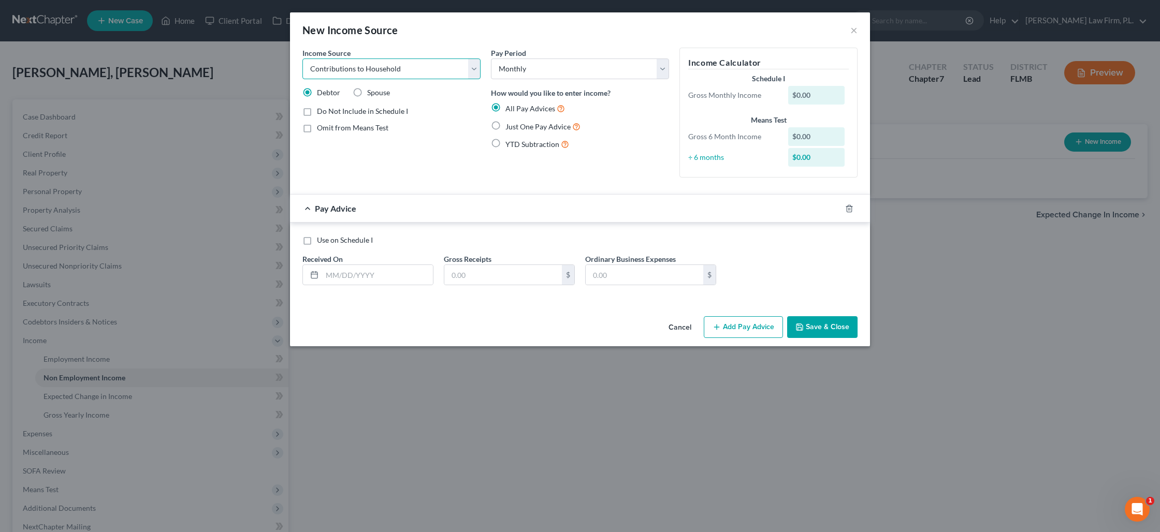
click at [302, 59] on select "Select Unemployment Disability (from employer) Pension Retirement Social Securi…" at bounding box center [391, 69] width 178 height 21
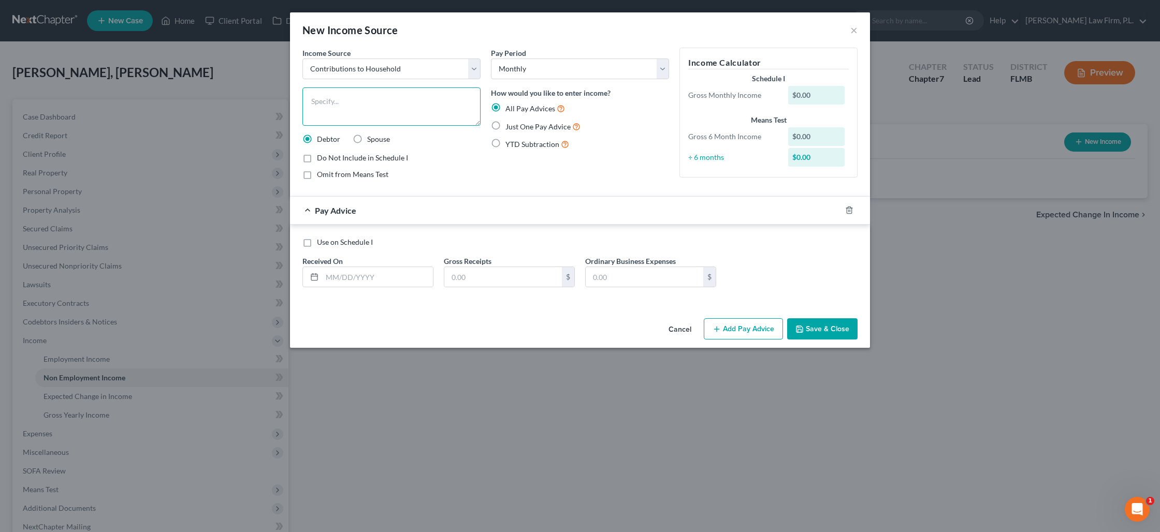
click at [351, 100] on textarea at bounding box center [391, 107] width 178 height 38
click at [506, 125] on label "Just One Pay Advice" at bounding box center [543, 127] width 75 height 12
click at [510, 125] on input "Just One Pay Advice" at bounding box center [513, 124] width 7 height 7
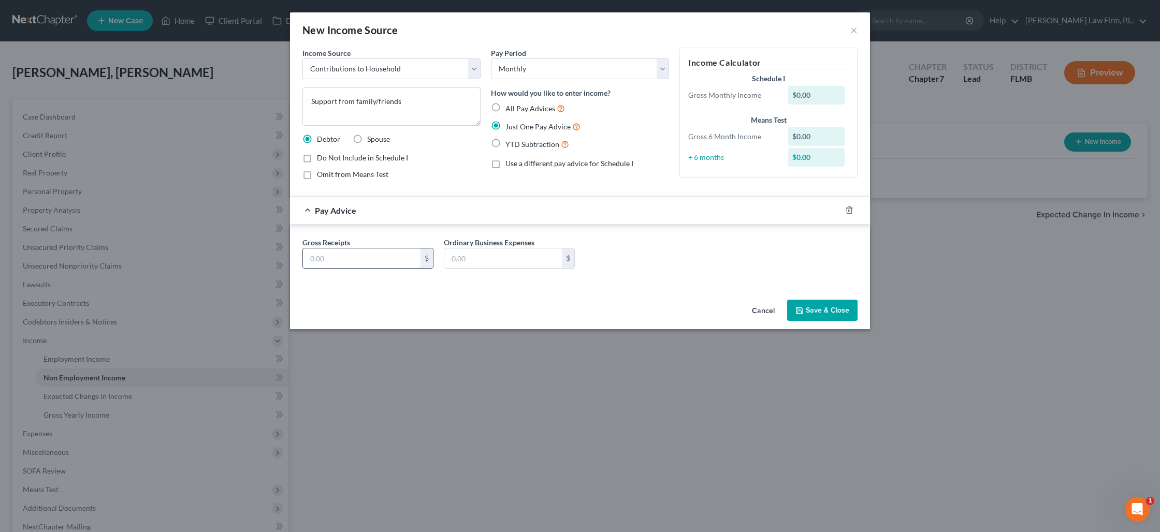
click at [350, 260] on input "text" at bounding box center [362, 259] width 118 height 20
click at [829, 308] on button "Save & Close" at bounding box center [822, 311] width 70 height 22
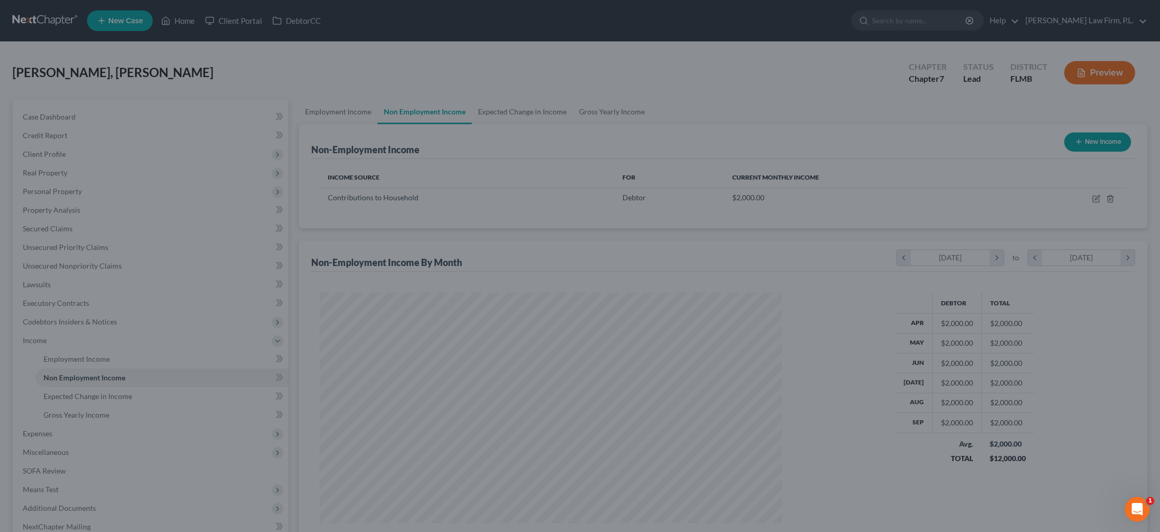
scroll to position [231, 483]
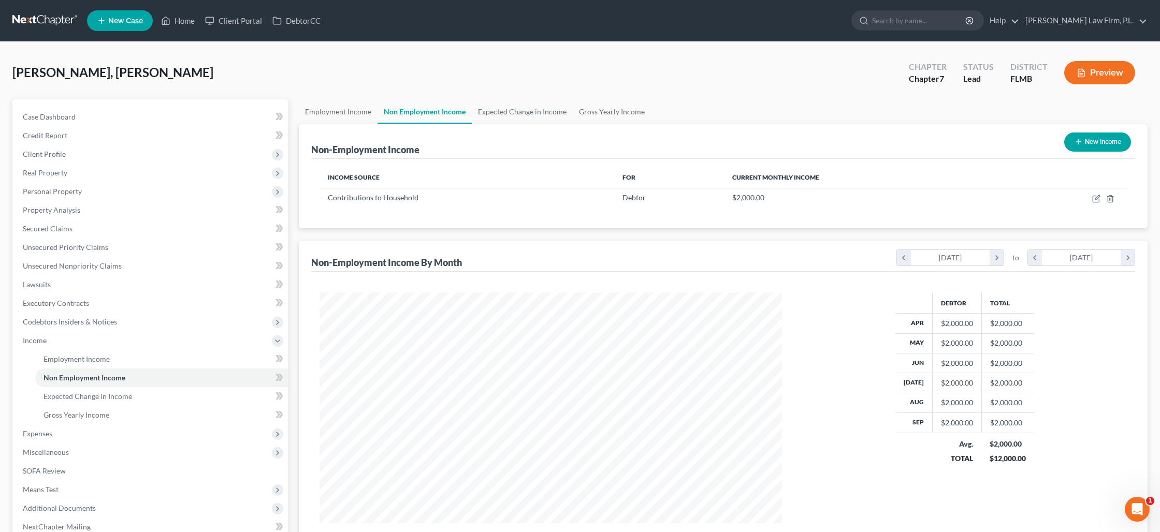
click at [1081, 77] on icon "button" at bounding box center [1081, 73] width 6 height 8
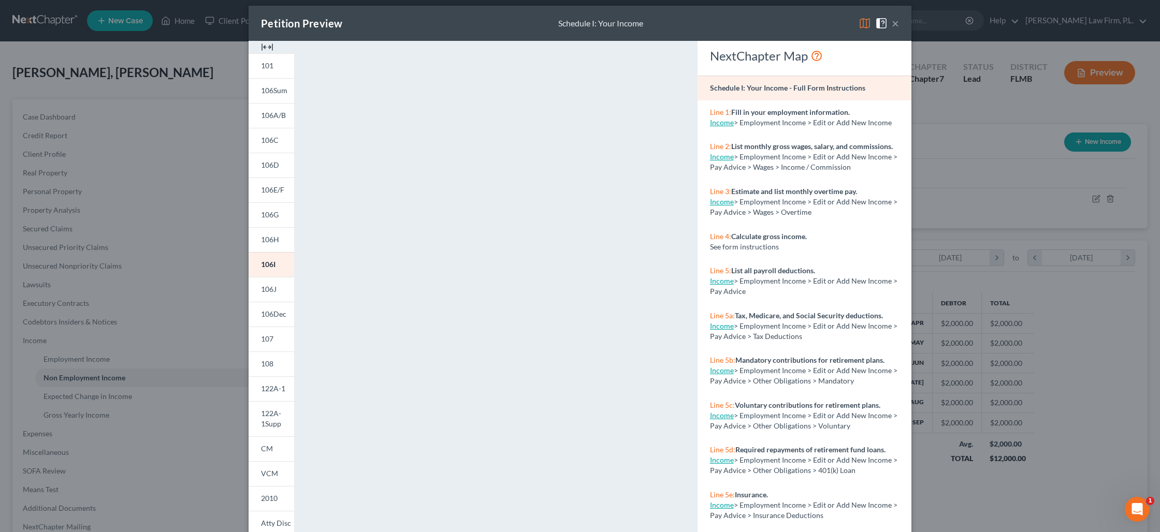
scroll to position [0, 0]
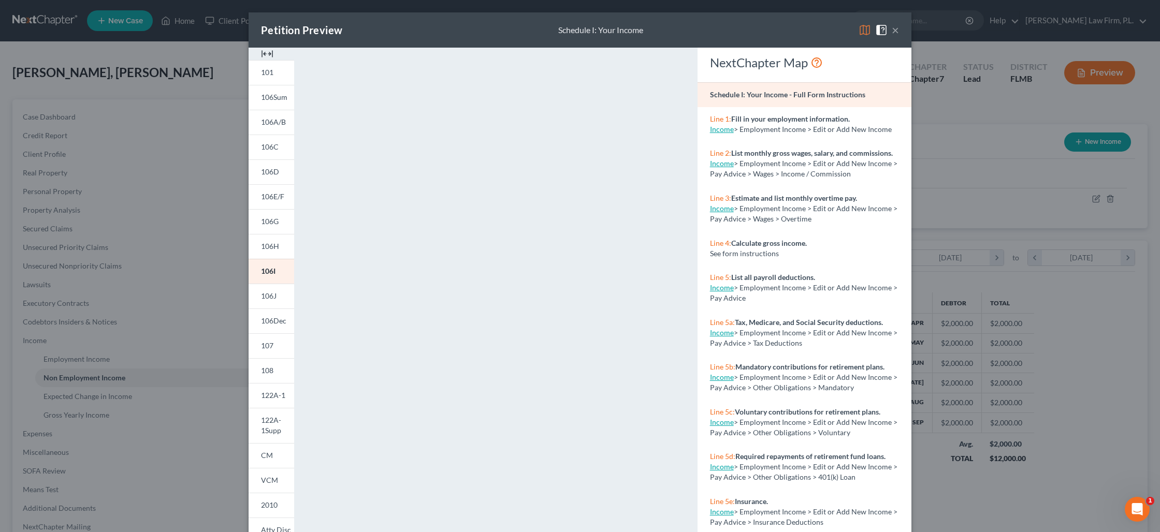
click at [894, 34] on button "×" at bounding box center [895, 30] width 7 height 12
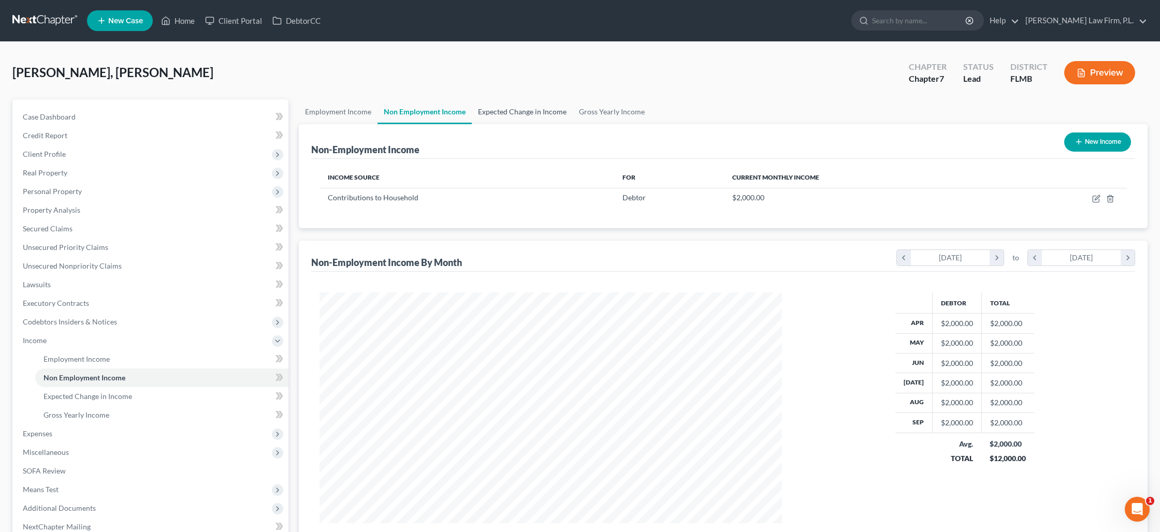
click at [500, 112] on link "Expected Change in Income" at bounding box center [522, 111] width 101 height 25
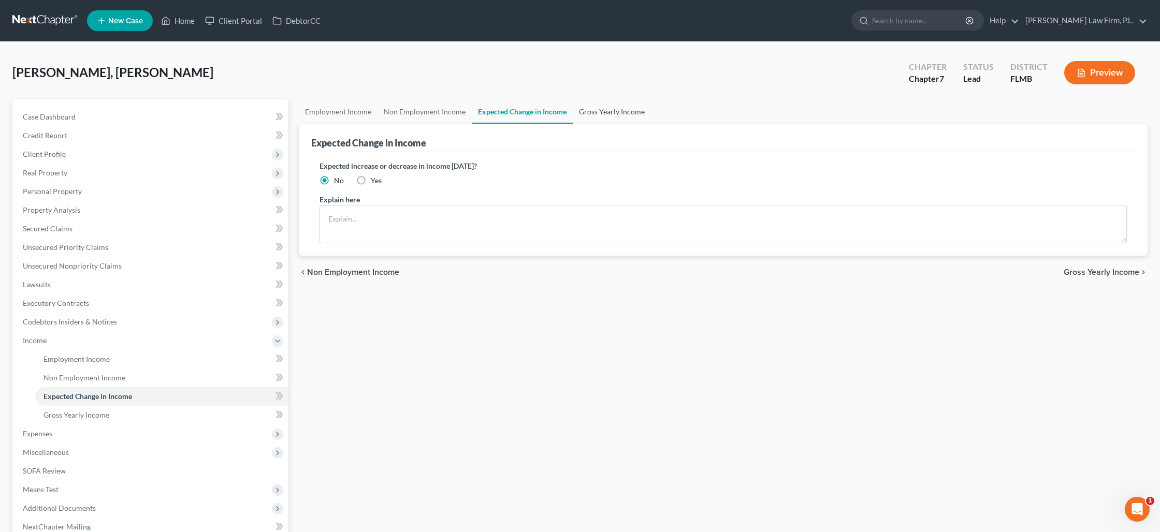
click at [596, 108] on link "Gross Yearly Income" at bounding box center [612, 111] width 78 height 25
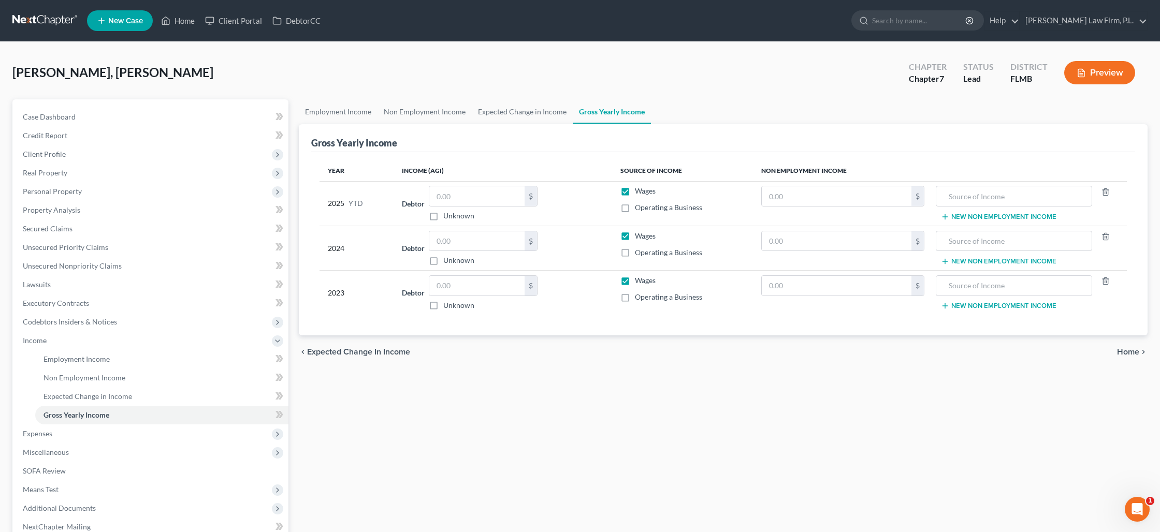
click at [635, 209] on label "Operating a Business" at bounding box center [668, 208] width 67 height 10
click at [639, 209] on input "Operating a Business" at bounding box center [642, 206] width 7 height 7
click at [491, 197] on input "text" at bounding box center [476, 196] width 95 height 20
click at [791, 197] on input "text" at bounding box center [837, 196] width 150 height 20
click at [967, 197] on input "text" at bounding box center [1015, 196] width 146 height 20
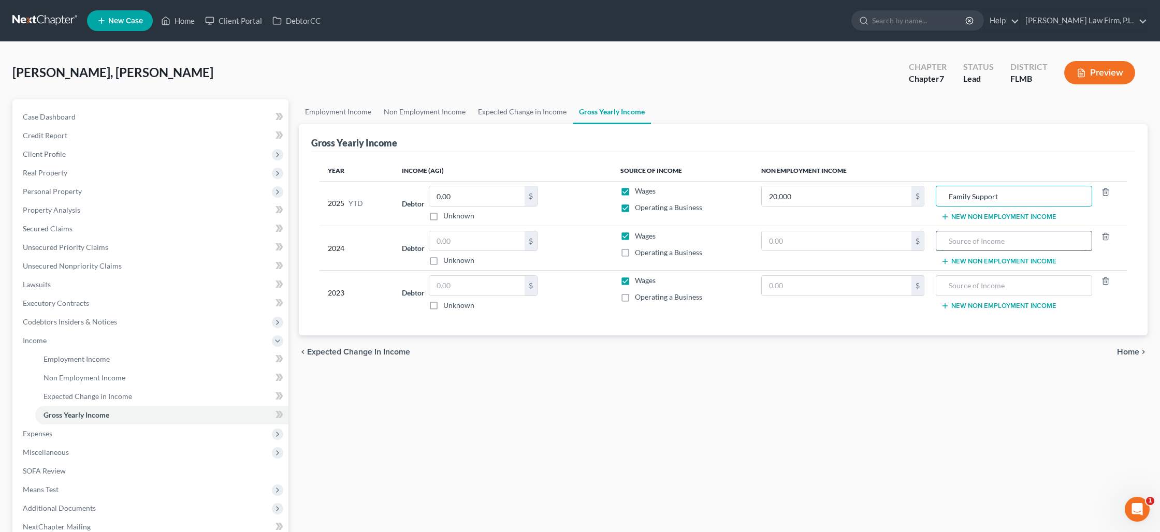
click at [966, 238] on input "text" at bounding box center [1015, 242] width 146 height 20
click at [883, 243] on input "text" at bounding box center [837, 242] width 150 height 20
click at [966, 284] on input "text" at bounding box center [1015, 286] width 146 height 20
click at [852, 292] on input "text" at bounding box center [837, 286] width 150 height 20
click at [635, 237] on label "Wages" at bounding box center [645, 236] width 21 height 10
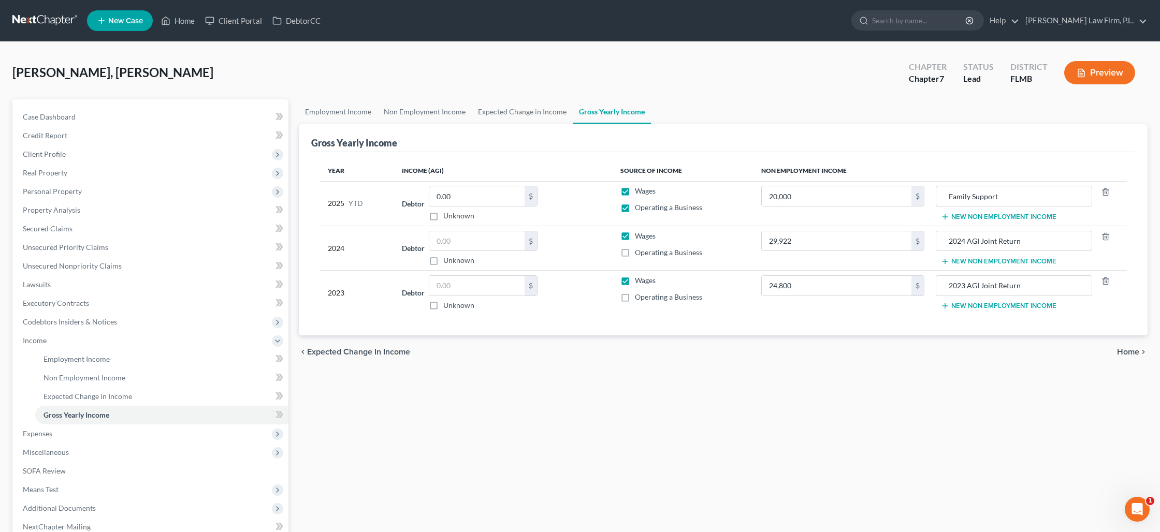
click at [639, 237] on input "Wages" at bounding box center [642, 234] width 7 height 7
click at [635, 281] on label "Wages" at bounding box center [645, 281] width 21 height 10
click at [639, 281] on input "Wages" at bounding box center [642, 279] width 7 height 7
click at [1089, 73] on button "Preview" at bounding box center [1099, 72] width 71 height 23
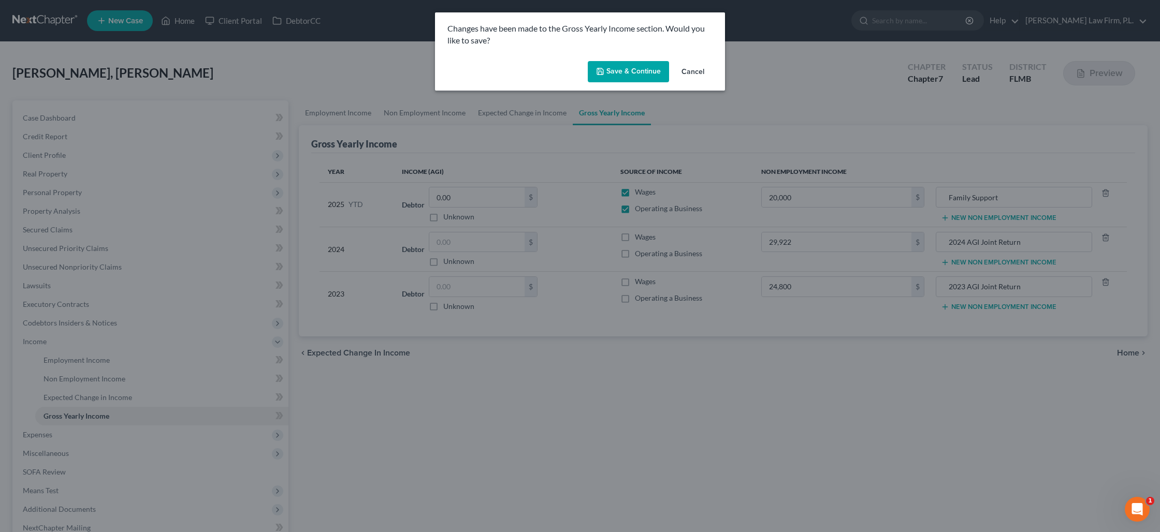
click at [618, 74] on button "Save & Continue" at bounding box center [628, 72] width 81 height 22
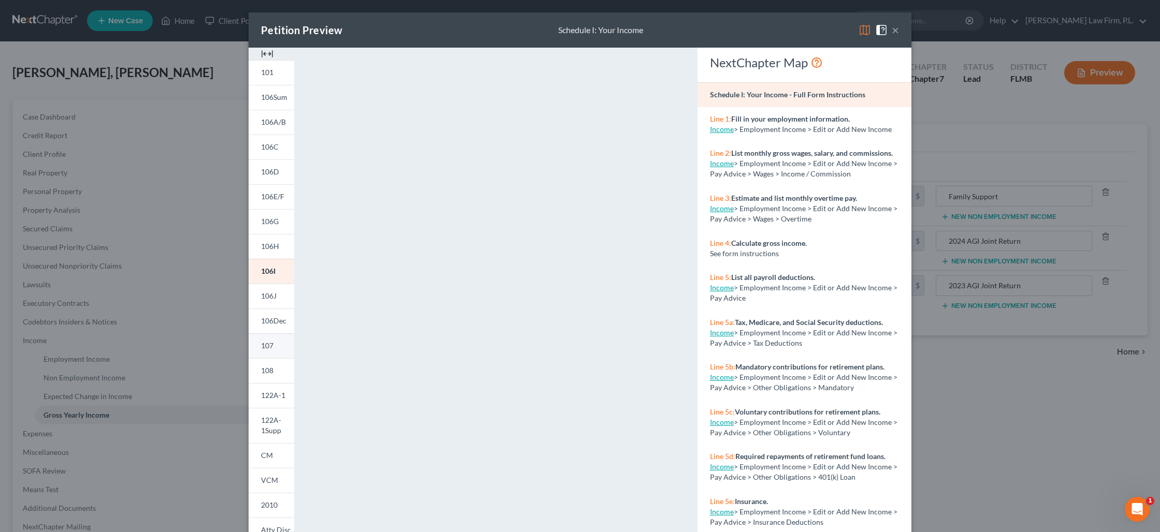
click at [272, 346] on span "107" at bounding box center [267, 345] width 12 height 9
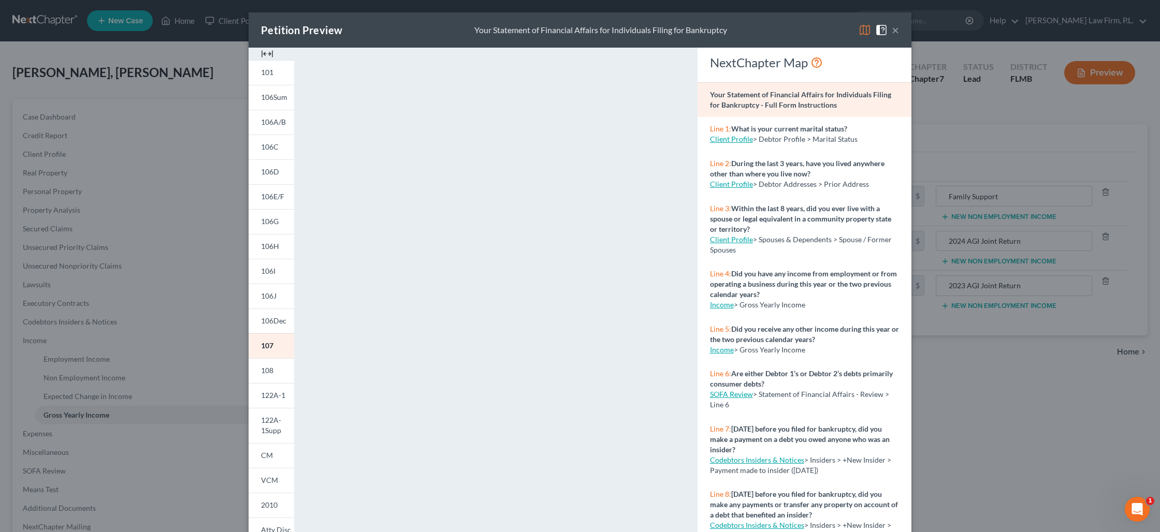
click at [897, 32] on button "×" at bounding box center [895, 30] width 7 height 12
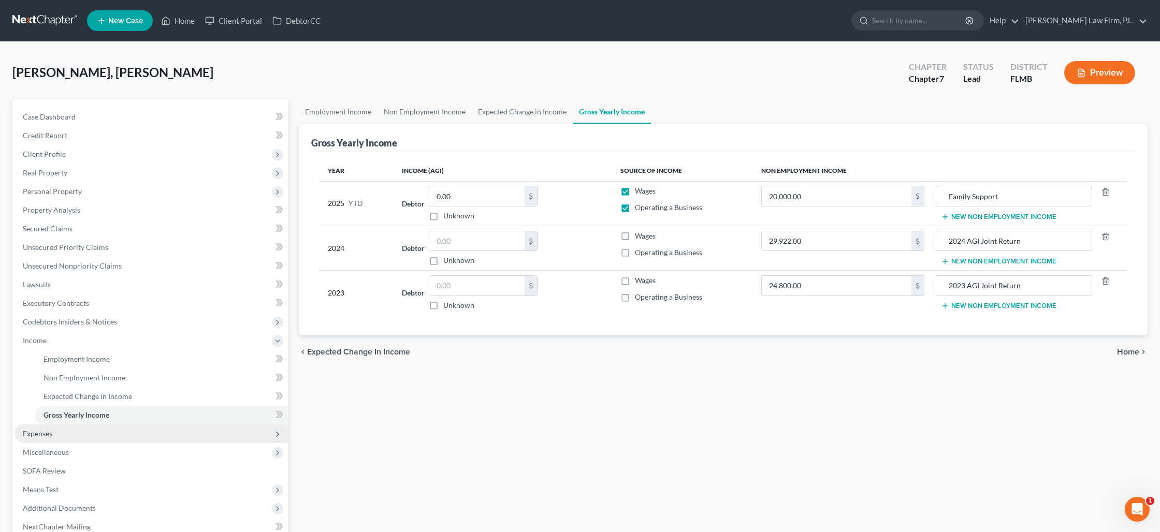
click at [117, 433] on span "Expenses" at bounding box center [152, 434] width 274 height 19
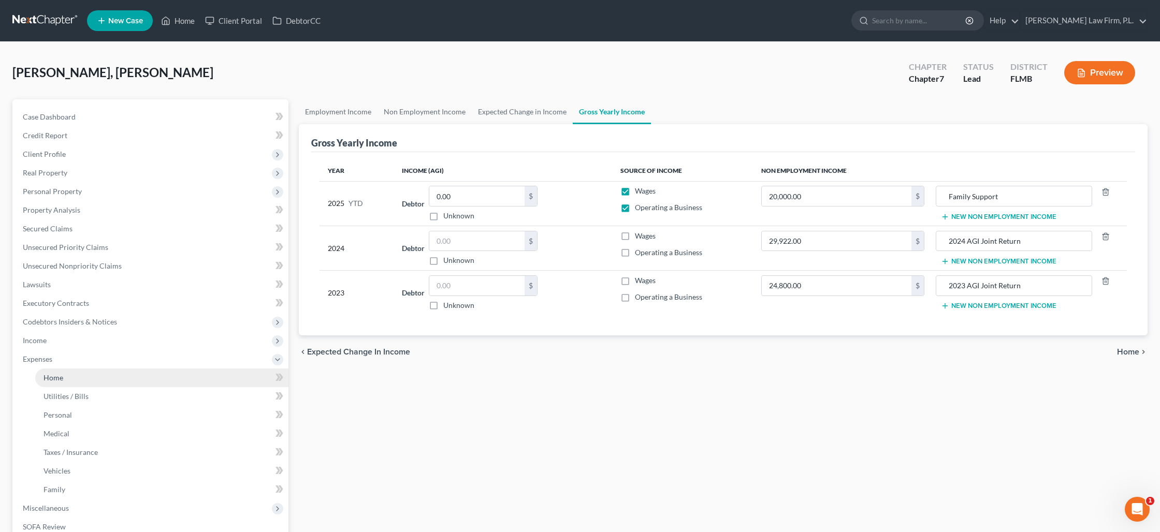
click at [105, 377] on link "Home" at bounding box center [161, 378] width 253 height 19
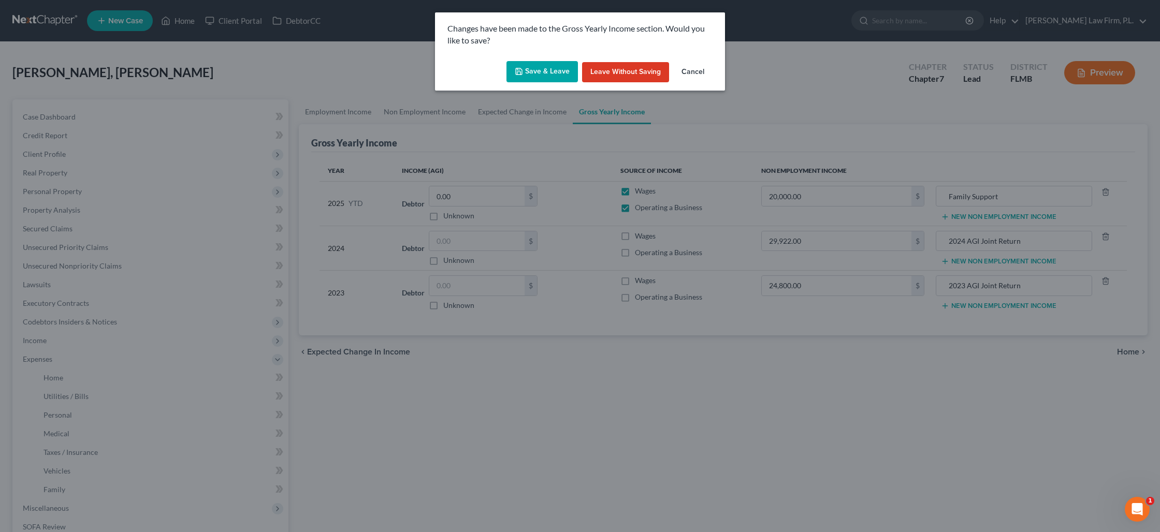
click at [559, 75] on button "Save & Leave" at bounding box center [542, 72] width 71 height 22
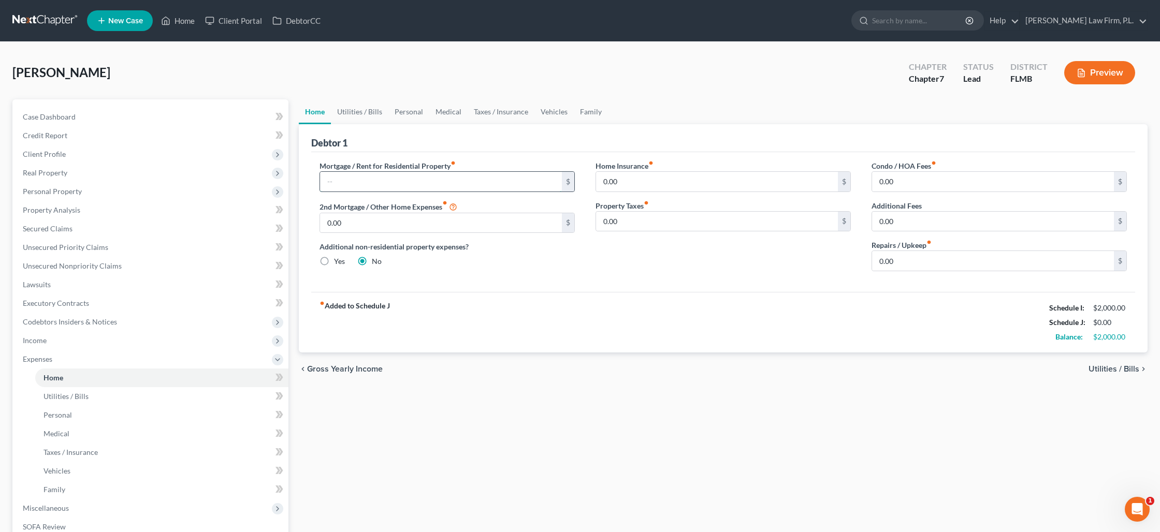
click at [391, 179] on input "text" at bounding box center [441, 182] width 242 height 20
click at [378, 113] on link "Utilities / Bills" at bounding box center [359, 111] width 57 height 25
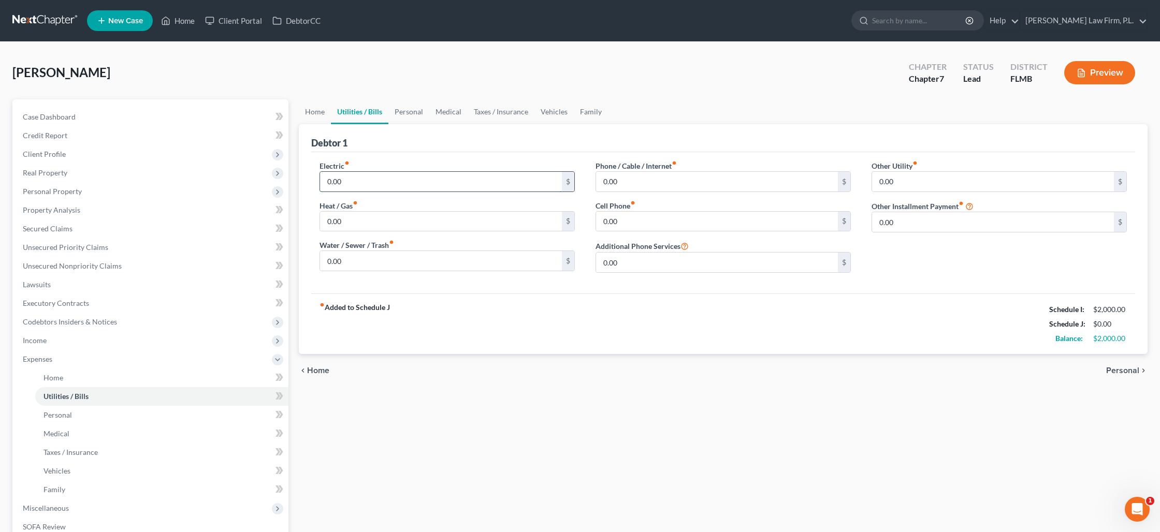
click at [347, 178] on input "0.00" at bounding box center [441, 182] width 242 height 20
click at [420, 111] on link "Personal" at bounding box center [408, 111] width 41 height 25
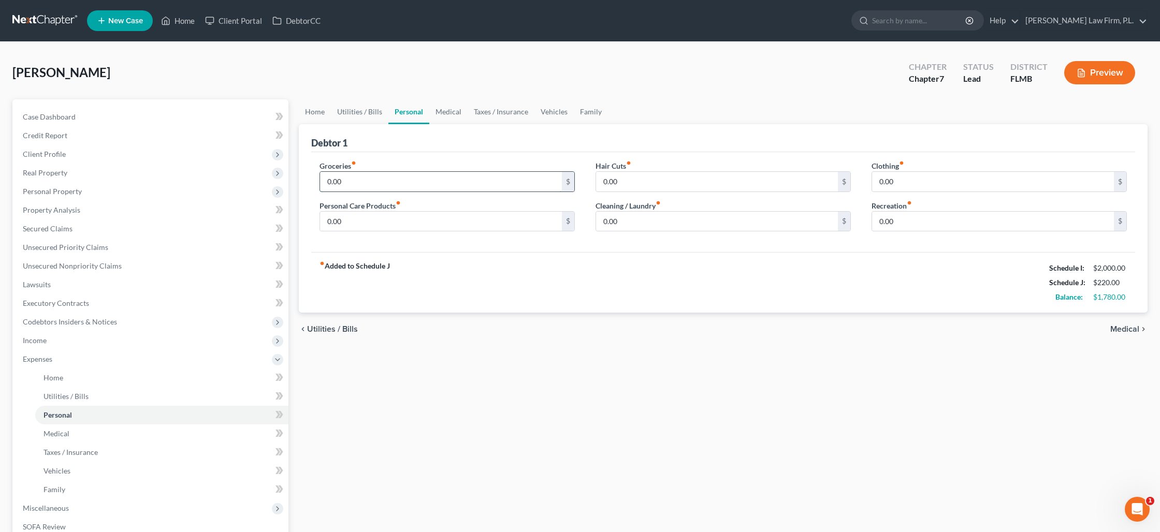
click at [356, 180] on input "0.00" at bounding box center [441, 182] width 242 height 20
click at [350, 223] on input "15" at bounding box center [441, 222] width 242 height 20
click at [448, 110] on link "Medical" at bounding box center [448, 111] width 38 height 25
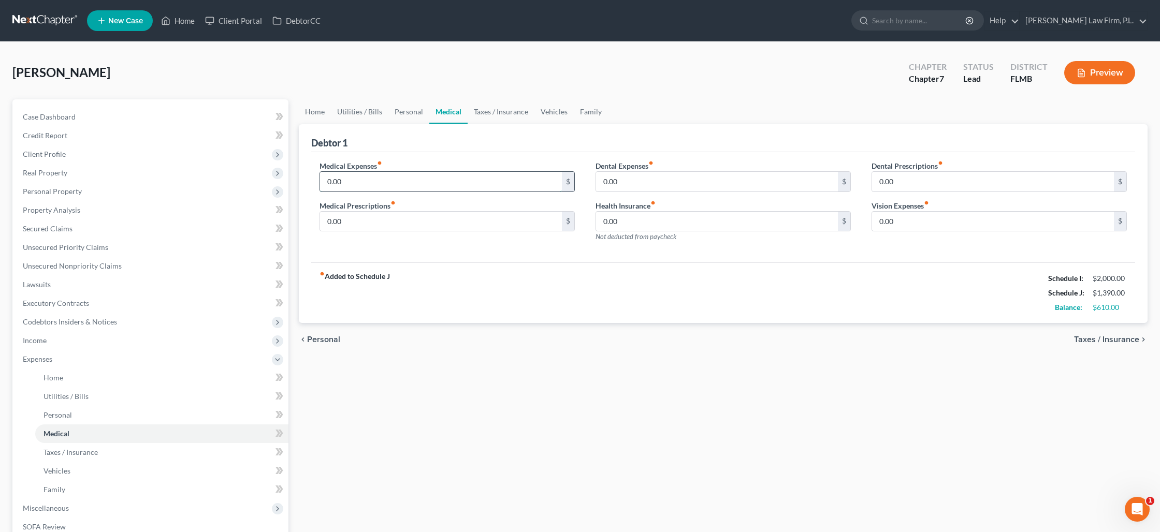
click at [390, 176] on input "0.00" at bounding box center [441, 182] width 242 height 20
click at [482, 117] on link "Taxes / Insurance" at bounding box center [501, 111] width 67 height 25
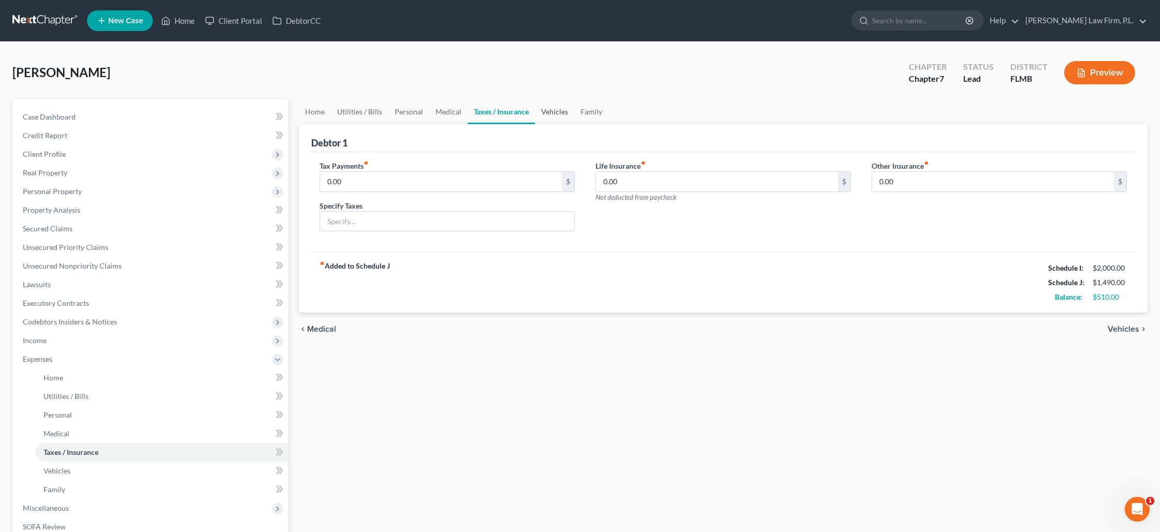
click at [546, 113] on link "Vehicles" at bounding box center [554, 111] width 39 height 25
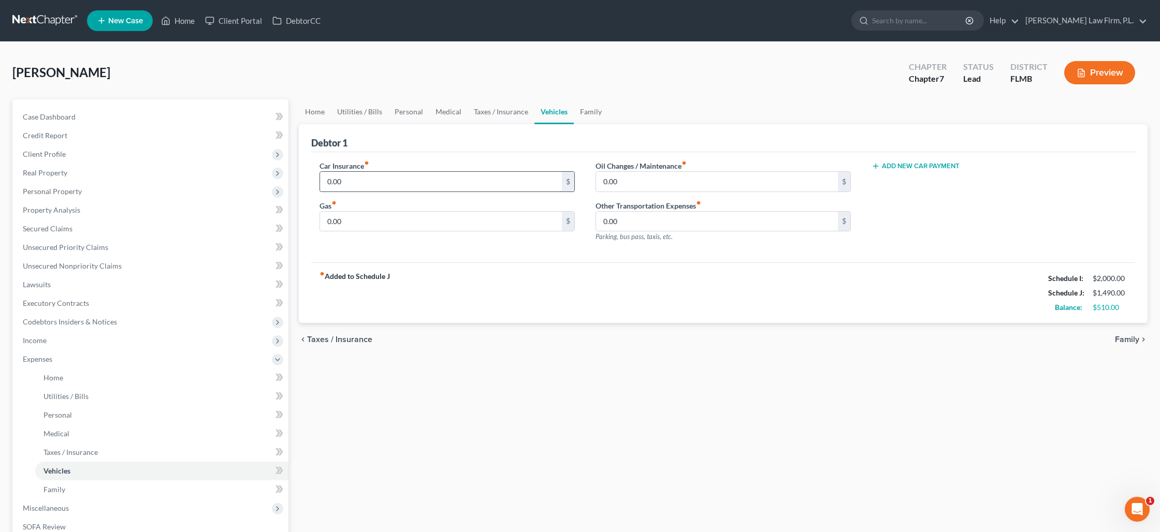
click at [355, 185] on input "0.00" at bounding box center [441, 182] width 242 height 20
click at [585, 114] on link "Family" at bounding box center [591, 111] width 34 height 25
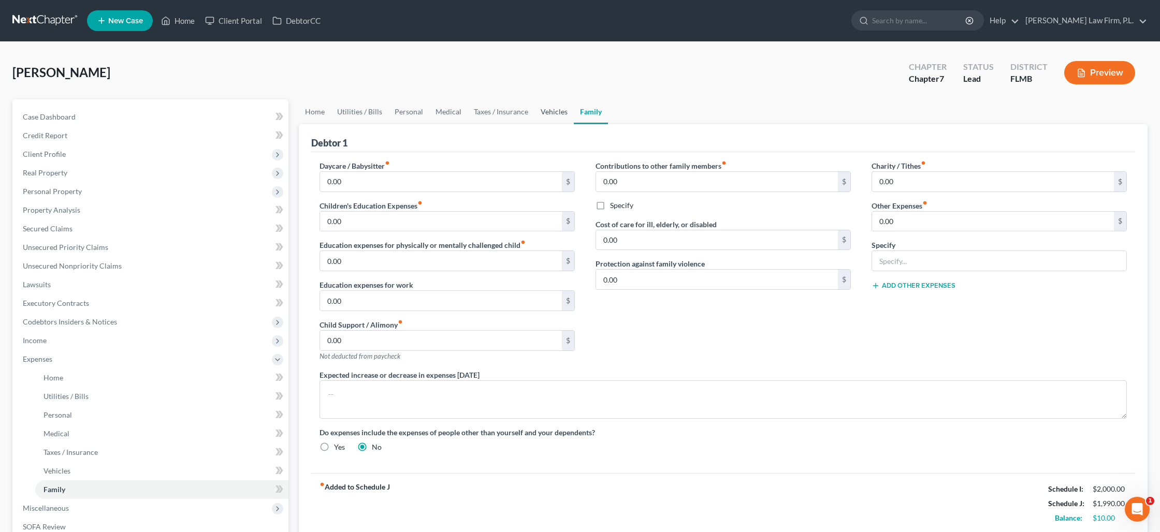
click at [545, 114] on link "Vehicles" at bounding box center [554, 111] width 39 height 25
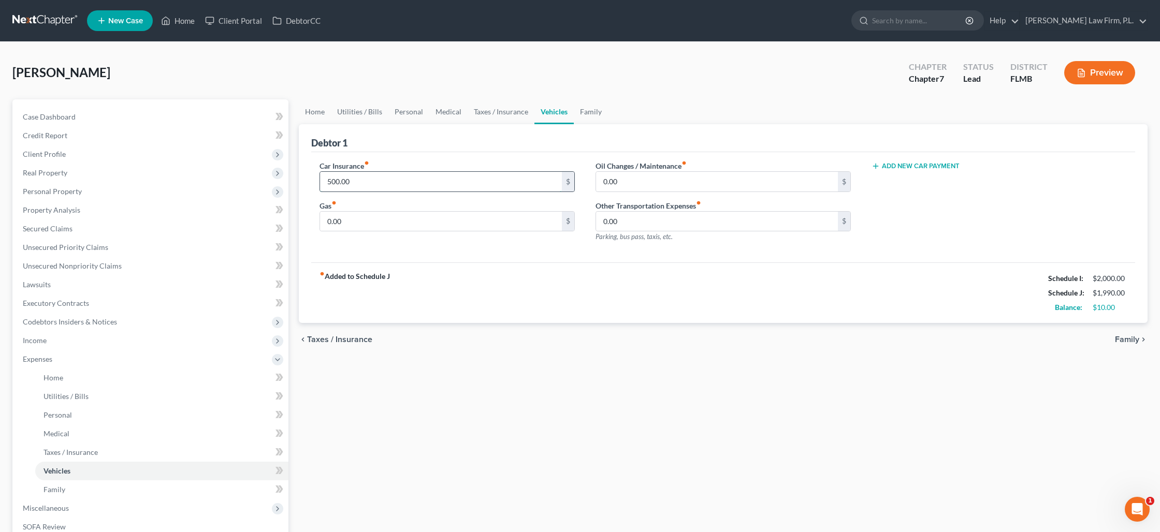
click at [406, 186] on input "500.00" at bounding box center [441, 182] width 242 height 20
click at [584, 116] on link "Family" at bounding box center [591, 111] width 34 height 25
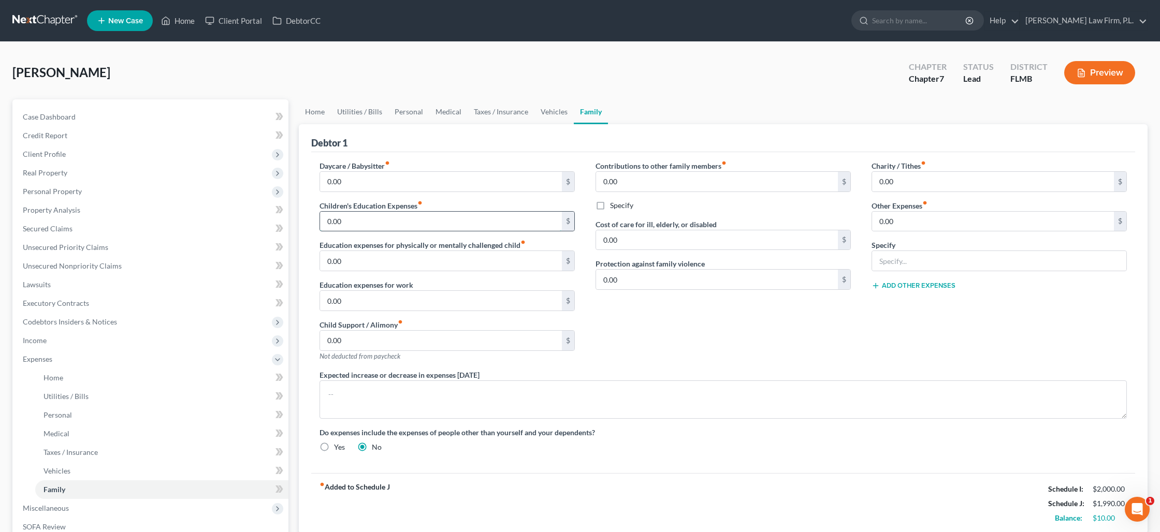
click at [501, 225] on input "0.00" at bounding box center [441, 222] width 242 height 20
click at [320, 117] on link "Home" at bounding box center [315, 111] width 32 height 25
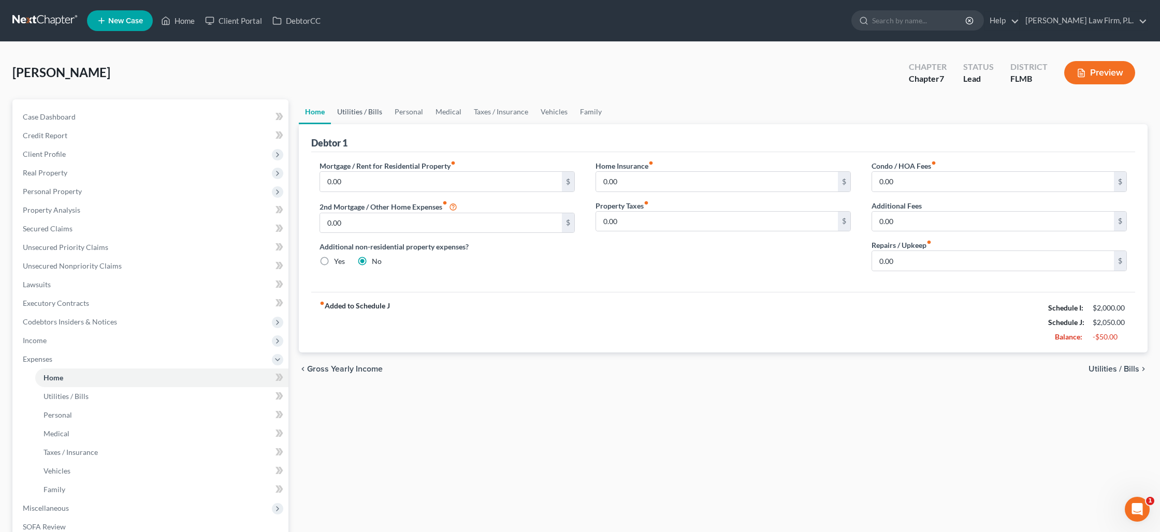
click at [377, 112] on link "Utilities / Bills" at bounding box center [359, 111] width 57 height 25
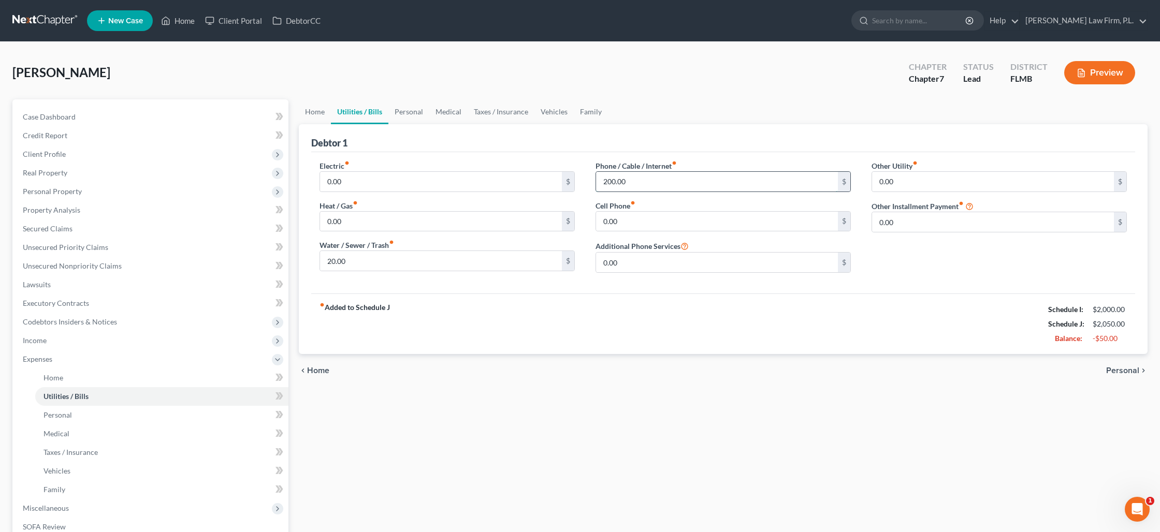
click at [616, 178] on input "200.00" at bounding box center [717, 182] width 242 height 20
click at [406, 111] on link "Personal" at bounding box center [408, 111] width 41 height 25
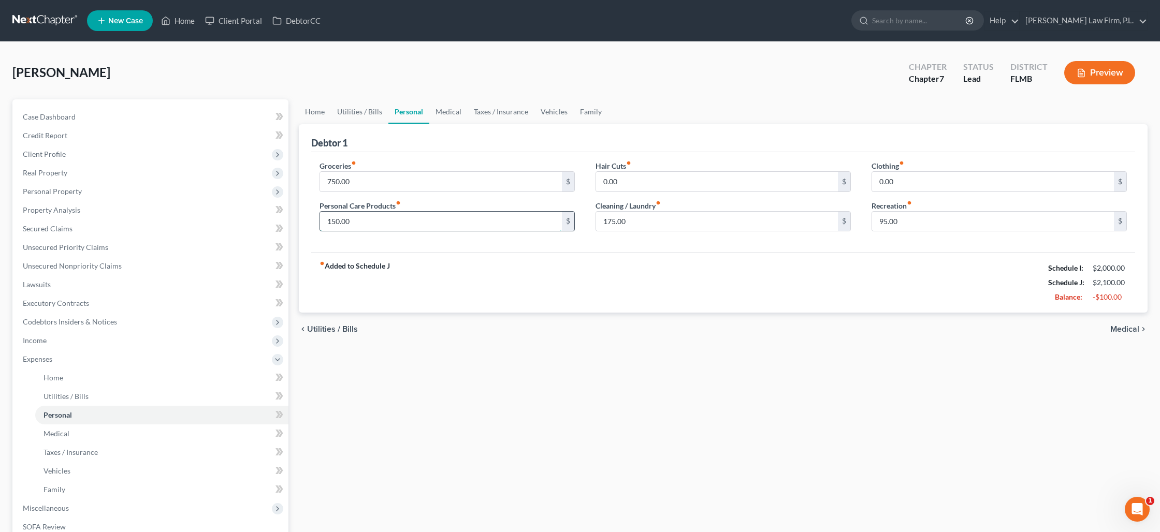
click at [391, 223] on input "150.00" at bounding box center [441, 222] width 242 height 20
click at [454, 111] on link "Medical" at bounding box center [448, 111] width 38 height 25
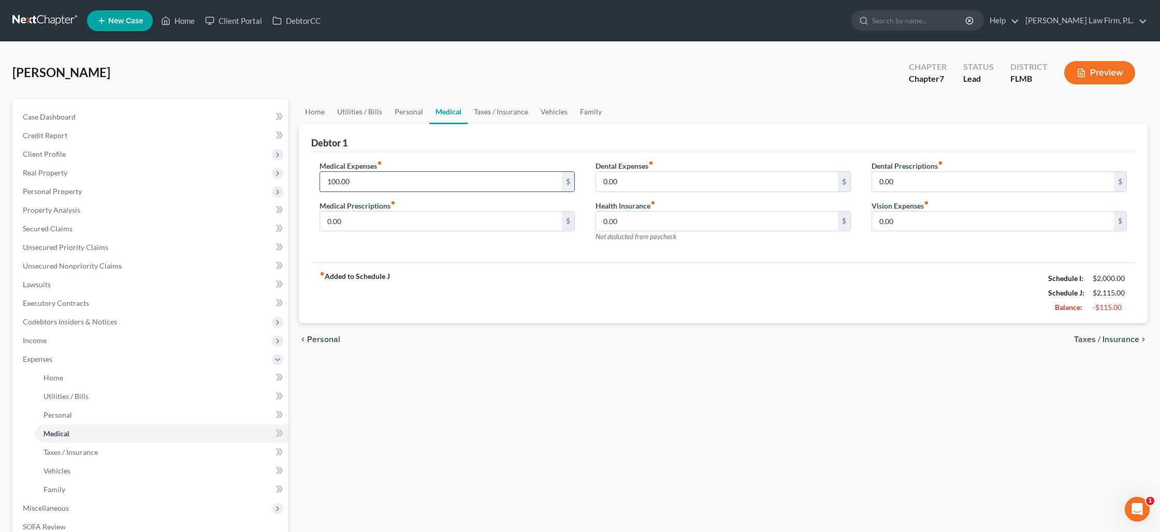
click at [379, 179] on input "100.00" at bounding box center [441, 182] width 242 height 20
click at [496, 113] on link "Taxes / Insurance" at bounding box center [501, 111] width 67 height 25
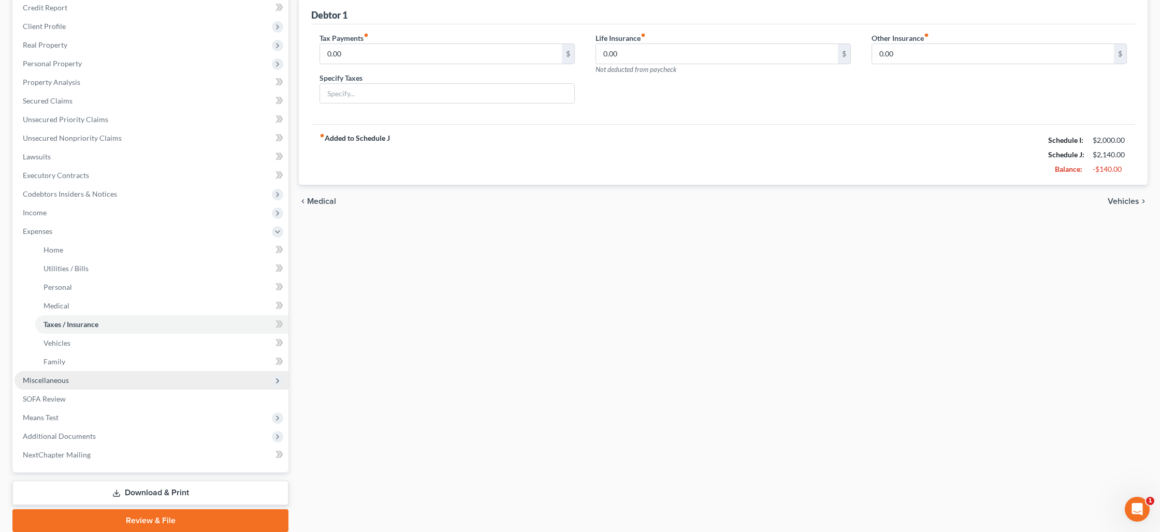
scroll to position [128, 0]
click at [141, 376] on span "Miscellaneous" at bounding box center [152, 380] width 274 height 19
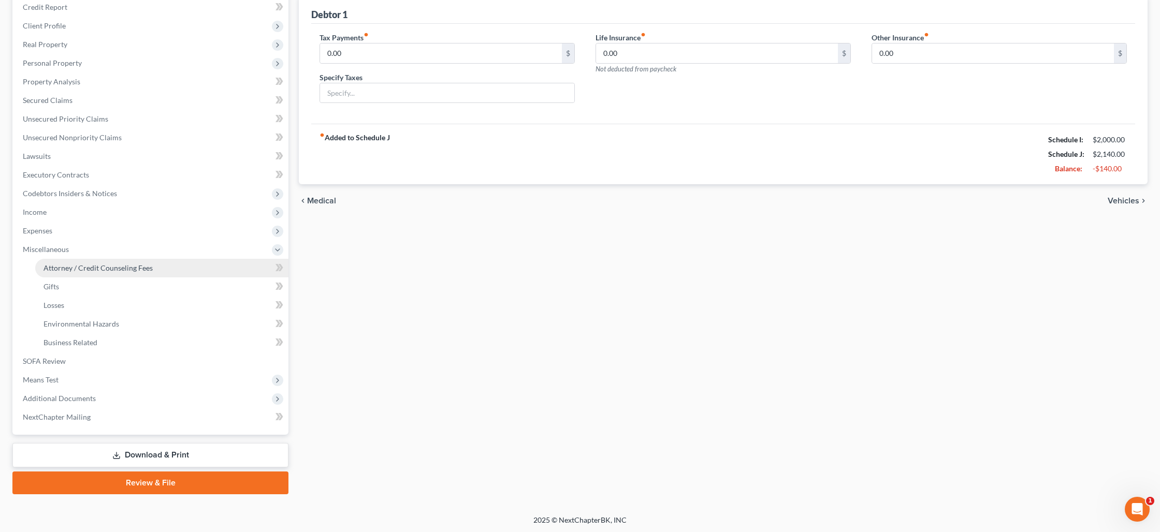
click at [114, 269] on span "Attorney / Credit Counseling Fees" at bounding box center [98, 268] width 109 height 9
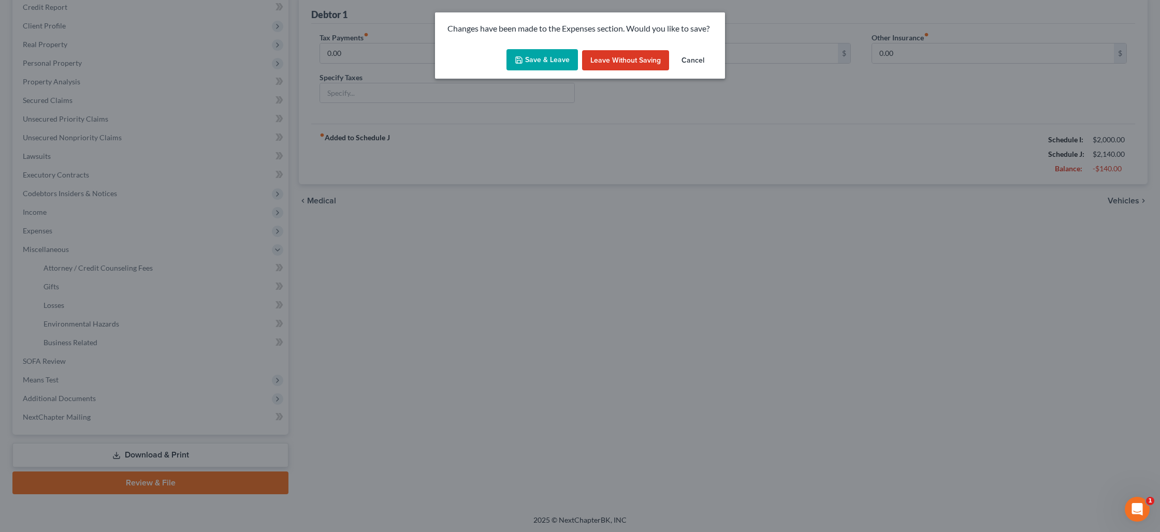
click at [560, 61] on button "Save & Leave" at bounding box center [542, 60] width 71 height 22
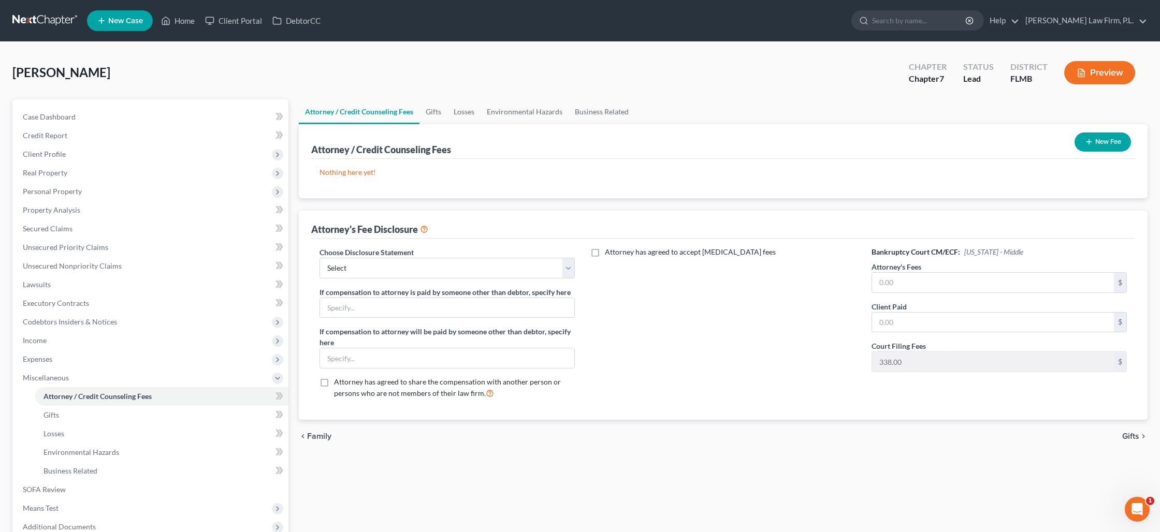
click at [1111, 140] on button "New Fee" at bounding box center [1103, 142] width 56 height 19
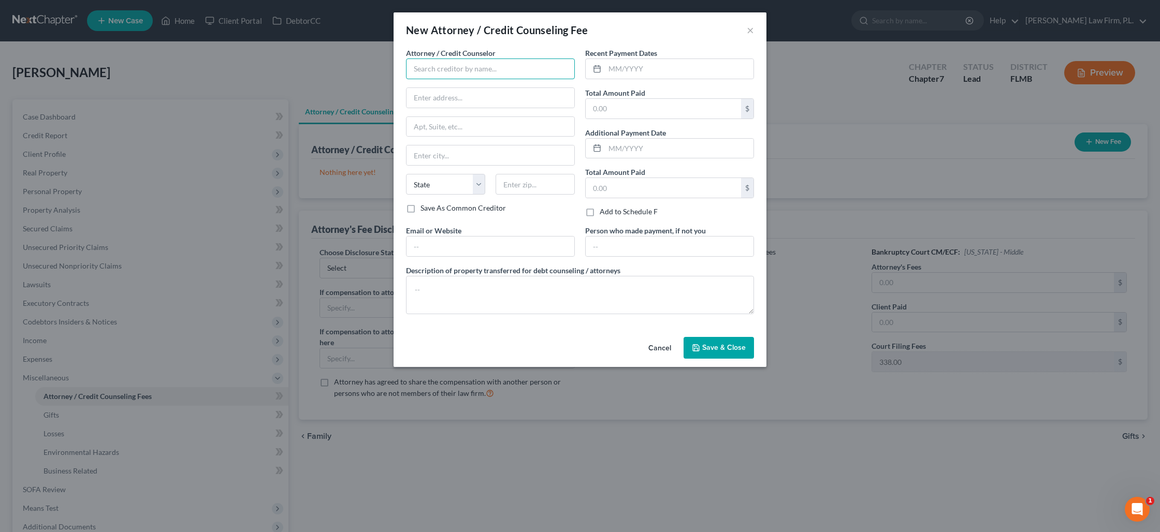
click at [458, 76] on input "text" at bounding box center [490, 69] width 169 height 21
click at [486, 73] on input "[PERSON_NAME] Law Firm, P.L" at bounding box center [490, 69] width 169 height 21
click at [629, 74] on input "text" at bounding box center [679, 69] width 149 height 20
click at [543, 249] on input "text" at bounding box center [491, 247] width 168 height 20
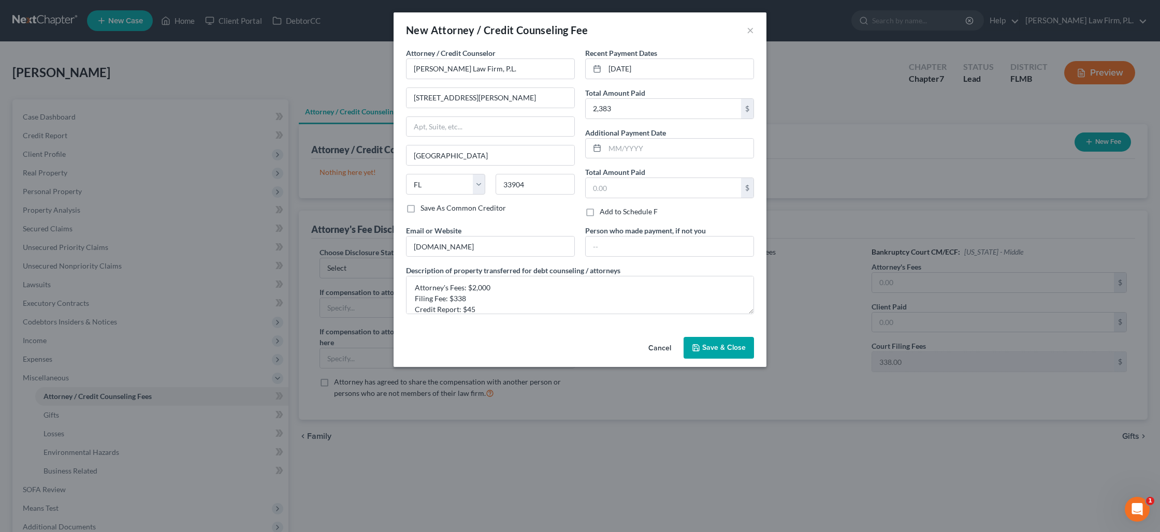
click at [728, 345] on span "Save & Close" at bounding box center [724, 347] width 44 height 9
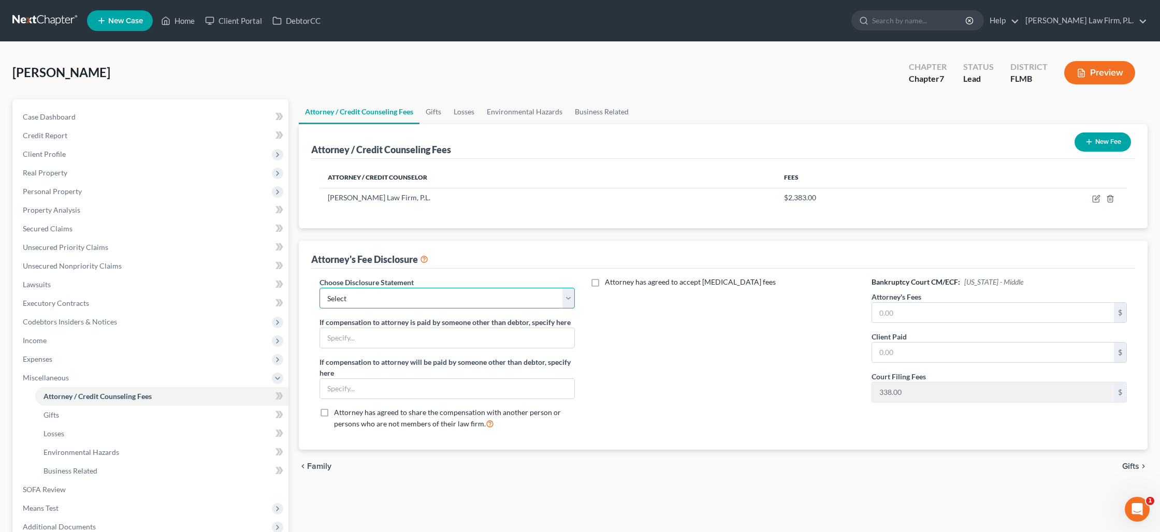
click at [565, 304] on select "Select JB- Standard Disclosure Disclosure" at bounding box center [447, 298] width 255 height 21
click at [320, 288] on select "Select JB- Standard Disclosure Disclosure" at bounding box center [447, 298] width 255 height 21
click at [887, 311] on input "text" at bounding box center [993, 313] width 242 height 20
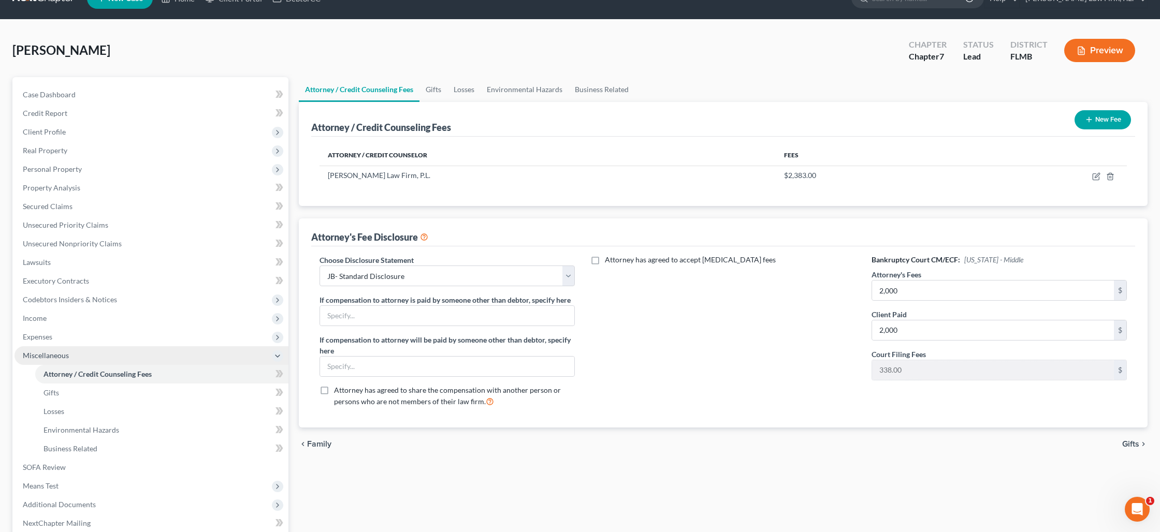
scroll to position [28, 0]
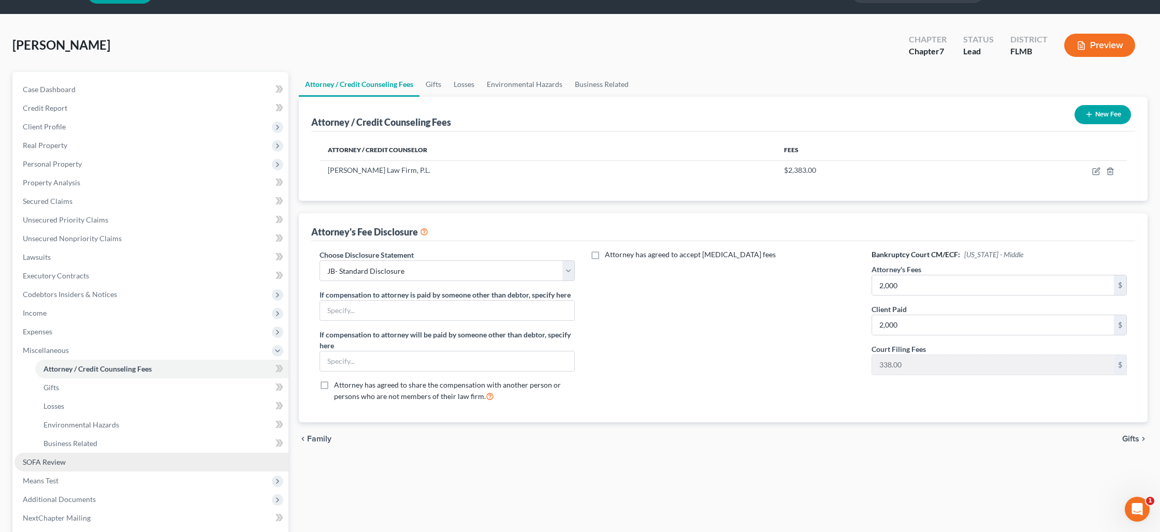
click at [123, 465] on link "SOFA Review" at bounding box center [152, 462] width 274 height 19
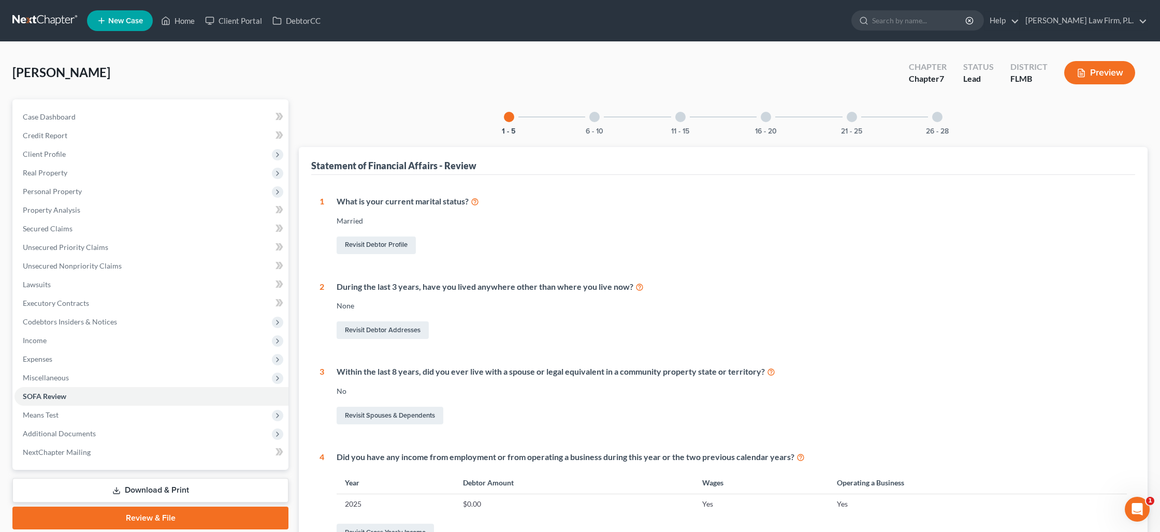
click at [596, 118] on div at bounding box center [594, 117] width 10 height 10
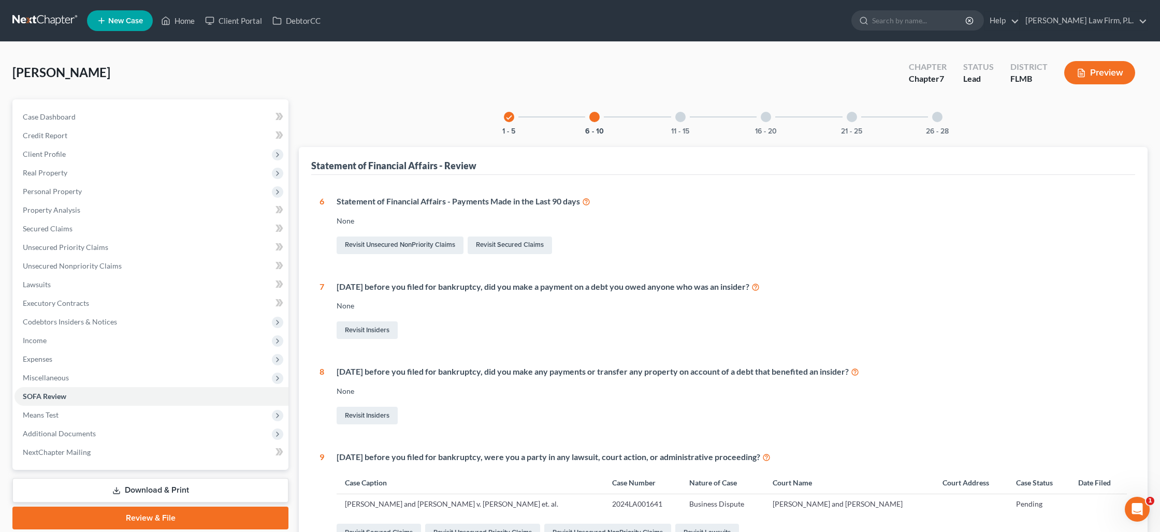
click at [684, 120] on div "11 - 15" at bounding box center [680, 116] width 35 height 35
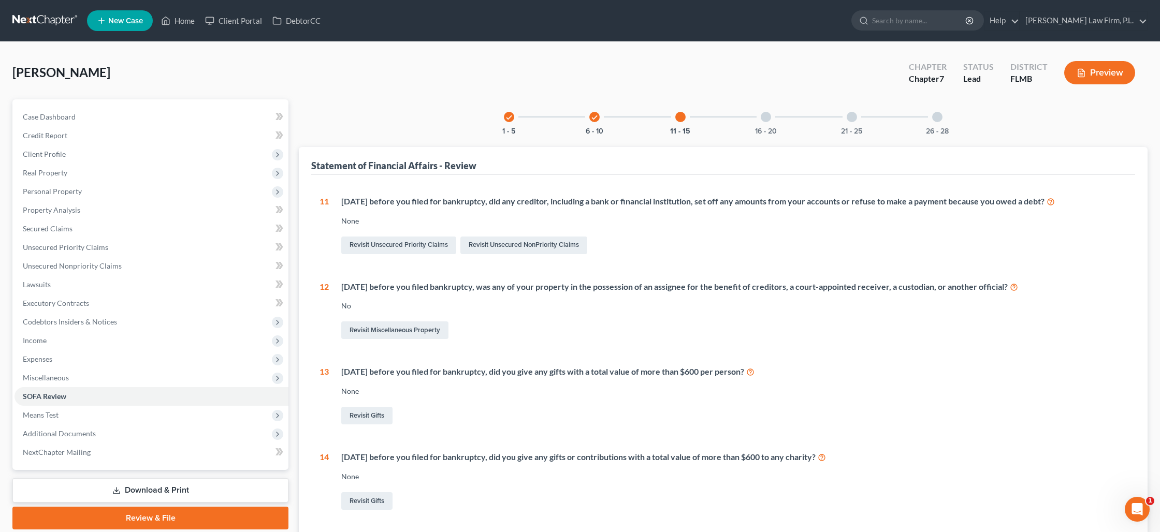
click at [768, 122] on div "16 - 20" at bounding box center [765, 116] width 35 height 35
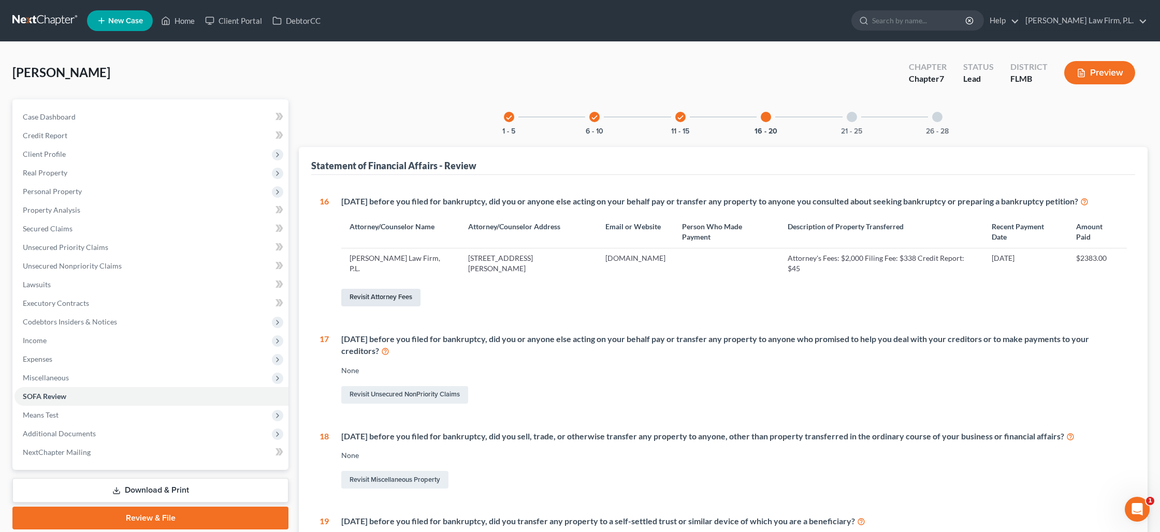
click at [394, 301] on link "Revisit Attorney Fees" at bounding box center [380, 298] width 79 height 18
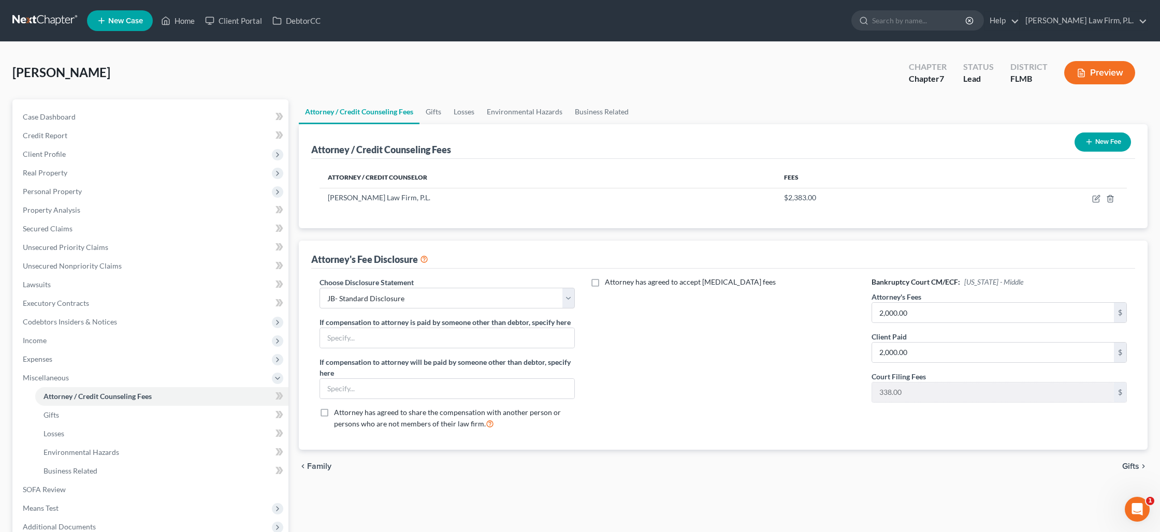
click at [1087, 142] on line "button" at bounding box center [1089, 142] width 5 height 0
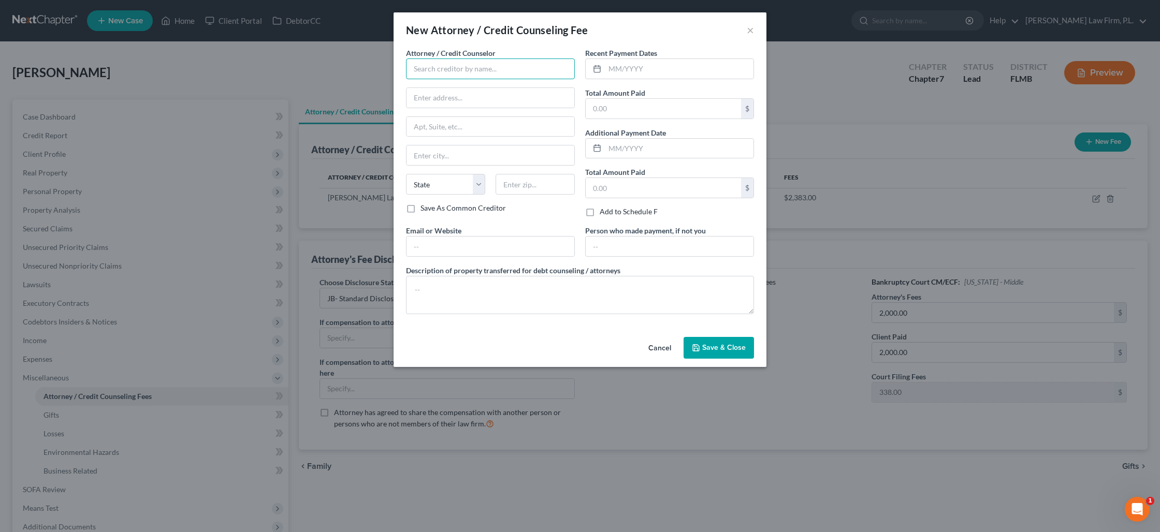
click at [482, 73] on input "text" at bounding box center [490, 69] width 169 height 21
click at [457, 249] on input "text" at bounding box center [491, 247] width 168 height 20
click at [646, 77] on input "text" at bounding box center [679, 69] width 149 height 20
click at [525, 285] on textarea at bounding box center [580, 295] width 348 height 38
click at [713, 346] on span "Save & Close" at bounding box center [724, 347] width 44 height 9
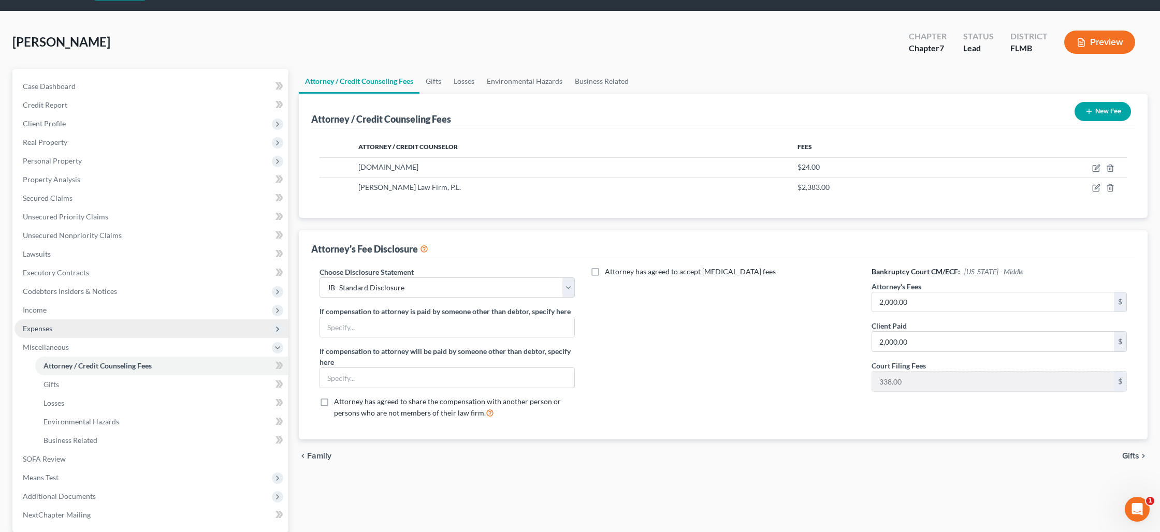
scroll to position [39, 0]
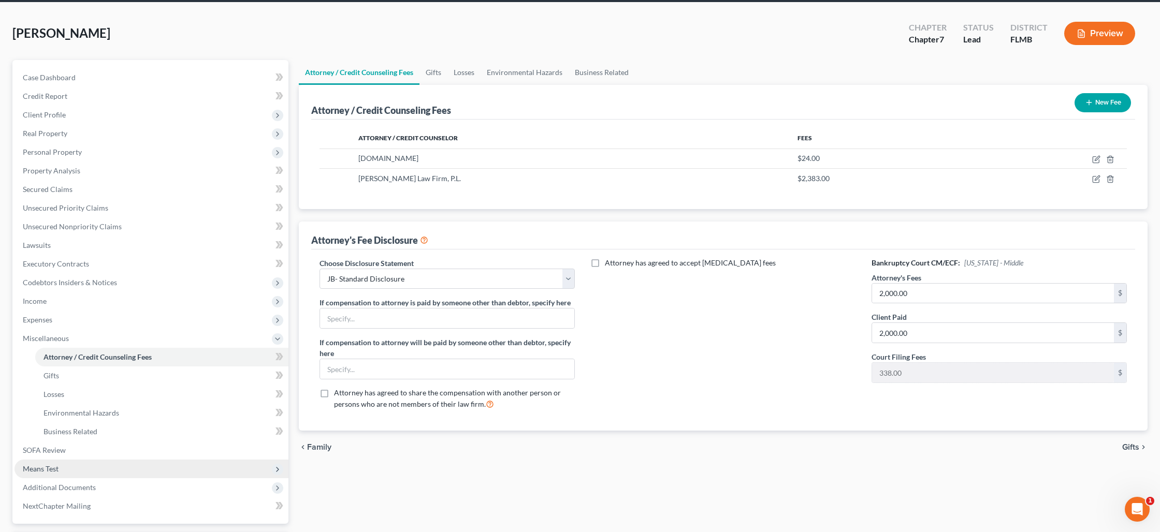
click at [122, 471] on span "Means Test" at bounding box center [152, 469] width 274 height 19
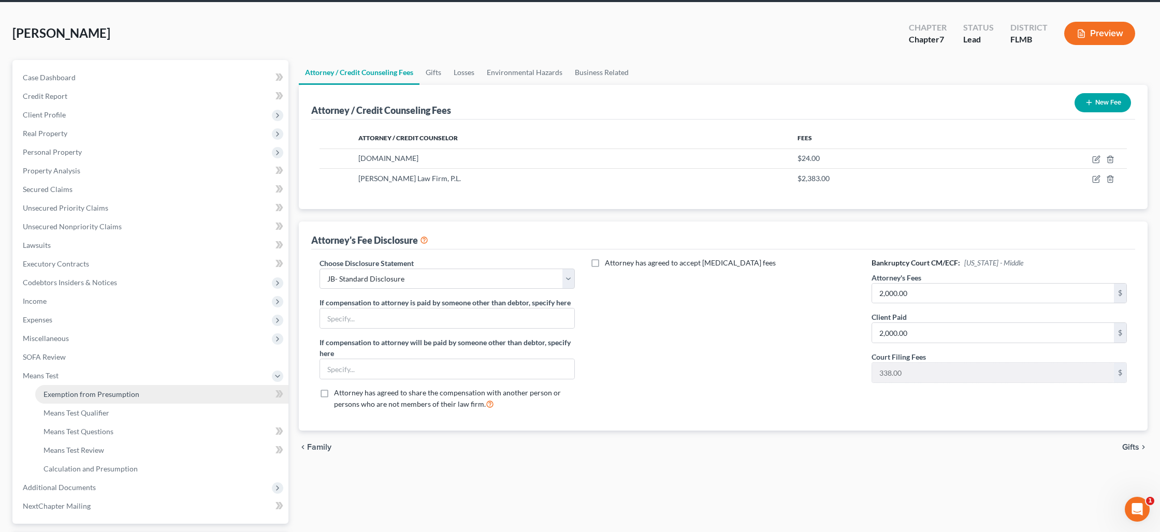
click at [112, 397] on span "Exemption from Presumption" at bounding box center [92, 394] width 96 height 9
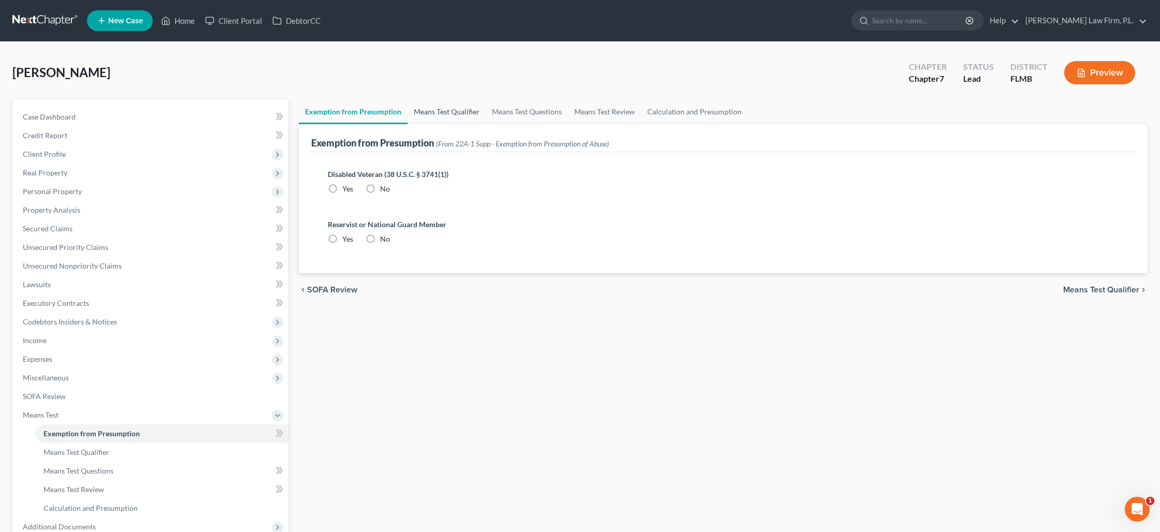
click at [435, 110] on link "Means Test Qualifier" at bounding box center [447, 111] width 78 height 25
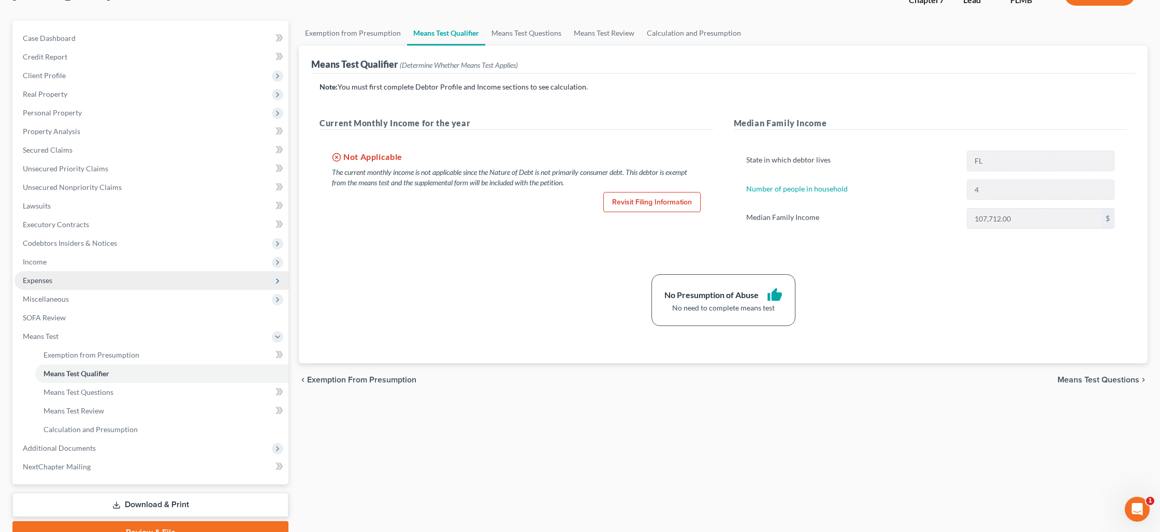
scroll to position [80, 0]
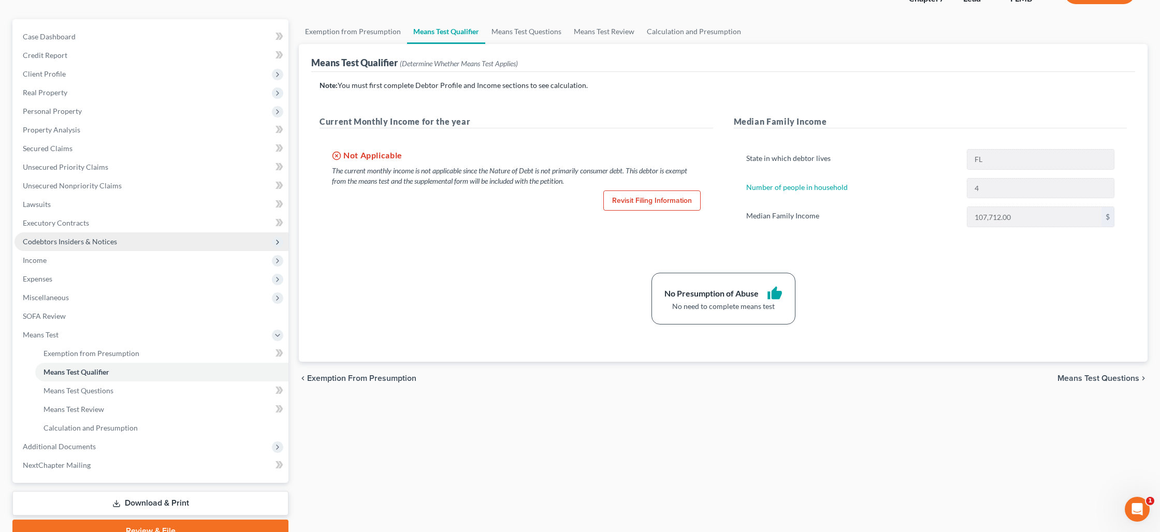
click at [92, 244] on span "Codebtors Insiders & Notices" at bounding box center [70, 241] width 94 height 9
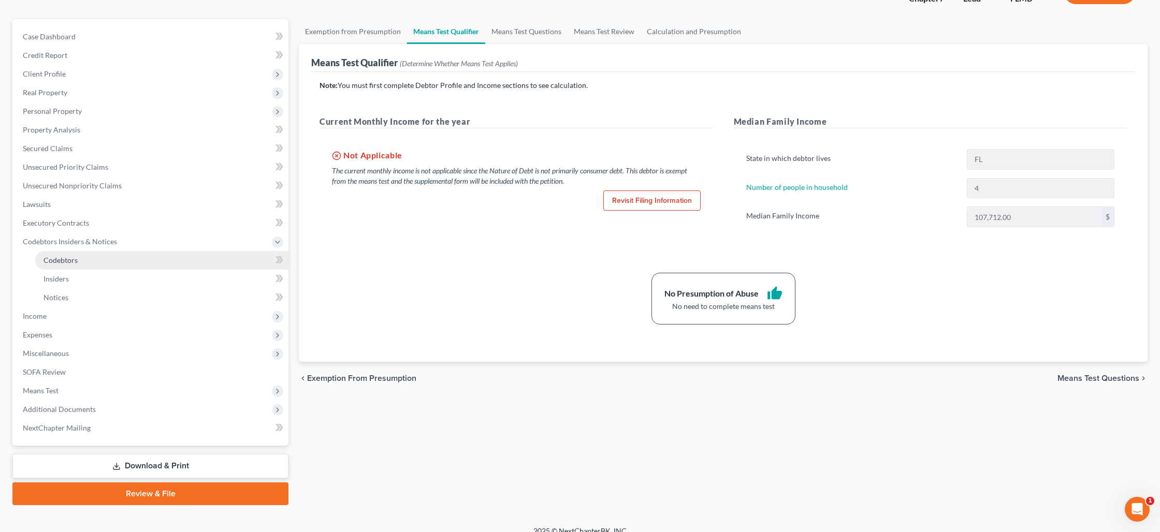
click at [86, 261] on link "Codebtors" at bounding box center [161, 260] width 253 height 19
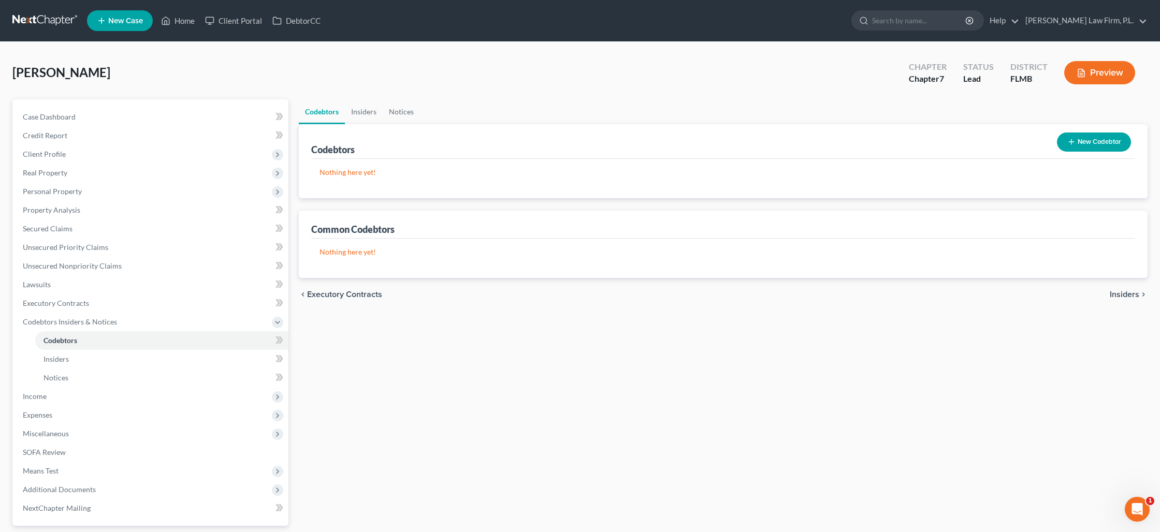
click at [1101, 143] on button "New Codebtor" at bounding box center [1094, 142] width 74 height 19
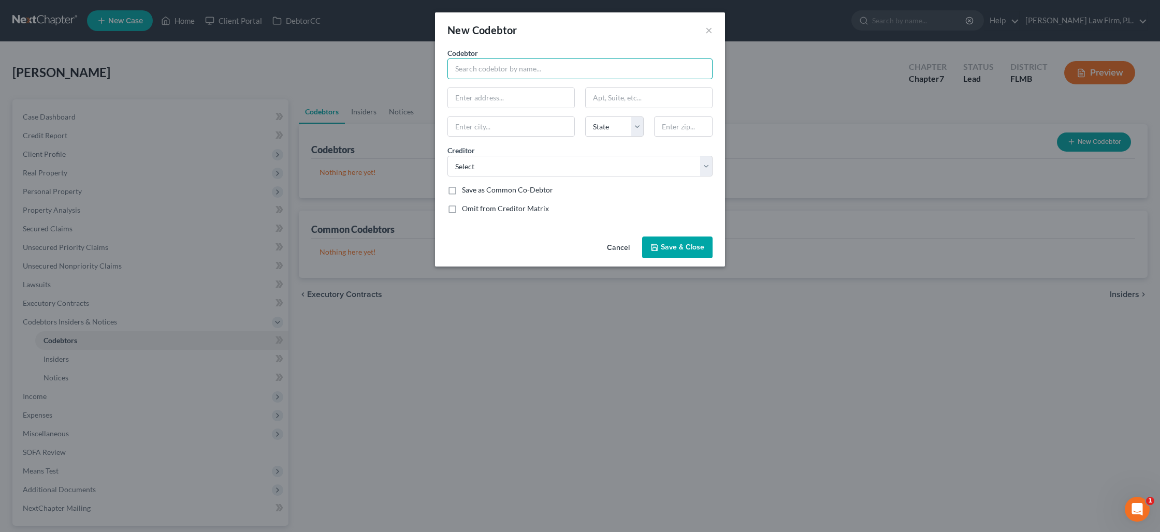
click at [539, 72] on input "text" at bounding box center [580, 69] width 265 height 21
click at [709, 28] on button "×" at bounding box center [708, 30] width 7 height 12
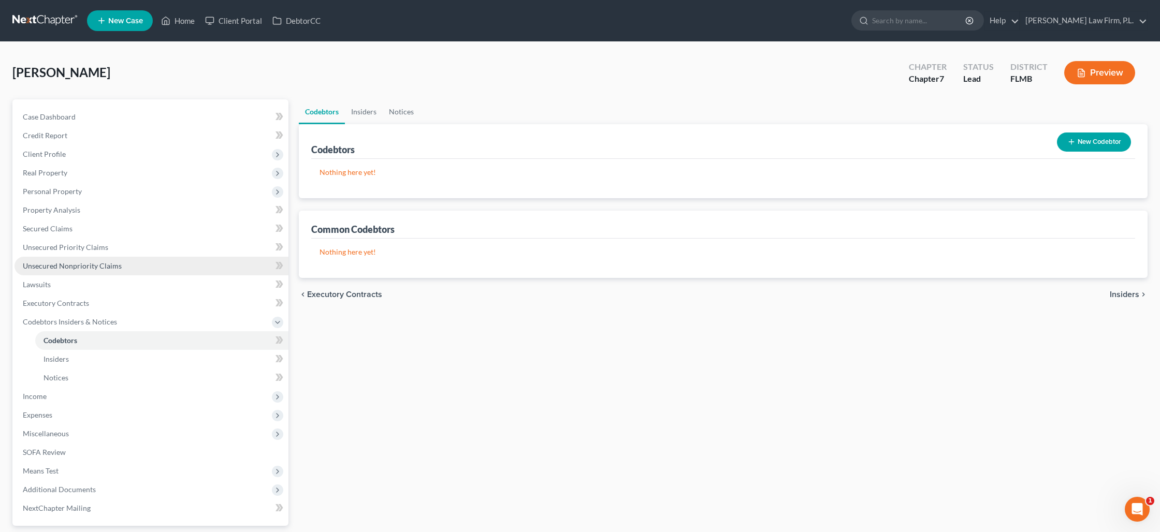
click at [90, 262] on span "Unsecured Nonpriority Claims" at bounding box center [72, 266] width 99 height 9
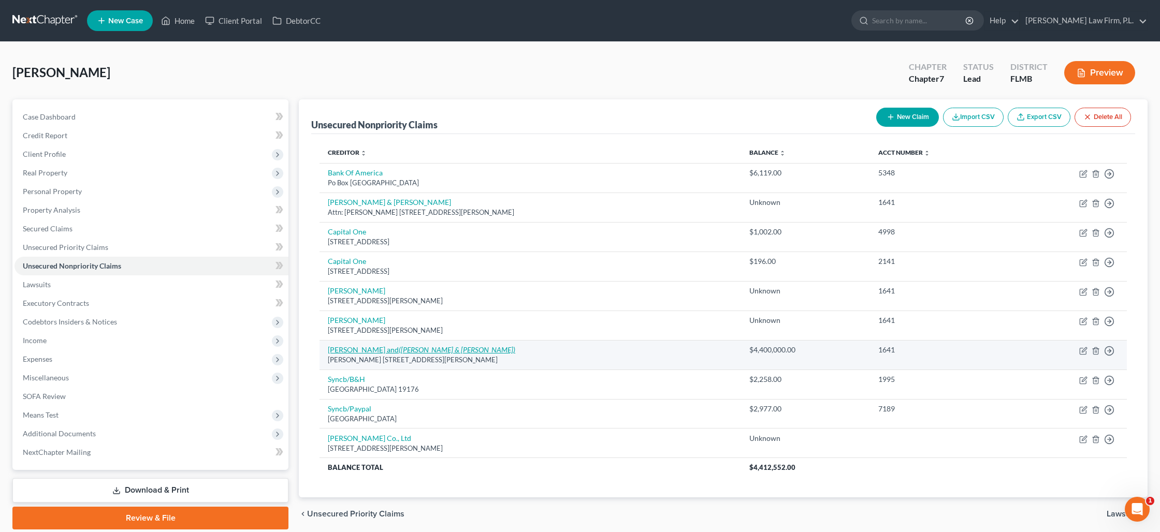
click at [399, 348] on icon "([PERSON_NAME] & [PERSON_NAME])" at bounding box center [457, 349] width 117 height 9
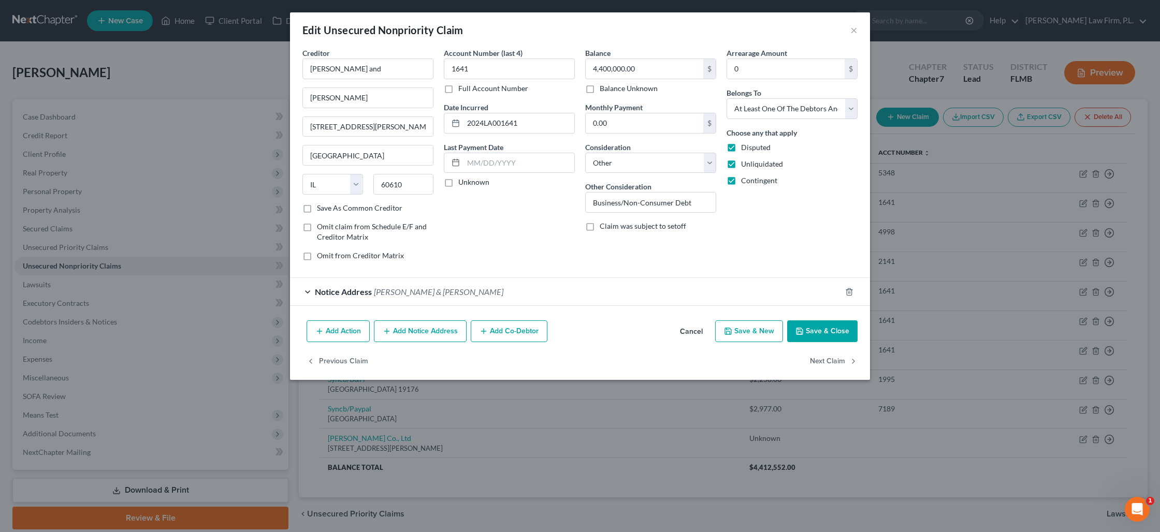
click at [503, 337] on button "Add Co-Debtor" at bounding box center [509, 332] width 77 height 22
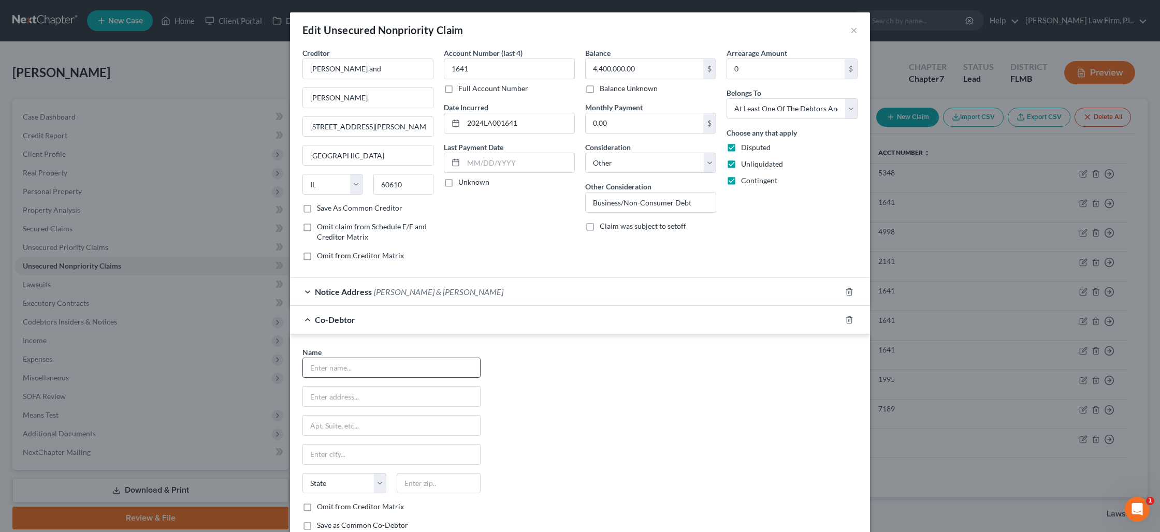
click at [407, 371] on input "text" at bounding box center [391, 368] width 177 height 20
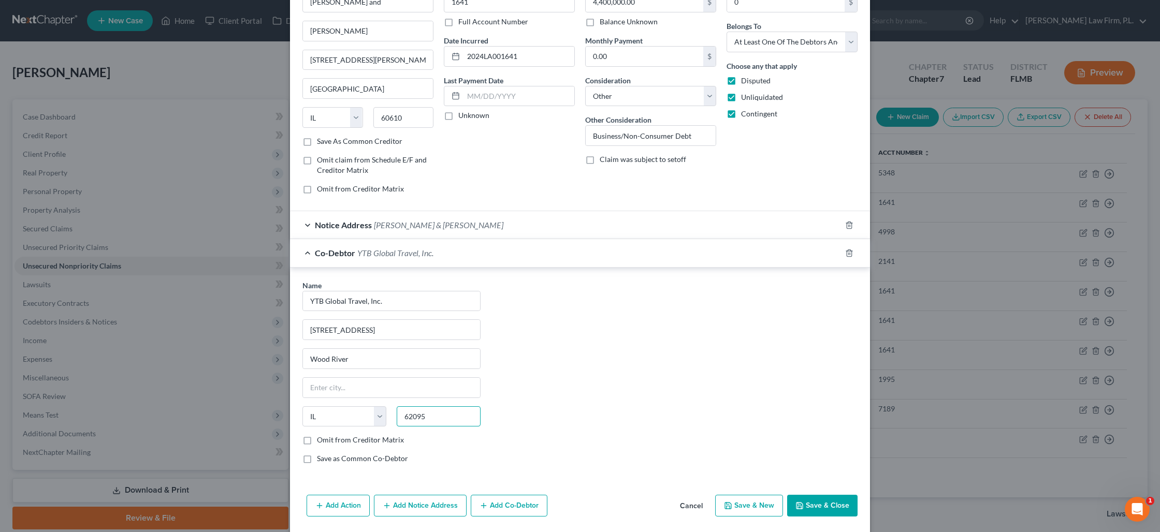
scroll to position [69, 0]
click at [317, 456] on label "Save as Common Co-Debtor" at bounding box center [362, 456] width 91 height 10
click at [321, 456] on input "Save as Common Co-Debtor" at bounding box center [324, 454] width 7 height 7
click at [499, 502] on button "Add Co-Debtor" at bounding box center [509, 504] width 77 height 22
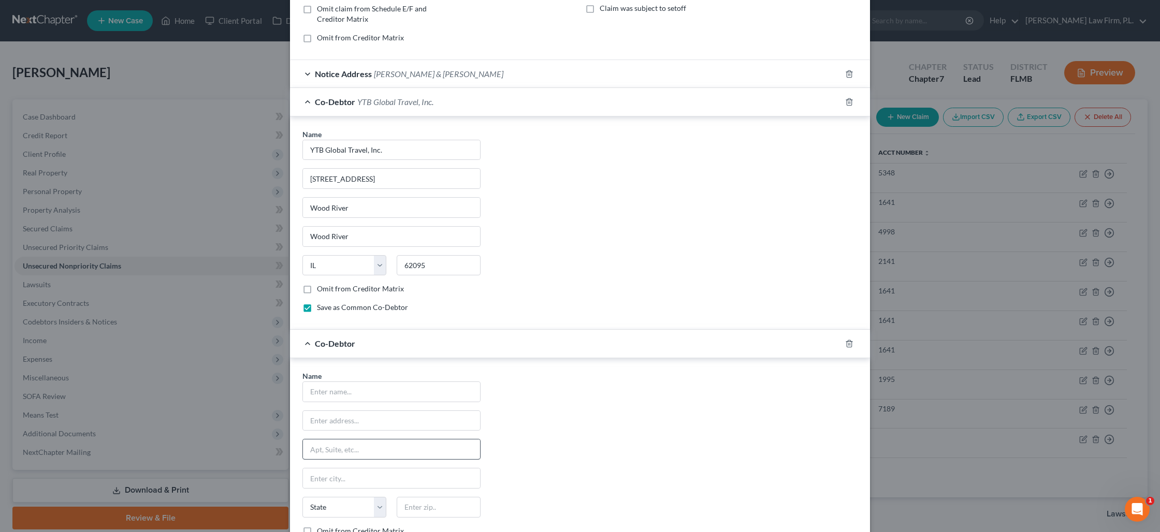
scroll to position [234, 0]
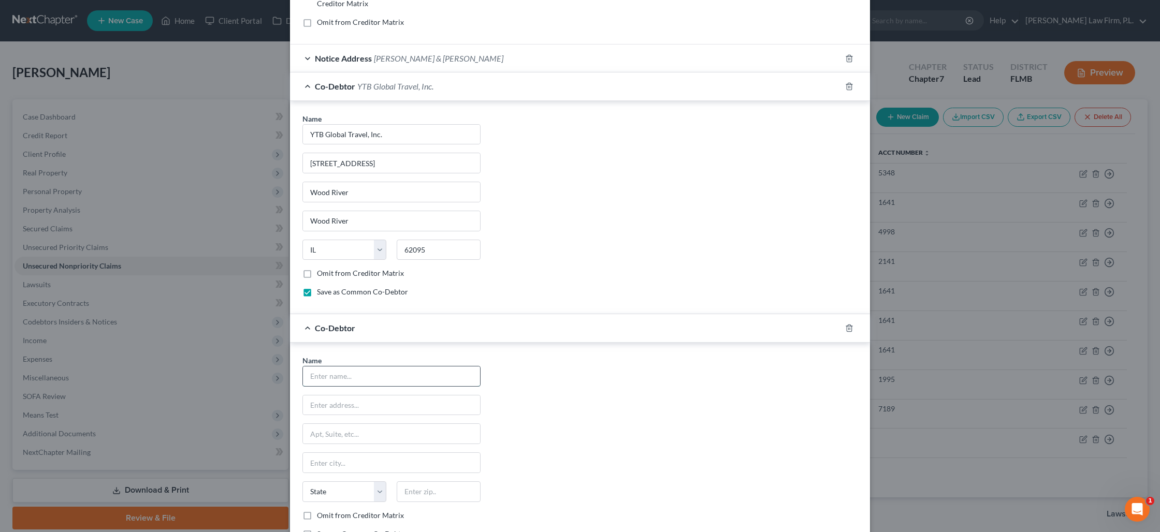
click at [347, 382] on input "text" at bounding box center [391, 377] width 177 height 20
drag, startPoint x: 408, startPoint y: 373, endPoint x: 268, endPoint y: 371, distance: 140.4
click at [268, 371] on div "Edit Unsecured Nonpriority Claim × Creditor * [PERSON_NAME] and [PERSON_NAME] […" at bounding box center [580, 266] width 1160 height 532
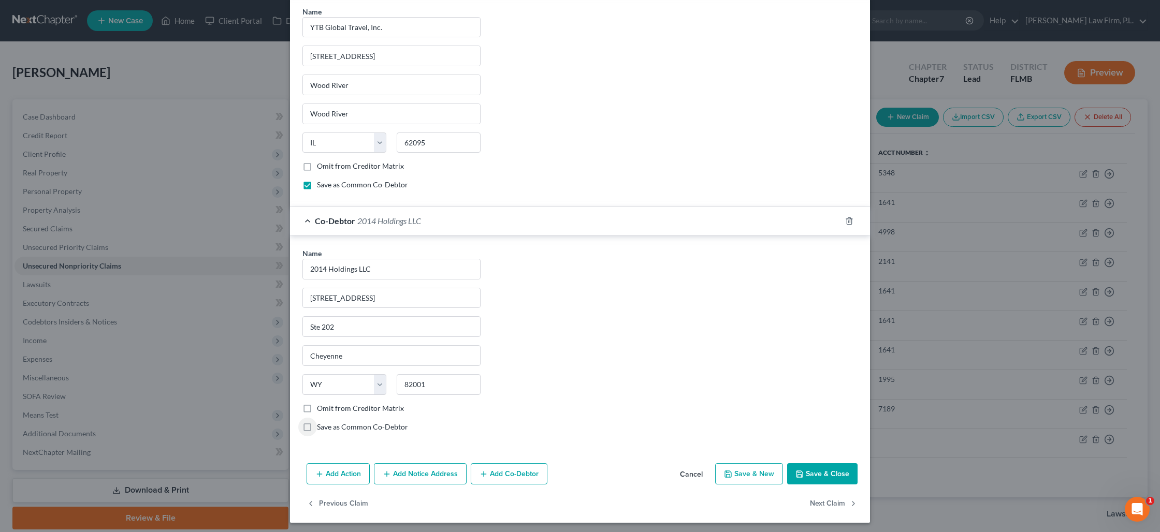
scroll to position [344, 0]
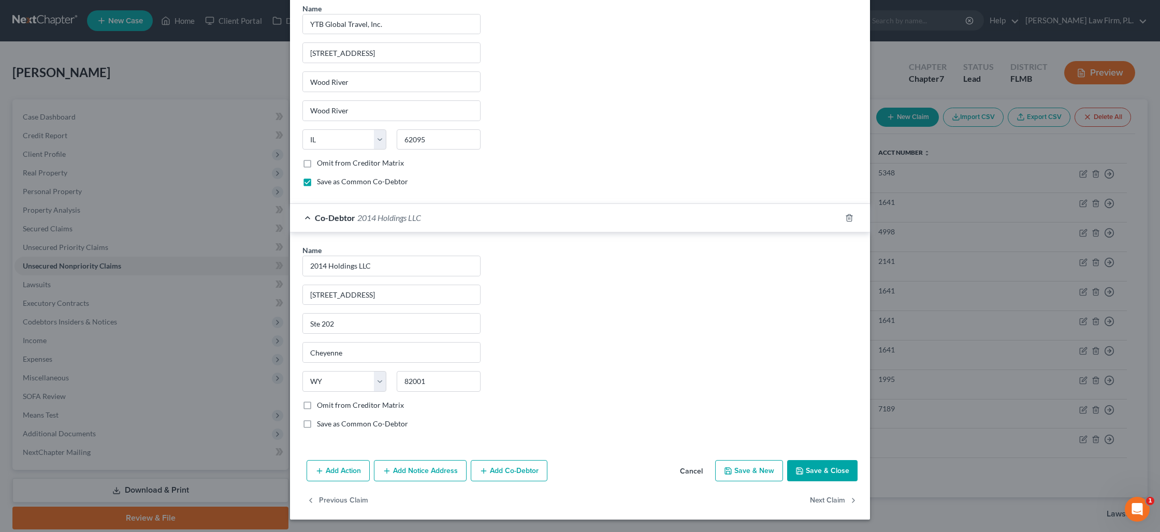
click at [514, 468] on button "Add Co-Debtor" at bounding box center [509, 471] width 77 height 22
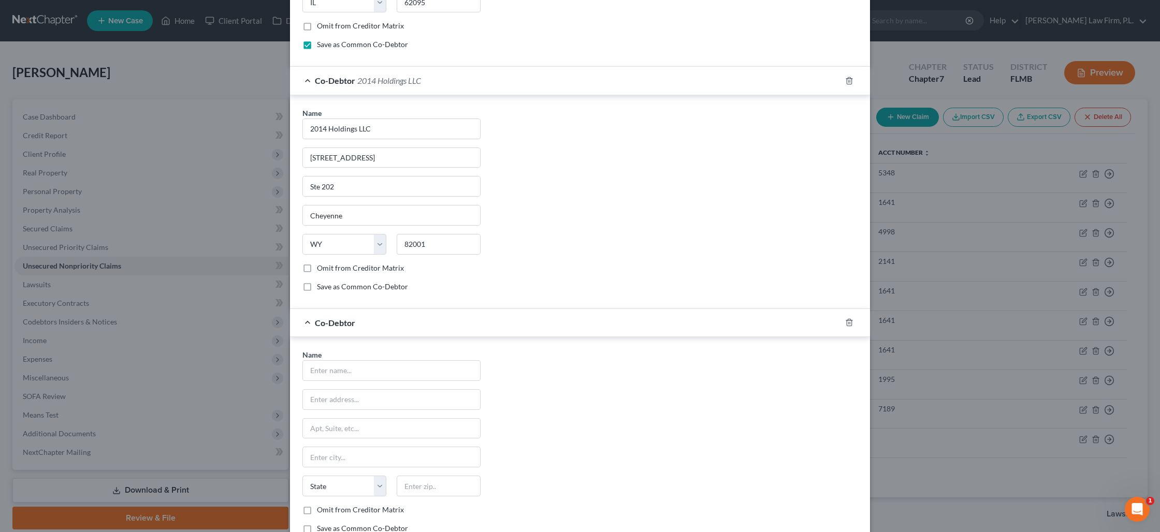
scroll to position [490, 0]
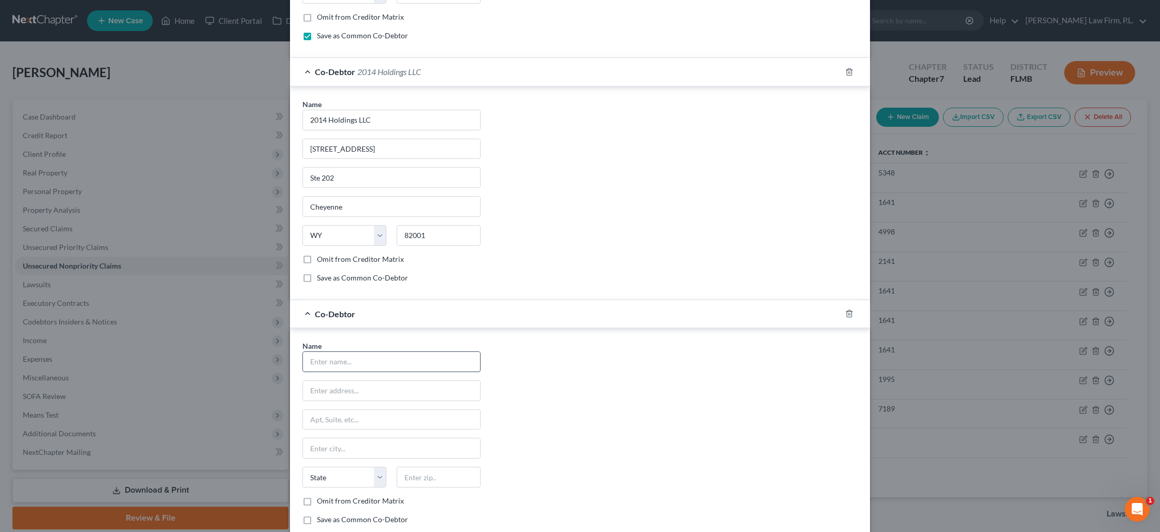
click at [353, 367] on input "text" at bounding box center [391, 362] width 177 height 20
click at [317, 280] on label "Save as Common Co-Debtor" at bounding box center [362, 278] width 91 height 10
click at [321, 280] on input "Save as Common Co-Debtor" at bounding box center [324, 276] width 7 height 7
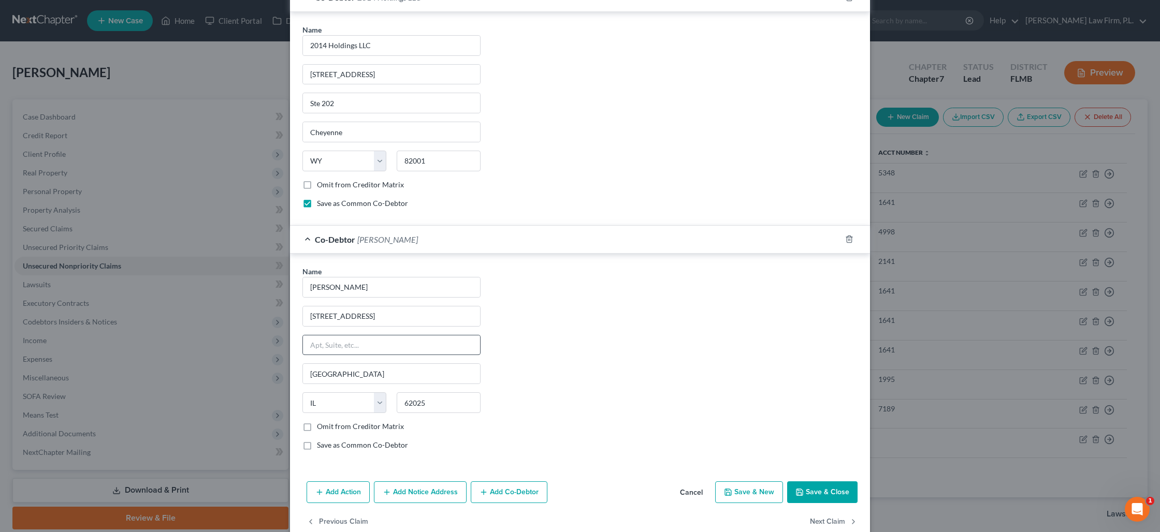
scroll to position [586, 0]
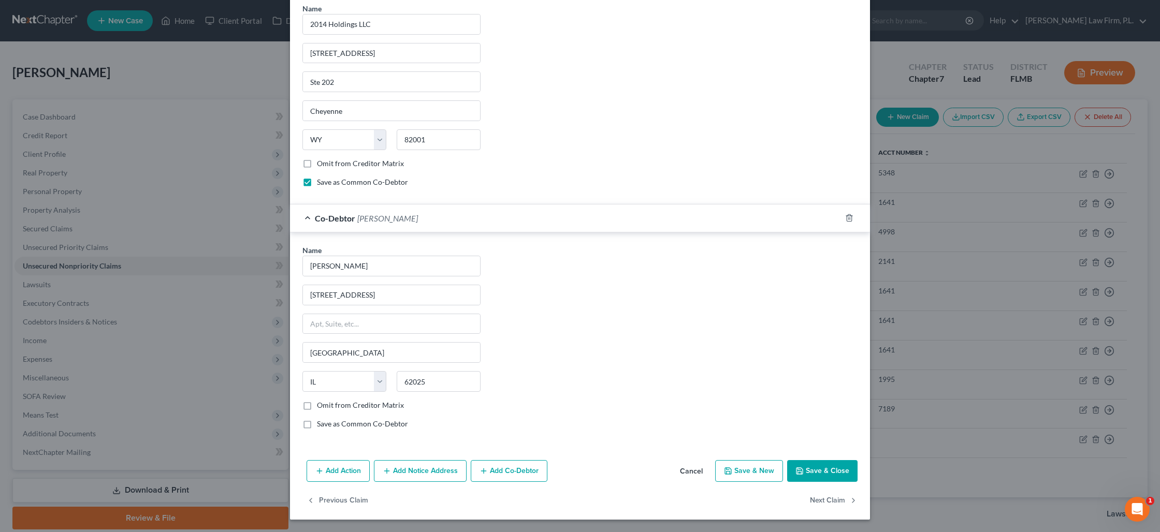
click at [317, 422] on label "Save as Common Co-Debtor" at bounding box center [362, 424] width 91 height 10
click at [321, 422] on input "Save as Common Co-Debtor" at bounding box center [324, 422] width 7 height 7
click at [510, 470] on button "Add Co-Debtor" at bounding box center [509, 471] width 77 height 22
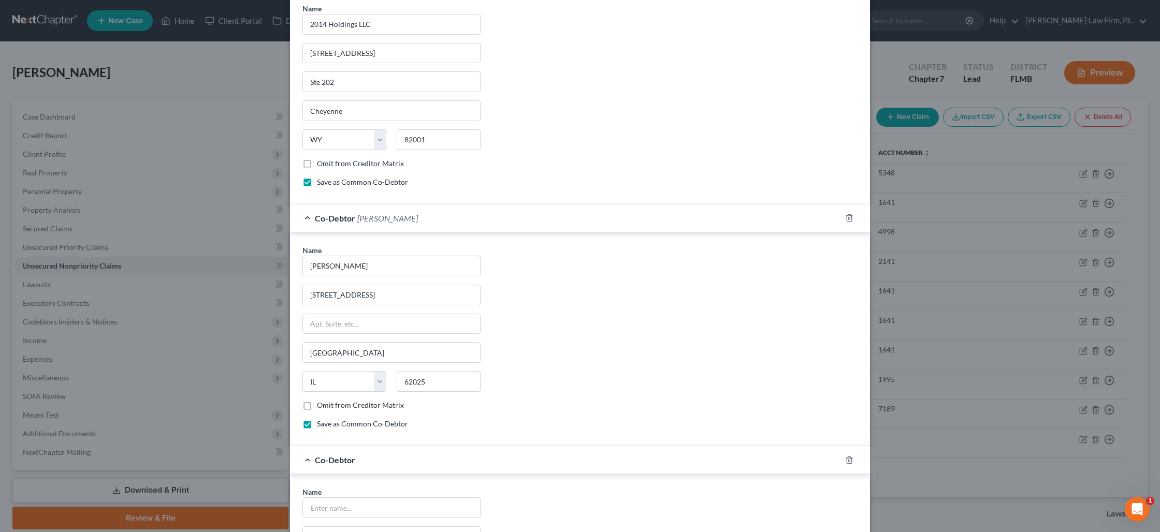
scroll to position [683, 0]
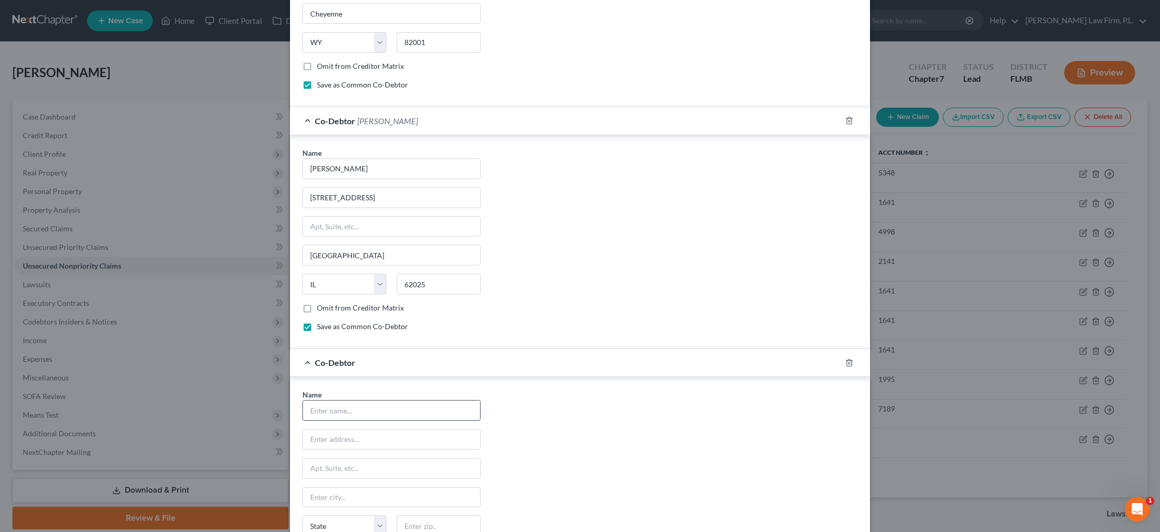
click at [373, 414] on input "text" at bounding box center [391, 411] width 177 height 20
click at [396, 416] on input "YTB Marketing, Inc," at bounding box center [391, 411] width 177 height 20
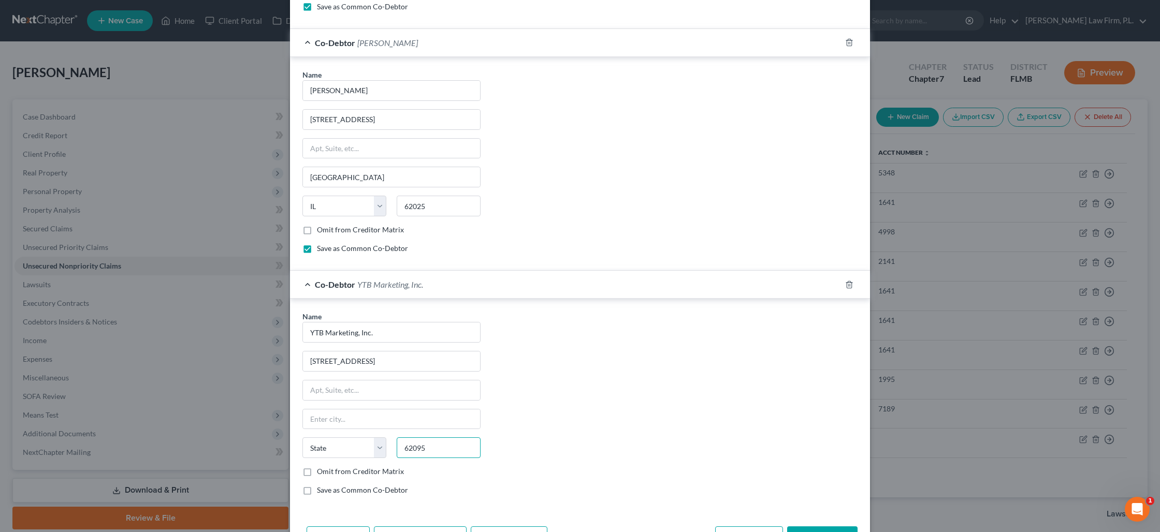
scroll to position [828, 0]
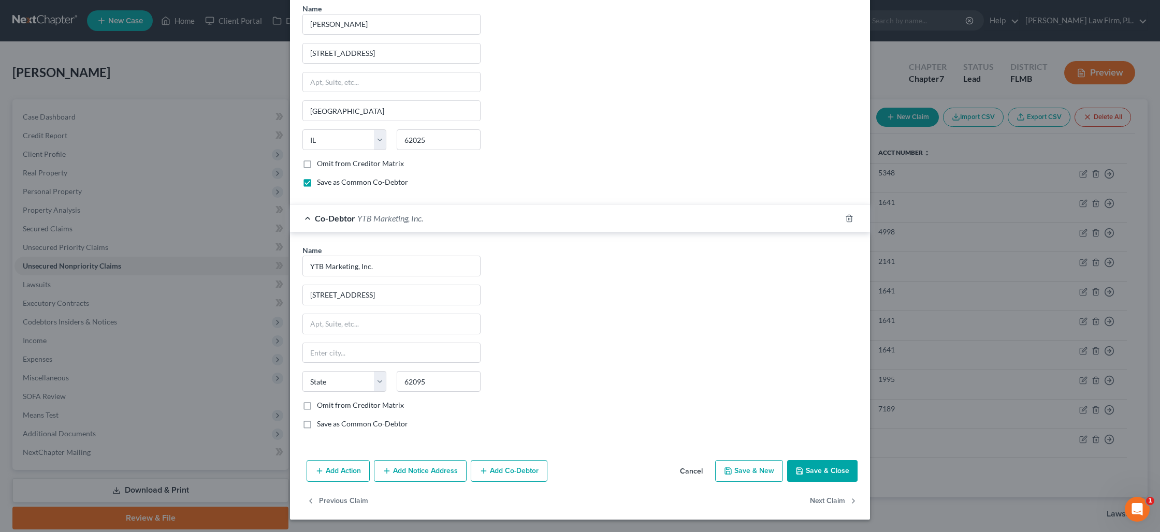
click at [317, 424] on label "Save as Common Co-Debtor" at bounding box center [362, 424] width 91 height 10
click at [321, 424] on input "Save as Common Co-Debtor" at bounding box center [324, 422] width 7 height 7
click at [491, 473] on button "Add Co-Debtor" at bounding box center [509, 471] width 77 height 22
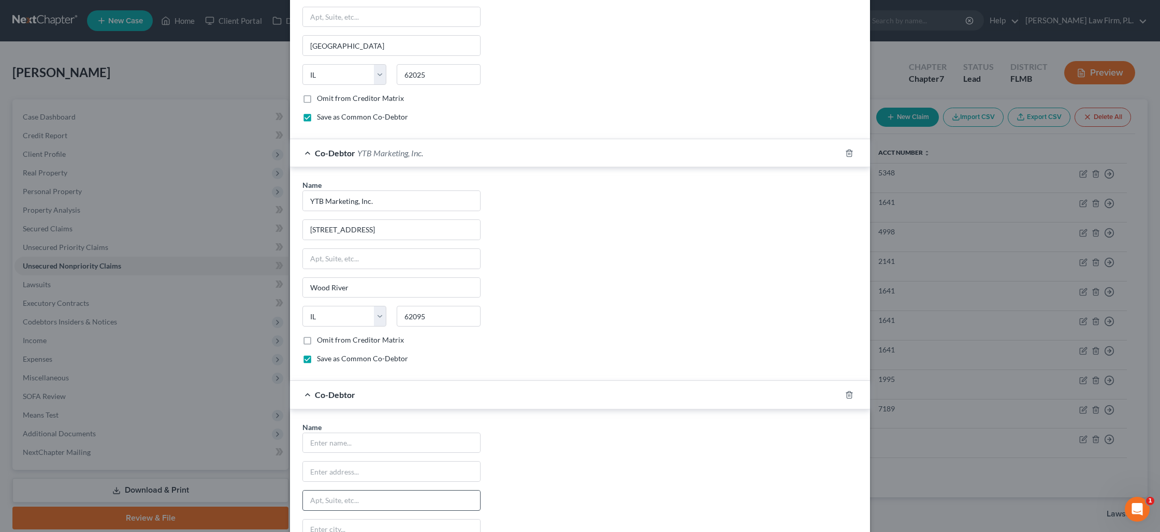
scroll to position [966, 0]
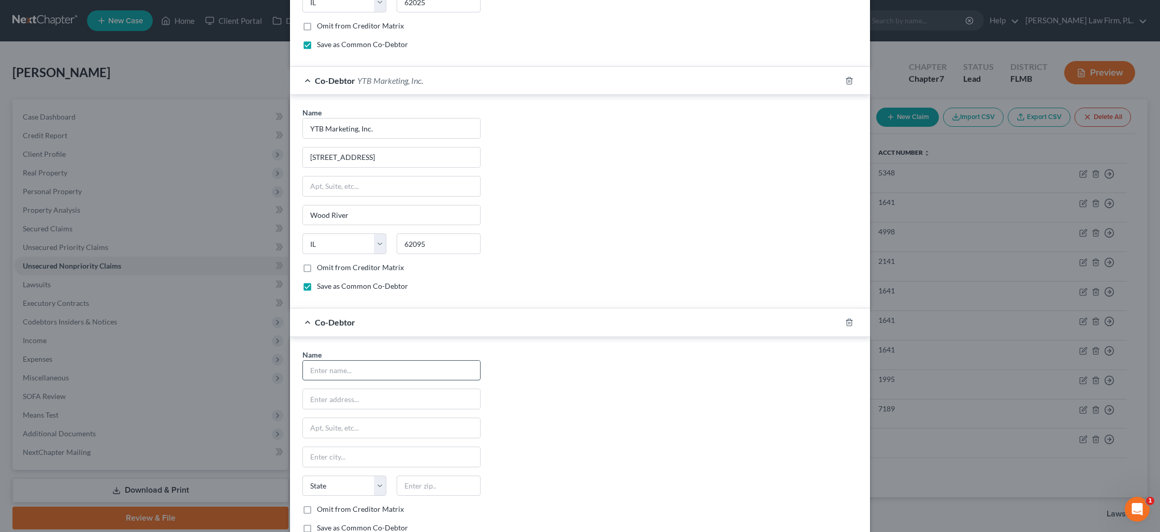
click at [365, 377] on input "text" at bounding box center [391, 371] width 177 height 20
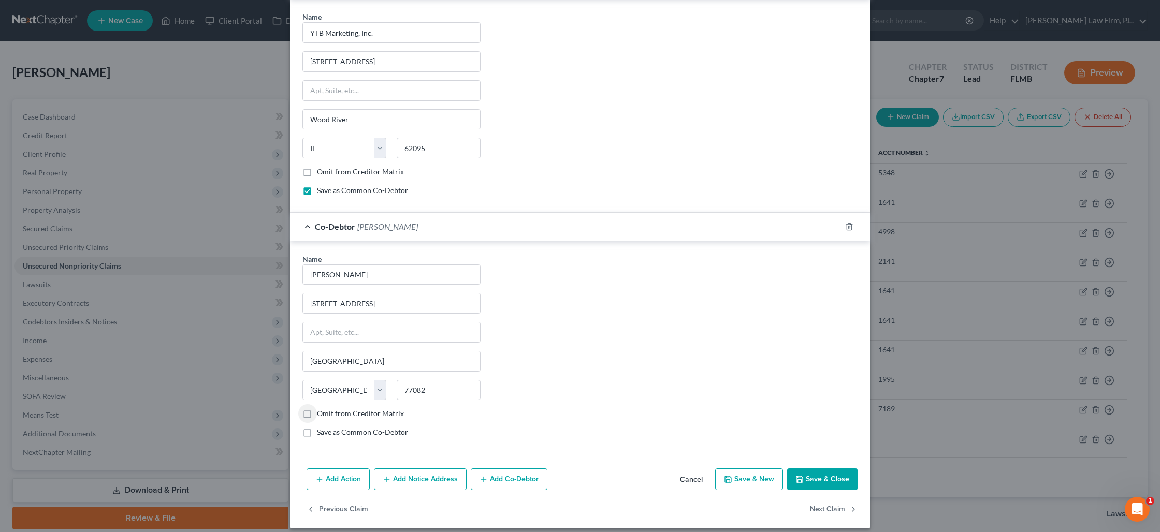
scroll to position [1066, 0]
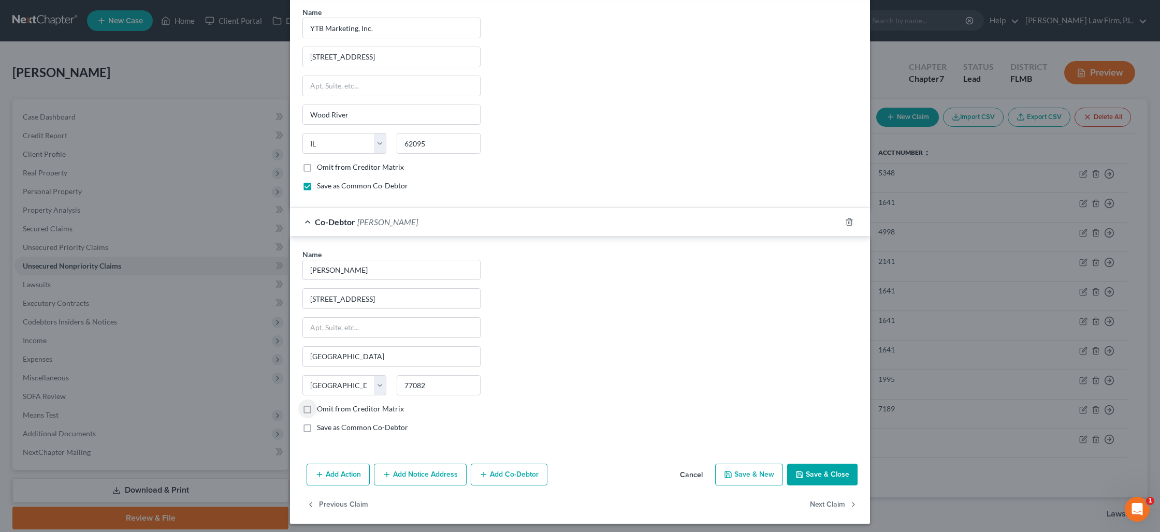
click at [317, 429] on label "Save as Common Co-Debtor" at bounding box center [362, 428] width 91 height 10
click at [321, 429] on input "Save as Common Co-Debtor" at bounding box center [324, 426] width 7 height 7
click at [498, 473] on button "Add Co-Debtor" at bounding box center [509, 475] width 77 height 22
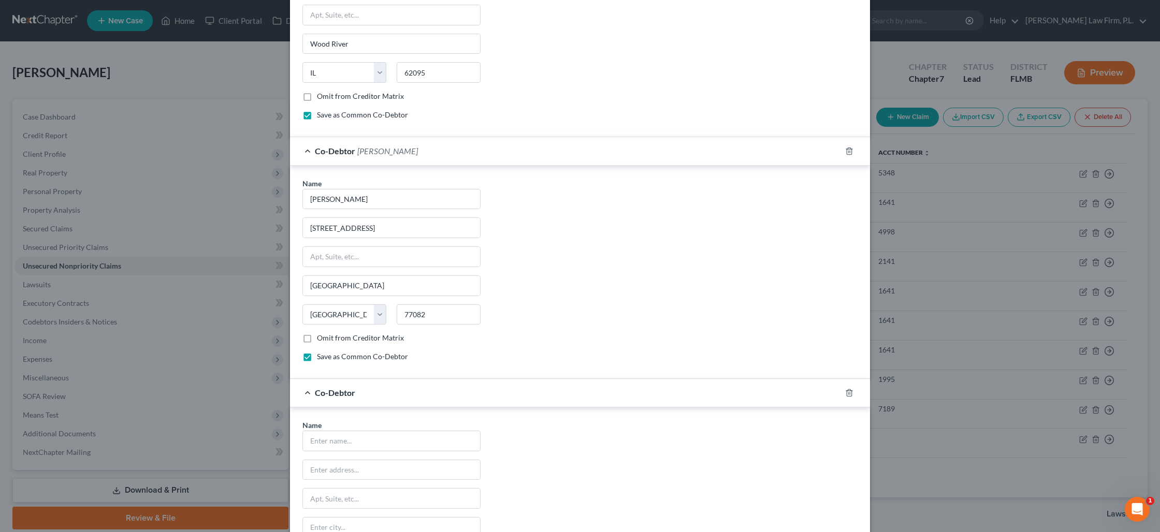
scroll to position [1205, 0]
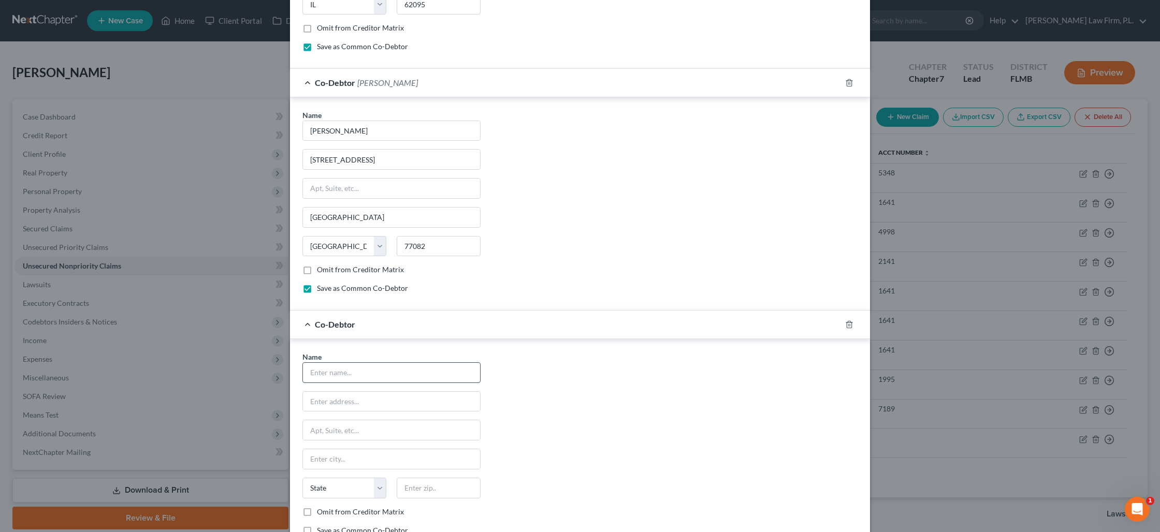
click at [368, 374] on input "text" at bounding box center [391, 373] width 177 height 20
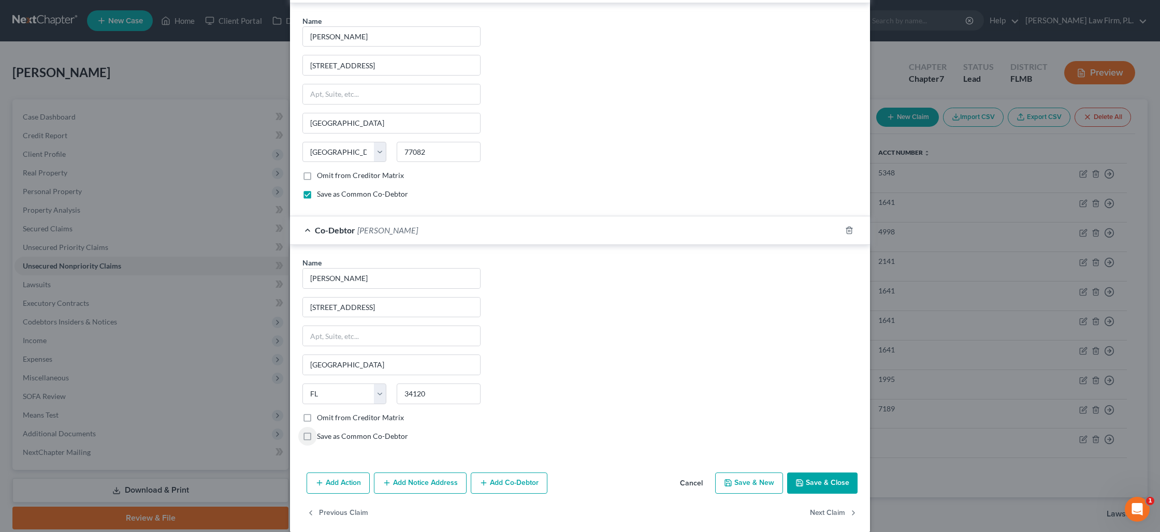
scroll to position [1312, 0]
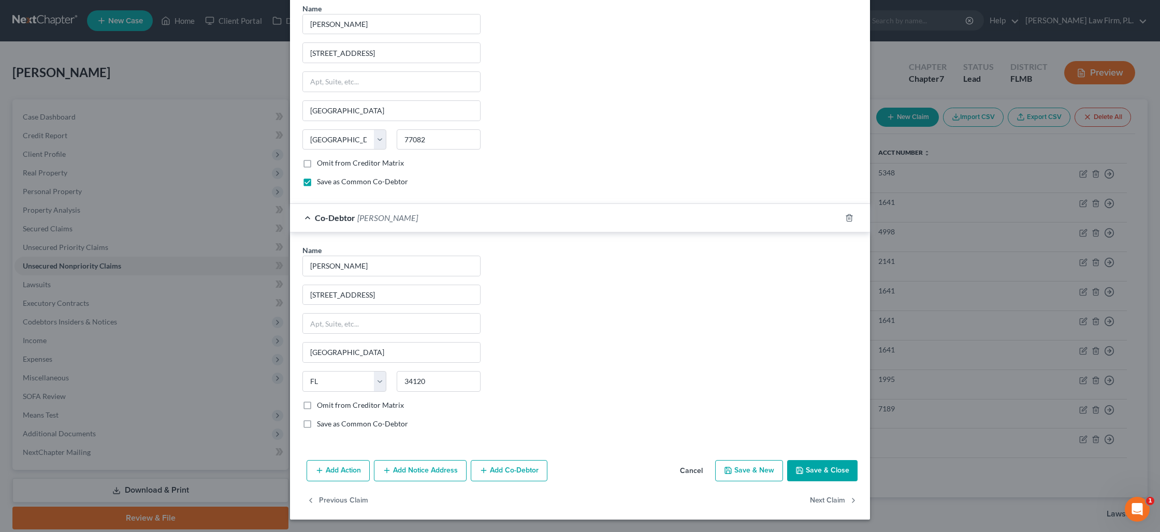
click at [317, 425] on label "Save as Common Co-Debtor" at bounding box center [362, 424] width 91 height 10
click at [321, 425] on input "Save as Common Co-Debtor" at bounding box center [324, 422] width 7 height 7
click at [489, 469] on button "Add Co-Debtor" at bounding box center [509, 471] width 77 height 22
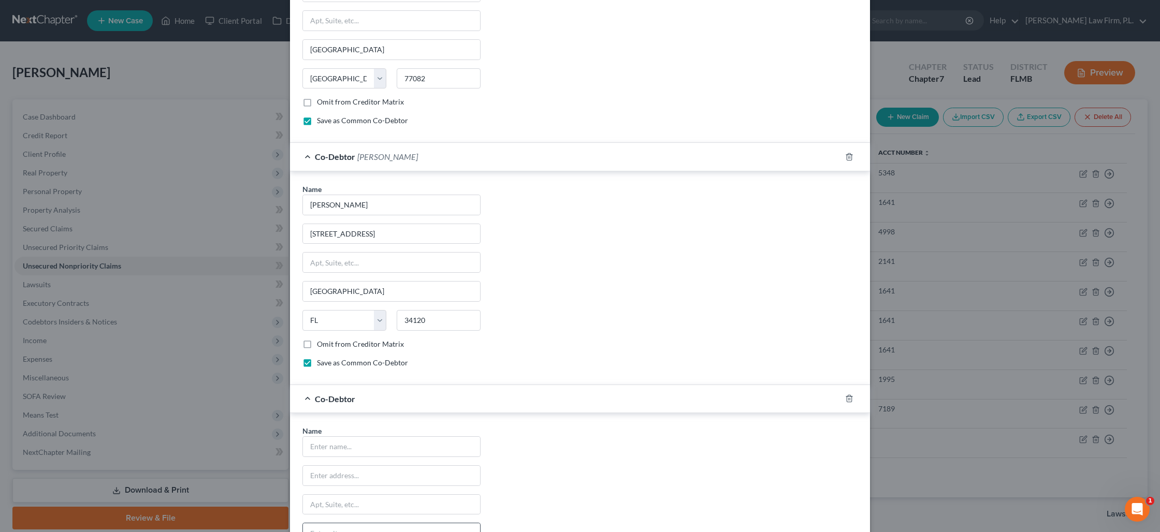
scroll to position [1442, 0]
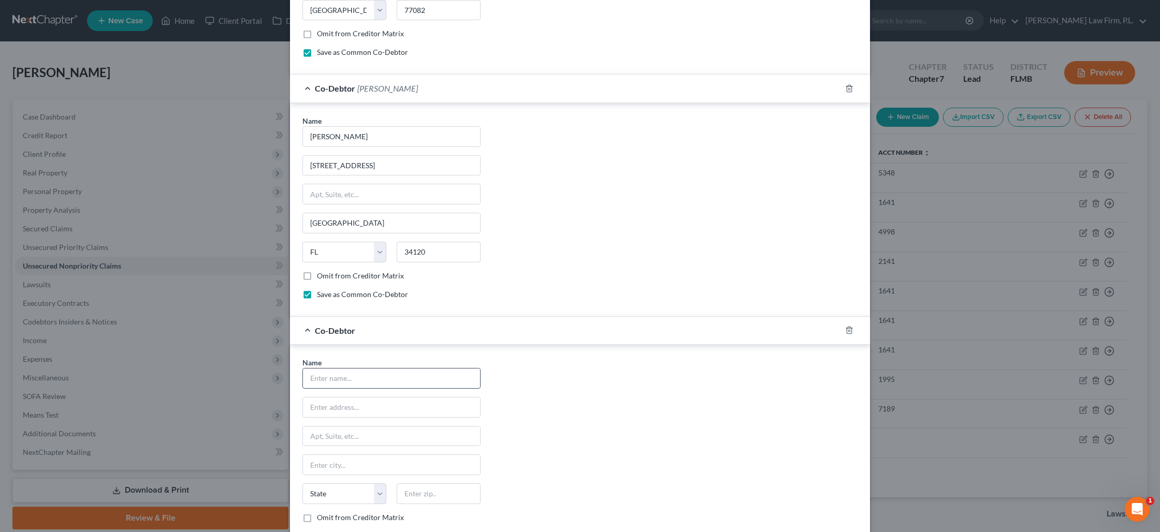
click at [337, 383] on input "text" at bounding box center [391, 379] width 177 height 20
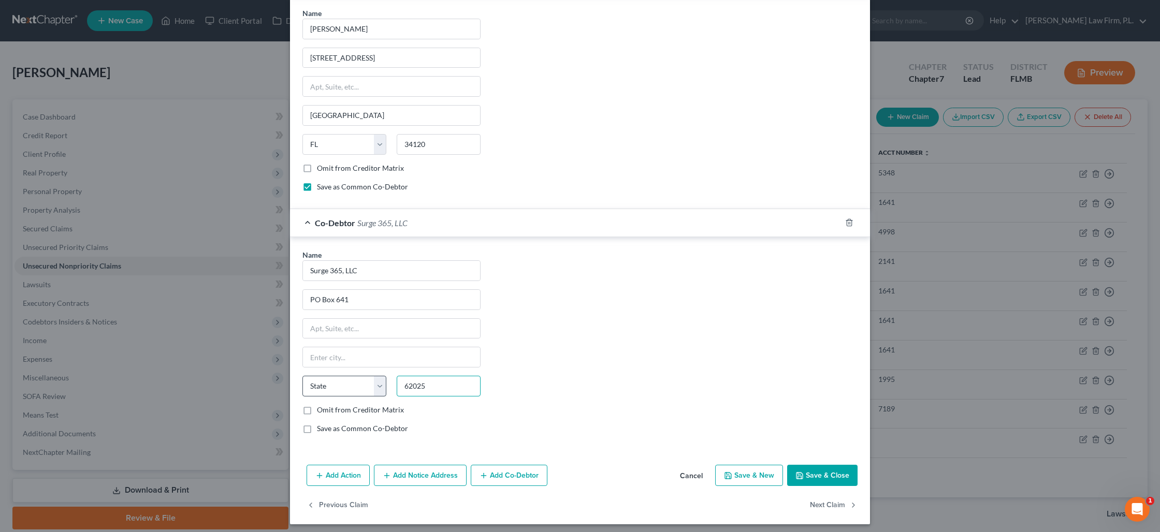
scroll to position [1554, 0]
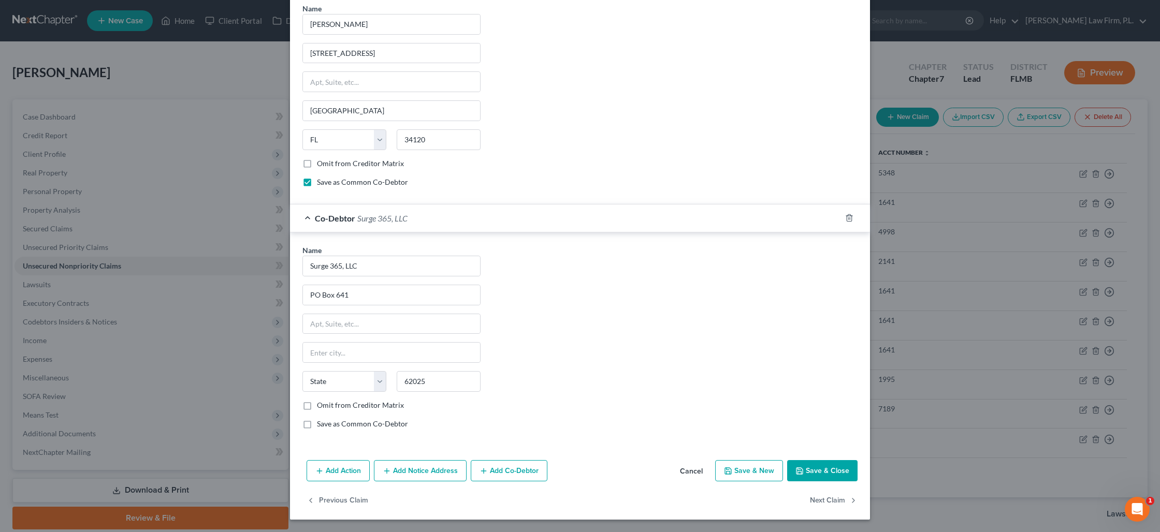
click at [317, 423] on label "Save as Common Co-Debtor" at bounding box center [362, 424] width 91 height 10
click at [321, 423] on input "Save as Common Co-Debtor" at bounding box center [324, 422] width 7 height 7
click at [824, 469] on button "Save & Close" at bounding box center [822, 471] width 70 height 22
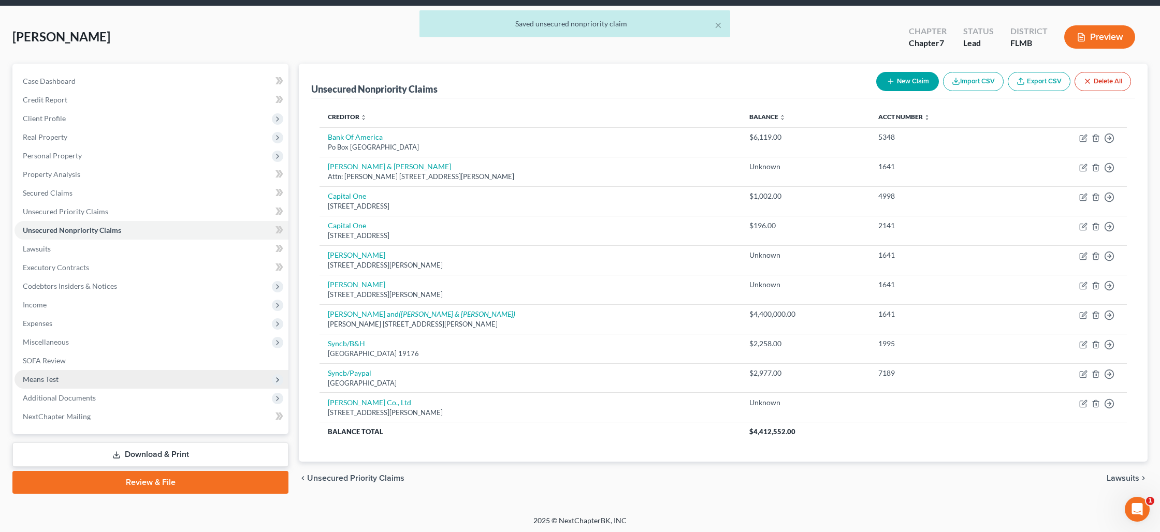
scroll to position [37, 0]
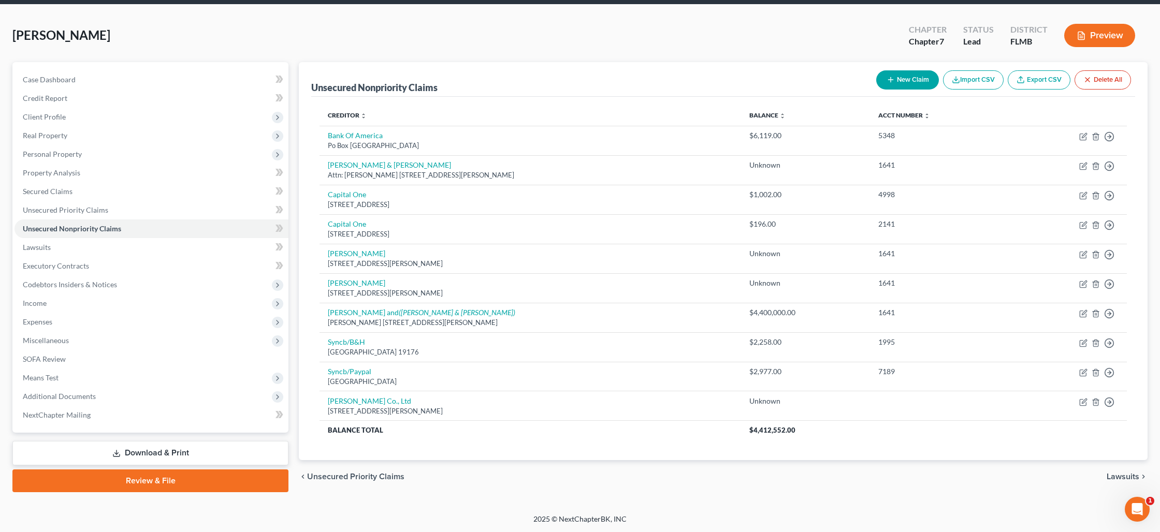
click at [148, 450] on link "Download & Print" at bounding box center [150, 453] width 276 height 24
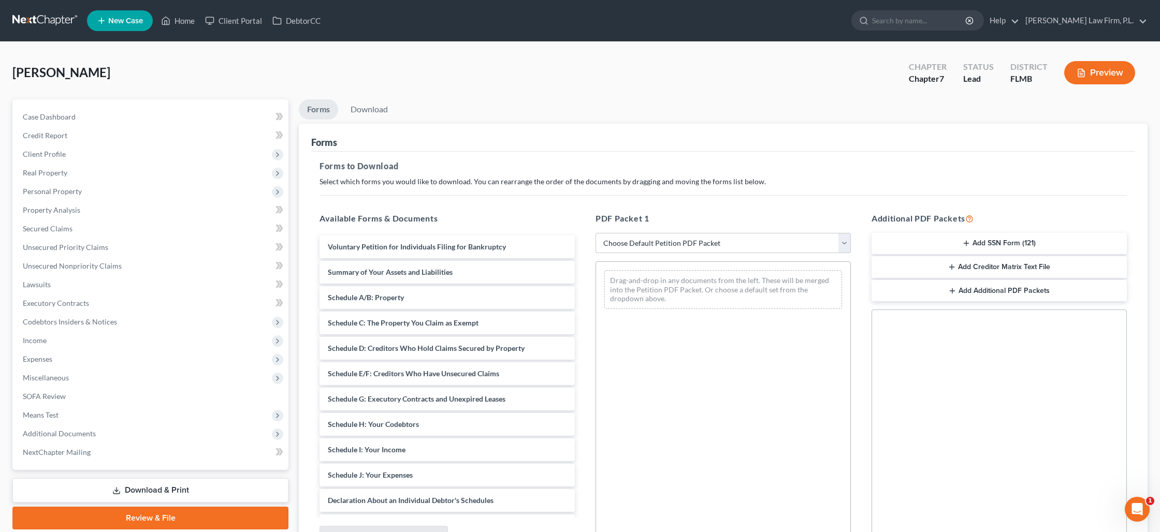
click at [634, 239] on select "Choose Default Petition PDF Packet Complete Bankruptcy Petition (all forms and …" at bounding box center [723, 243] width 255 height 21
click at [596, 233] on select "Choose Default Petition PDF Packet Complete Bankruptcy Petition (all forms and …" at bounding box center [723, 243] width 255 height 21
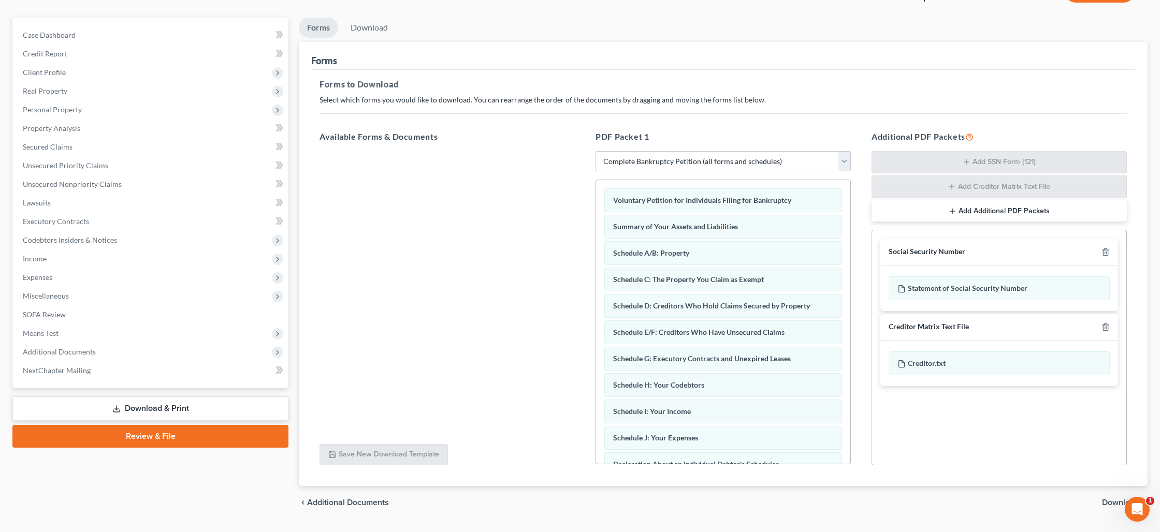
scroll to position [108, 0]
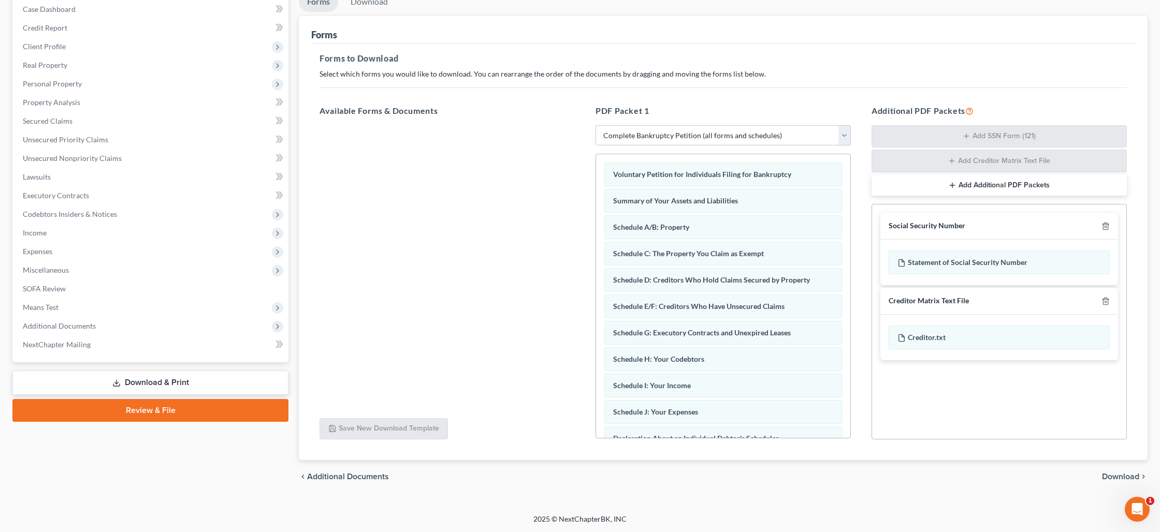
click at [1107, 477] on span "Download" at bounding box center [1120, 477] width 37 height 8
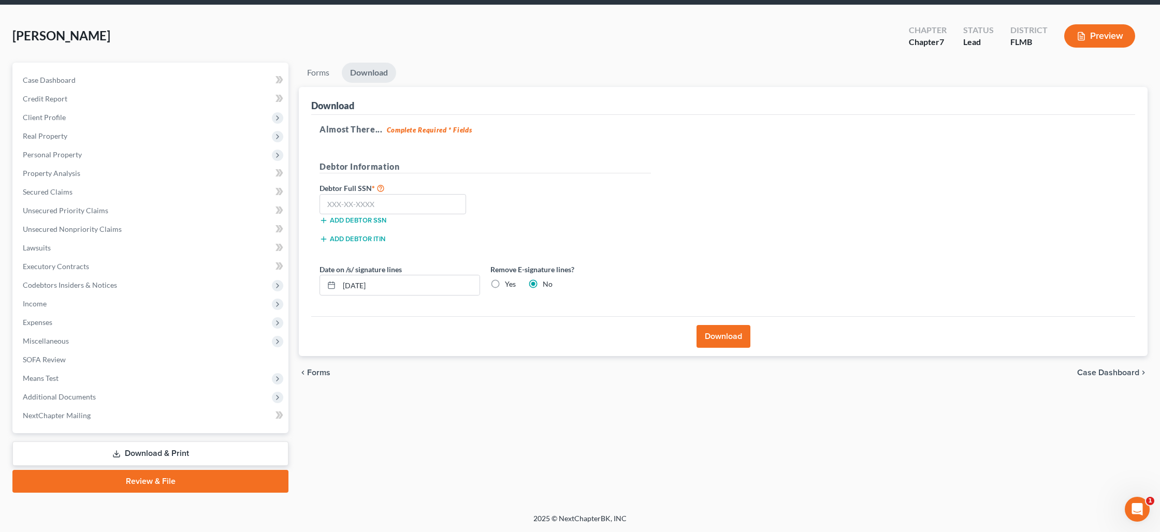
scroll to position [36, 0]
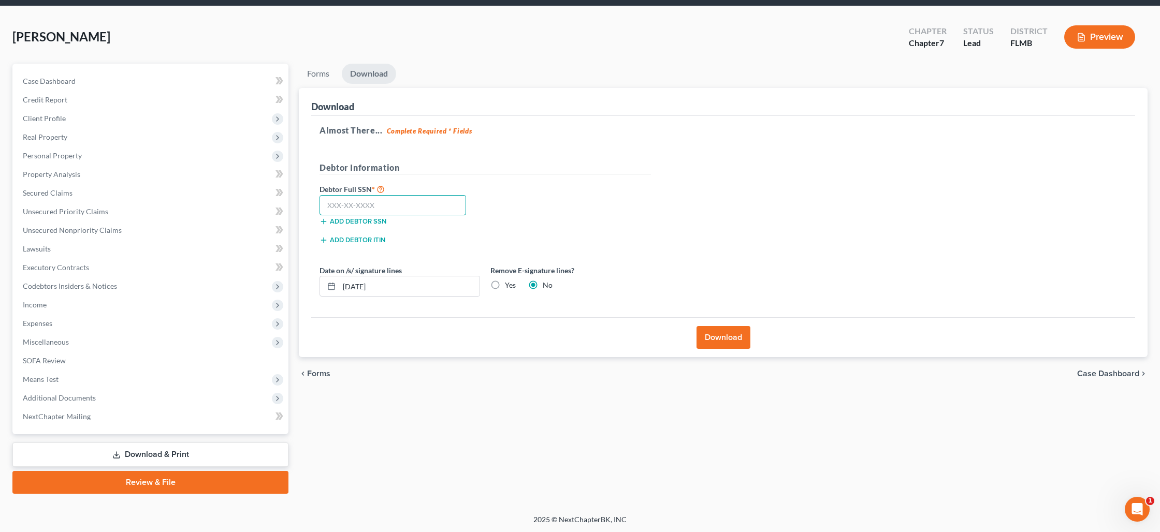
click at [399, 210] on input "text" at bounding box center [393, 205] width 147 height 21
drag, startPoint x: 400, startPoint y: 283, endPoint x: 335, endPoint y: 284, distance: 65.8
click at [335, 284] on div "[DATE]" at bounding box center [400, 286] width 161 height 21
click at [505, 287] on label "Yes" at bounding box center [510, 285] width 11 height 10
click at [509, 287] on input "Yes" at bounding box center [512, 283] width 7 height 7
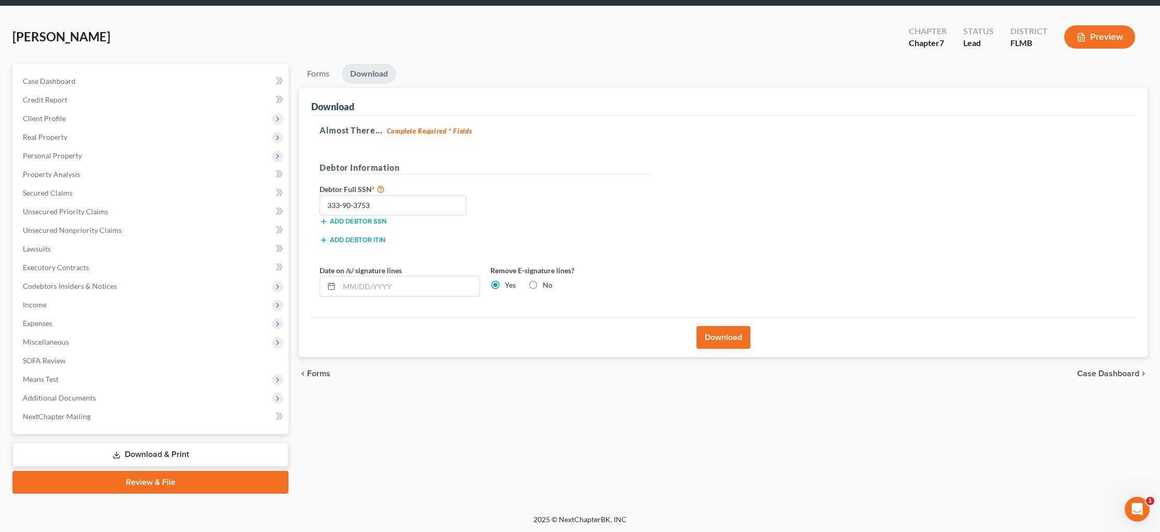
click at [736, 338] on button "Download" at bounding box center [724, 337] width 54 height 23
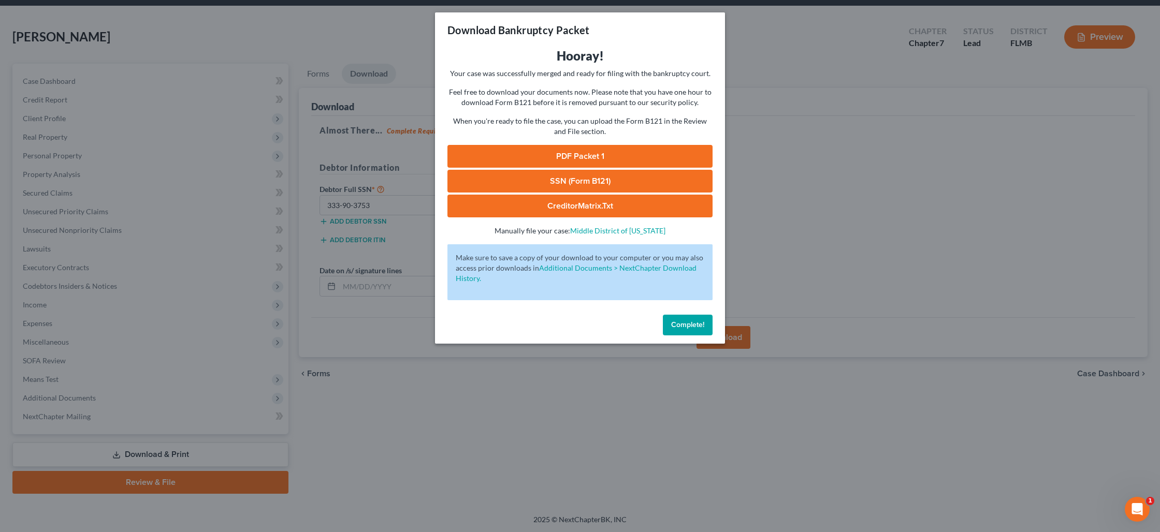
click at [541, 154] on link "PDF Packet 1" at bounding box center [580, 156] width 265 height 23
click at [785, 260] on div "Download Bankruptcy Packet Hooray! Your case was successfully merged and ready …" at bounding box center [580, 266] width 1160 height 532
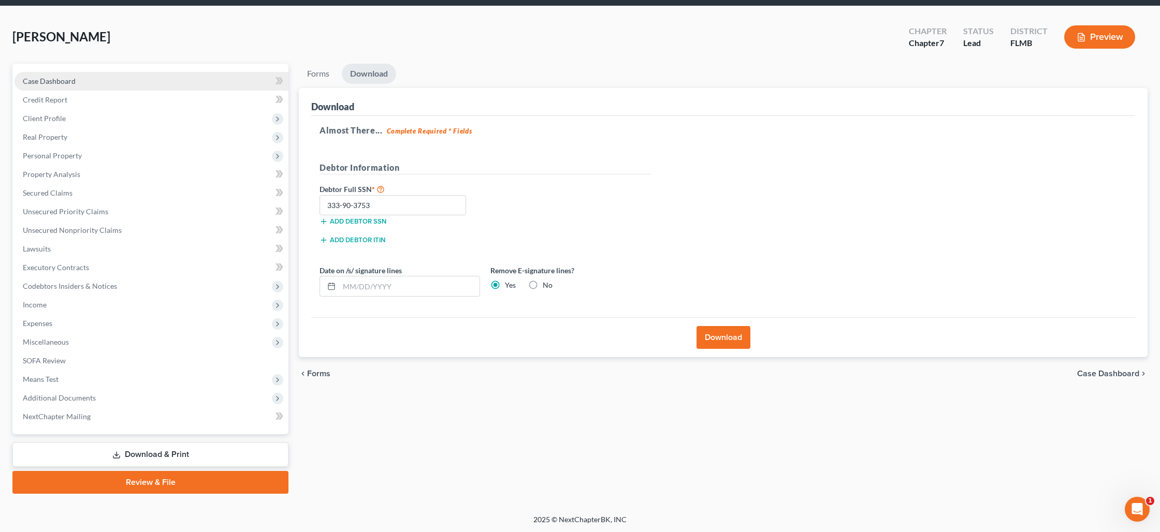
click at [56, 80] on span "Case Dashboard" at bounding box center [49, 81] width 53 height 9
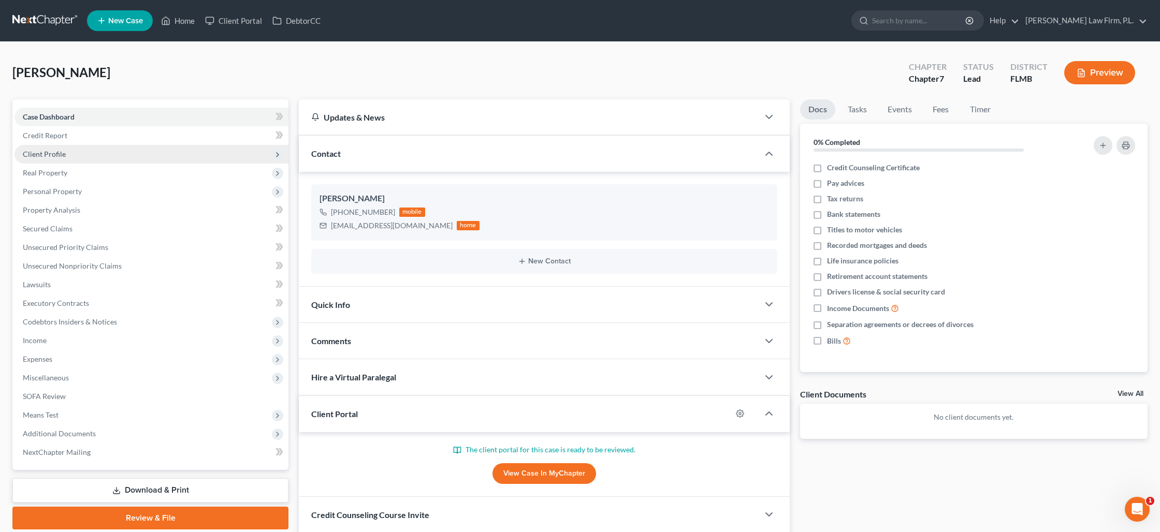
click at [56, 156] on span "Client Profile" at bounding box center [44, 154] width 43 height 9
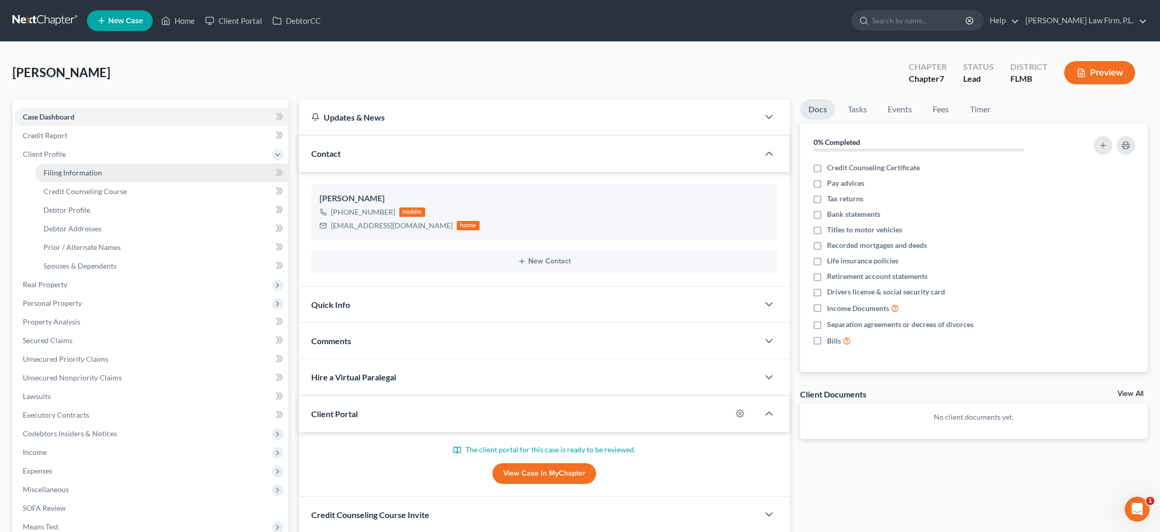
click at [71, 177] on link "Filing Information" at bounding box center [161, 173] width 253 height 19
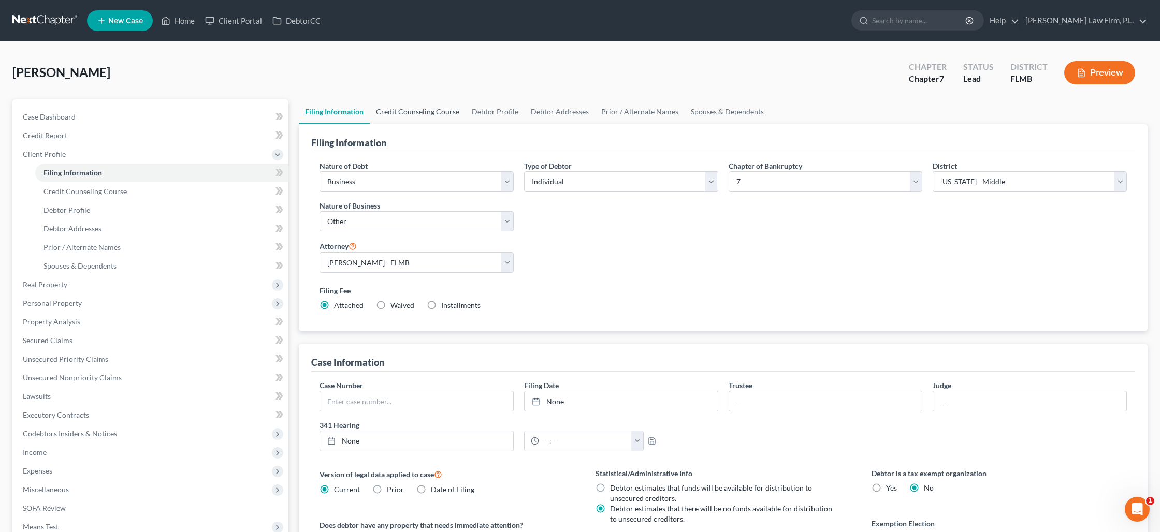
click at [406, 115] on link "Credit Counseling Course" at bounding box center [418, 111] width 96 height 25
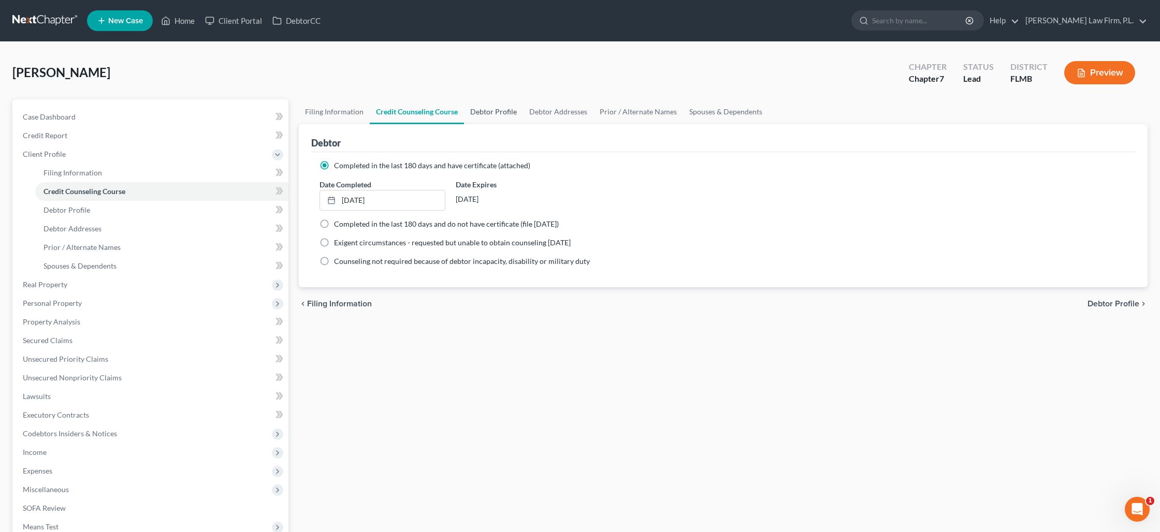
click at [479, 116] on link "Debtor Profile" at bounding box center [493, 111] width 59 height 25
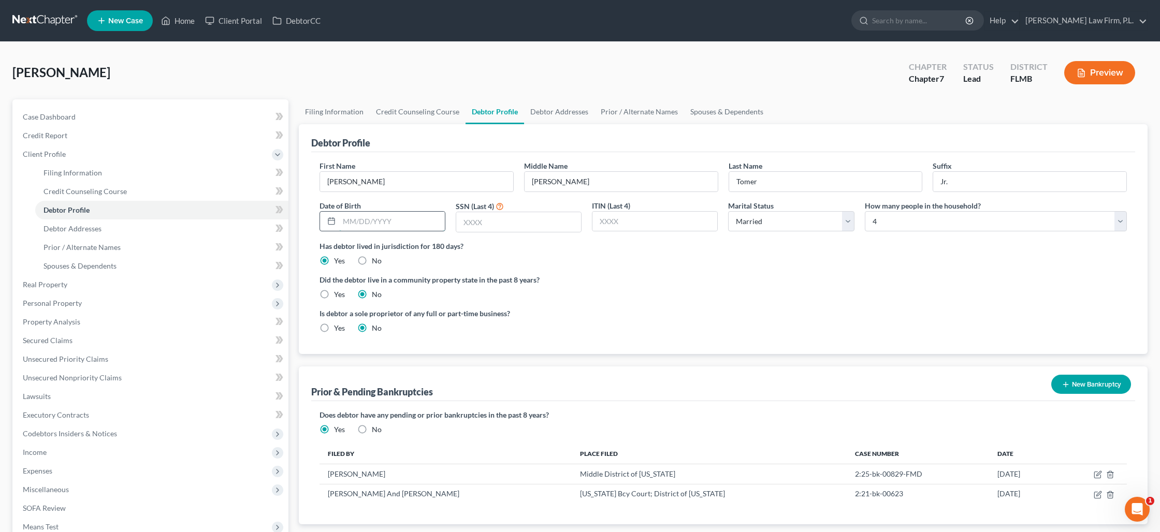
click at [393, 220] on input "text" at bounding box center [392, 222] width 106 height 20
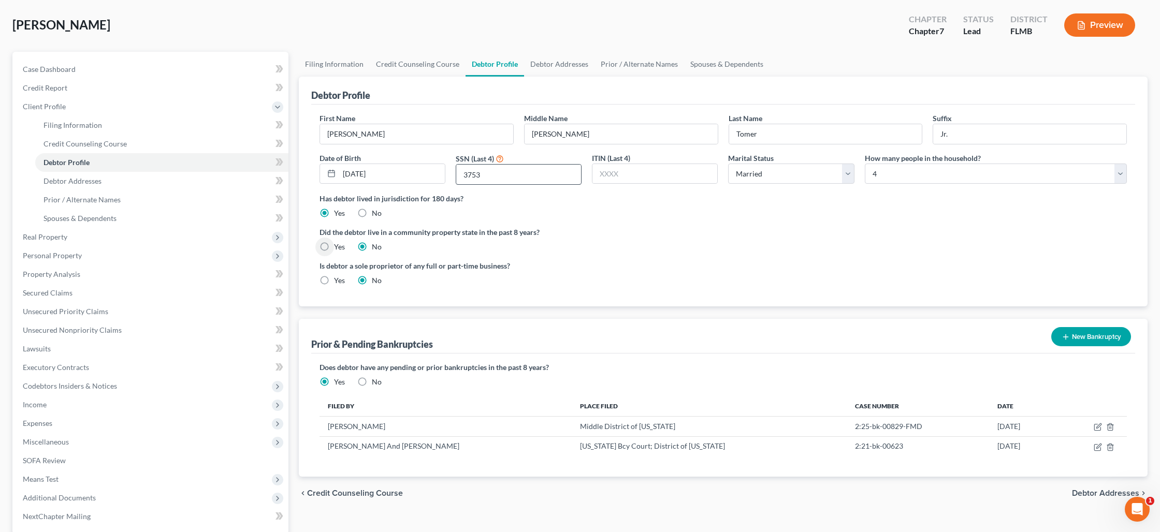
scroll to position [48, 0]
click at [606, 68] on link "Prior / Alternate Names" at bounding box center [640, 63] width 90 height 25
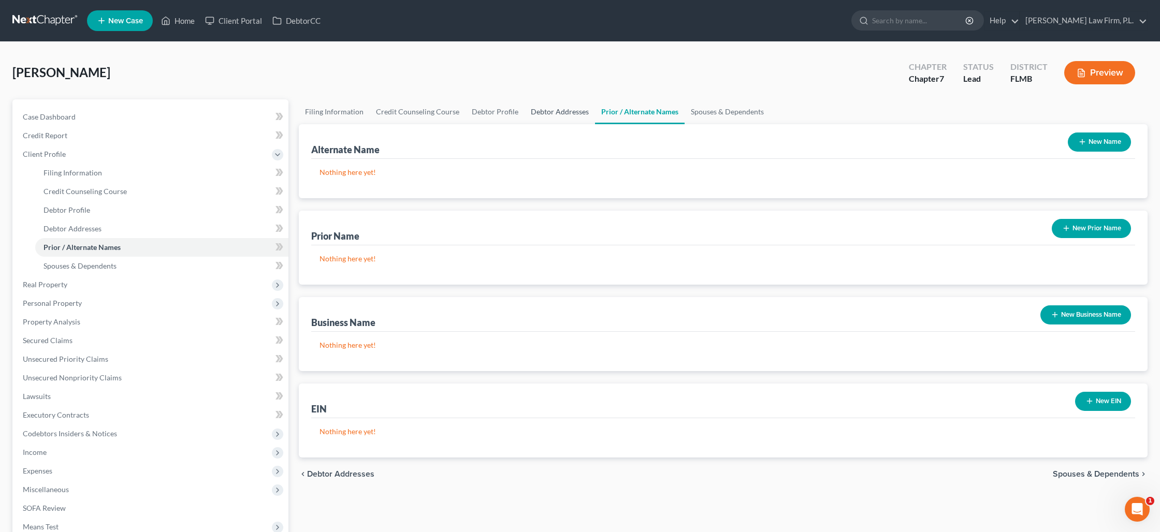
click at [540, 109] on link "Debtor Addresses" at bounding box center [560, 111] width 70 height 25
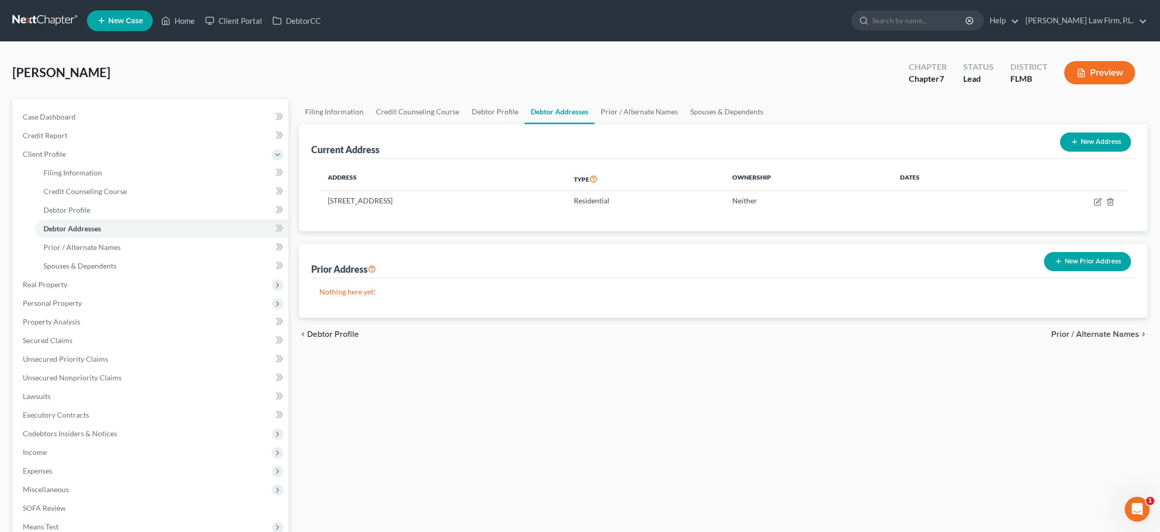
click at [1086, 266] on button "New Prior Address" at bounding box center [1087, 261] width 87 height 19
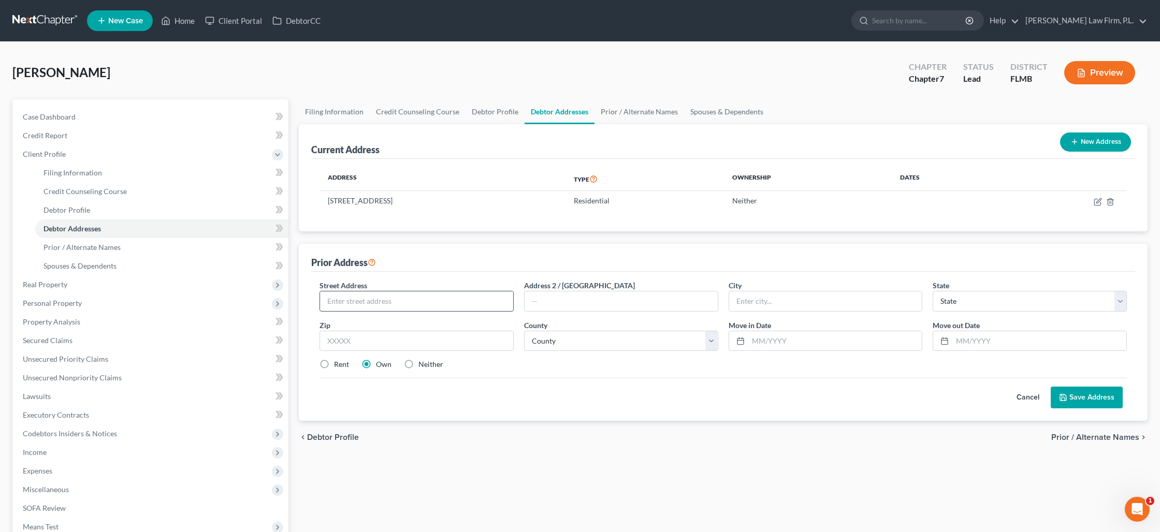
click at [458, 300] on input "text" at bounding box center [416, 302] width 193 height 20
click at [1075, 398] on button "Save Address" at bounding box center [1087, 398] width 72 height 22
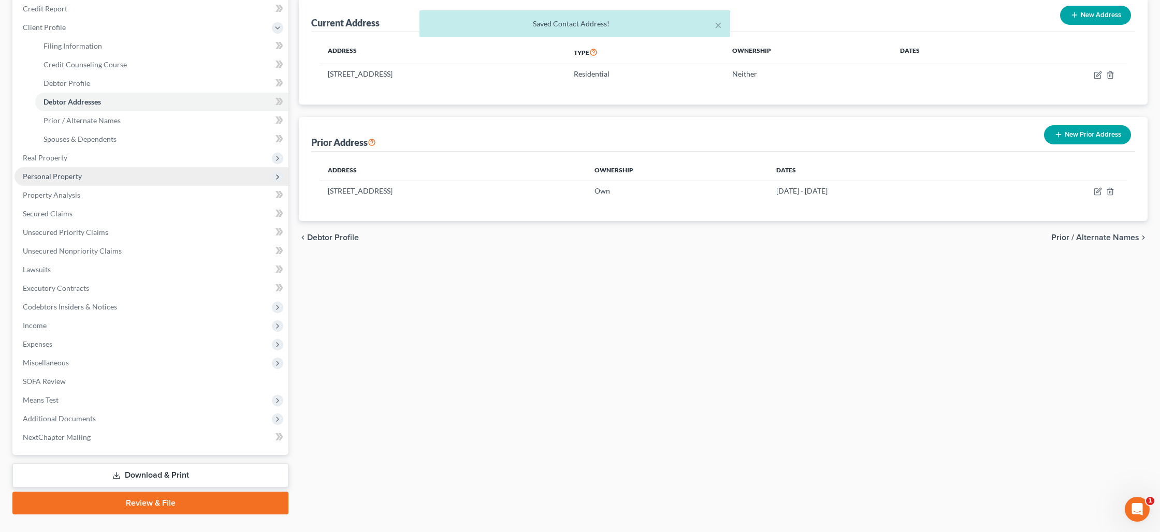
scroll to position [148, 0]
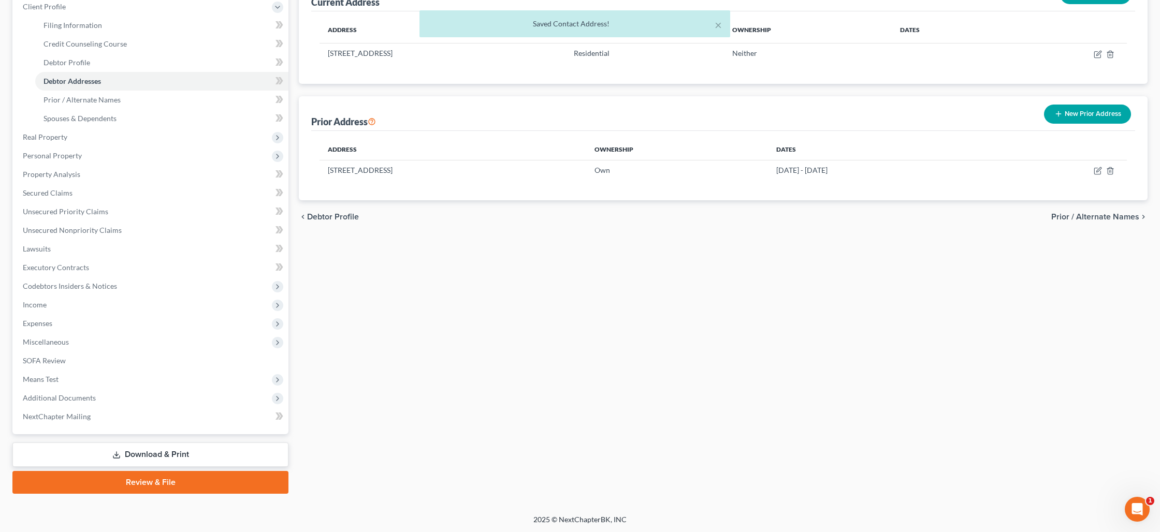
click at [141, 452] on link "Download & Print" at bounding box center [150, 455] width 276 height 24
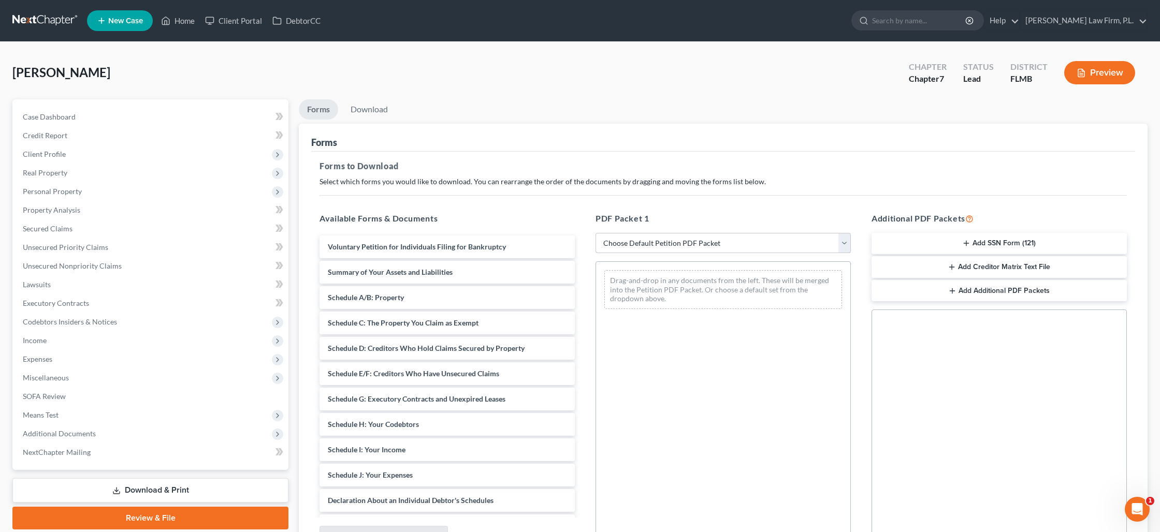
click at [645, 246] on select "Choose Default Petition PDF Packet Complete Bankruptcy Petition (all forms and …" at bounding box center [723, 243] width 255 height 21
click at [596, 233] on select "Choose Default Petition PDF Packet Complete Bankruptcy Petition (all forms and …" at bounding box center [723, 243] width 255 height 21
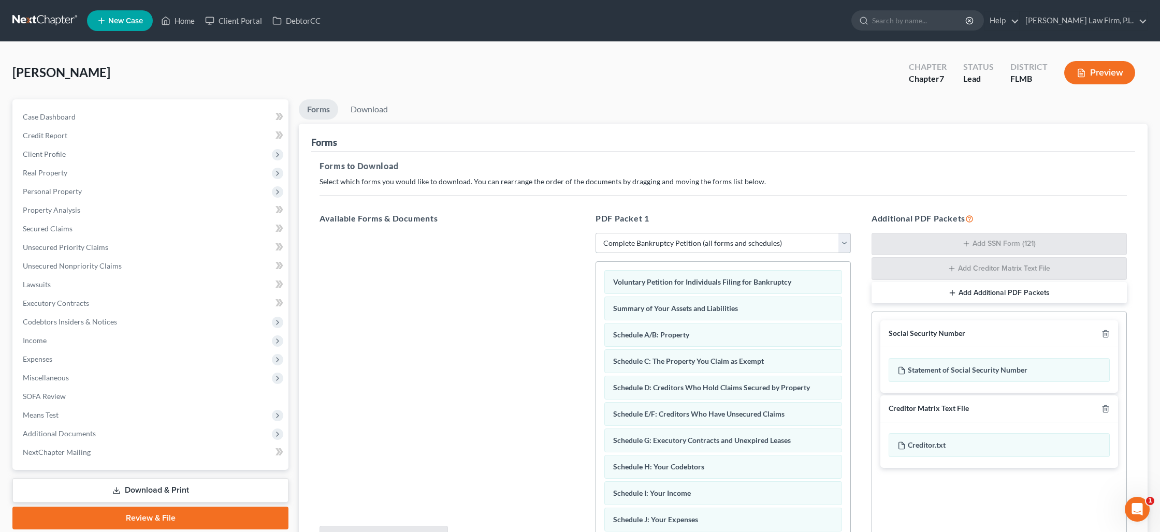
scroll to position [108, 0]
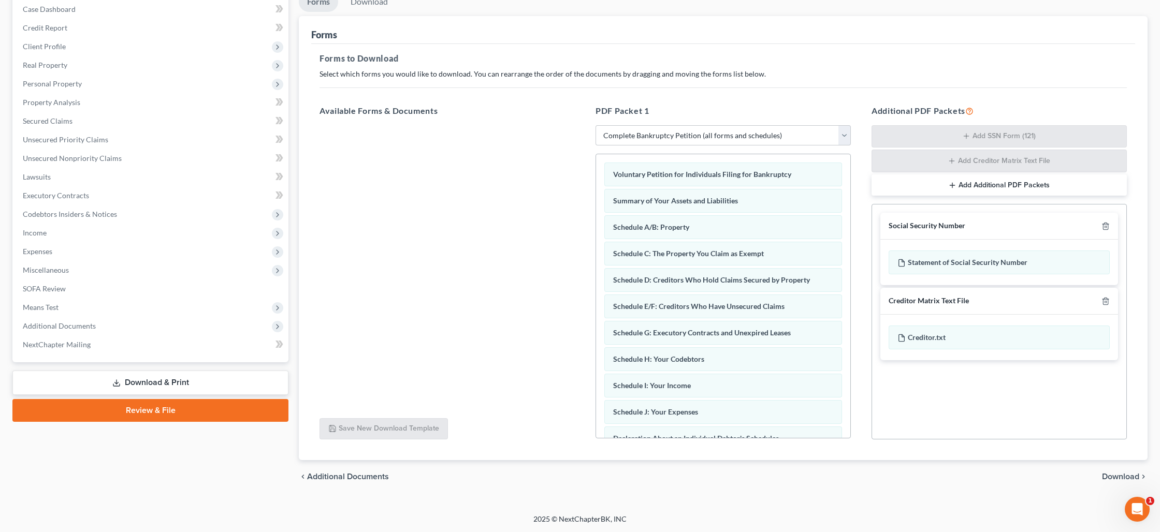
click at [1112, 477] on span "Download" at bounding box center [1120, 477] width 37 height 8
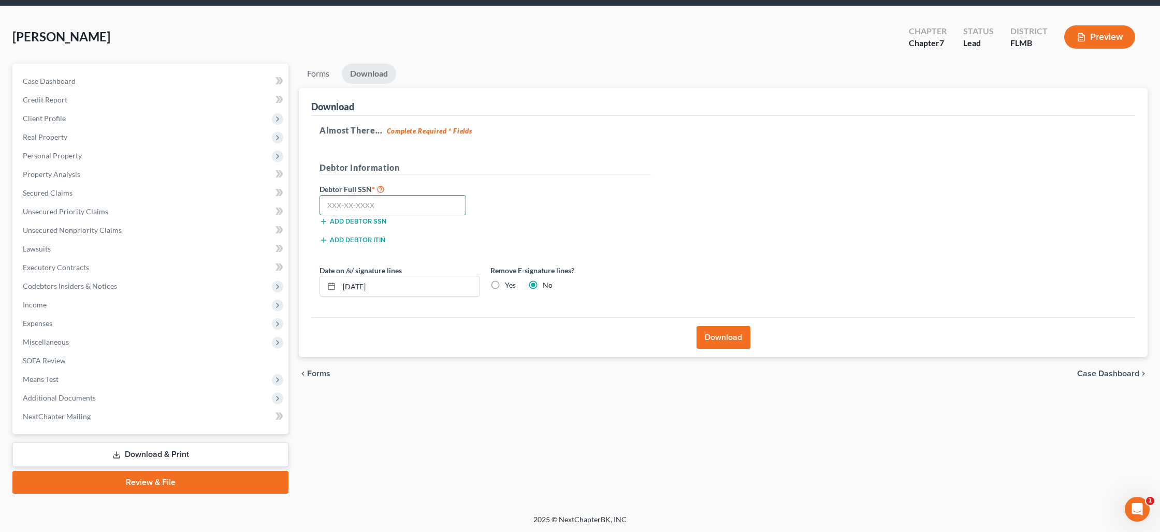
click at [415, 203] on input "text" at bounding box center [393, 205] width 147 height 21
click at [414, 288] on input "[DATE]" at bounding box center [409, 287] width 140 height 20
click at [505, 284] on label "Yes" at bounding box center [510, 285] width 11 height 10
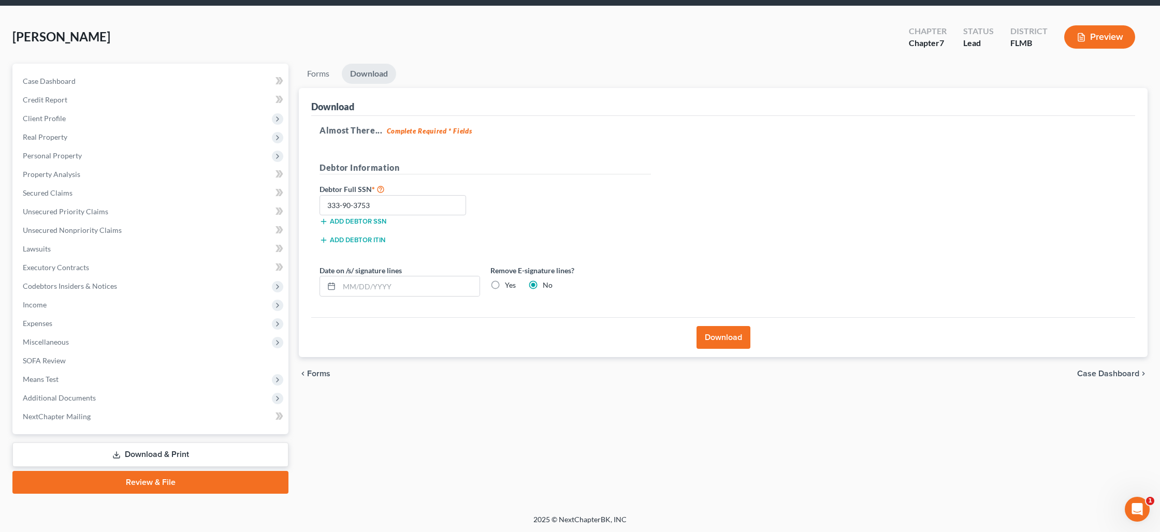
click at [509, 284] on input "Yes" at bounding box center [512, 283] width 7 height 7
click at [731, 341] on button "Download" at bounding box center [724, 337] width 54 height 23
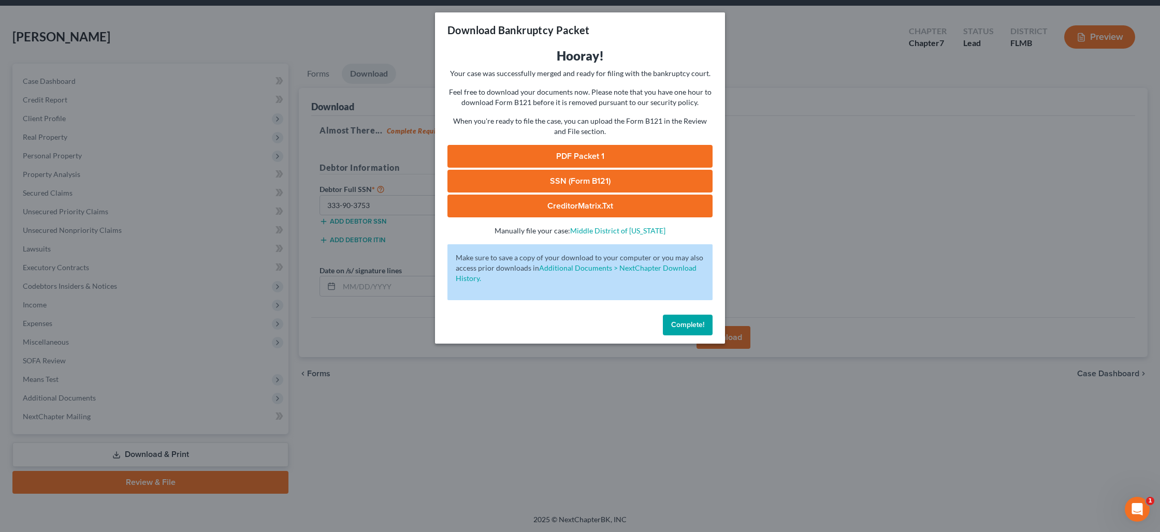
click at [580, 154] on link "PDF Packet 1" at bounding box center [580, 156] width 265 height 23
click at [594, 183] on link "SSN (Form B121)" at bounding box center [580, 181] width 265 height 23
click at [566, 206] on link "CreditorMatrix.txt" at bounding box center [580, 206] width 265 height 23
click at [686, 325] on span "Complete!" at bounding box center [687, 325] width 33 height 9
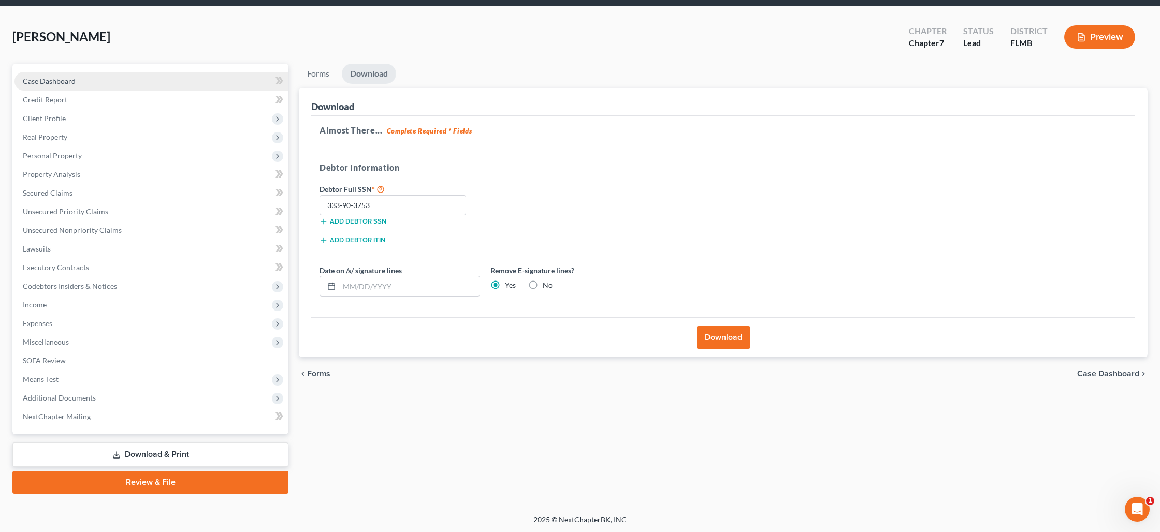
click at [51, 77] on span "Case Dashboard" at bounding box center [49, 81] width 53 height 9
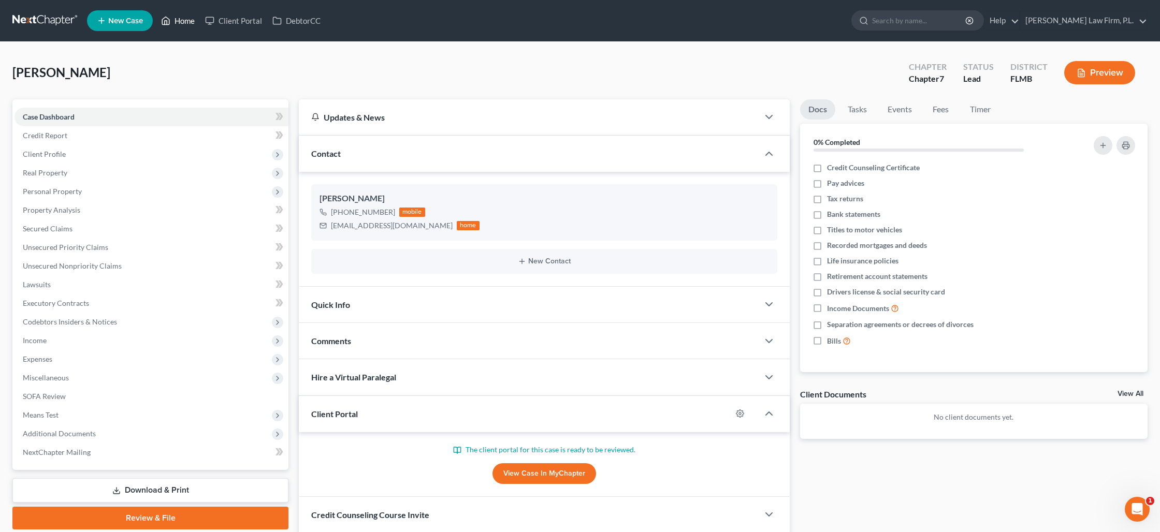
click at [179, 20] on link "Home" at bounding box center [178, 20] width 44 height 19
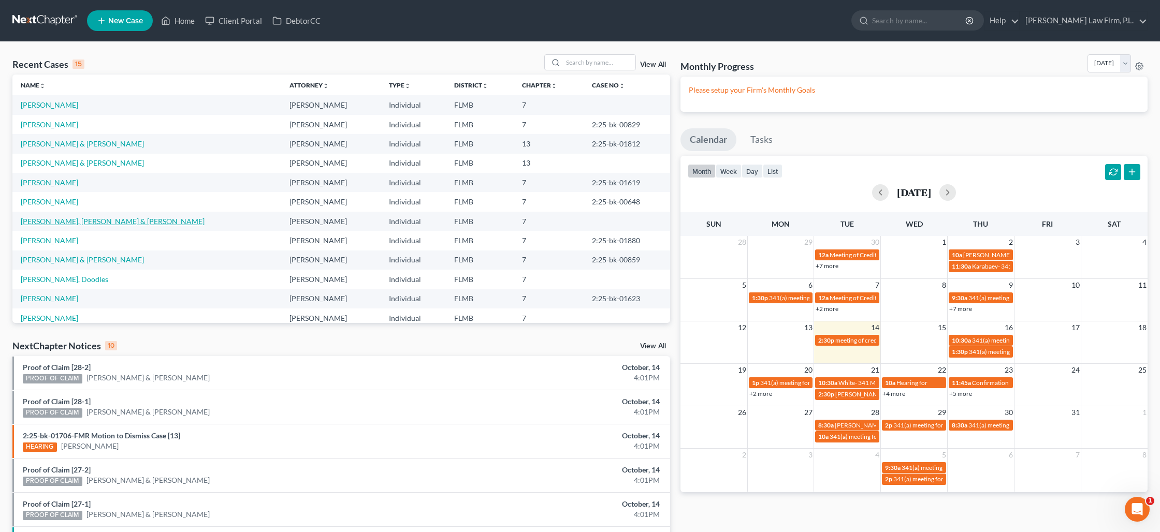
click at [114, 224] on link "[PERSON_NAME], [PERSON_NAME] & [PERSON_NAME]" at bounding box center [113, 221] width 184 height 9
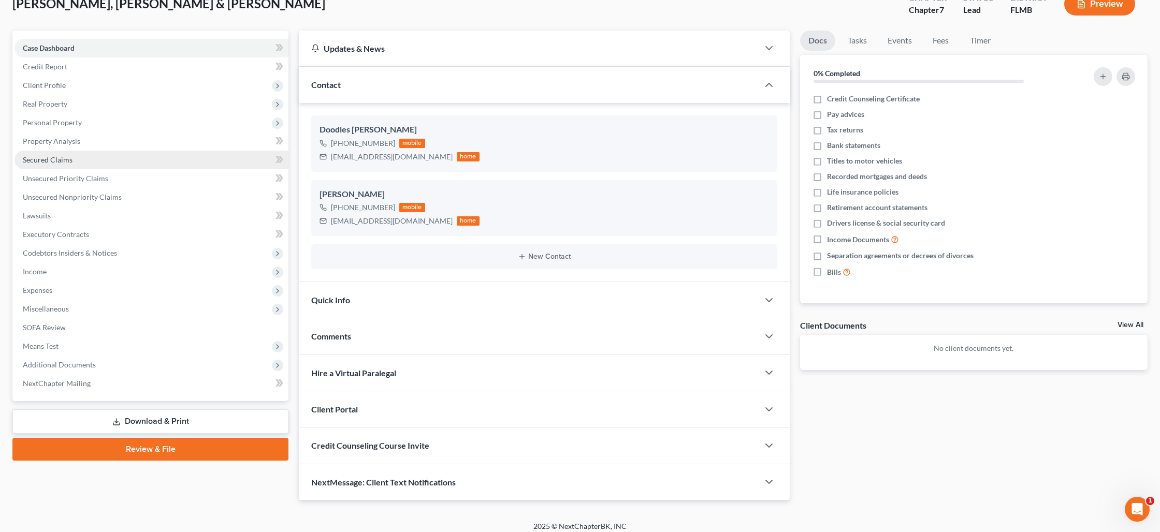
scroll to position [70, 0]
